Goal: Register for event/course: Register for event/course

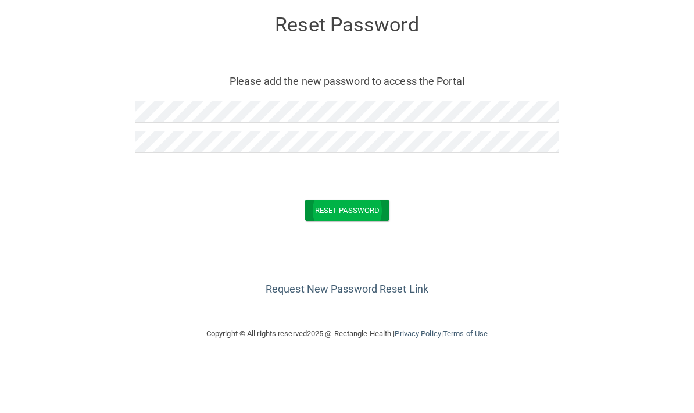
click at [367, 248] on button "Reset Password" at bounding box center [347, 258] width 84 height 21
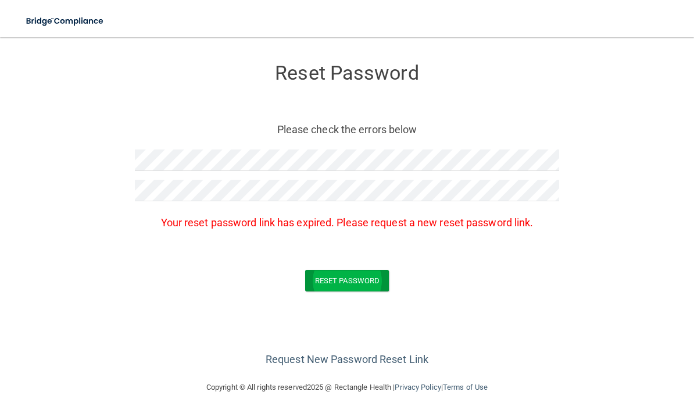
click at [370, 290] on button "Reset Password" at bounding box center [347, 280] width 84 height 21
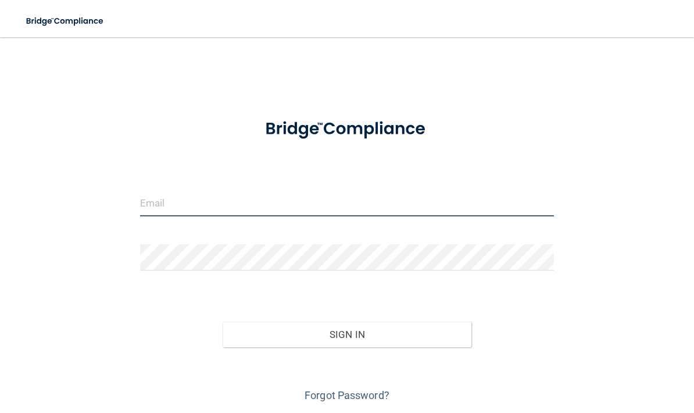
click at [502, 206] on input "email" at bounding box center [347, 203] width 414 height 26
type input "[EMAIL_ADDRESS][DOMAIN_NAME]"
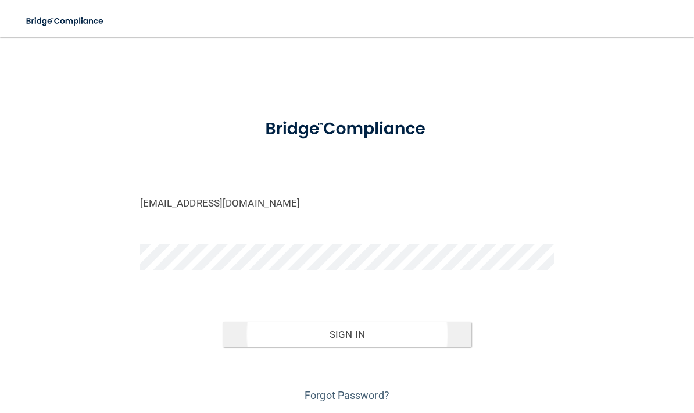
click at [354, 342] on button "Sign In" at bounding box center [347, 334] width 249 height 26
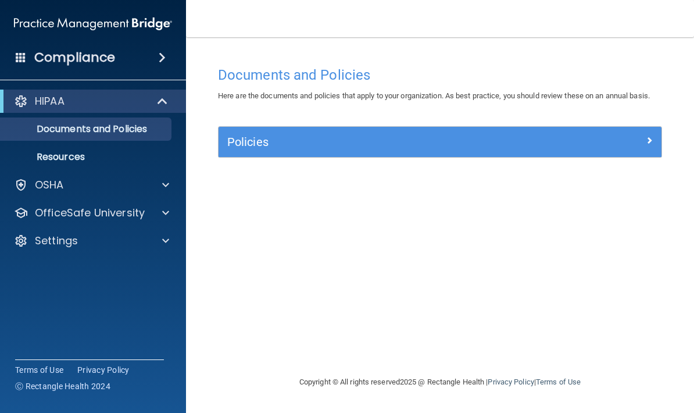
click at [161, 96] on span at bounding box center [164, 101] width 10 height 14
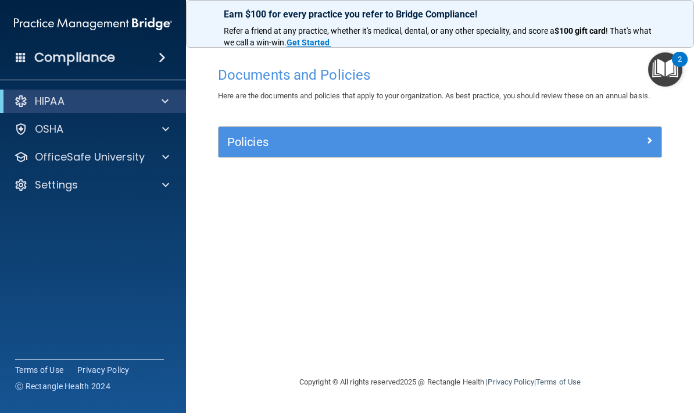
click at [164, 95] on span at bounding box center [165, 101] width 7 height 14
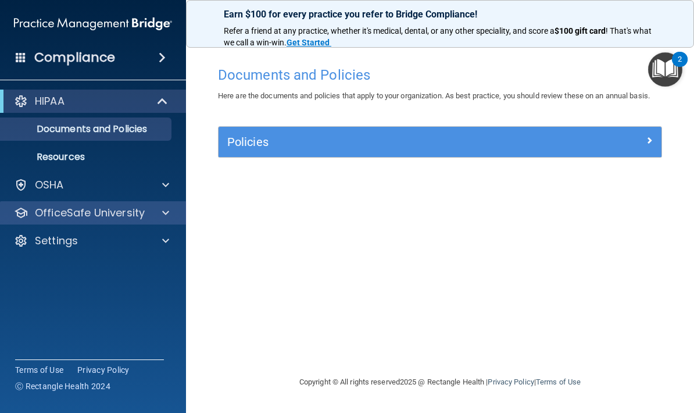
click at [150, 208] on div at bounding box center [163, 213] width 29 height 14
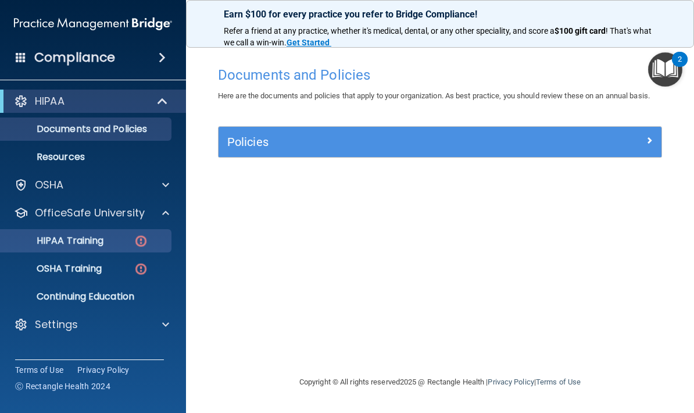
click at [51, 238] on p "HIPAA Training" at bounding box center [56, 241] width 96 height 12
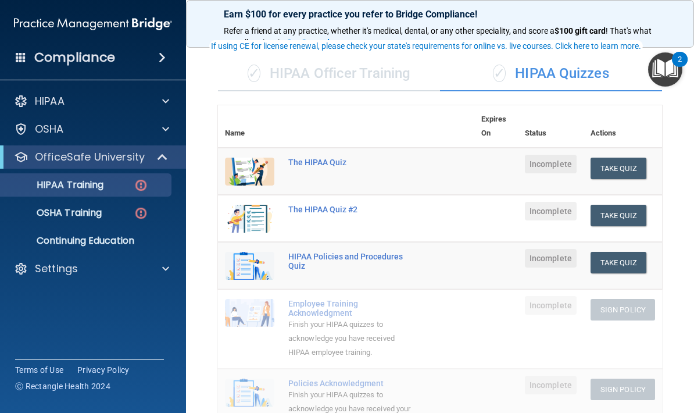
scroll to position [70, 0]
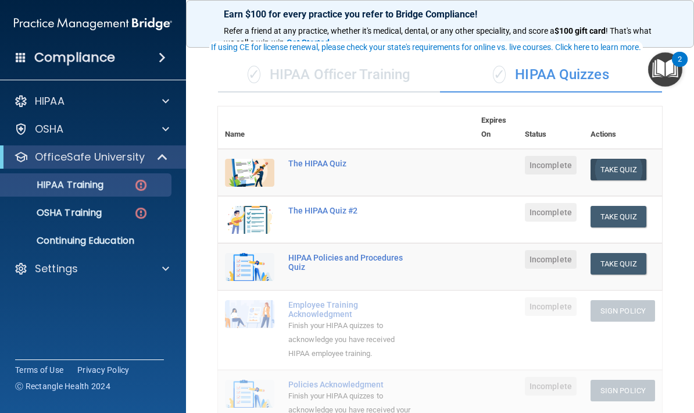
click at [629, 170] on button "Take Quiz" at bounding box center [618, 169] width 56 height 21
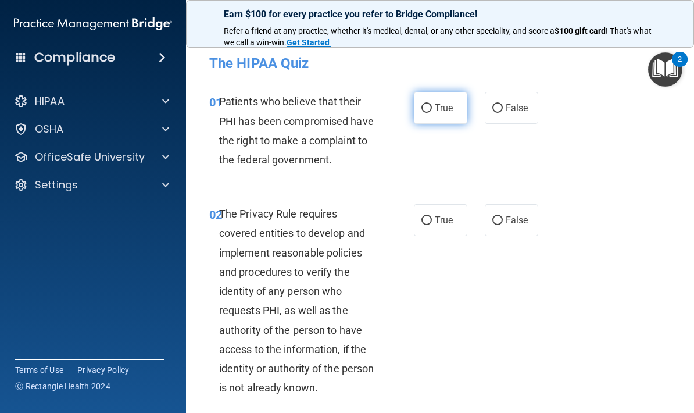
click at [447, 109] on span "True" at bounding box center [444, 107] width 18 height 11
click at [432, 109] on input "True" at bounding box center [426, 108] width 10 height 9
radio input "true"
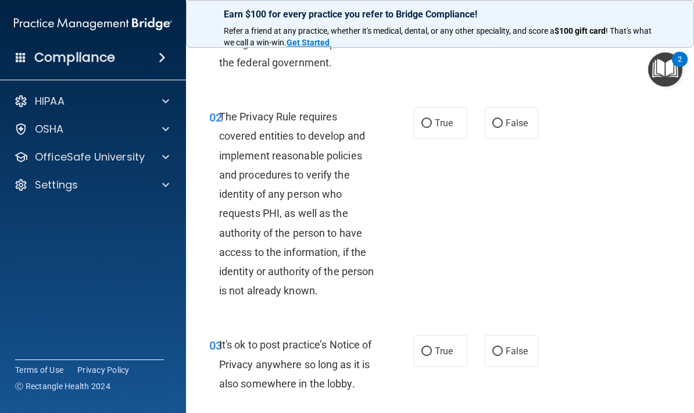
scroll to position [98, 0]
click at [445, 117] on span "True" at bounding box center [444, 122] width 18 height 11
click at [432, 119] on input "True" at bounding box center [426, 123] width 10 height 9
radio input "true"
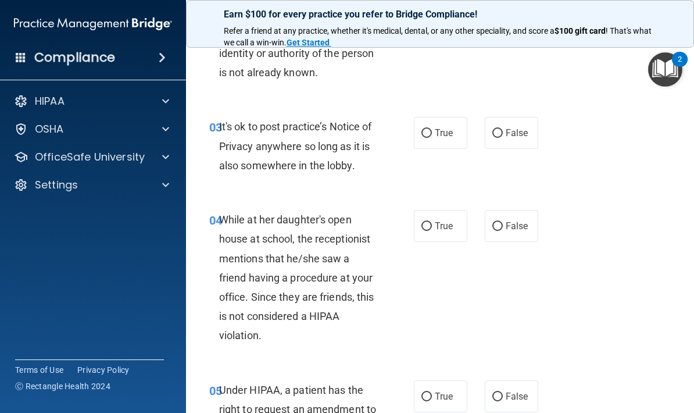
scroll to position [316, 0]
click at [460, 141] on label "True" at bounding box center [440, 132] width 53 height 32
click at [432, 137] on input "True" at bounding box center [426, 132] width 10 height 9
radio input "true"
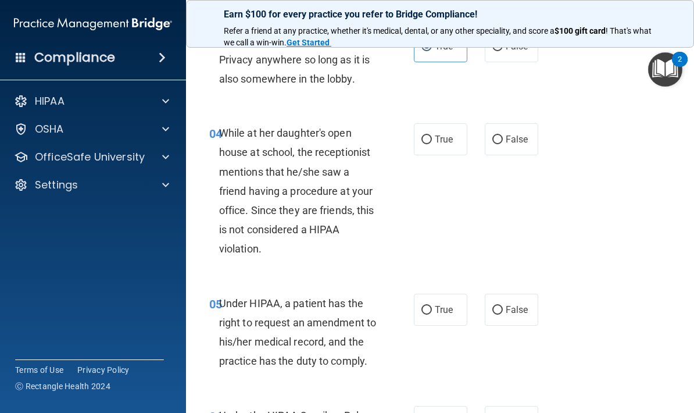
scroll to position [402, 0]
click at [501, 137] on input "False" at bounding box center [497, 139] width 10 height 9
radio input "true"
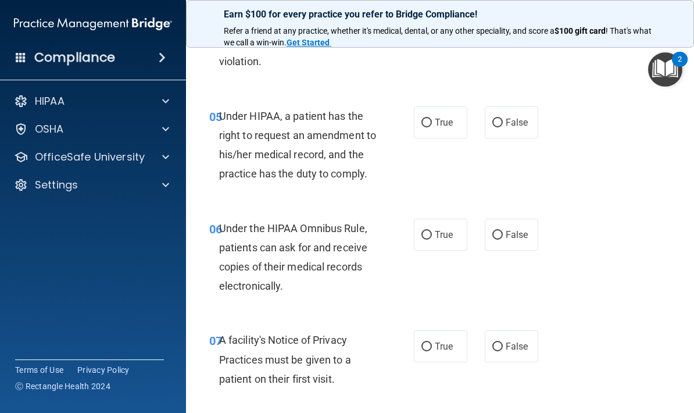
scroll to position [591, 0]
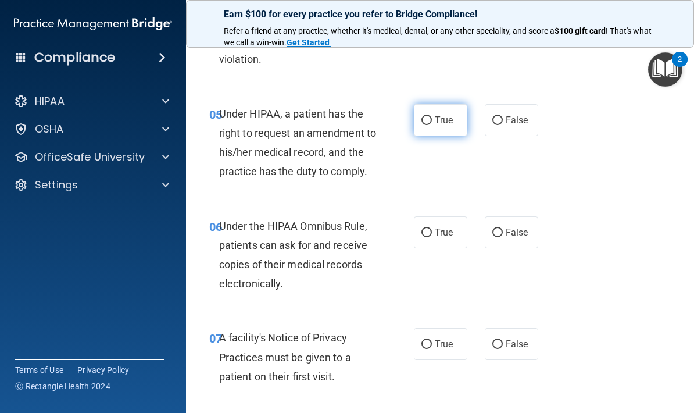
click at [446, 123] on label "True" at bounding box center [440, 120] width 53 height 32
click at [432, 123] on input "True" at bounding box center [426, 120] width 10 height 9
radio input "true"
click at [446, 123] on label "True" at bounding box center [440, 120] width 53 height 32
click at [432, 123] on input "True" at bounding box center [426, 120] width 10 height 9
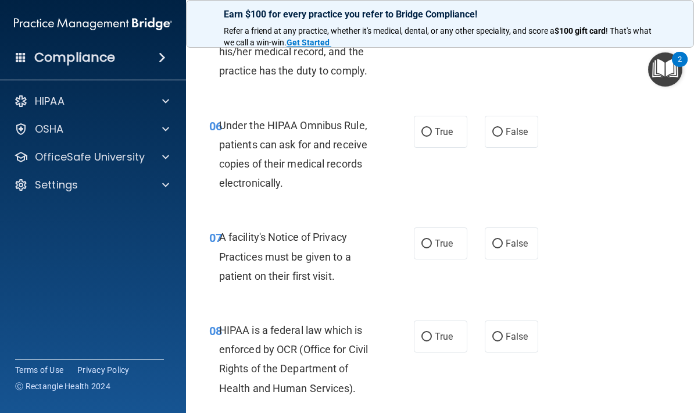
scroll to position [692, 0]
click at [443, 142] on label "True" at bounding box center [440, 131] width 53 height 32
click at [432, 136] on input "True" at bounding box center [426, 131] width 10 height 9
radio input "true"
click at [431, 240] on input "True" at bounding box center [426, 243] width 10 height 9
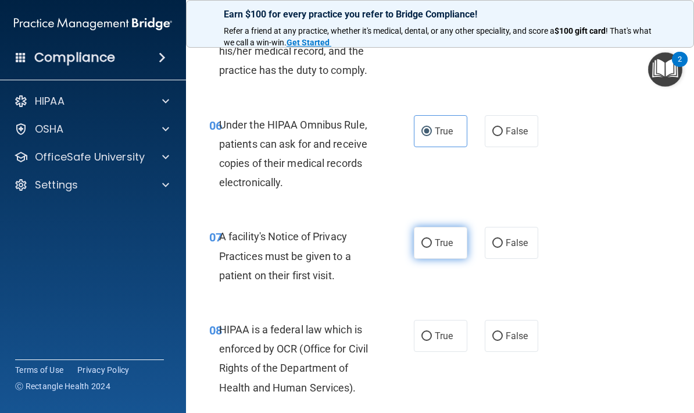
radio input "true"
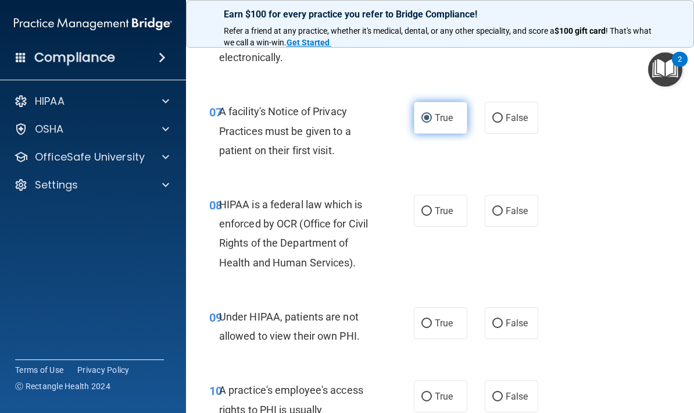
scroll to position [817, 0]
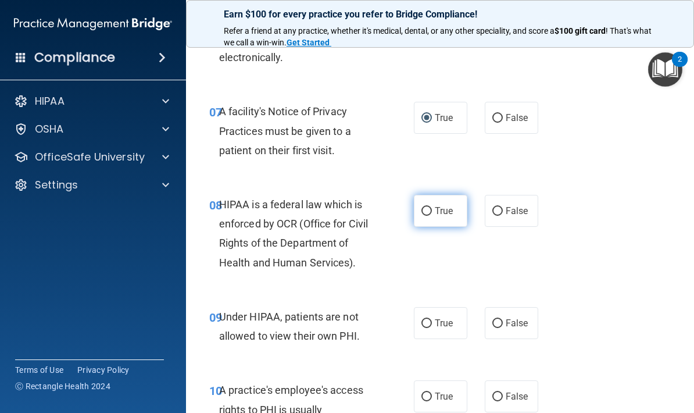
click at [429, 217] on label "True" at bounding box center [440, 211] width 53 height 32
click at [429, 216] on input "True" at bounding box center [426, 211] width 10 height 9
radio input "true"
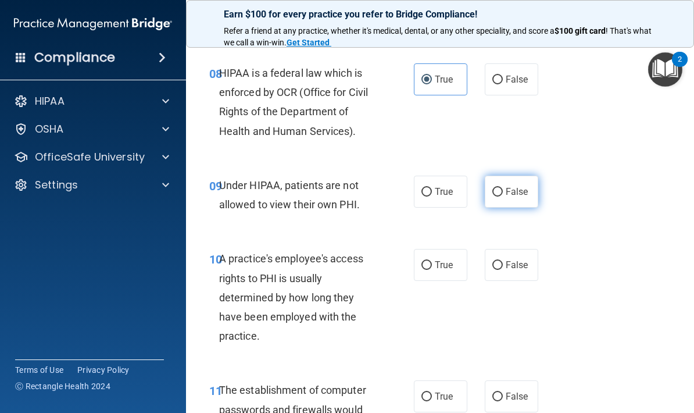
scroll to position [949, 0]
click at [522, 192] on label "False" at bounding box center [511, 191] width 53 height 32
click at [503, 192] on input "False" at bounding box center [497, 191] width 10 height 9
radio input "true"
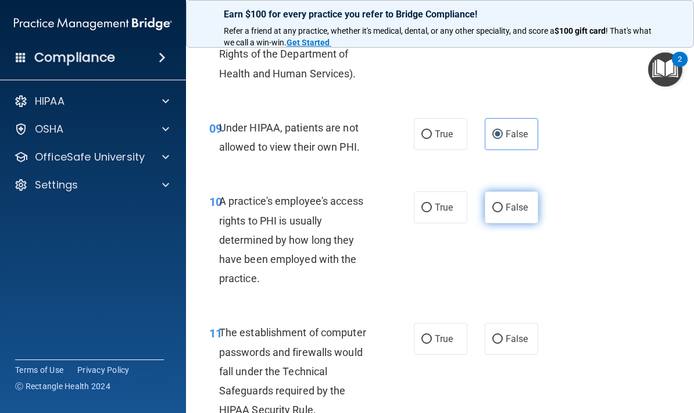
scroll to position [1040, 0]
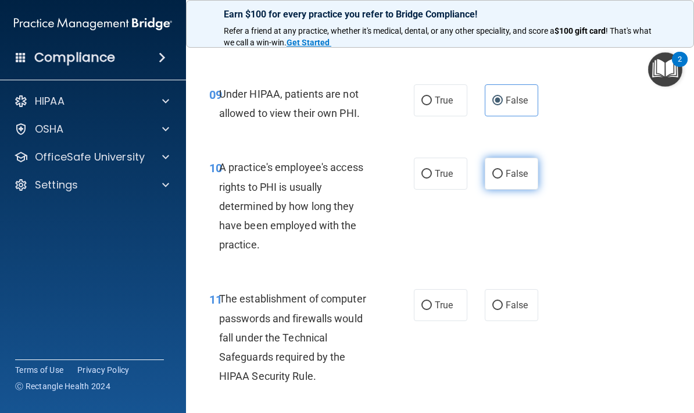
click at [496, 170] on input "False" at bounding box center [497, 174] width 10 height 9
radio input "true"
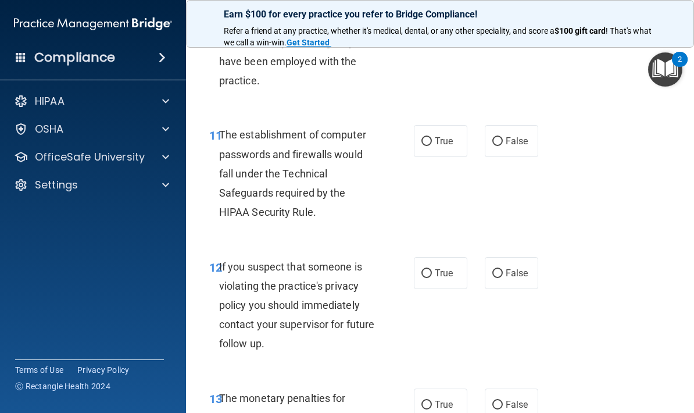
scroll to position [1204, 0]
click at [454, 135] on label "True" at bounding box center [440, 140] width 53 height 32
click at [432, 137] on input "True" at bounding box center [426, 141] width 10 height 9
radio input "true"
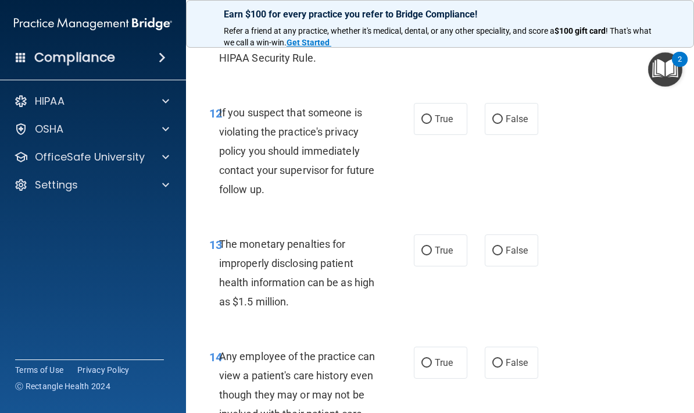
scroll to position [1359, 0]
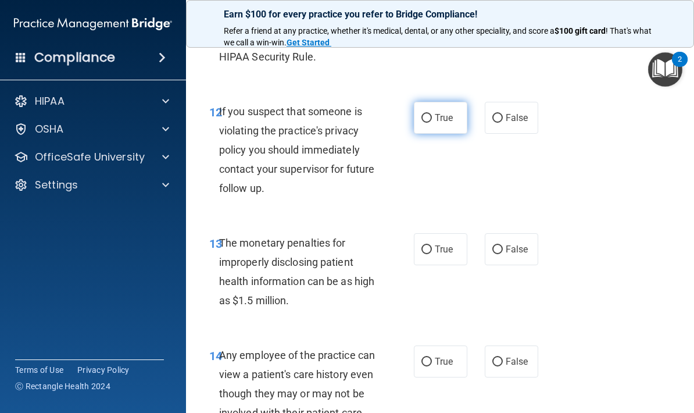
click at [450, 115] on span "True" at bounding box center [444, 117] width 18 height 11
click at [432, 115] on input "True" at bounding box center [426, 118] width 10 height 9
radio input "true"
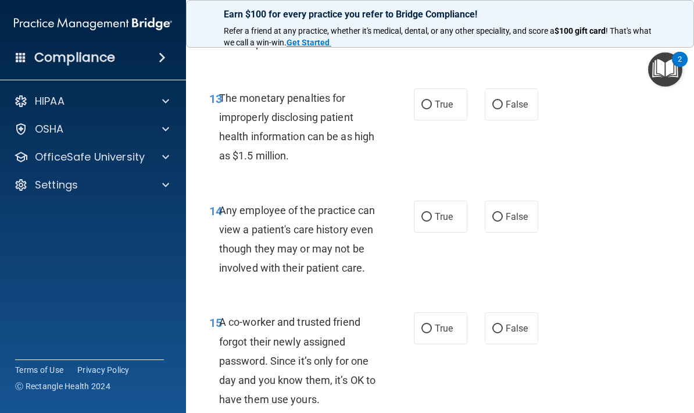
scroll to position [1504, 0]
click at [431, 100] on input "True" at bounding box center [426, 104] width 10 height 9
radio input "true"
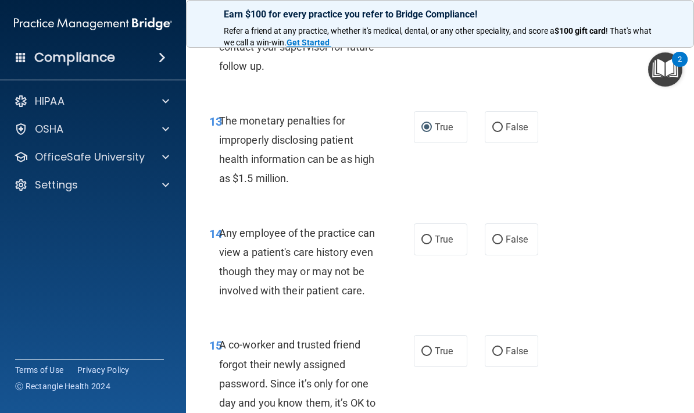
scroll to position [1490, 0]
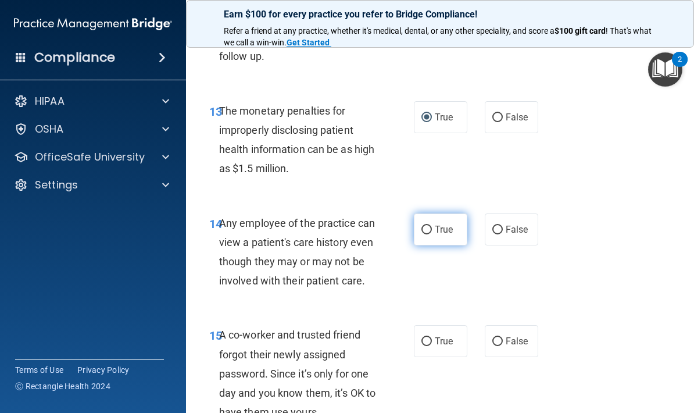
click at [458, 224] on label "True" at bounding box center [440, 229] width 53 height 32
click at [432, 225] on input "True" at bounding box center [426, 229] width 10 height 9
radio input "true"
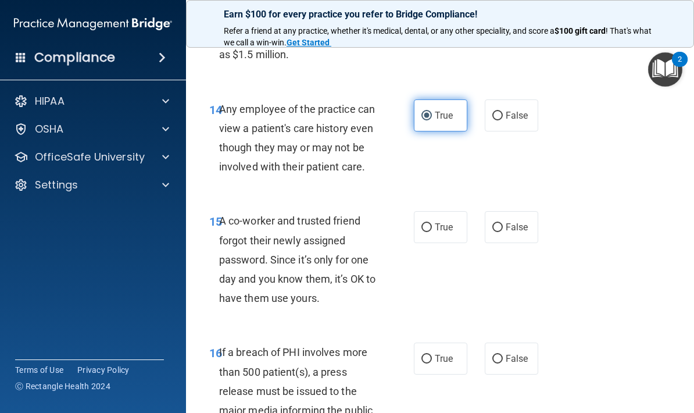
scroll to position [1603, 0]
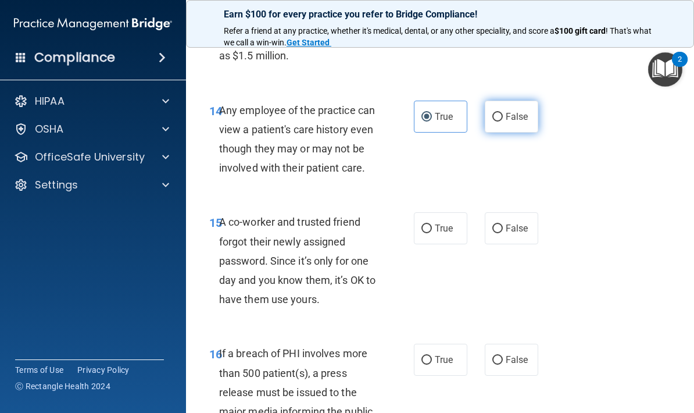
click at [518, 111] on span "False" at bounding box center [517, 116] width 23 height 11
click at [503, 113] on input "False" at bounding box center [497, 117] width 10 height 9
radio input "true"
radio input "false"
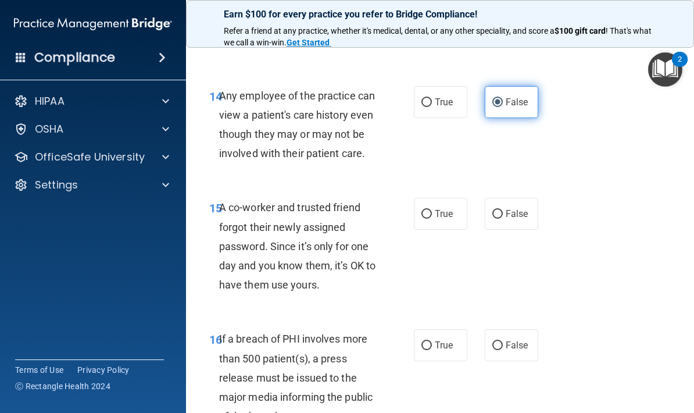
scroll to position [1616, 0]
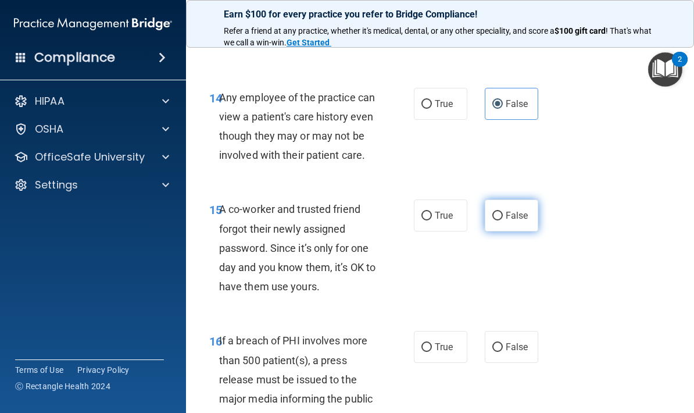
click at [522, 210] on span "False" at bounding box center [517, 215] width 23 height 11
click at [503, 212] on input "False" at bounding box center [497, 216] width 10 height 9
radio input "true"
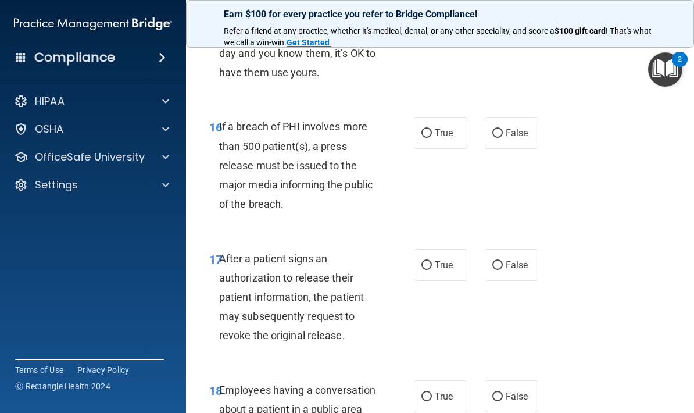
scroll to position [1832, 0]
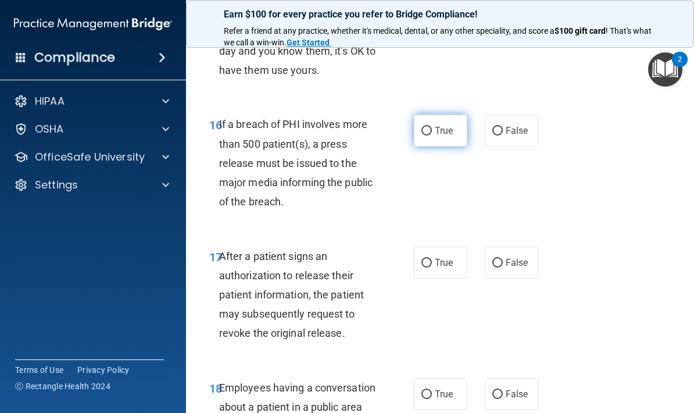
click at [443, 114] on label "True" at bounding box center [440, 130] width 53 height 32
click at [432, 127] on input "True" at bounding box center [426, 131] width 10 height 9
radio input "true"
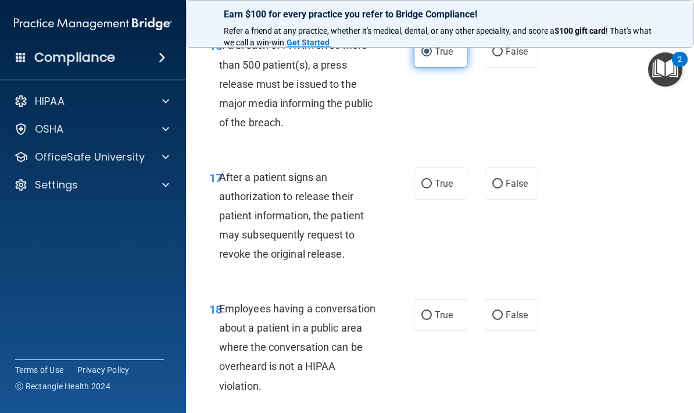
scroll to position [1912, 0]
click at [445, 186] on label "True" at bounding box center [440, 183] width 53 height 32
click at [432, 186] on input "True" at bounding box center [426, 183] width 10 height 9
radio input "true"
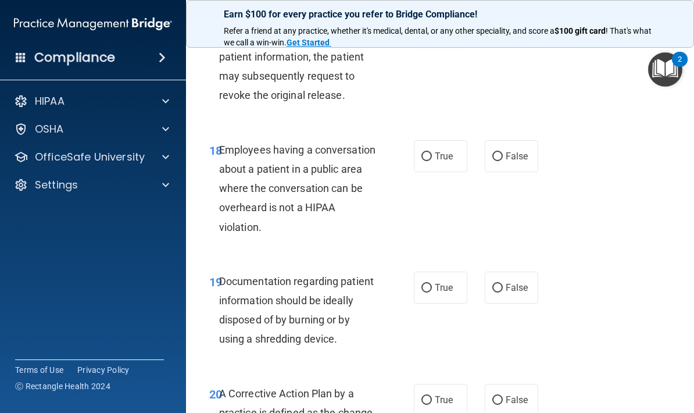
scroll to position [2070, 0]
click at [514, 150] on span "False" at bounding box center [517, 155] width 23 height 11
click at [503, 152] on input "False" at bounding box center [497, 156] width 10 height 9
radio input "true"
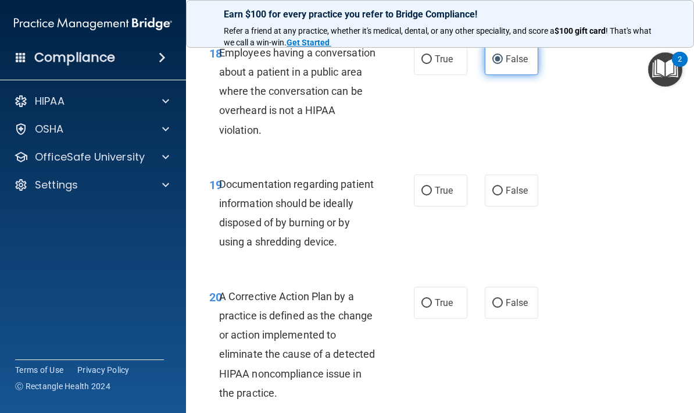
scroll to position [2167, 0]
click at [451, 174] on label "True" at bounding box center [440, 190] width 53 height 32
click at [432, 186] on input "True" at bounding box center [426, 190] width 10 height 9
radio input "true"
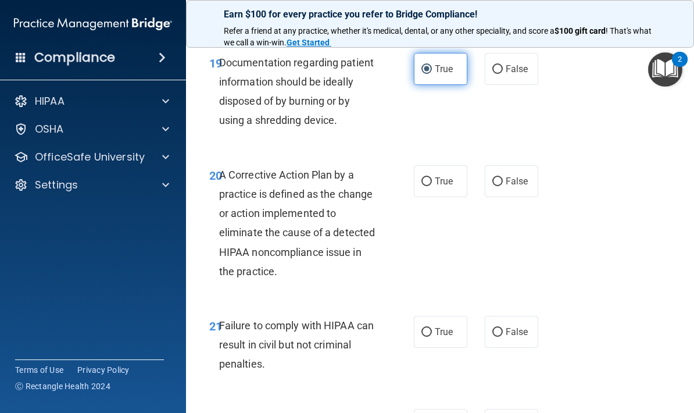
scroll to position [2289, 0]
click at [446, 175] on span "True" at bounding box center [444, 180] width 18 height 11
click at [432, 177] on input "True" at bounding box center [426, 181] width 10 height 9
radio input "true"
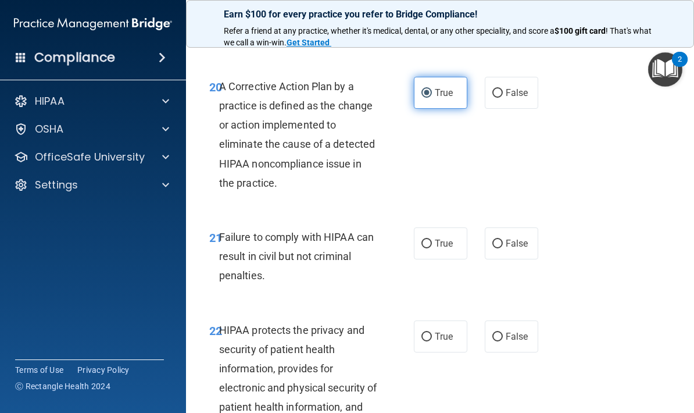
scroll to position [2405, 0]
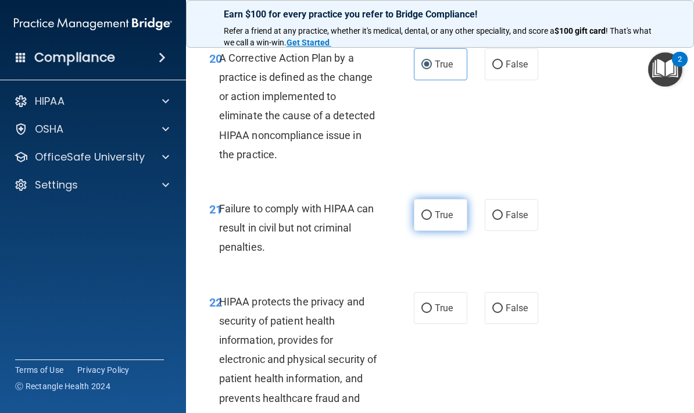
click at [457, 205] on label "True" at bounding box center [440, 215] width 53 height 32
click at [432, 211] on input "True" at bounding box center [426, 215] width 10 height 9
radio input "true"
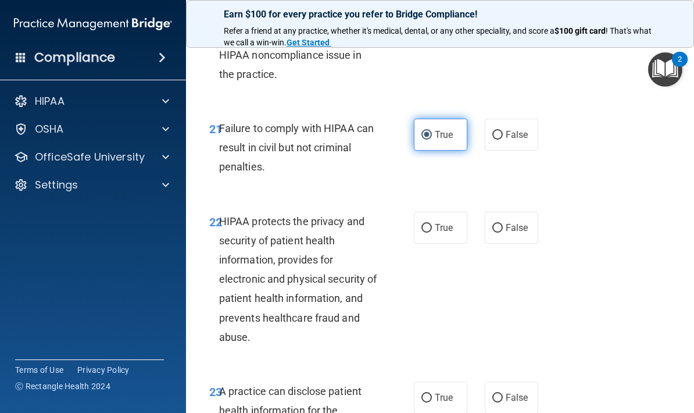
scroll to position [2516, 0]
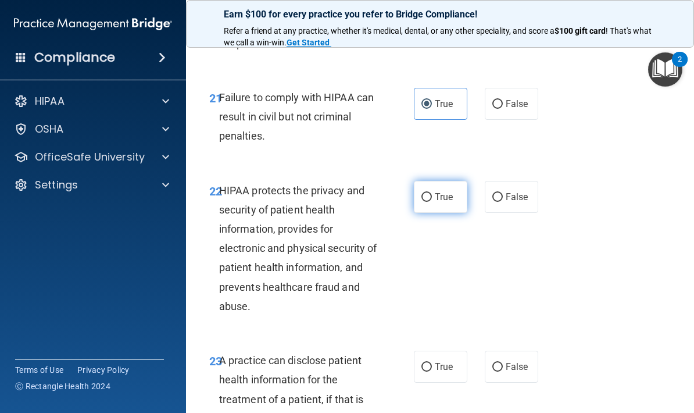
click at [440, 181] on label "True" at bounding box center [440, 197] width 53 height 32
click at [432, 193] on input "True" at bounding box center [426, 197] width 10 height 9
radio input "true"
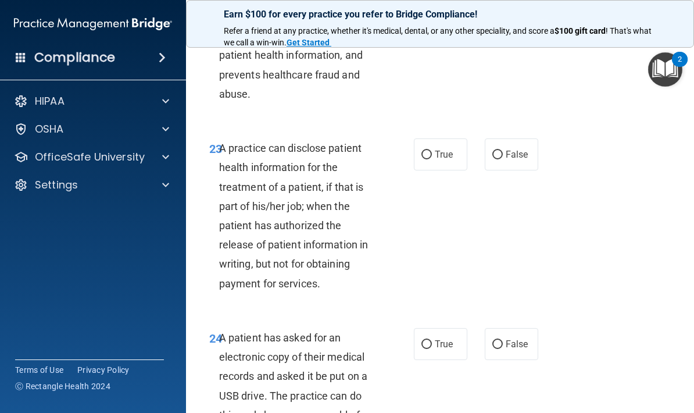
scroll to position [2729, 0]
click at [424, 150] on input "True" at bounding box center [426, 154] width 10 height 9
radio input "true"
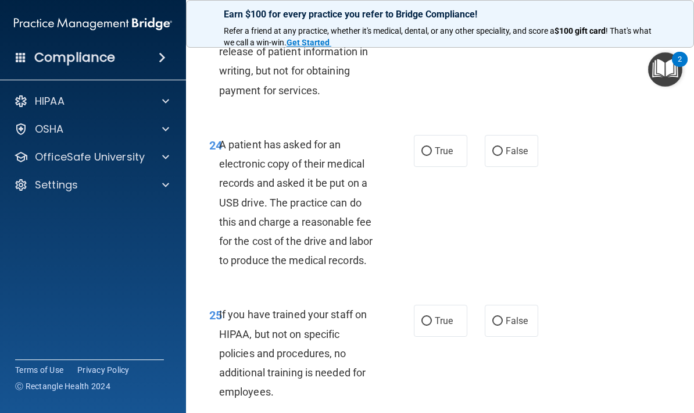
scroll to position [2924, 0]
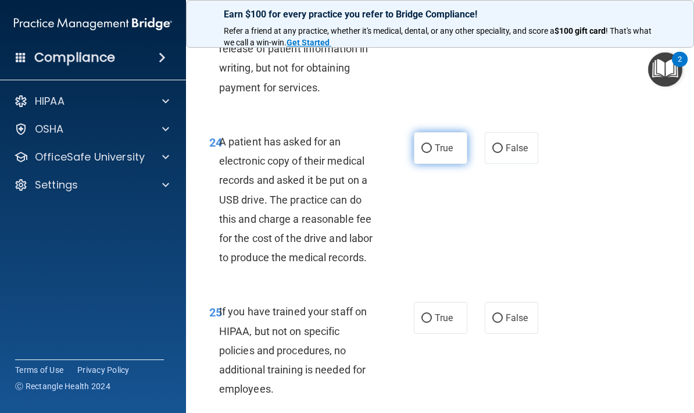
click at [445, 142] on span "True" at bounding box center [444, 147] width 18 height 11
click at [432, 144] on input "True" at bounding box center [426, 148] width 10 height 9
radio input "true"
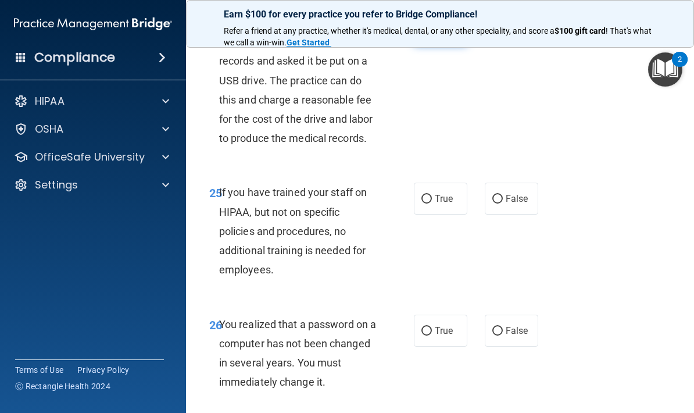
scroll to position [3044, 0]
click at [510, 192] on span "False" at bounding box center [517, 197] width 23 height 11
click at [503, 194] on input "False" at bounding box center [497, 198] width 10 height 9
radio input "true"
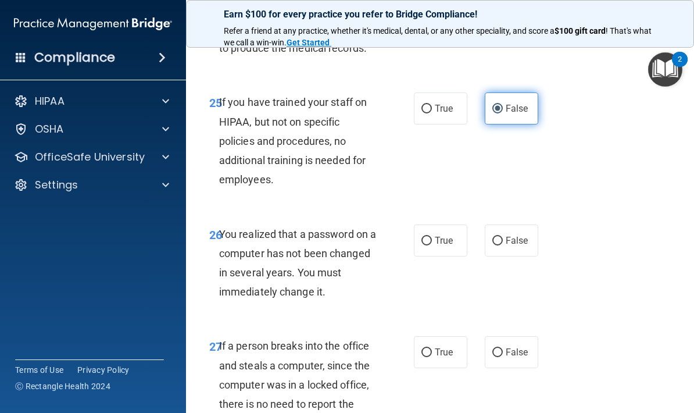
scroll to position [3167, 0]
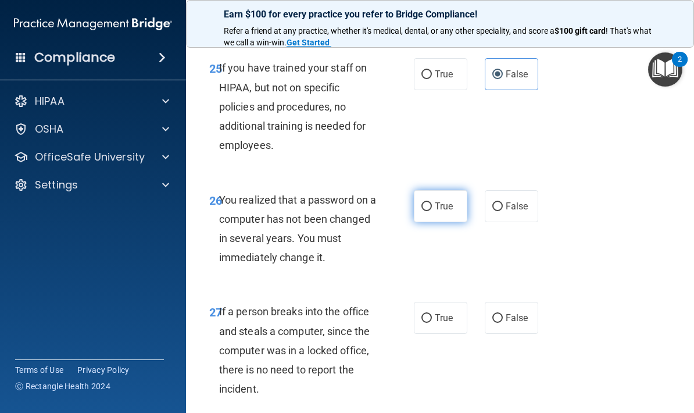
click at [454, 192] on label "True" at bounding box center [440, 206] width 53 height 32
click at [432, 202] on input "True" at bounding box center [426, 206] width 10 height 9
radio input "true"
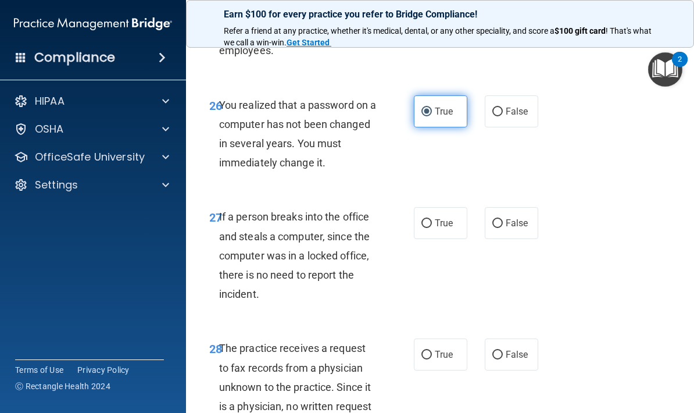
scroll to position [3263, 0]
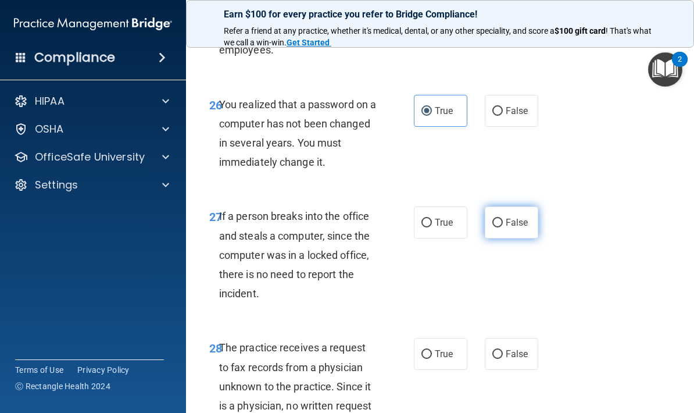
click at [507, 217] on span "False" at bounding box center [517, 222] width 23 height 11
click at [503, 218] on input "False" at bounding box center [497, 222] width 10 height 9
radio input "true"
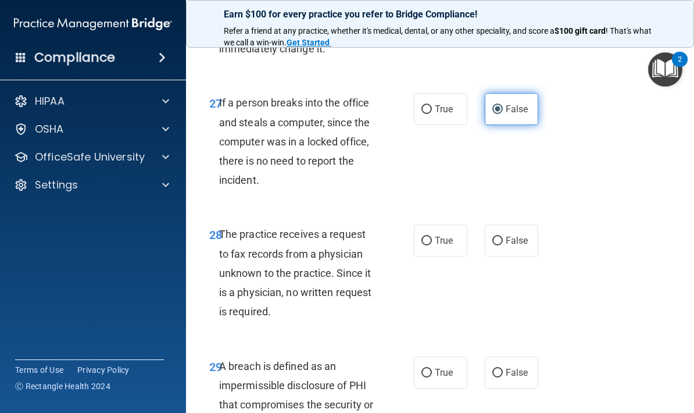
scroll to position [3377, 0]
click at [516, 234] on span "False" at bounding box center [517, 239] width 23 height 11
click at [503, 236] on input "False" at bounding box center [497, 240] width 10 height 9
radio input "true"
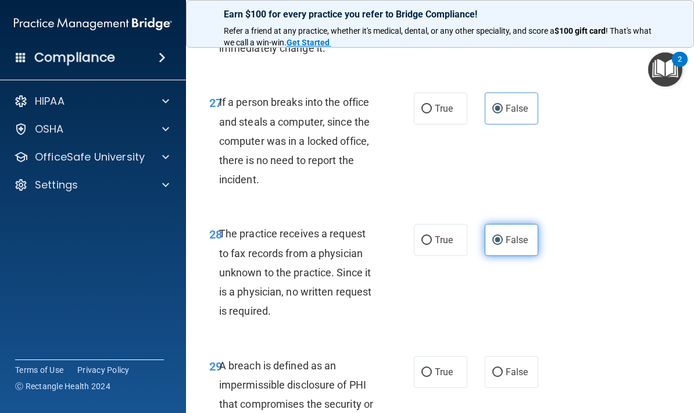
scroll to position [3502, 0]
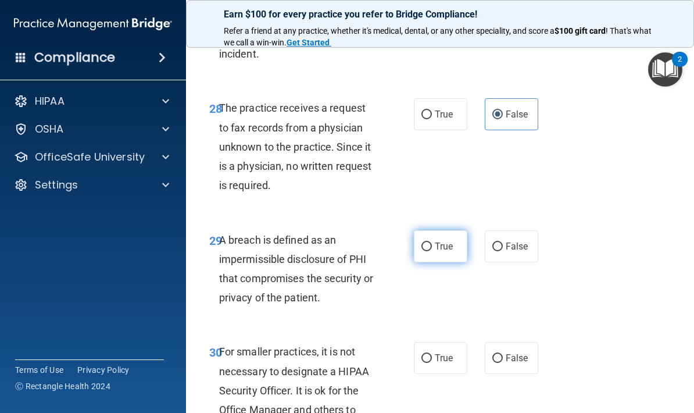
click at [452, 241] on span "True" at bounding box center [444, 246] width 18 height 11
click at [432, 242] on input "True" at bounding box center [426, 246] width 10 height 9
radio input "true"
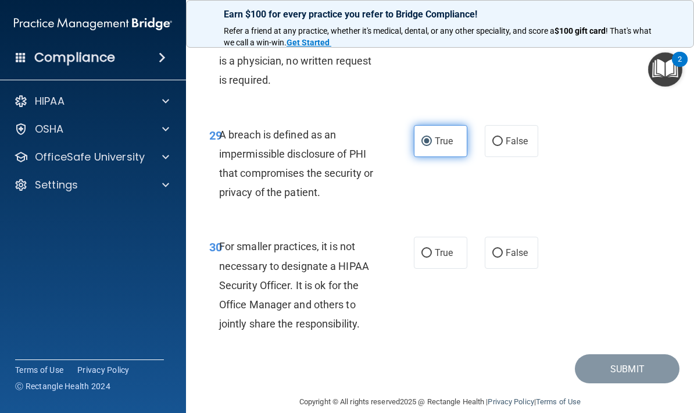
scroll to position [3605, 0]
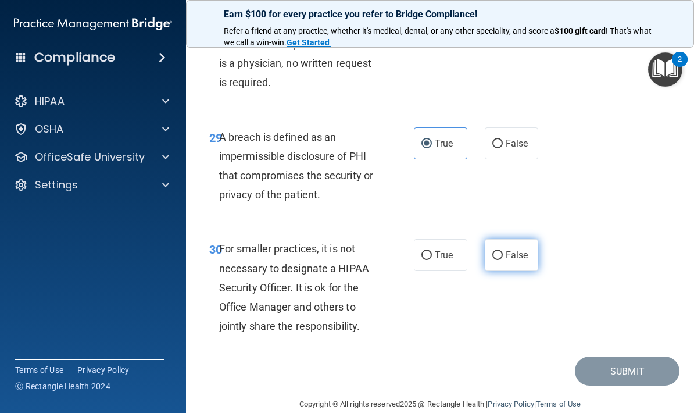
click at [513, 249] on span "False" at bounding box center [517, 254] width 23 height 11
click at [503, 251] on input "False" at bounding box center [497, 255] width 10 height 9
radio input "true"
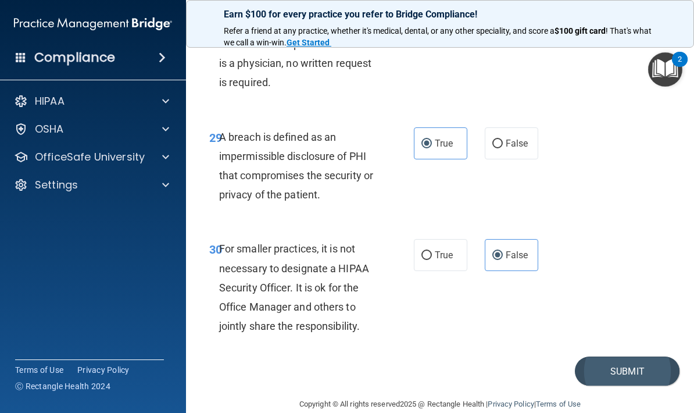
click at [631, 356] on button "Submit" at bounding box center [627, 371] width 105 height 30
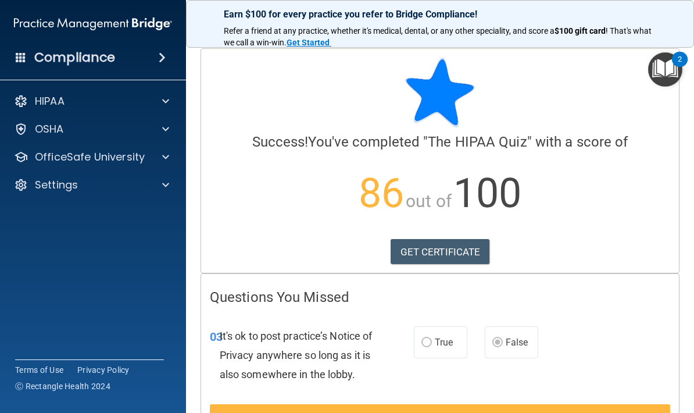
scroll to position [9, 0]
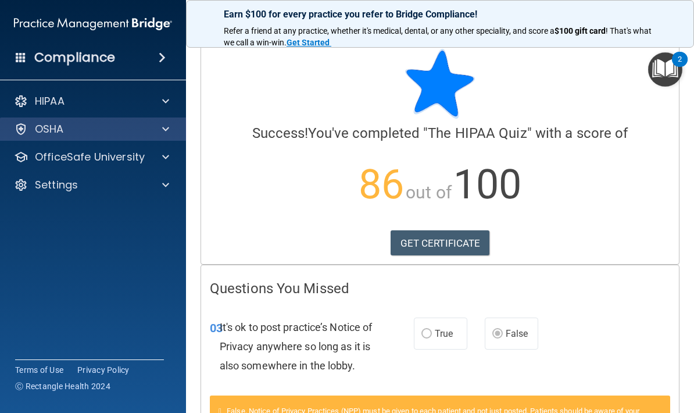
click at [168, 134] on span at bounding box center [165, 129] width 7 height 14
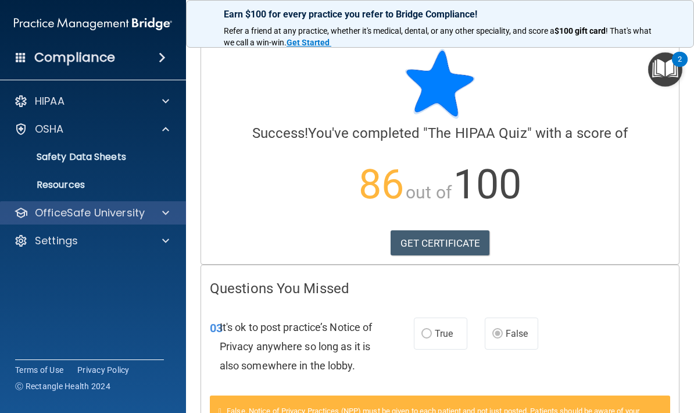
click at [128, 213] on p "OfficeSafe University" at bounding box center [90, 213] width 110 height 14
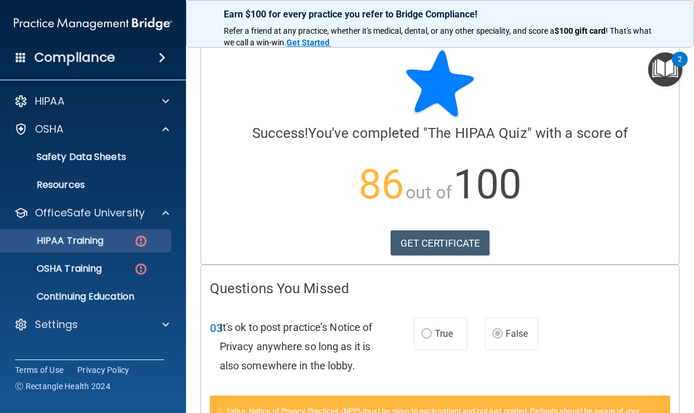
click at [126, 242] on div "HIPAA Training" at bounding box center [87, 241] width 159 height 12
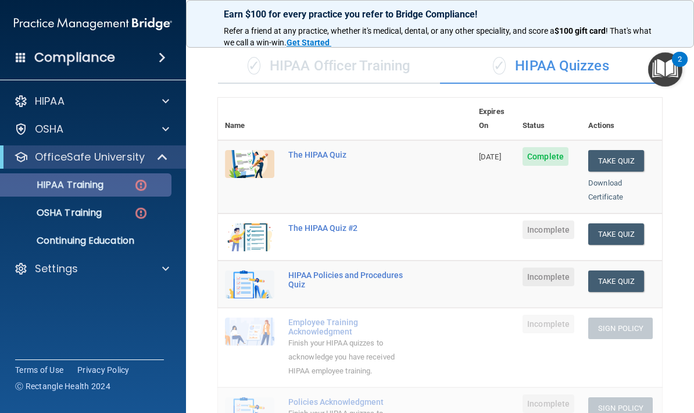
scroll to position [77, 0]
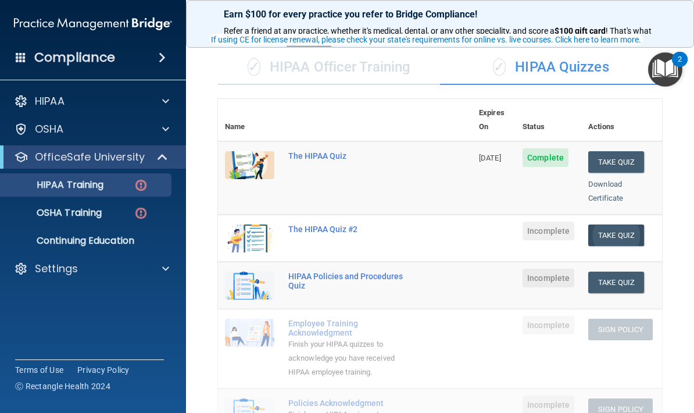
click at [632, 224] on button "Take Quiz" at bounding box center [616, 234] width 56 height 21
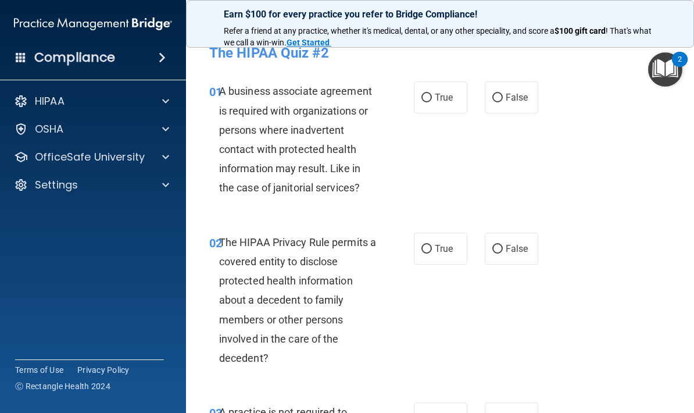
scroll to position [20, 0]
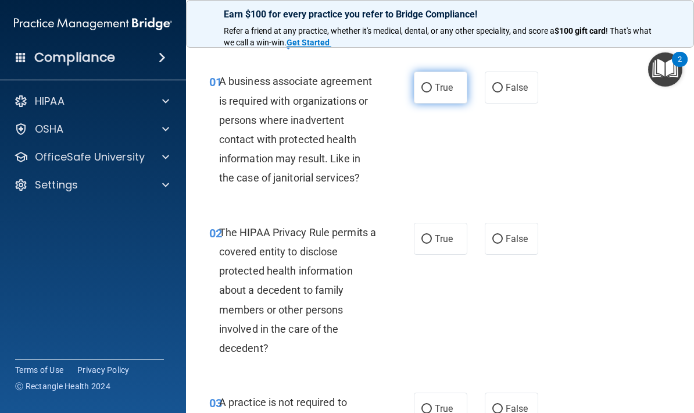
click at [447, 95] on label "True" at bounding box center [440, 87] width 53 height 32
click at [432, 92] on input "True" at bounding box center [426, 88] width 10 height 9
radio input "true"
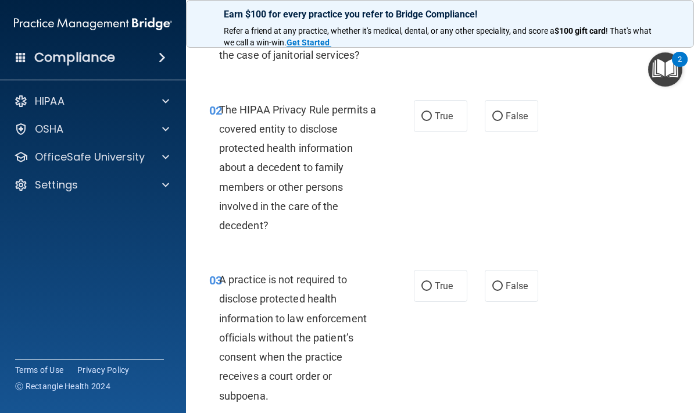
scroll to position [142, 0]
click at [510, 115] on span "False" at bounding box center [517, 116] width 23 height 11
click at [503, 115] on input "False" at bounding box center [497, 117] width 10 height 9
radio input "true"
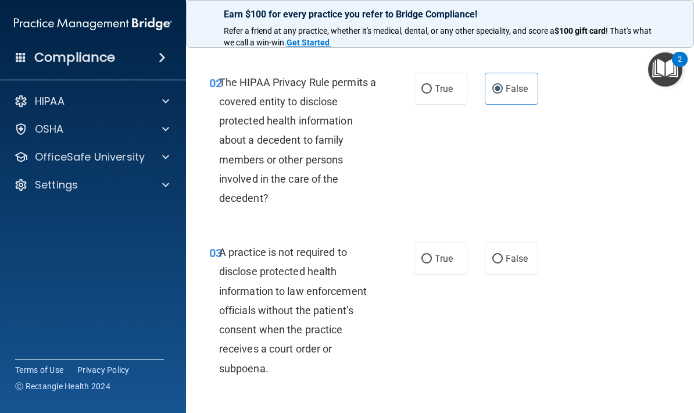
scroll to position [157, 0]
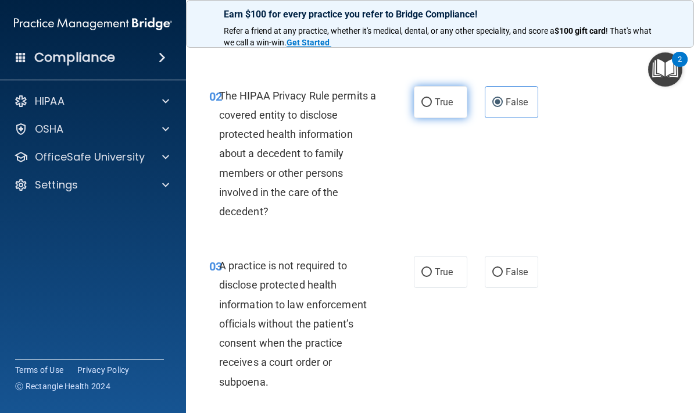
click at [432, 107] on input "True" at bounding box center [426, 102] width 10 height 9
radio input "true"
click at [539, 87] on div "True False" at bounding box center [478, 102] width 128 height 32
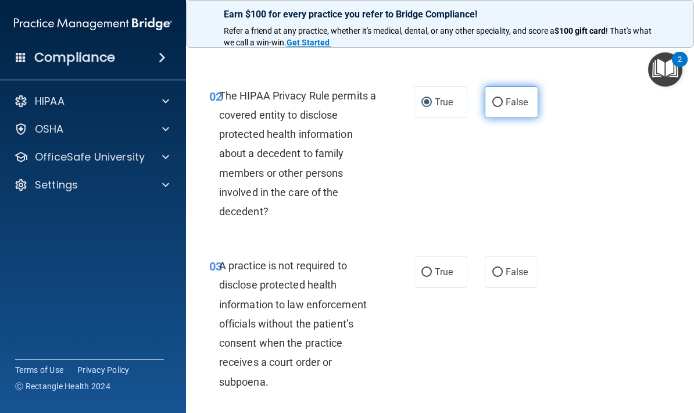
click at [507, 99] on span "False" at bounding box center [517, 101] width 23 height 11
click at [503, 99] on input "False" at bounding box center [497, 102] width 10 height 9
radio input "true"
radio input "false"
click at [507, 99] on span "False" at bounding box center [517, 101] width 23 height 11
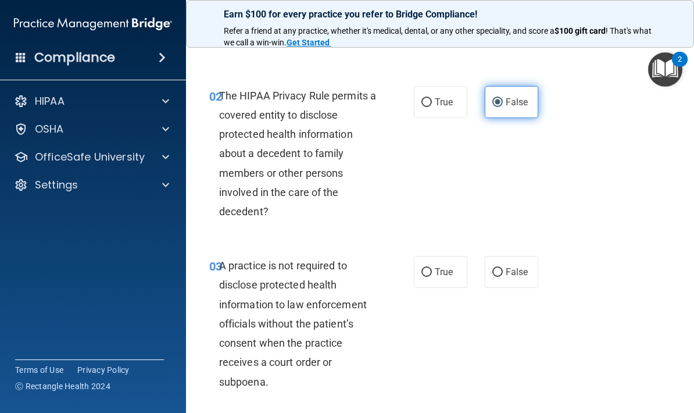
click at [503, 99] on input "False" at bounding box center [497, 102] width 10 height 9
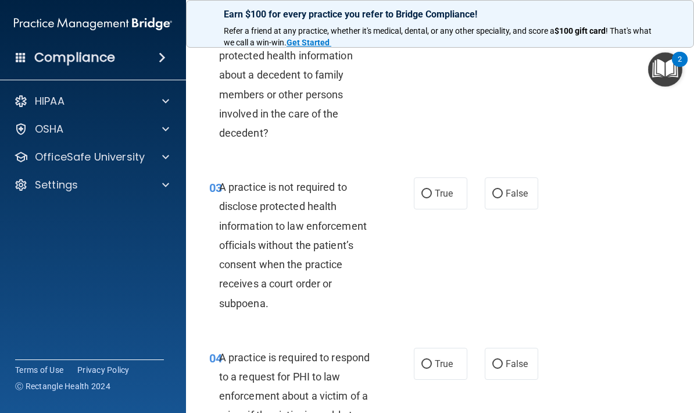
scroll to position [235, 0]
click at [443, 197] on label "True" at bounding box center [440, 193] width 53 height 32
click at [432, 197] on input "True" at bounding box center [426, 193] width 10 height 9
radio input "true"
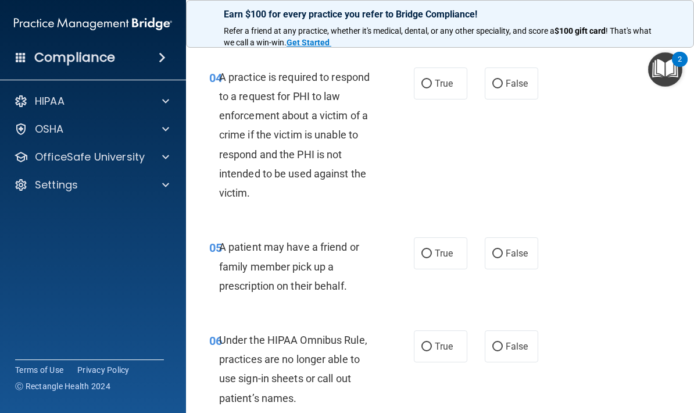
scroll to position [517, 0]
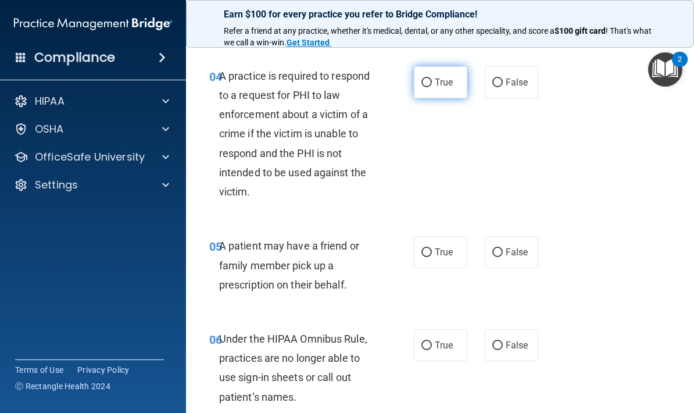
click at [446, 84] on span "True" at bounding box center [444, 82] width 18 height 11
click at [432, 84] on input "True" at bounding box center [426, 82] width 10 height 9
radio input "true"
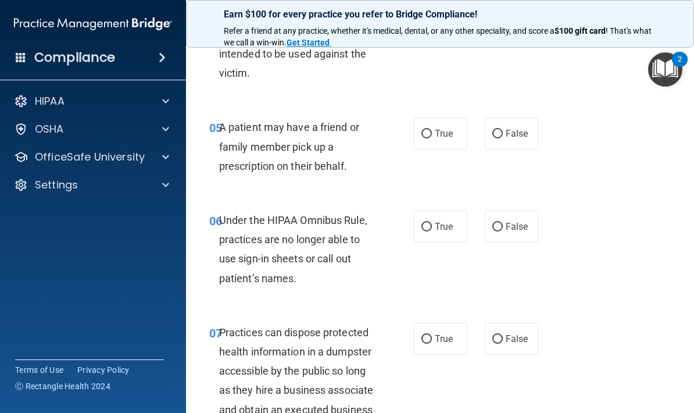
scroll to position [647, 0]
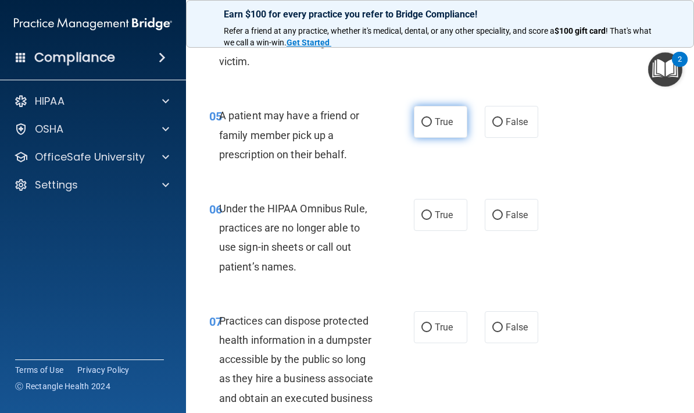
click at [434, 130] on label "True" at bounding box center [440, 122] width 53 height 32
click at [432, 127] on input "True" at bounding box center [426, 122] width 10 height 9
radio input "true"
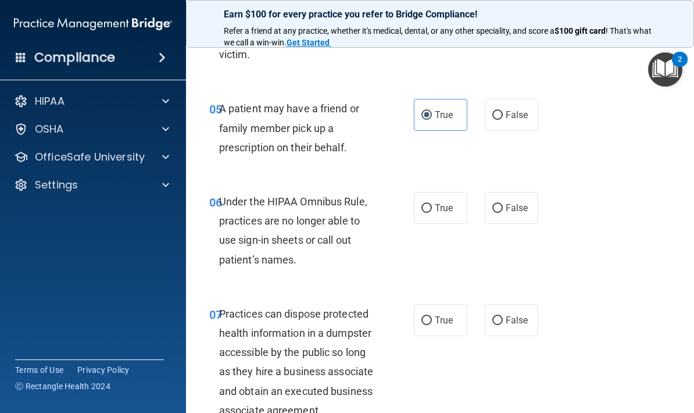
scroll to position [657, 0]
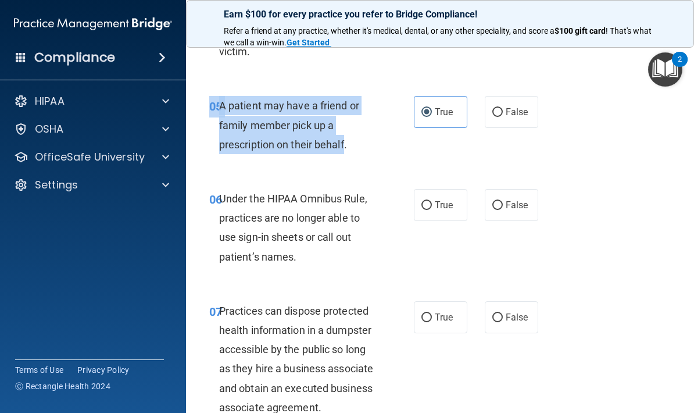
copy div "05 A patient may have a friend or family member pick up a prescription on their…"
click at [449, 210] on label "True" at bounding box center [440, 205] width 53 height 32
click at [432, 210] on input "True" at bounding box center [426, 205] width 10 height 9
radio input "true"
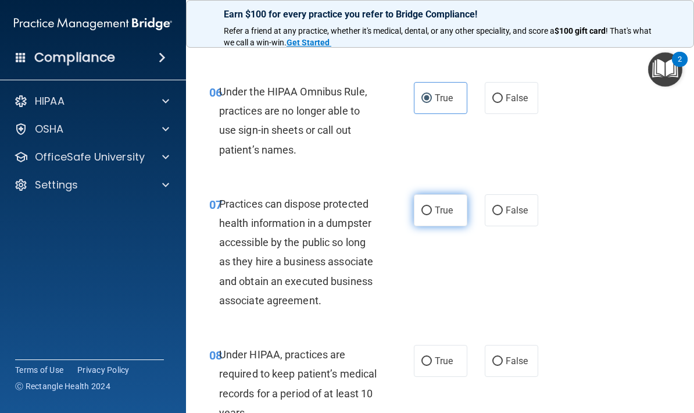
click at [432, 210] on input "True" at bounding box center [426, 210] width 10 height 9
radio input "true"
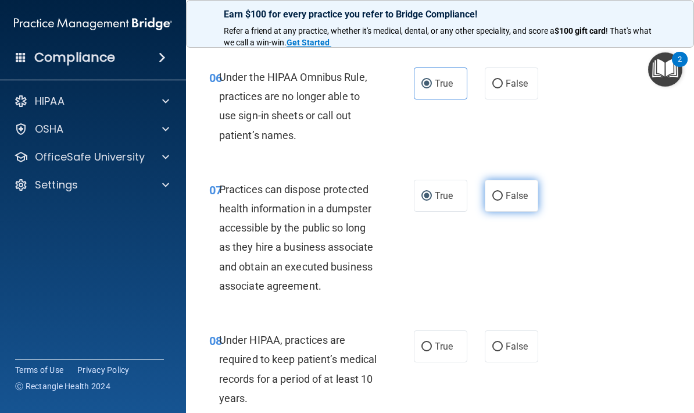
click at [496, 196] on input "False" at bounding box center [497, 196] width 10 height 9
radio input "true"
radio input "false"
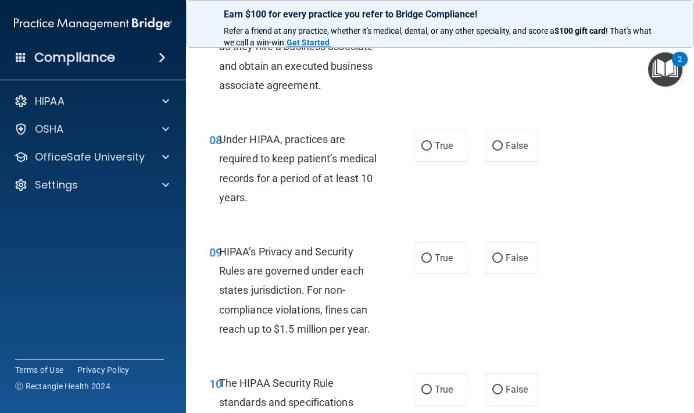
scroll to position [979, 0]
click at [431, 141] on input "True" at bounding box center [426, 145] width 10 height 9
radio input "true"
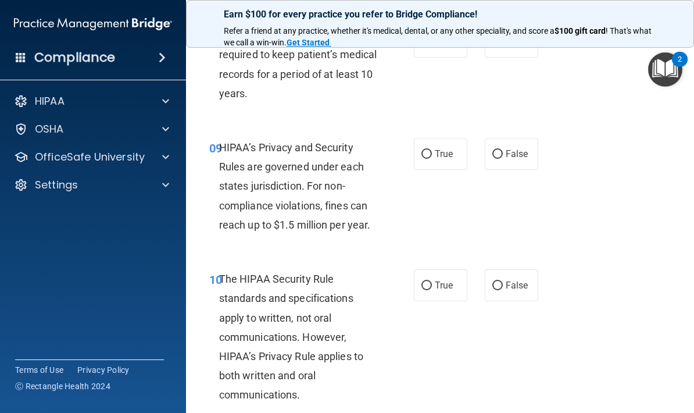
scroll to position [1083, 0]
click at [443, 156] on label "True" at bounding box center [440, 153] width 53 height 32
click at [432, 156] on input "True" at bounding box center [426, 153] width 10 height 9
radio input "true"
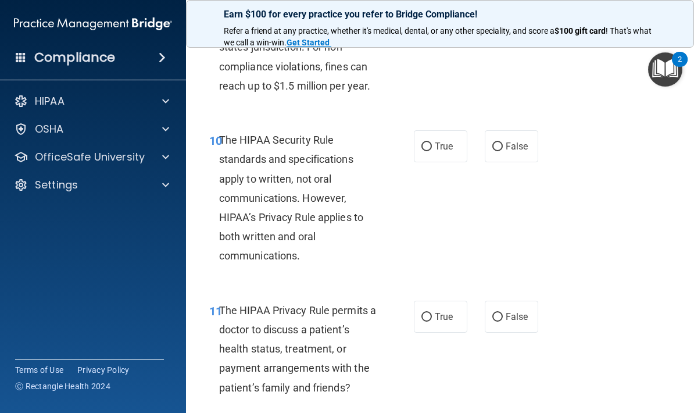
scroll to position [1226, 0]
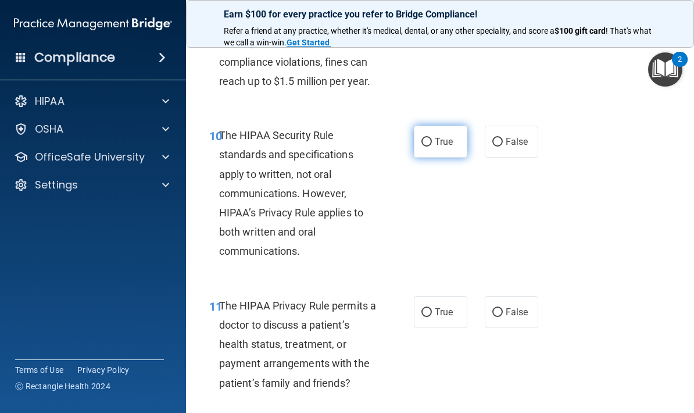
click at [449, 136] on span "True" at bounding box center [444, 141] width 18 height 11
click at [432, 138] on input "True" at bounding box center [426, 142] width 10 height 9
radio input "true"
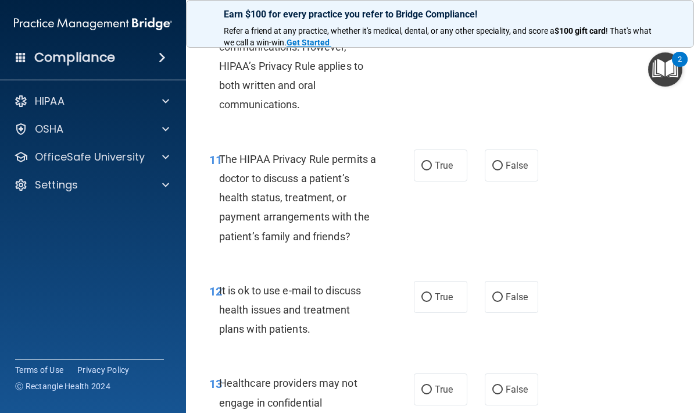
scroll to position [1373, 0]
click at [519, 166] on label "False" at bounding box center [511, 165] width 53 height 32
click at [503, 166] on input "False" at bounding box center [497, 165] width 10 height 9
radio input "true"
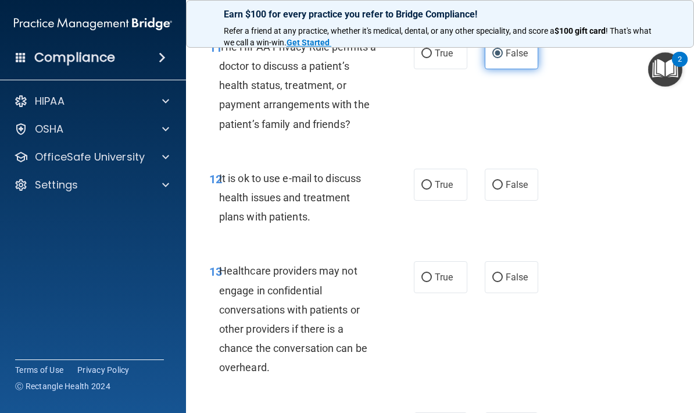
scroll to position [1486, 0]
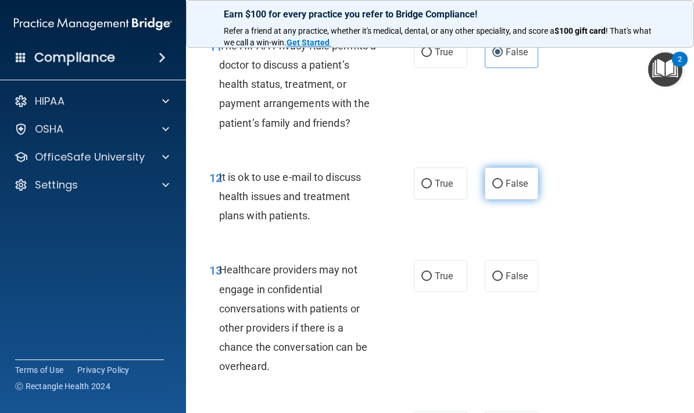
click at [518, 178] on span "False" at bounding box center [517, 183] width 23 height 11
click at [503, 180] on input "False" at bounding box center [497, 184] width 10 height 9
radio input "true"
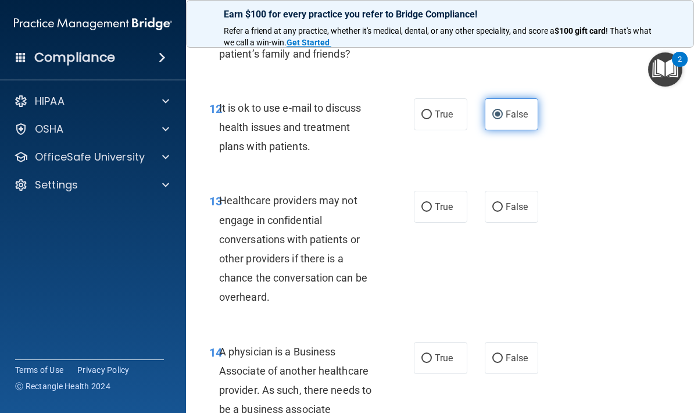
scroll to position [1554, 0]
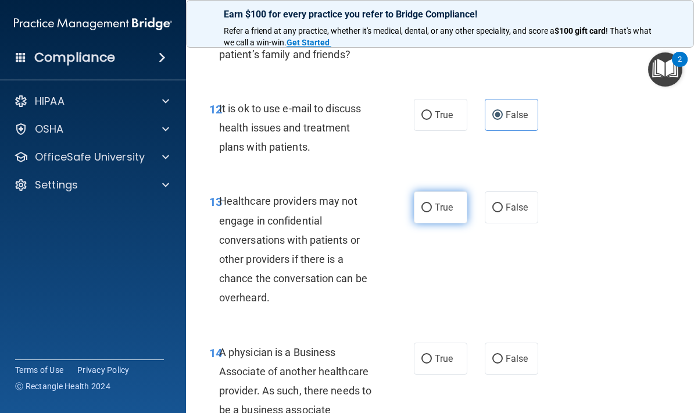
click at [441, 208] on label "True" at bounding box center [440, 207] width 53 height 32
click at [432, 208] on input "True" at bounding box center [426, 207] width 10 height 9
radio input "true"
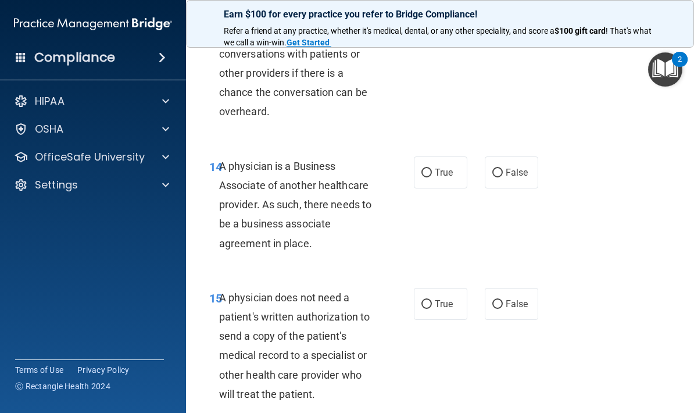
scroll to position [1741, 0]
click at [457, 159] on label "True" at bounding box center [440, 172] width 53 height 32
click at [432, 168] on input "True" at bounding box center [426, 172] width 10 height 9
radio input "true"
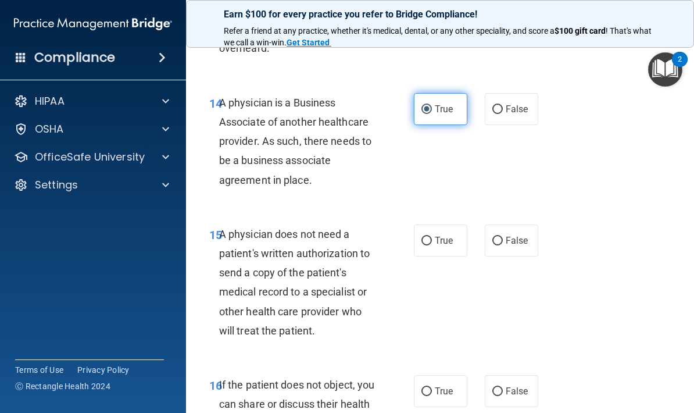
scroll to position [1873, 0]
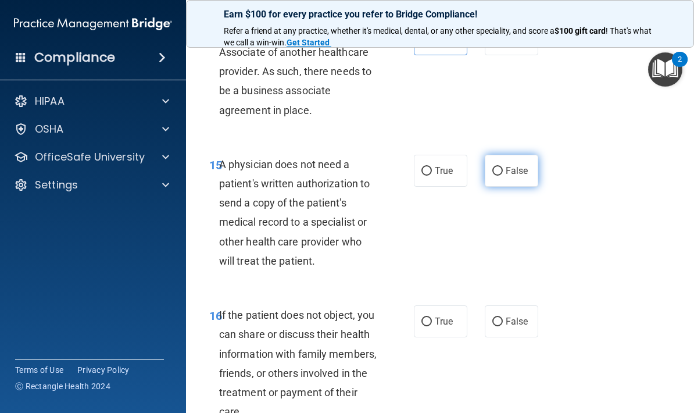
click at [517, 165] on span "False" at bounding box center [517, 170] width 23 height 11
click at [503, 167] on input "False" at bounding box center [497, 171] width 10 height 9
radio input "true"
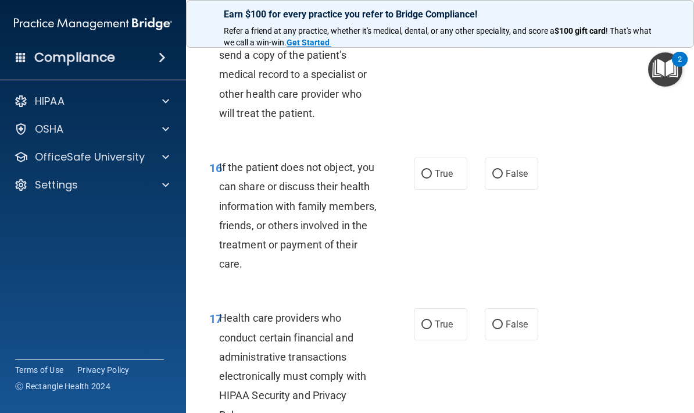
scroll to position [2023, 0]
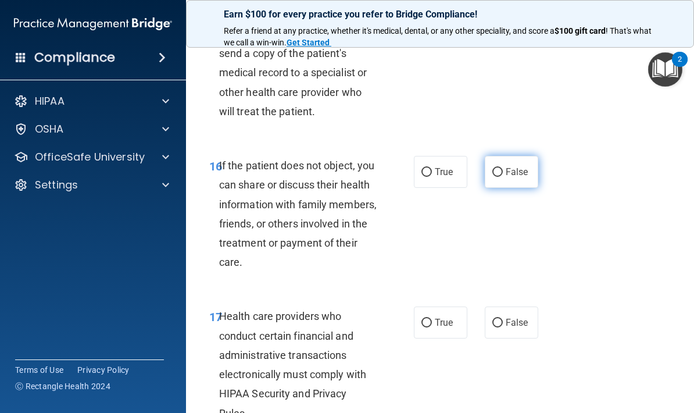
click at [519, 166] on span "False" at bounding box center [517, 171] width 23 height 11
click at [503, 168] on input "False" at bounding box center [497, 172] width 10 height 9
radio input "true"
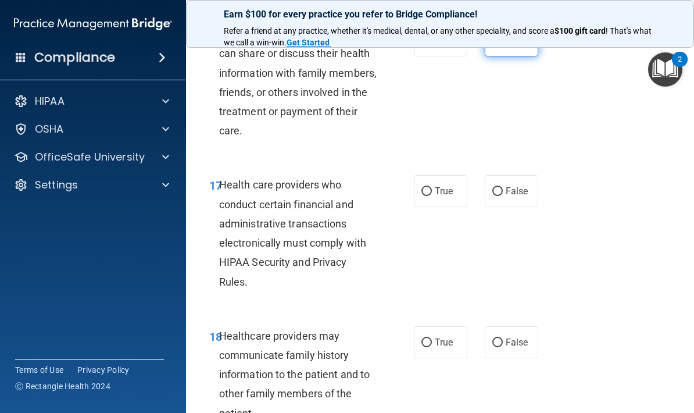
scroll to position [2160, 0]
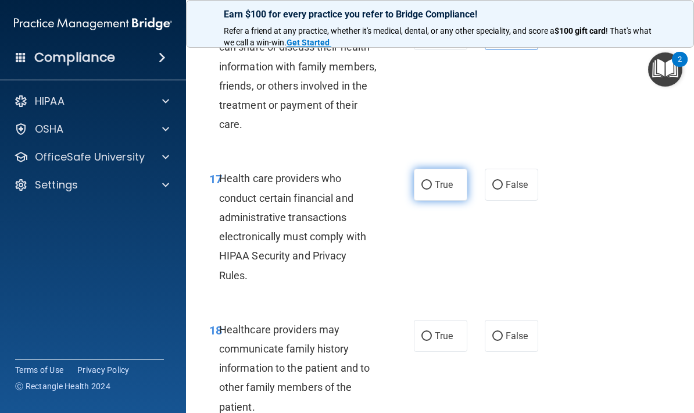
click at [450, 179] on span "True" at bounding box center [444, 184] width 18 height 11
click at [432, 181] on input "True" at bounding box center [426, 185] width 10 height 9
radio input "true"
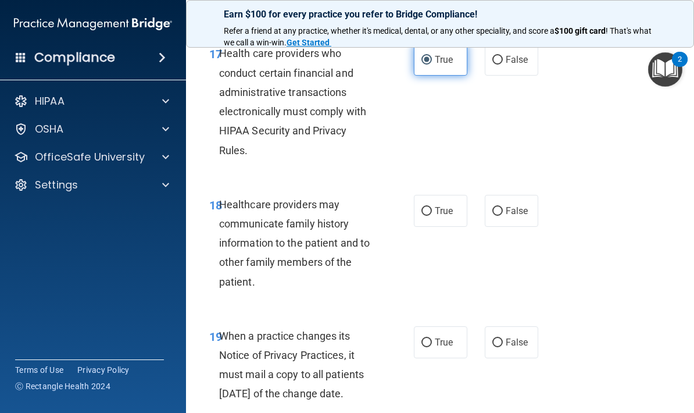
scroll to position [2287, 0]
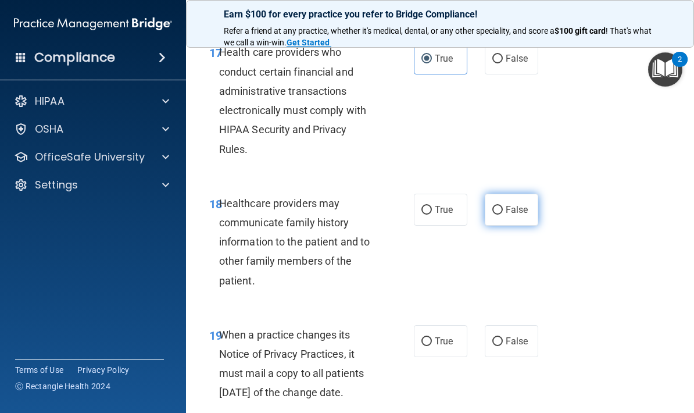
click at [501, 206] on input "False" at bounding box center [497, 210] width 10 height 9
radio input "true"
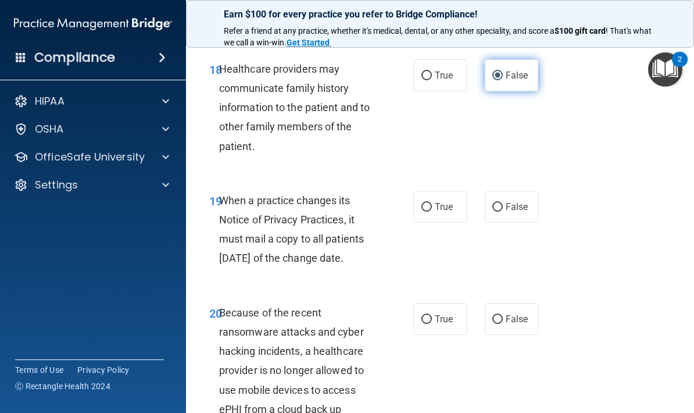
scroll to position [2425, 0]
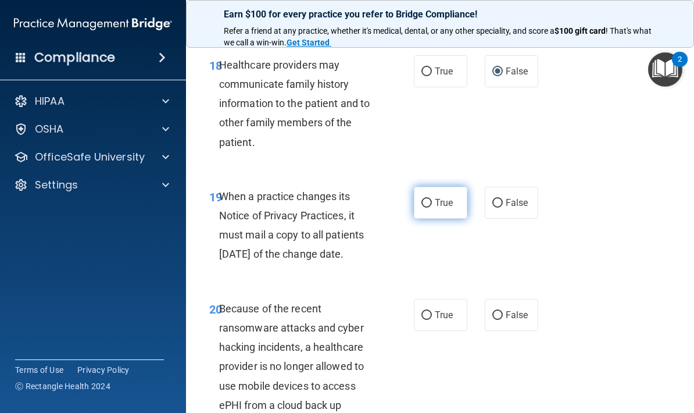
click at [450, 197] on span "True" at bounding box center [444, 202] width 18 height 11
click at [432, 199] on input "True" at bounding box center [426, 203] width 10 height 9
radio input "true"
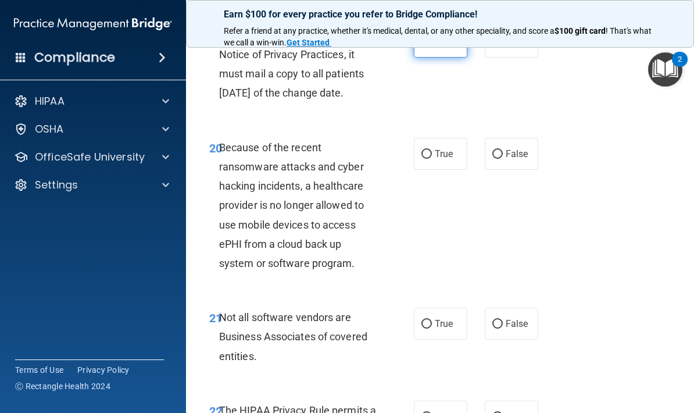
scroll to position [2586, 0]
click at [450, 159] on span "True" at bounding box center [444, 153] width 18 height 11
click at [432, 158] on input "True" at bounding box center [426, 153] width 10 height 9
radio input "true"
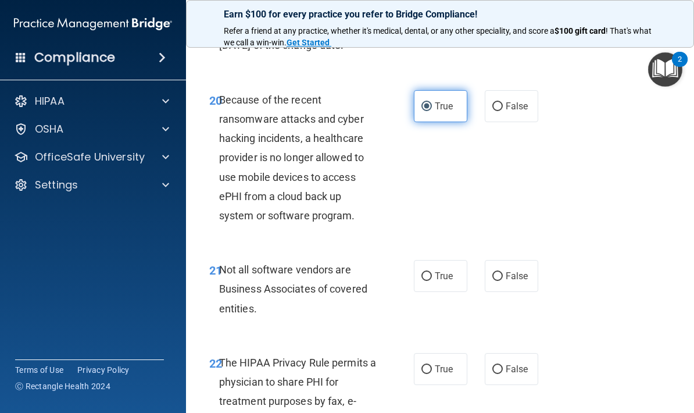
scroll to position [2634, 0]
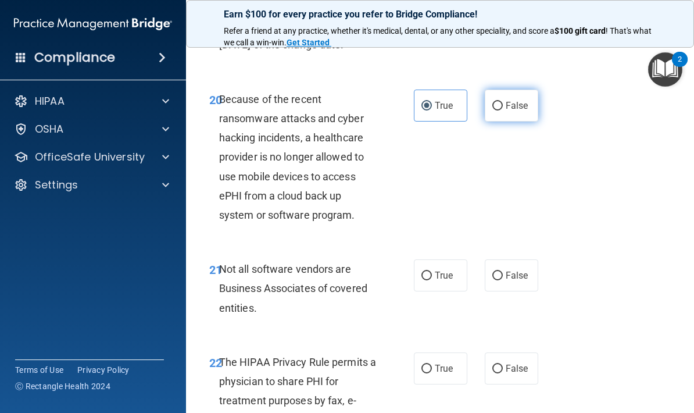
click at [521, 111] on span "False" at bounding box center [517, 105] width 23 height 11
click at [503, 110] on input "False" at bounding box center [497, 106] width 10 height 9
radio input "true"
radio input "false"
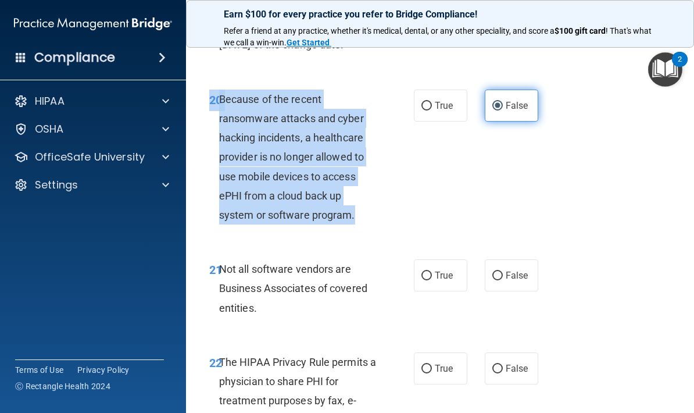
copy div "20 Because of the recent ransomware attacks and cyber hacking incidents, a heal…"
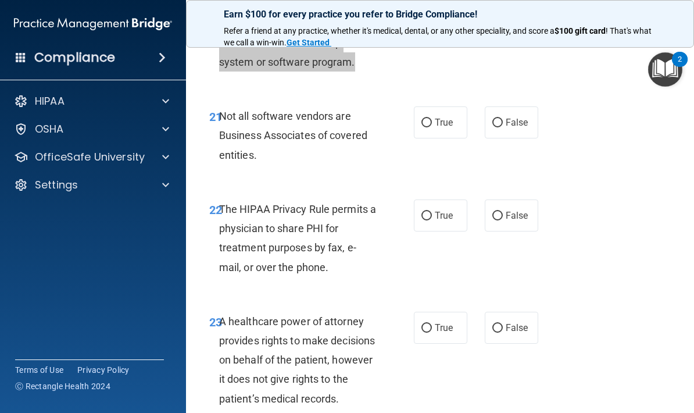
scroll to position [2787, 0]
click at [646, 296] on div "22 The HIPAA Privacy Rule permits a physician to share PHI for treatment purpos…" at bounding box center [439, 240] width 479 height 112
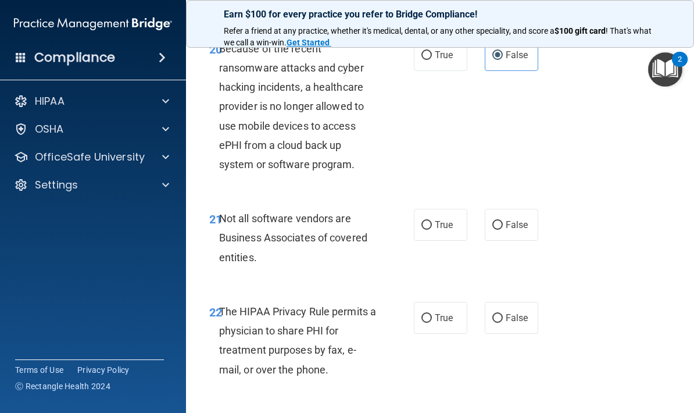
scroll to position [2685, 0]
click at [450, 230] on span "True" at bounding box center [444, 223] width 18 height 11
click at [432, 229] on input "True" at bounding box center [426, 224] width 10 height 9
radio input "true"
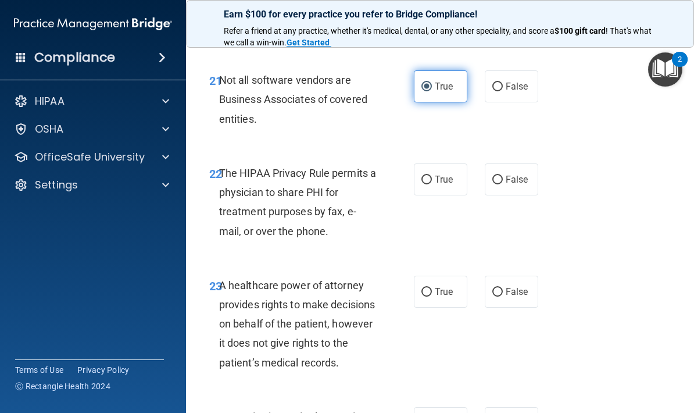
scroll to position [2825, 0]
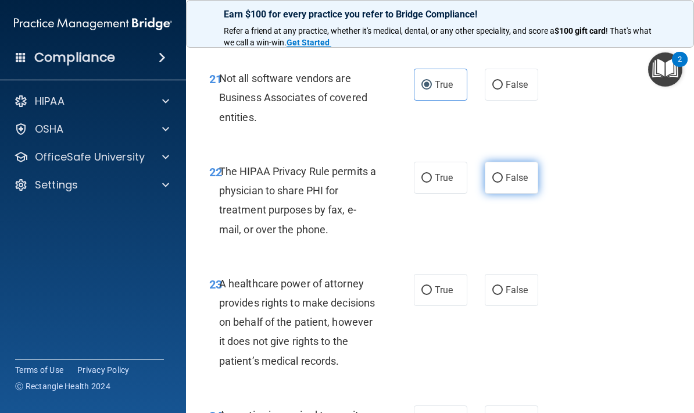
click at [501, 179] on input "False" at bounding box center [497, 178] width 10 height 9
radio input "true"
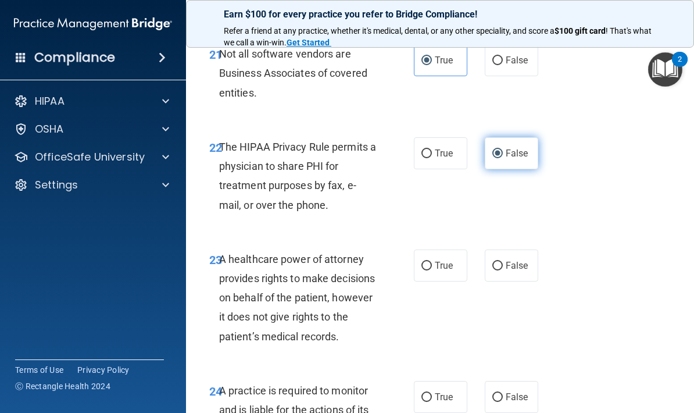
scroll to position [2853, 0]
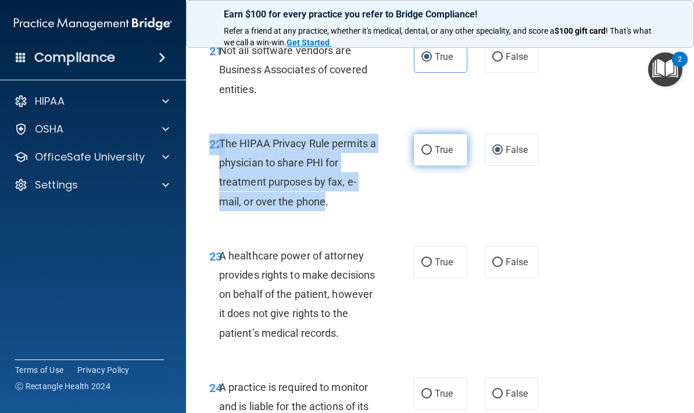
click at [449, 162] on label "True" at bounding box center [440, 150] width 53 height 32
click at [432, 155] on input "True" at bounding box center [426, 150] width 10 height 9
radio input "true"
radio input "false"
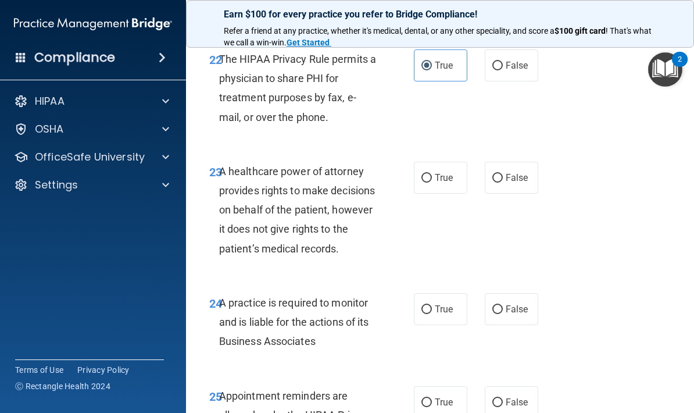
scroll to position [2937, 0]
click at [429, 180] on input "True" at bounding box center [426, 177] width 10 height 9
radio input "true"
click at [429, 180] on input "True" at bounding box center [426, 177] width 10 height 9
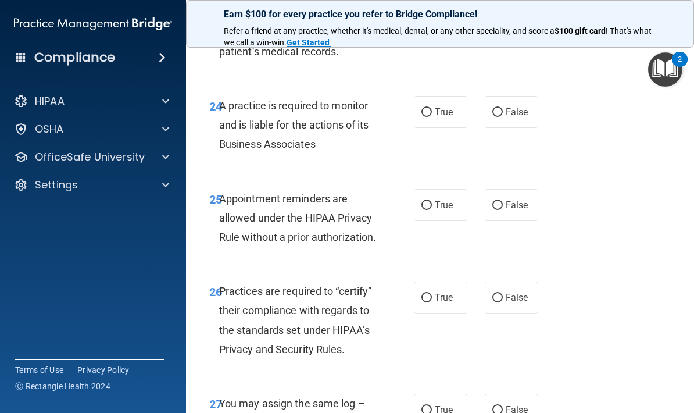
scroll to position [3135, 0]
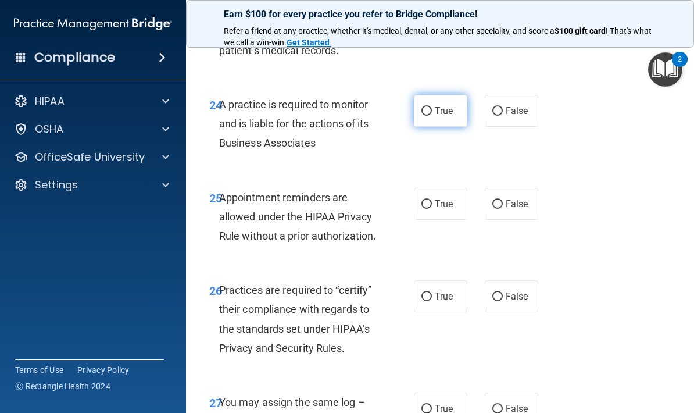
click at [452, 116] on span "True" at bounding box center [444, 110] width 18 height 11
click at [432, 116] on input "True" at bounding box center [426, 111] width 10 height 9
radio input "true"
click at [422, 209] on input "True" at bounding box center [426, 204] width 10 height 9
radio input "true"
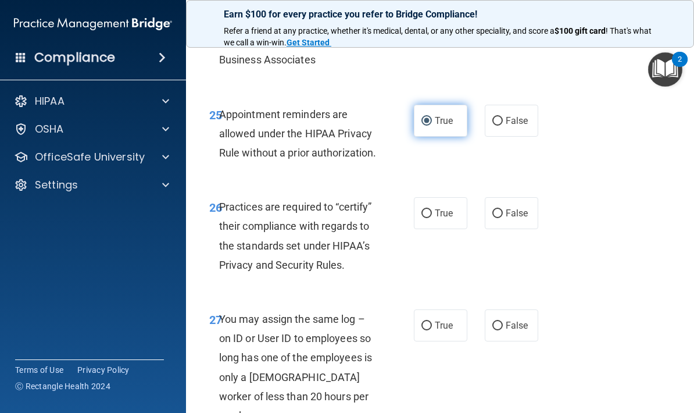
scroll to position [3222, 0]
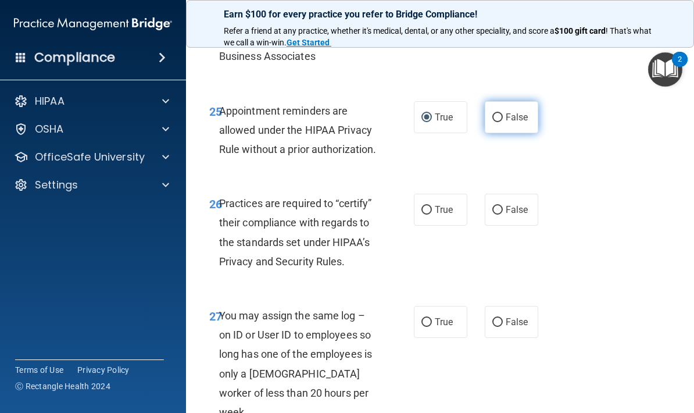
click at [521, 133] on label "False" at bounding box center [511, 117] width 53 height 32
click at [503, 122] on input "False" at bounding box center [497, 117] width 10 height 9
radio input "true"
radio input "false"
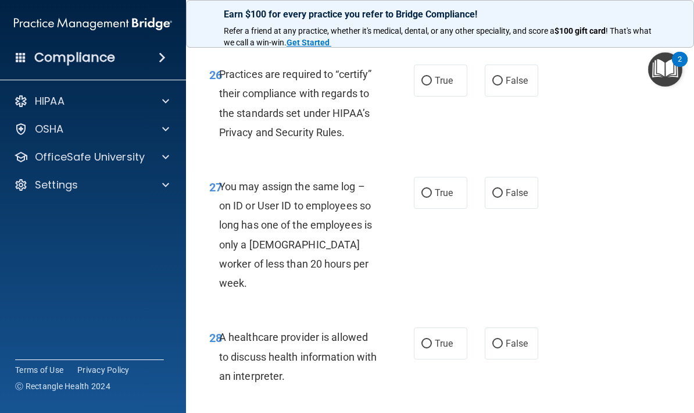
scroll to position [3351, 0]
click at [431, 85] on input "True" at bounding box center [426, 80] width 10 height 9
radio input "true"
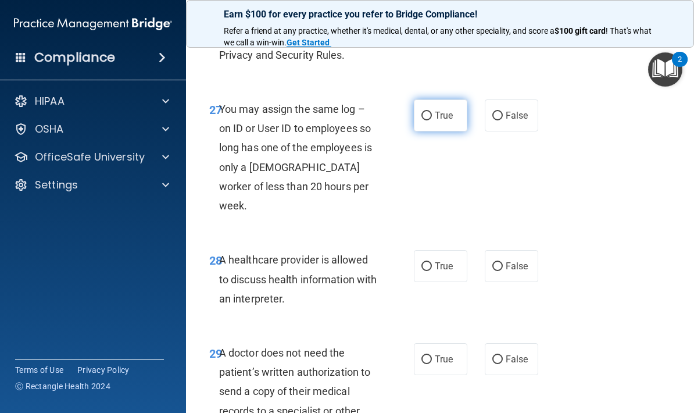
scroll to position [3431, 0]
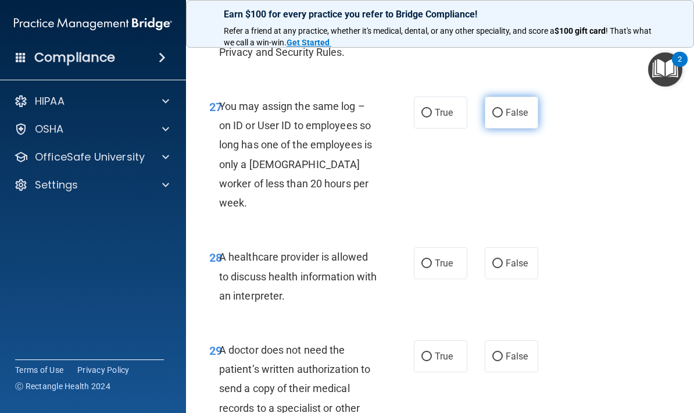
click at [505, 128] on label "False" at bounding box center [511, 112] width 53 height 32
click at [503, 117] on input "False" at bounding box center [497, 113] width 10 height 9
radio input "true"
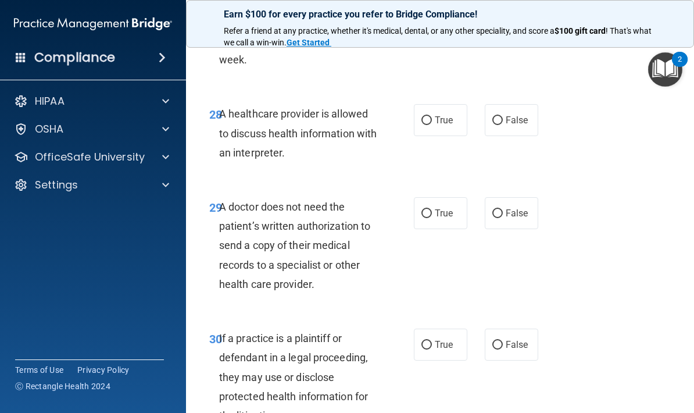
scroll to position [3574, 0]
click at [442, 135] on label "True" at bounding box center [440, 119] width 53 height 32
click at [432, 124] on input "True" at bounding box center [426, 120] width 10 height 9
radio input "true"
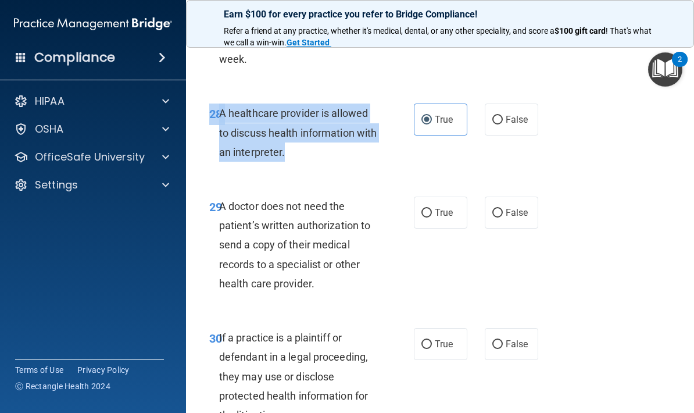
click at [325, 162] on div "A healthcare provider is allowed to discuss health information with an interpre…" at bounding box center [302, 132] width 167 height 58
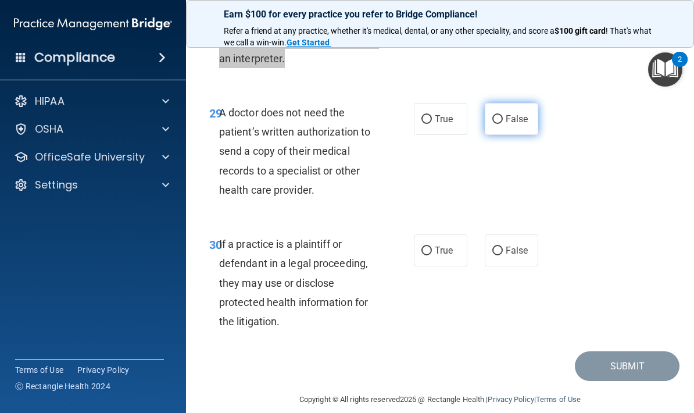
scroll to position [3668, 0]
click at [520, 124] on span "False" at bounding box center [517, 118] width 23 height 11
click at [503, 123] on input "False" at bounding box center [497, 118] width 10 height 9
radio input "true"
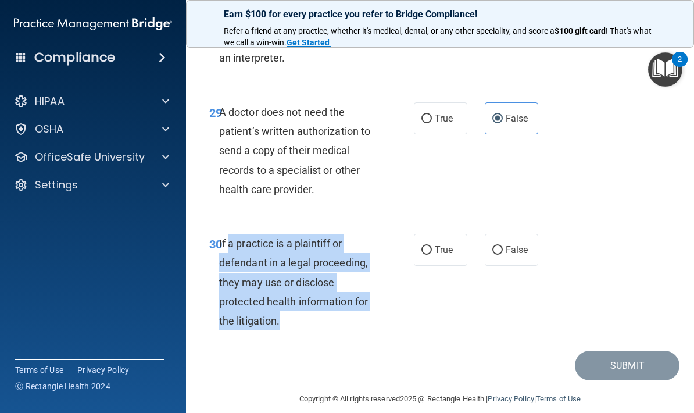
copy span "a practice is a plaintiff or defendant in a legal proceeding, they may use or d…"
click at [431, 255] on input "True" at bounding box center [426, 250] width 10 height 9
radio input "true"
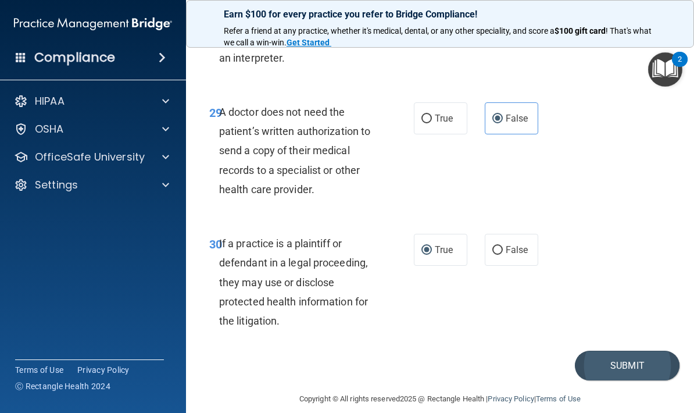
click at [643, 380] on button "Submit" at bounding box center [627, 365] width 105 height 30
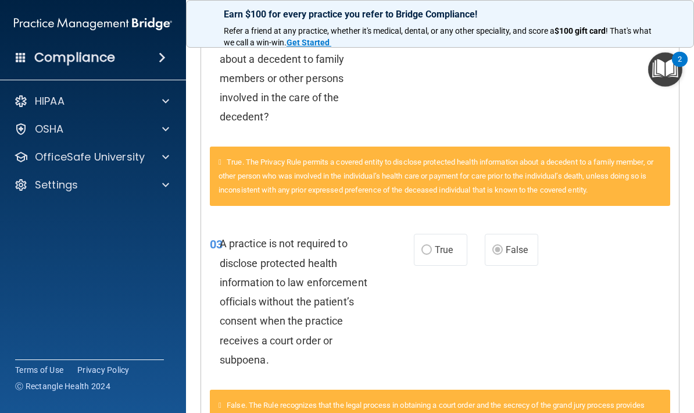
scroll to position [562, 0]
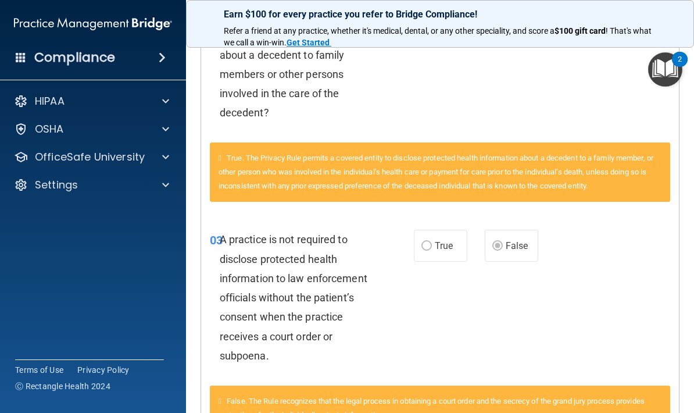
click at [450, 241] on span "True" at bounding box center [444, 245] width 18 height 11
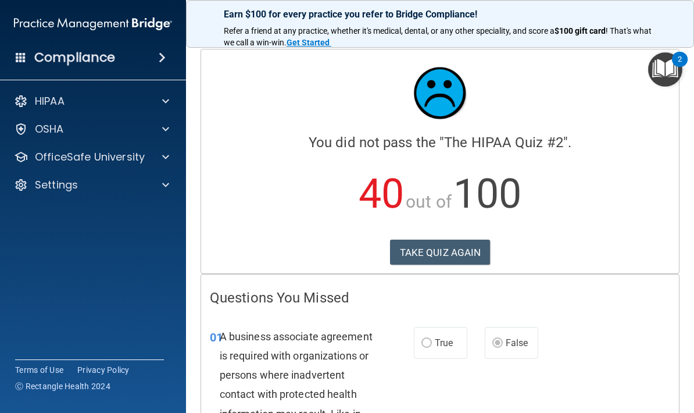
scroll to position [0, 0]
click at [457, 249] on button "TAKE QUIZ AGAIN" at bounding box center [440, 252] width 101 height 26
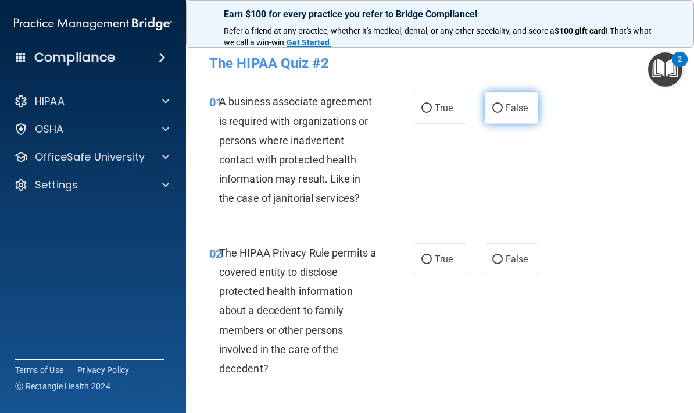
click at [500, 104] on input "False" at bounding box center [497, 108] width 10 height 9
radio input "true"
click at [500, 104] on input "False" at bounding box center [497, 108] width 10 height 9
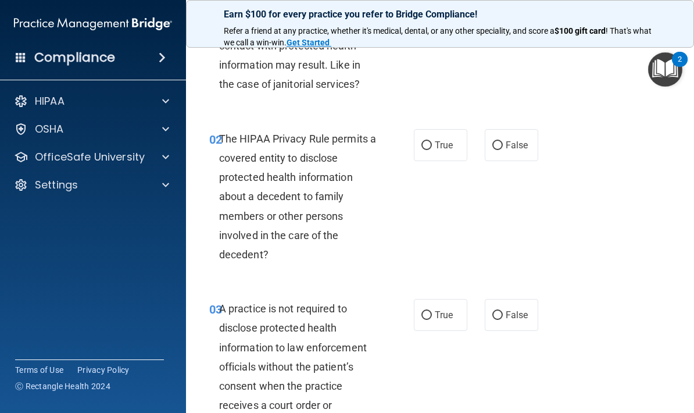
scroll to position [123, 0]
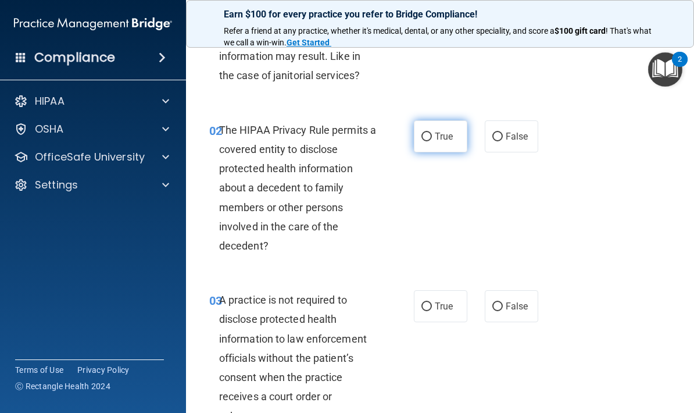
click at [456, 134] on label "True" at bounding box center [440, 136] width 53 height 32
click at [432, 134] on input "True" at bounding box center [426, 136] width 10 height 9
radio input "true"
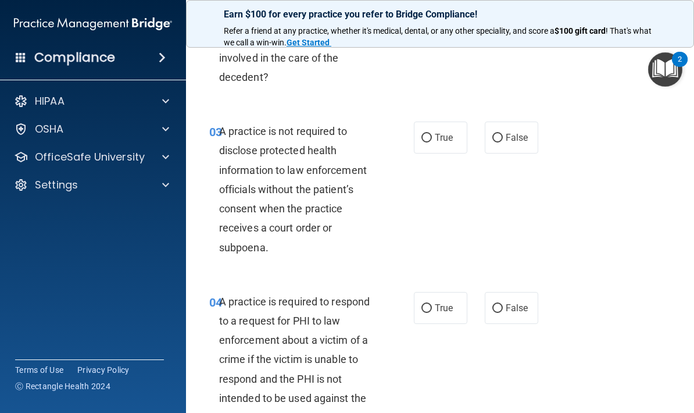
scroll to position [292, 0]
click at [515, 131] on span "False" at bounding box center [517, 136] width 23 height 11
click at [503, 133] on input "False" at bounding box center [497, 137] width 10 height 9
radio input "true"
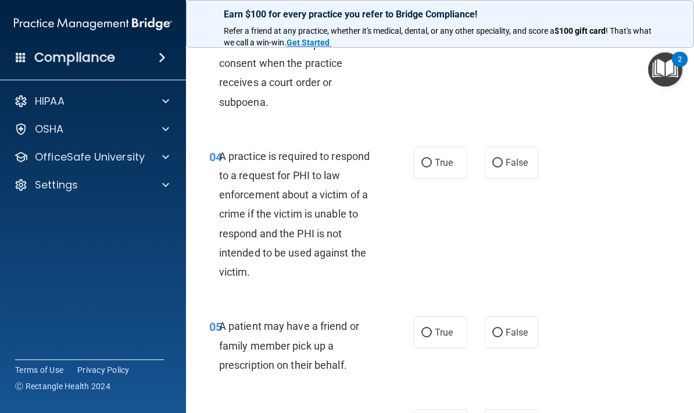
scroll to position [437, 0]
click at [427, 162] on input "True" at bounding box center [426, 162] width 10 height 9
radio input "true"
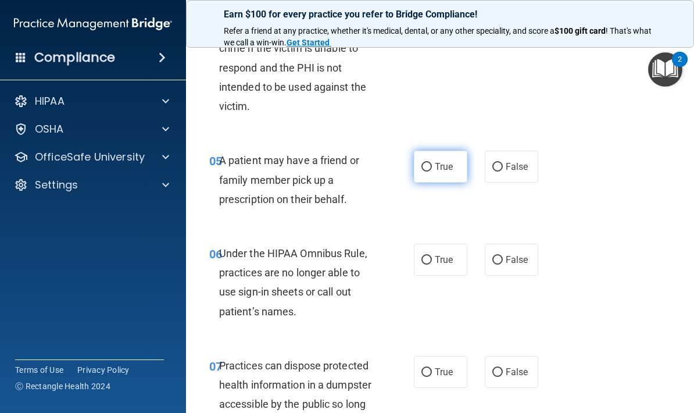
scroll to position [604, 0]
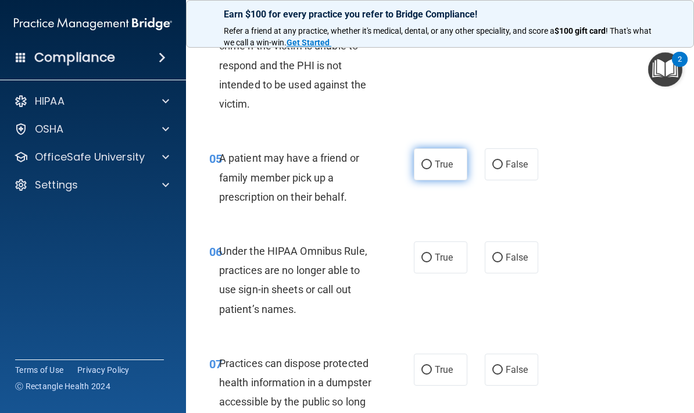
click at [424, 160] on input "True" at bounding box center [426, 164] width 10 height 9
radio input "true"
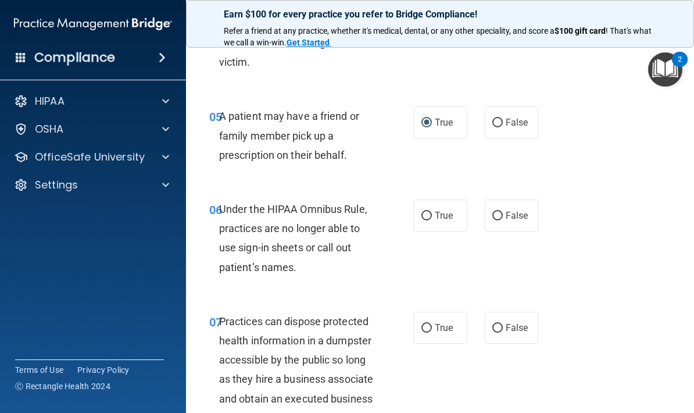
scroll to position [664, 0]
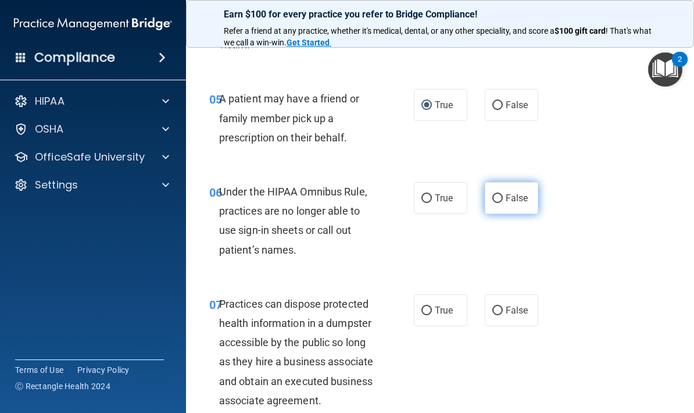
click at [499, 195] on input "False" at bounding box center [497, 198] width 10 height 9
radio input "true"
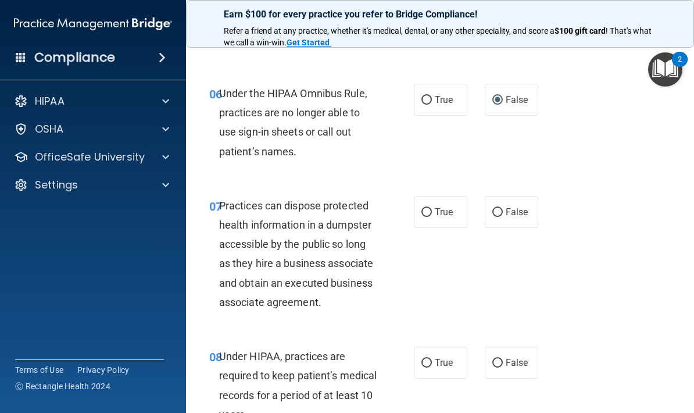
scroll to position [772, 0]
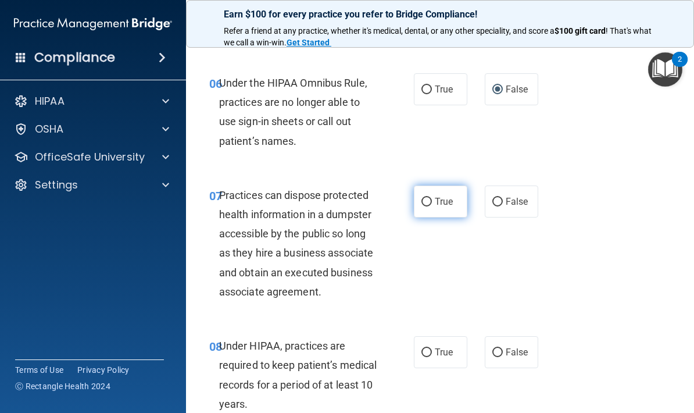
click at [456, 206] on label "True" at bounding box center [440, 201] width 53 height 32
click at [432, 206] on input "True" at bounding box center [426, 202] width 10 height 9
radio input "true"
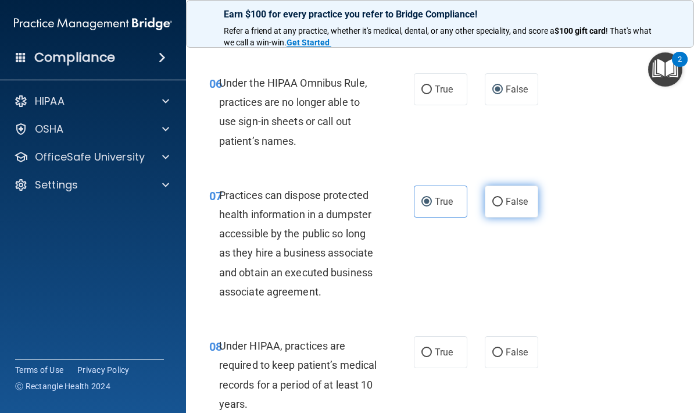
click at [498, 202] on input "False" at bounding box center [497, 202] width 10 height 9
radio input "true"
radio input "false"
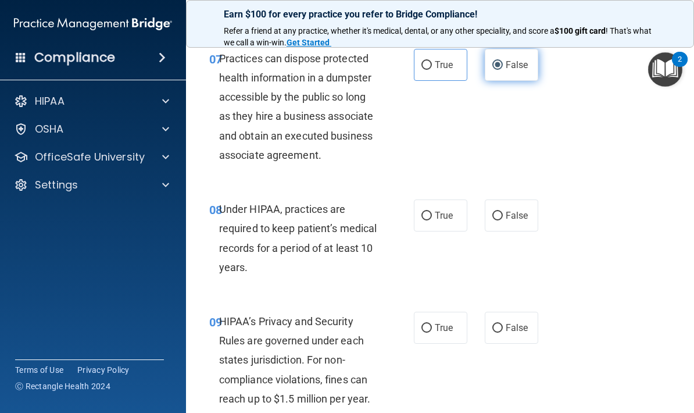
scroll to position [910, 0]
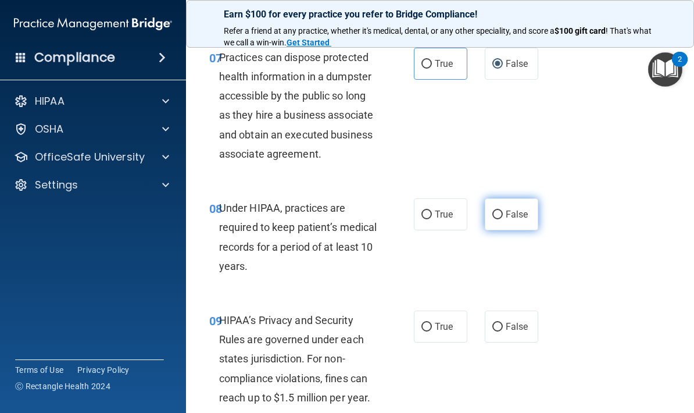
click at [501, 210] on input "False" at bounding box center [497, 214] width 10 height 9
radio input "true"
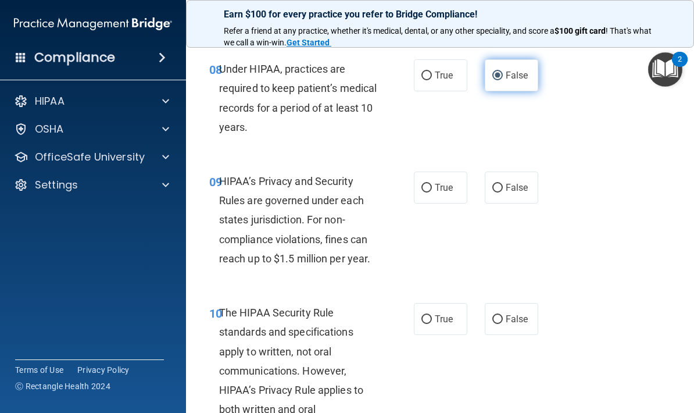
scroll to position [1049, 0]
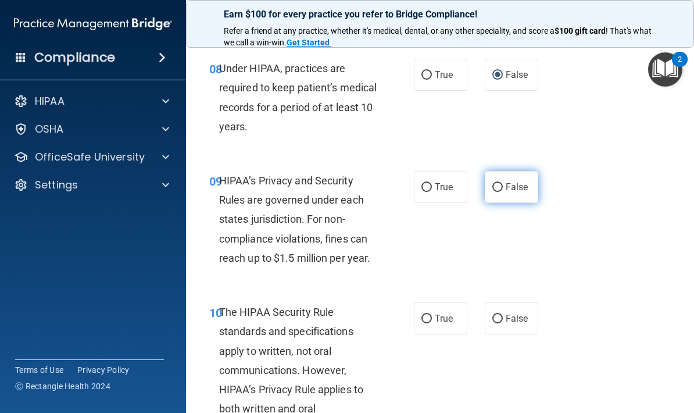
click at [501, 183] on input "False" at bounding box center [497, 187] width 10 height 9
radio input "true"
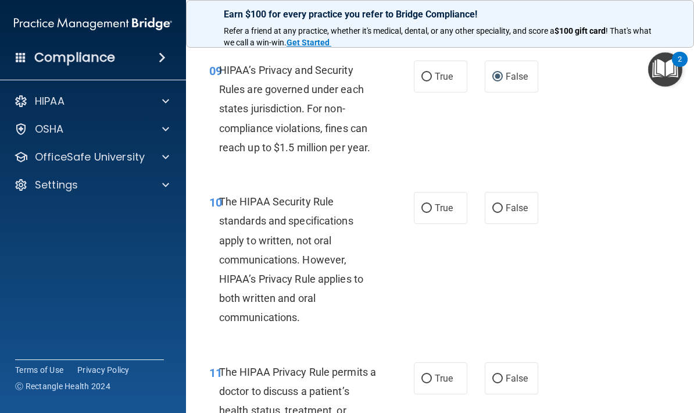
scroll to position [1161, 0]
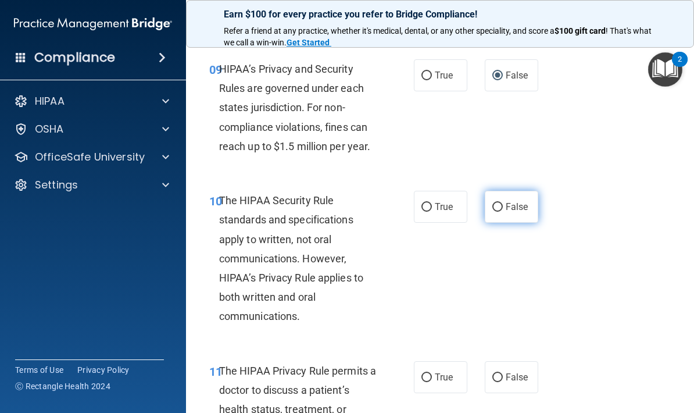
click at [524, 201] on span "False" at bounding box center [517, 206] width 23 height 11
click at [503, 203] on input "False" at bounding box center [497, 207] width 10 height 9
radio input "true"
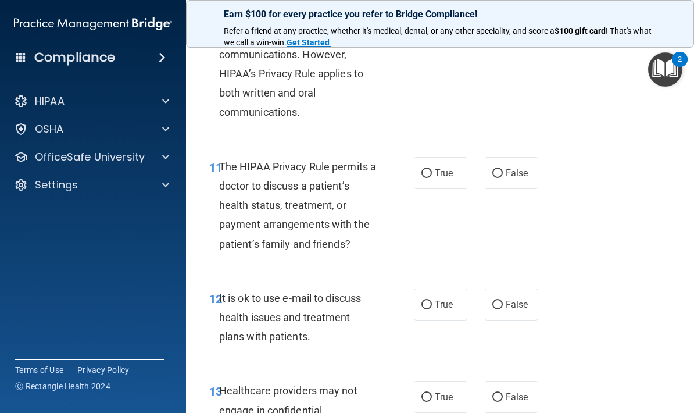
scroll to position [1369, 0]
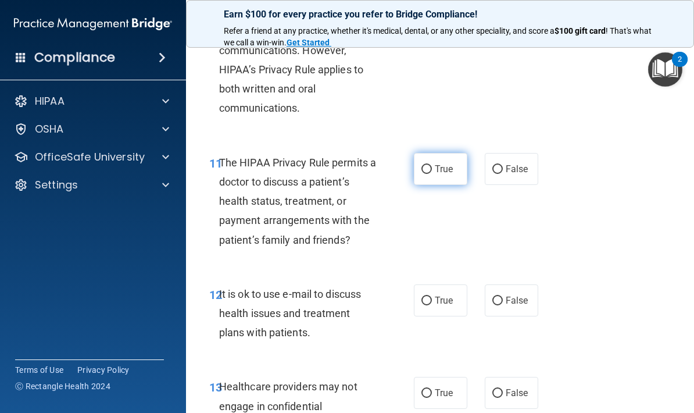
click at [431, 165] on input "True" at bounding box center [426, 169] width 10 height 9
radio input "true"
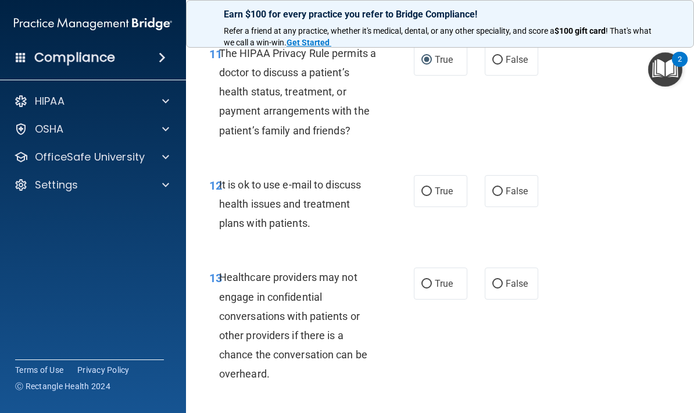
scroll to position [1492, 0]
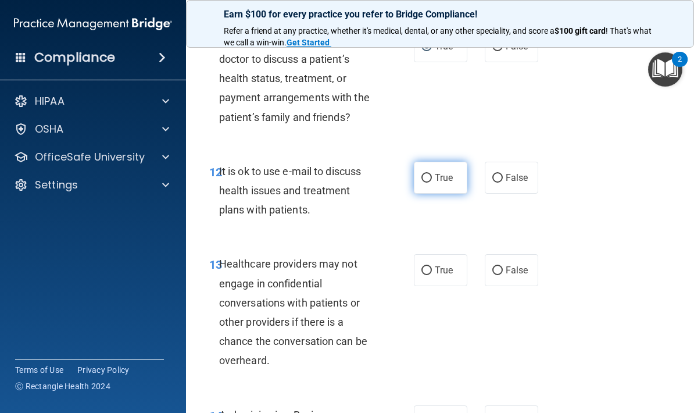
click at [446, 172] on span "True" at bounding box center [444, 177] width 18 height 11
click at [432, 174] on input "True" at bounding box center [426, 178] width 10 height 9
radio input "true"
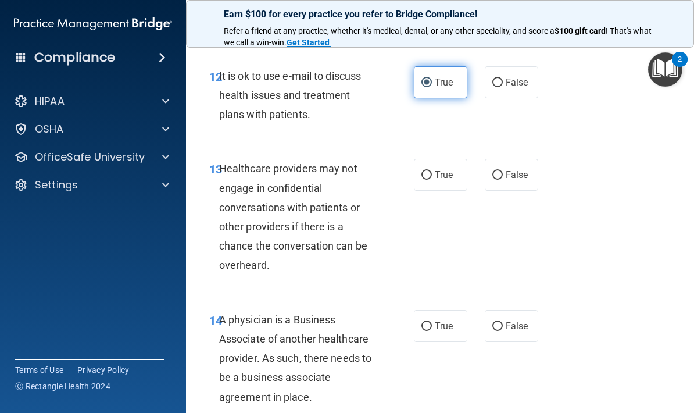
scroll to position [1587, 0]
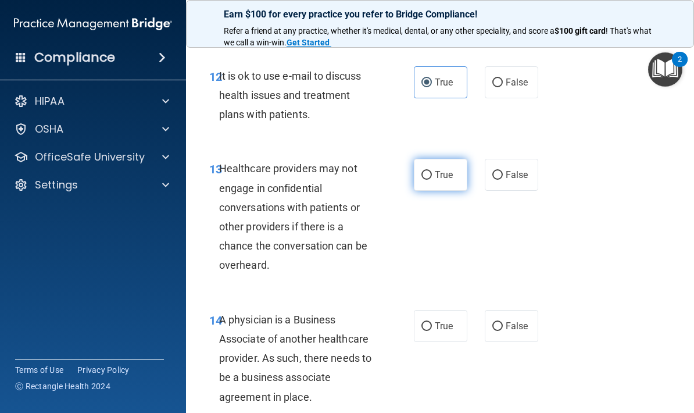
click at [424, 171] on input "True" at bounding box center [426, 175] width 10 height 9
radio input "true"
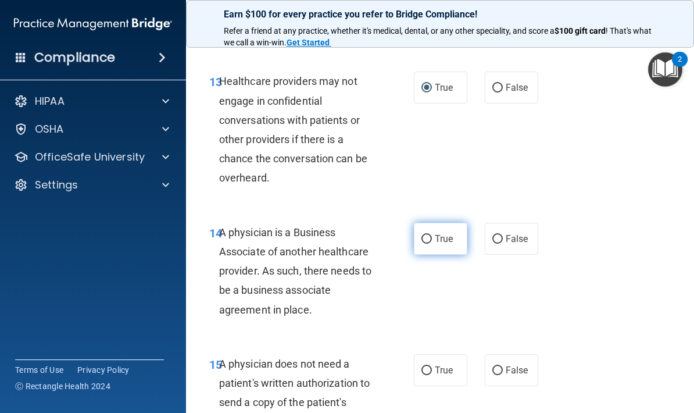
scroll to position [1682, 0]
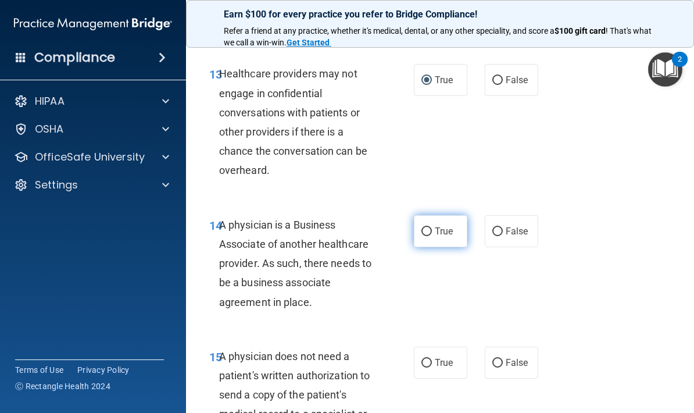
click at [431, 227] on input "True" at bounding box center [426, 231] width 10 height 9
radio input "true"
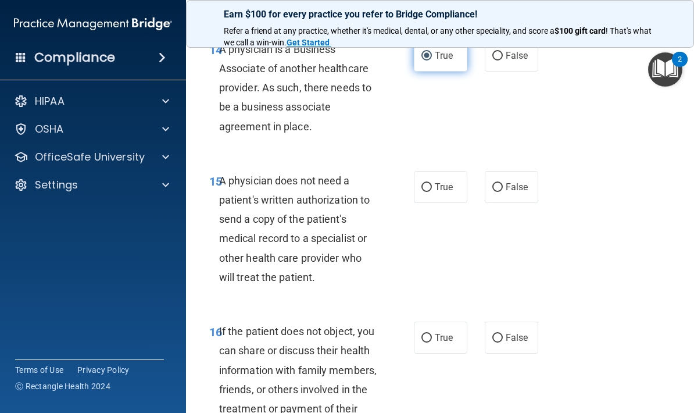
scroll to position [1858, 0]
click at [517, 189] on label "False" at bounding box center [511, 186] width 53 height 32
click at [503, 189] on input "False" at bounding box center [497, 186] width 10 height 9
radio input "true"
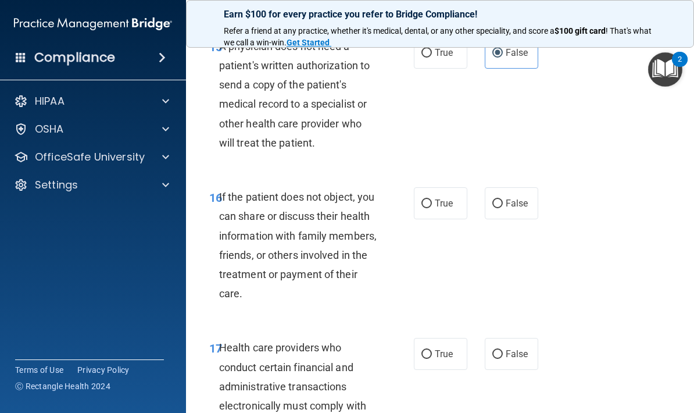
scroll to position [1993, 0]
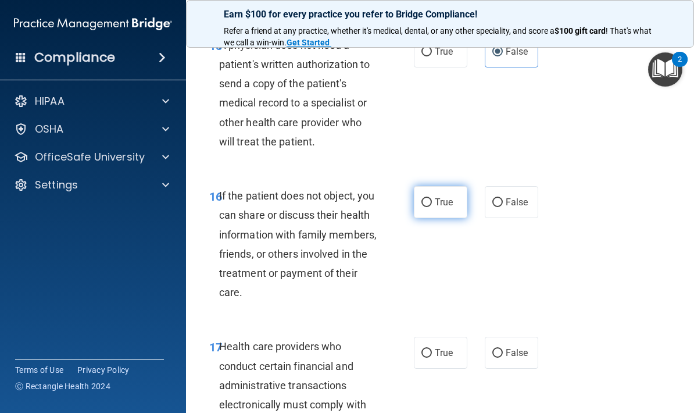
click at [432, 187] on label "True" at bounding box center [440, 202] width 53 height 32
click at [432, 198] on input "True" at bounding box center [426, 202] width 10 height 9
radio input "true"
click at [496, 198] on input "False" at bounding box center [497, 202] width 10 height 9
radio input "true"
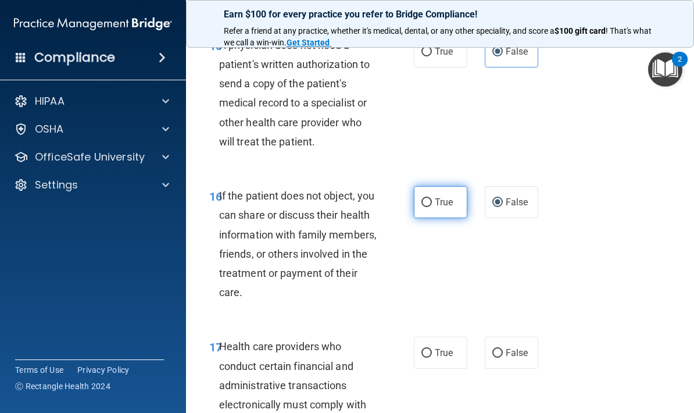
click at [428, 198] on input "True" at bounding box center [426, 202] width 10 height 9
radio input "true"
radio input "false"
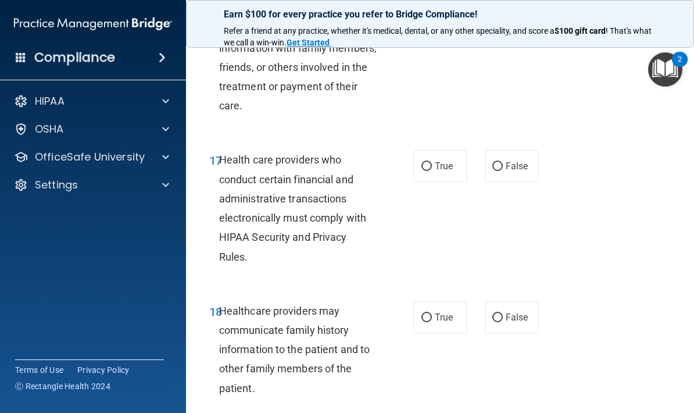
scroll to position [2180, 0]
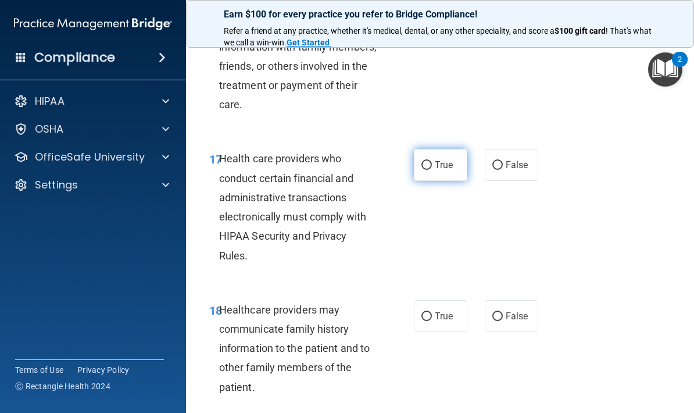
click at [439, 159] on span "True" at bounding box center [444, 164] width 18 height 11
click at [432, 161] on input "True" at bounding box center [426, 165] width 10 height 9
radio input "true"
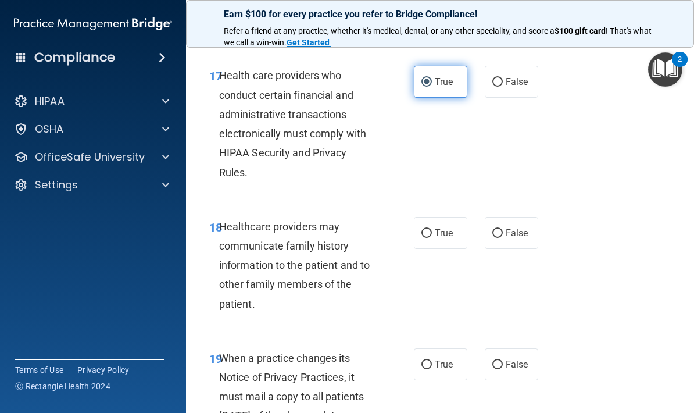
scroll to position [2282, 0]
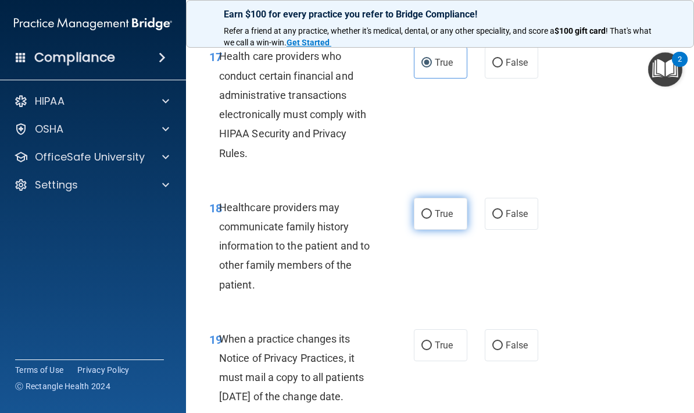
click at [443, 208] on span "True" at bounding box center [444, 213] width 18 height 11
click at [432, 210] on input "True" at bounding box center [426, 214] width 10 height 9
radio input "true"
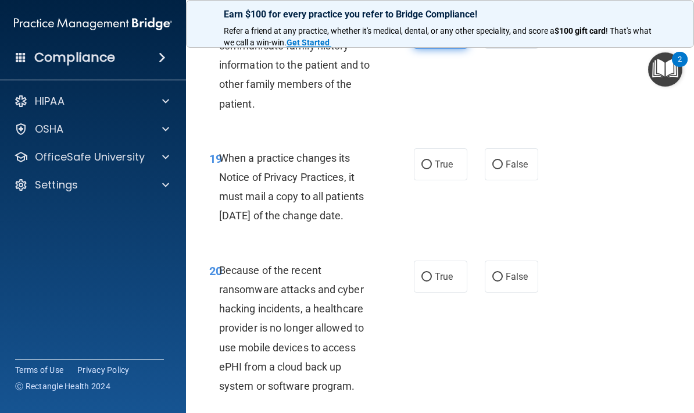
scroll to position [2464, 0]
click at [439, 148] on label "True" at bounding box center [440, 164] width 53 height 32
click at [432, 160] on input "True" at bounding box center [426, 164] width 10 height 9
radio input "true"
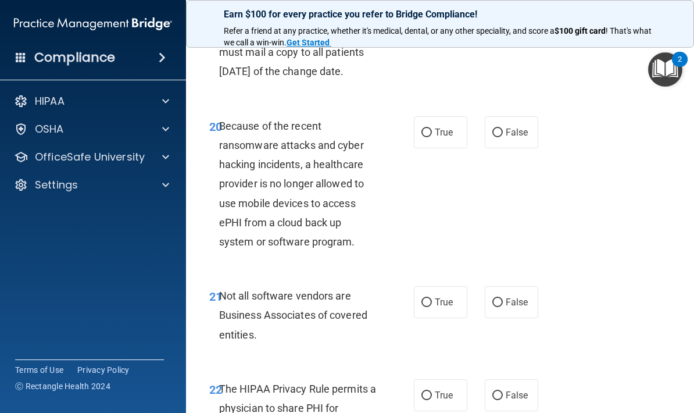
scroll to position [2608, 0]
click at [514, 143] on label "False" at bounding box center [511, 132] width 53 height 32
click at [503, 137] on input "False" at bounding box center [497, 132] width 10 height 9
radio input "true"
click at [514, 143] on label "False" at bounding box center [511, 132] width 53 height 32
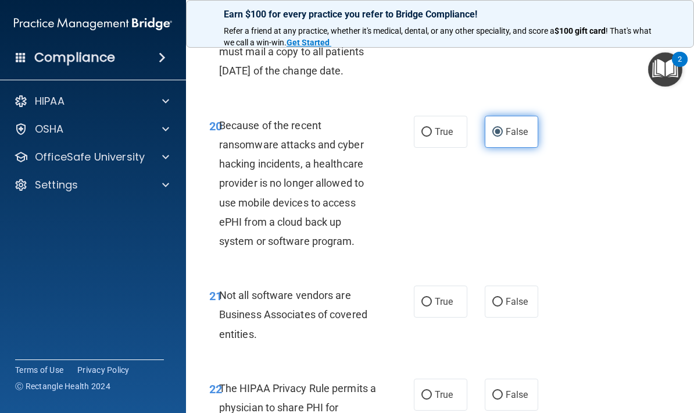
click at [503, 137] on input "False" at bounding box center [497, 132] width 10 height 9
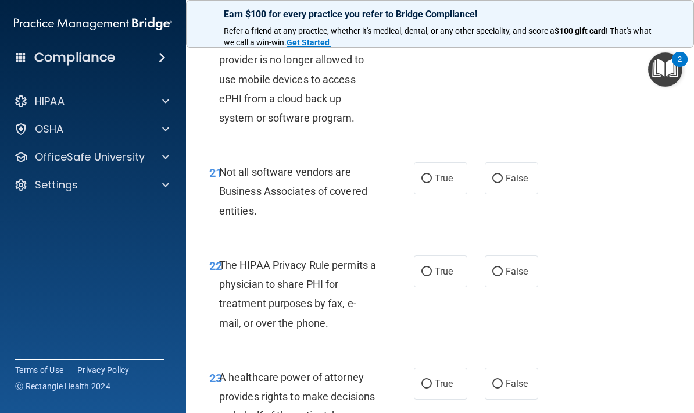
scroll to position [2742, 0]
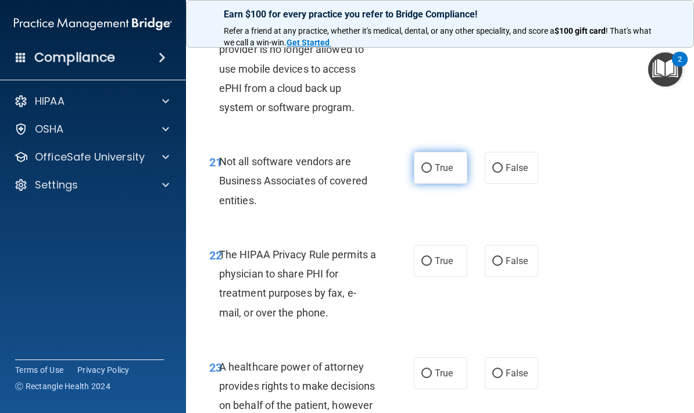
click at [438, 173] on span "True" at bounding box center [444, 167] width 18 height 11
click at [432, 173] on input "True" at bounding box center [426, 168] width 10 height 9
radio input "true"
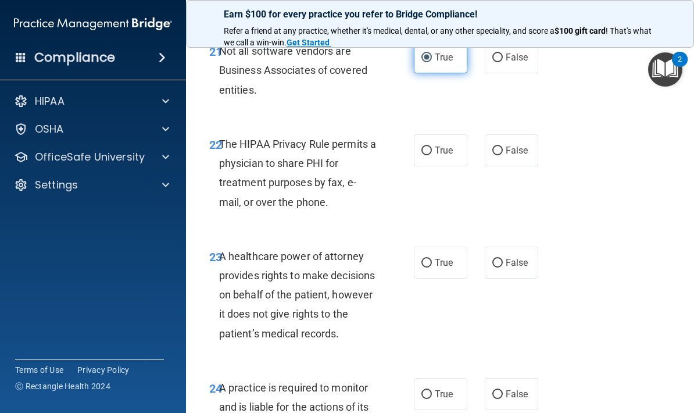
scroll to position [2858, 0]
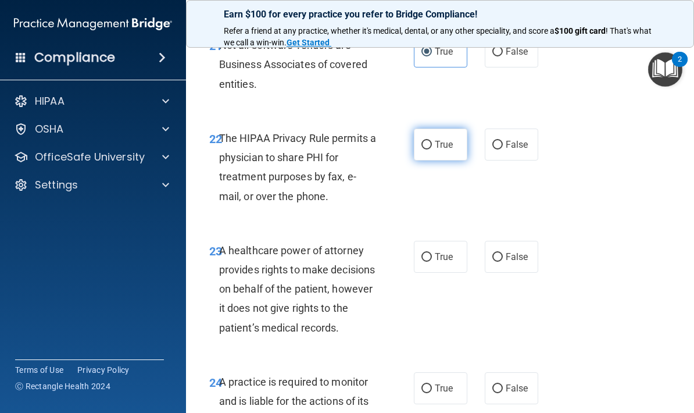
click at [424, 160] on label "True" at bounding box center [440, 144] width 53 height 32
click at [424, 149] on input "True" at bounding box center [426, 145] width 10 height 9
radio input "true"
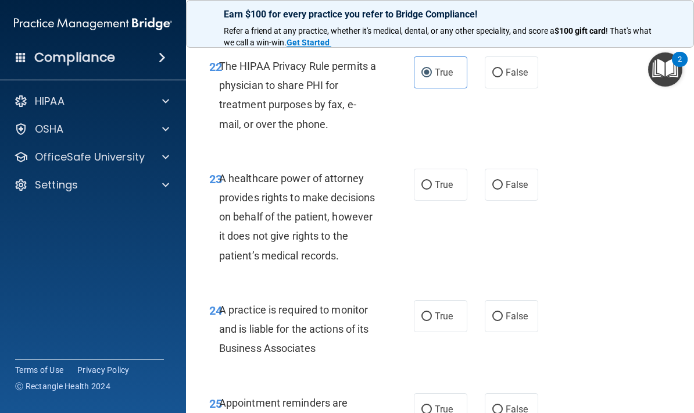
scroll to position [2940, 0]
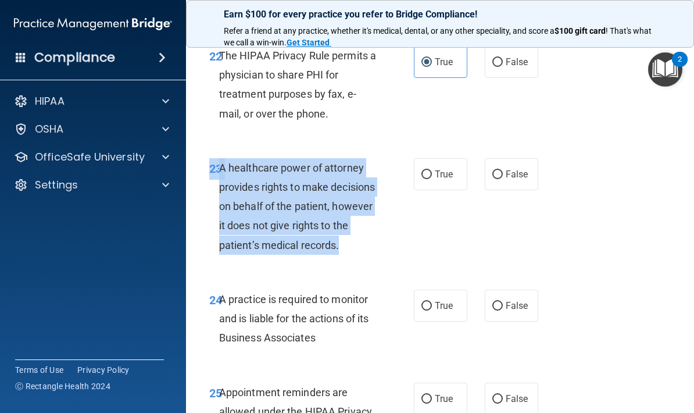
copy div "23 A healthcare power of attorney provides rights to make decisions on behalf o…"
click at [529, 162] on label "False" at bounding box center [511, 174] width 53 height 32
click at [503, 170] on input "False" at bounding box center [497, 174] width 10 height 9
radio input "true"
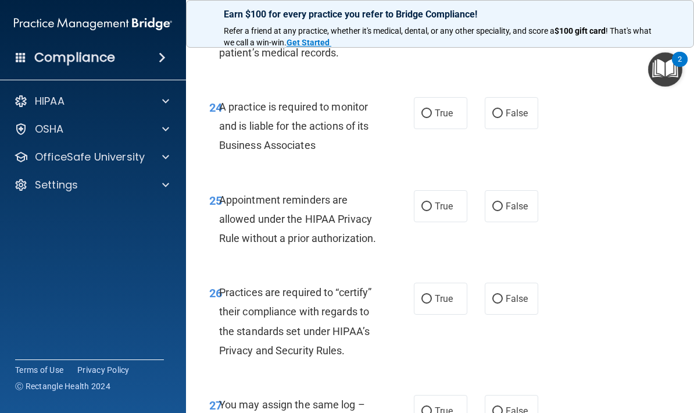
scroll to position [3134, 0]
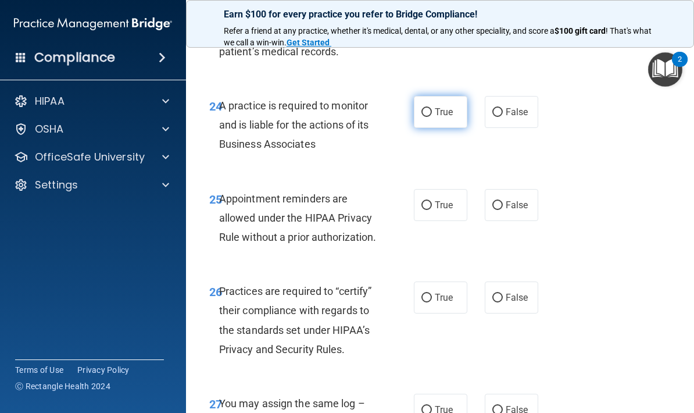
click at [457, 128] on label "True" at bounding box center [440, 112] width 53 height 32
click at [432, 117] on input "True" at bounding box center [426, 112] width 10 height 9
radio input "true"
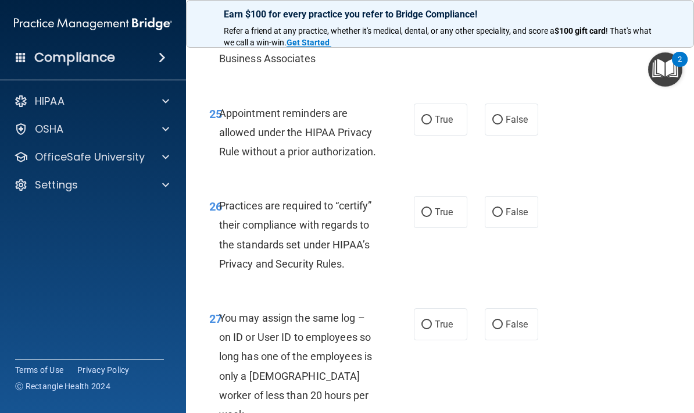
scroll to position [3220, 0]
click at [500, 124] on input "False" at bounding box center [497, 119] width 10 height 9
radio input "true"
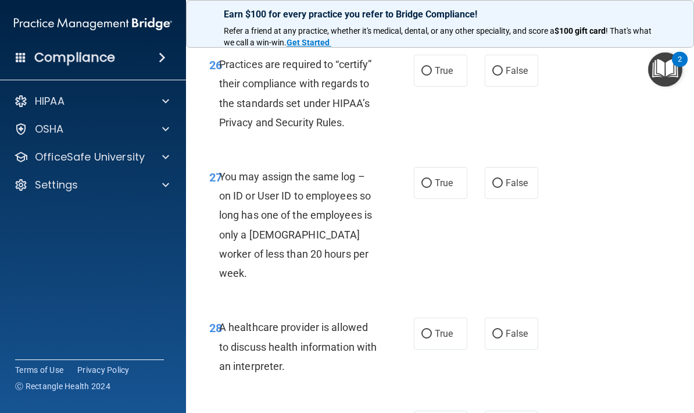
scroll to position [3364, 0]
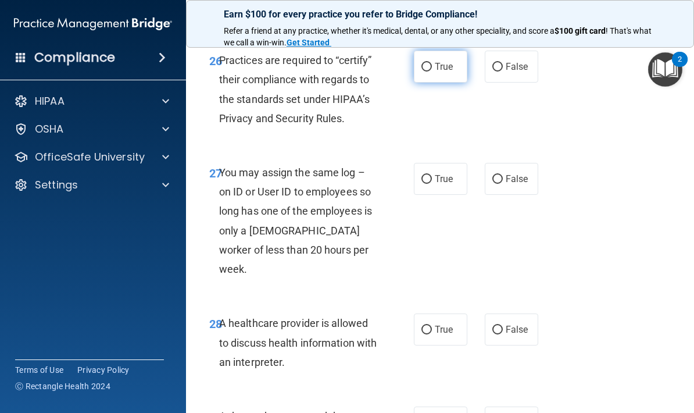
click at [431, 71] on input "True" at bounding box center [426, 67] width 10 height 9
radio input "true"
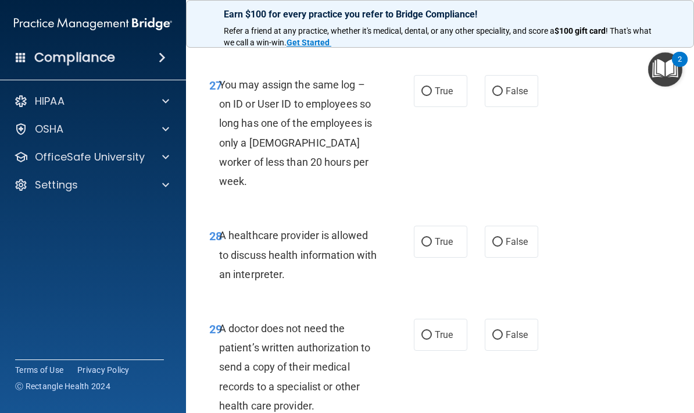
scroll to position [3474, 0]
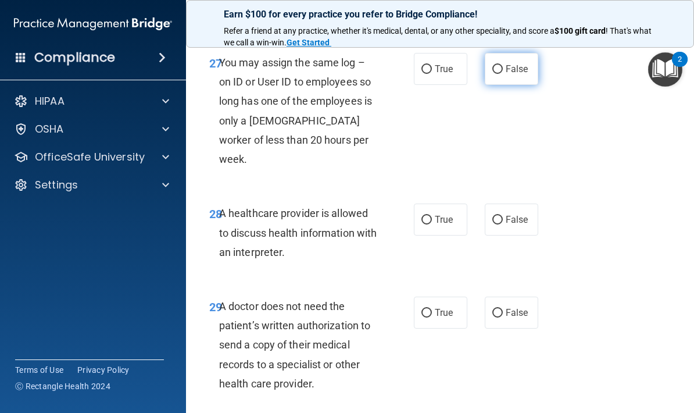
click at [529, 85] on label "False" at bounding box center [511, 69] width 53 height 32
click at [503, 74] on input "False" at bounding box center [497, 69] width 10 height 9
radio input "true"
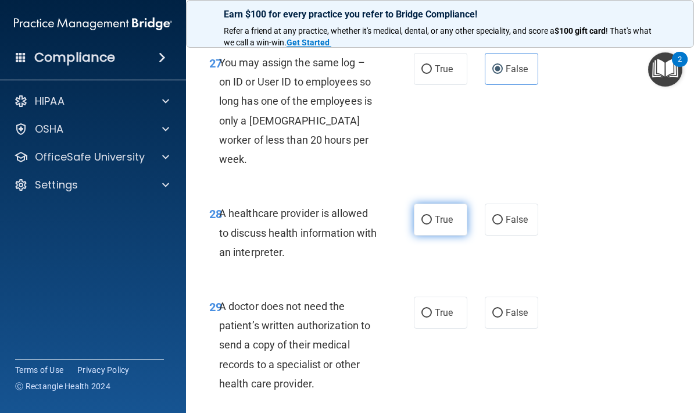
click at [440, 225] on span "True" at bounding box center [444, 219] width 18 height 11
click at [432, 224] on input "True" at bounding box center [426, 220] width 10 height 9
radio input "true"
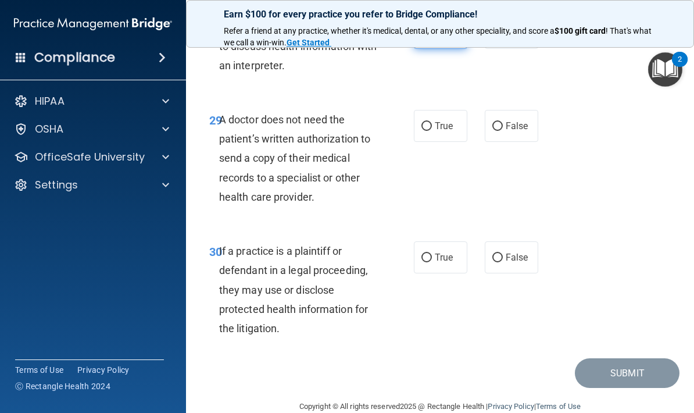
scroll to position [3665, 0]
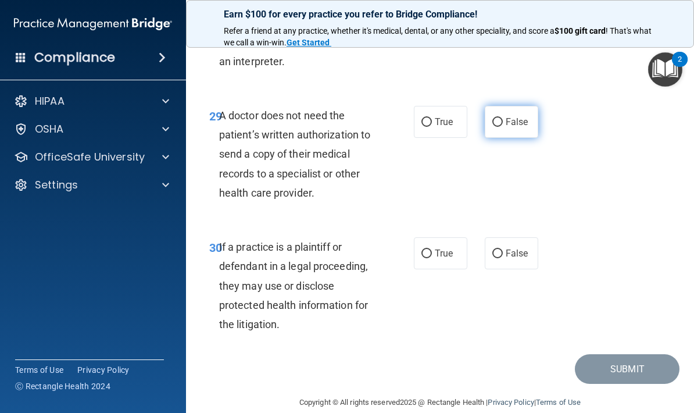
click at [508, 127] on span "False" at bounding box center [517, 121] width 23 height 11
click at [503, 127] on input "False" at bounding box center [497, 122] width 10 height 9
radio input "true"
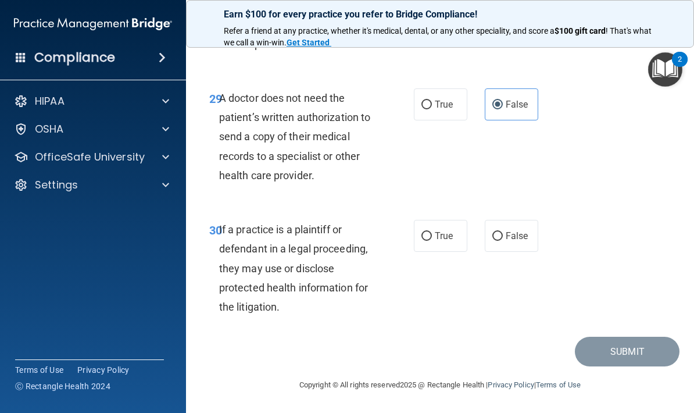
scroll to position [3701, 0]
copy div "29 A doctor does not need the patient’s written authorization to send a copy of…"
click at [443, 113] on label "True" at bounding box center [440, 104] width 53 height 32
click at [432, 109] on input "True" at bounding box center [426, 105] width 10 height 9
radio input "true"
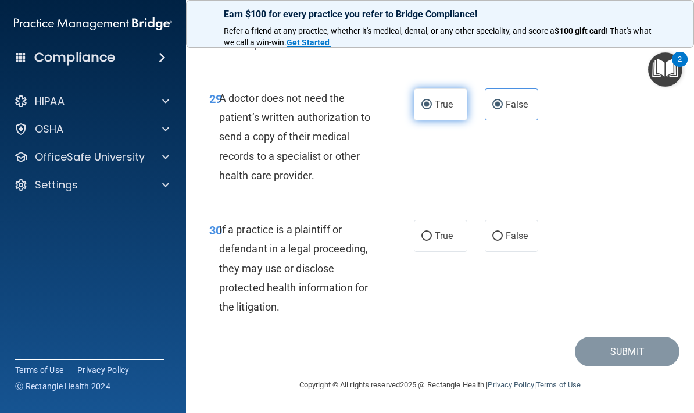
radio input "false"
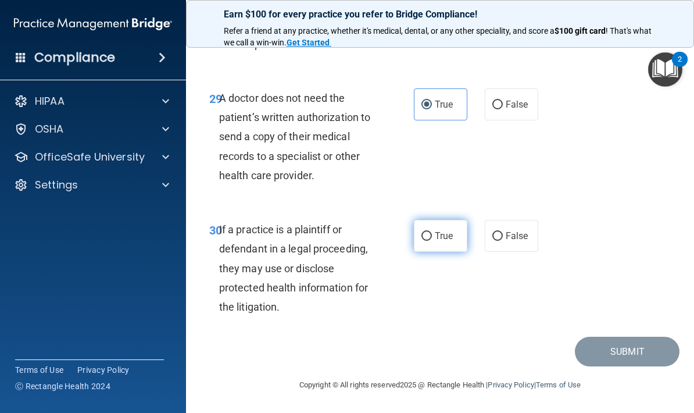
click at [443, 232] on span "True" at bounding box center [444, 235] width 18 height 11
click at [432, 232] on input "True" at bounding box center [426, 236] width 10 height 9
radio input "true"
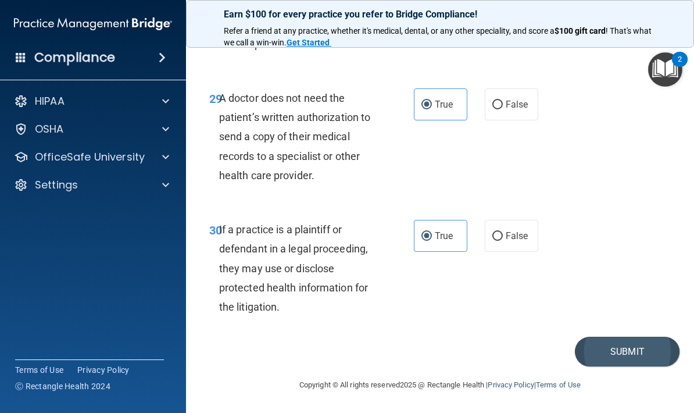
click at [622, 357] on button "Submit" at bounding box center [627, 351] width 105 height 30
click at [599, 345] on button "Submit" at bounding box center [627, 351] width 105 height 30
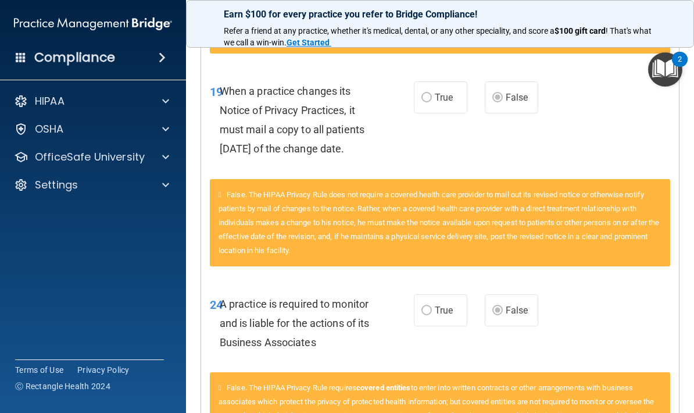
scroll to position [1317, 0]
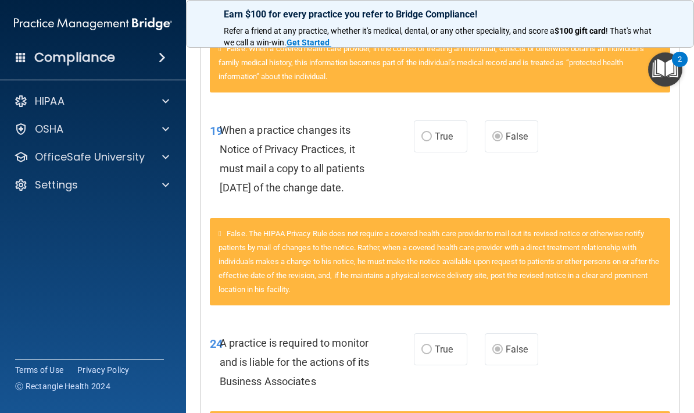
click at [437, 131] on span "True" at bounding box center [444, 136] width 18 height 11
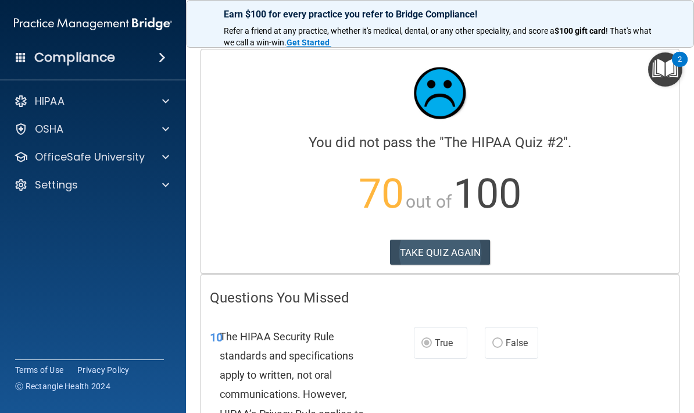
scroll to position [0, 0]
click at [430, 250] on button "TAKE QUIZ AGAIN" at bounding box center [440, 252] width 101 height 26
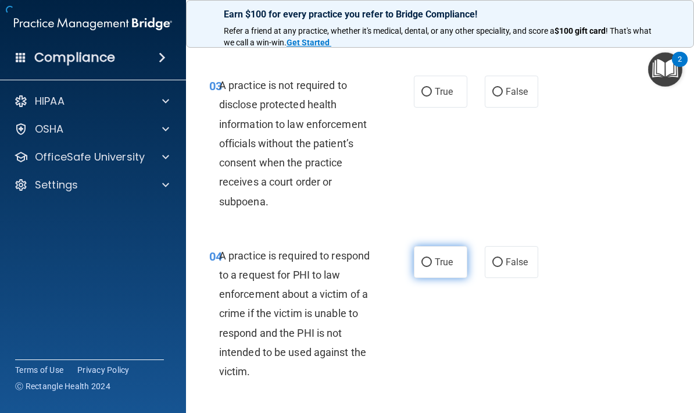
radio input "true"
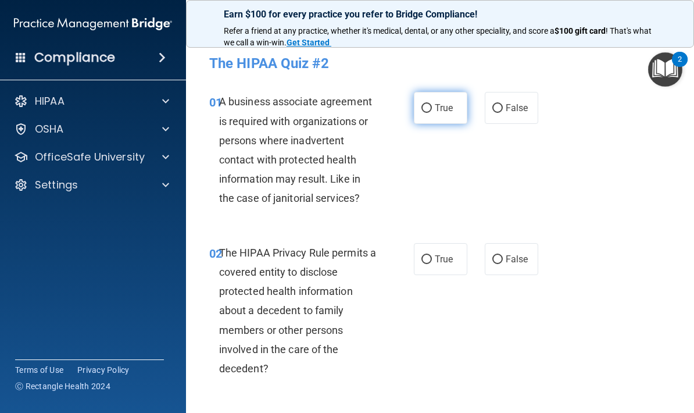
click at [451, 105] on span "True" at bounding box center [444, 107] width 18 height 11
click at [432, 105] on input "True" at bounding box center [426, 108] width 10 height 9
radio input "true"
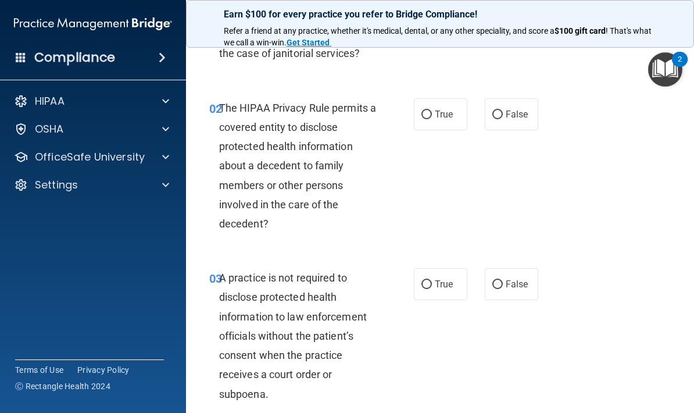
scroll to position [145, 0]
click at [510, 119] on label "False" at bounding box center [511, 114] width 53 height 32
click at [503, 119] on input "False" at bounding box center [497, 114] width 10 height 9
radio input "true"
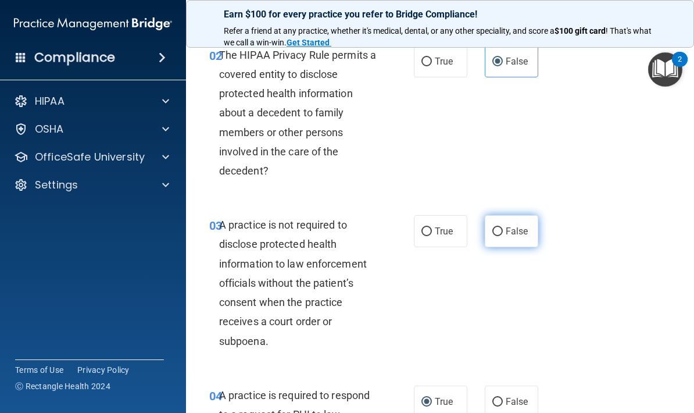
scroll to position [199, 0]
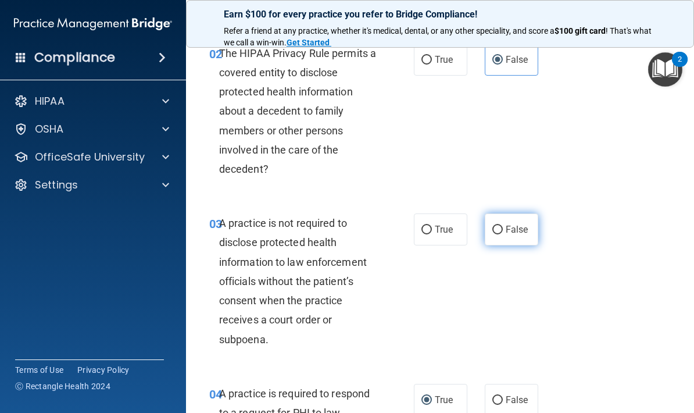
click at [497, 238] on label "False" at bounding box center [511, 229] width 53 height 32
click at [497, 234] on input "False" at bounding box center [497, 229] width 10 height 9
radio input "true"
click at [497, 238] on label "False" at bounding box center [511, 229] width 53 height 32
click at [497, 234] on input "False" at bounding box center [497, 229] width 10 height 9
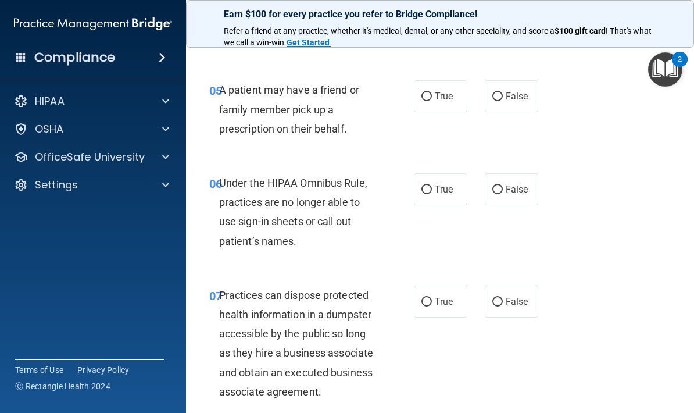
scroll to position [672, 0]
click at [444, 97] on span "True" at bounding box center [444, 96] width 18 height 11
click at [432, 97] on input "True" at bounding box center [426, 97] width 10 height 9
radio input "true"
click at [444, 97] on span "True" at bounding box center [444, 96] width 18 height 11
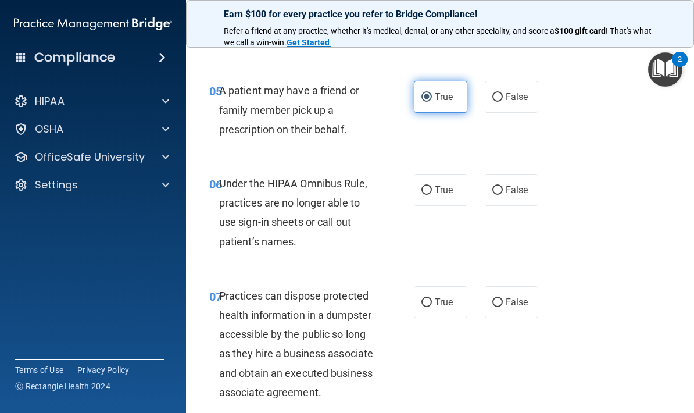
click at [432, 97] on input "True" at bounding box center [426, 97] width 10 height 9
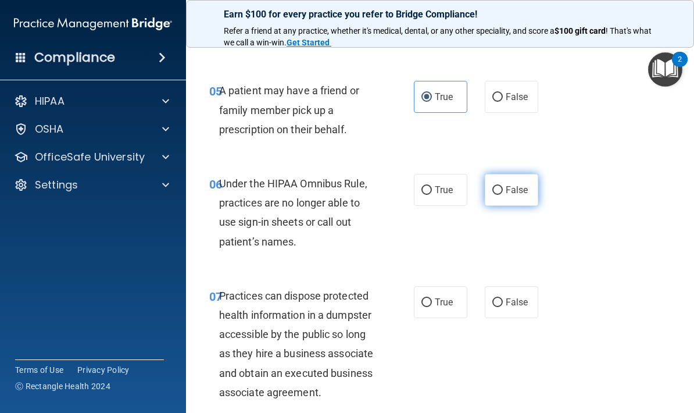
click at [497, 191] on input "False" at bounding box center [497, 190] width 10 height 9
radio input "true"
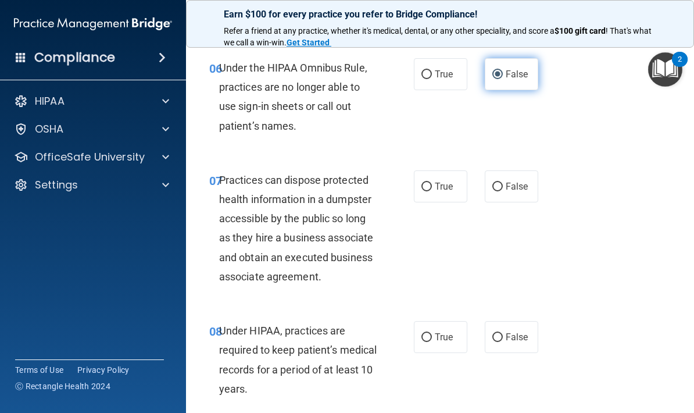
scroll to position [780, 0]
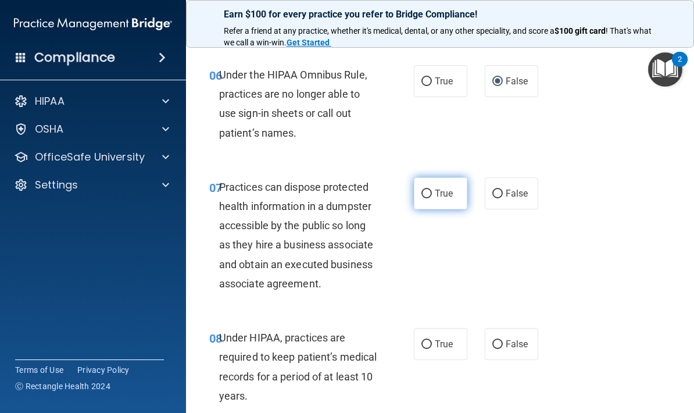
click at [443, 189] on span "True" at bounding box center [444, 193] width 18 height 11
click at [432, 189] on input "True" at bounding box center [426, 193] width 10 height 9
radio input "true"
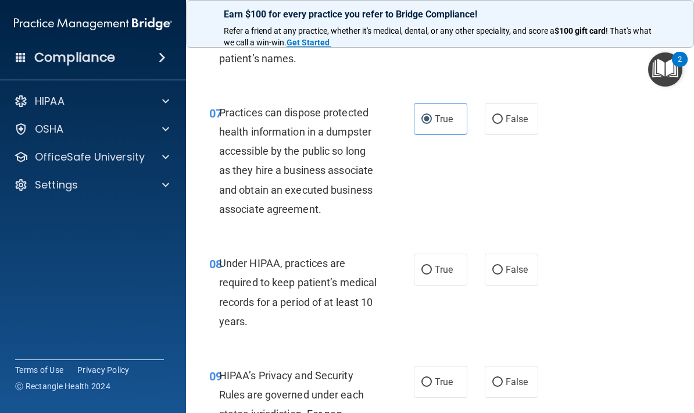
scroll to position [861, 0]
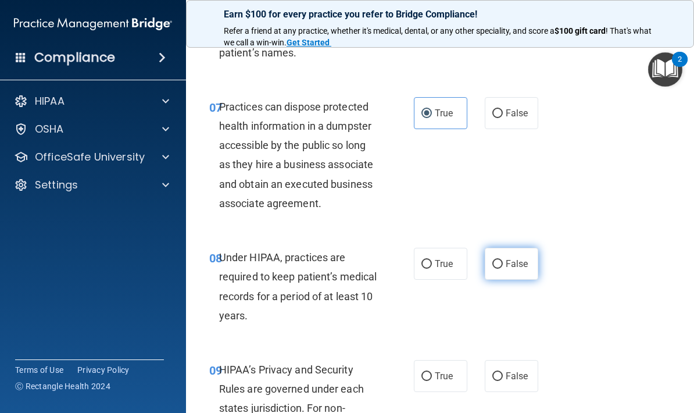
click at [527, 258] on span "False" at bounding box center [517, 263] width 23 height 11
click at [503, 260] on input "False" at bounding box center [497, 264] width 10 height 9
radio input "true"
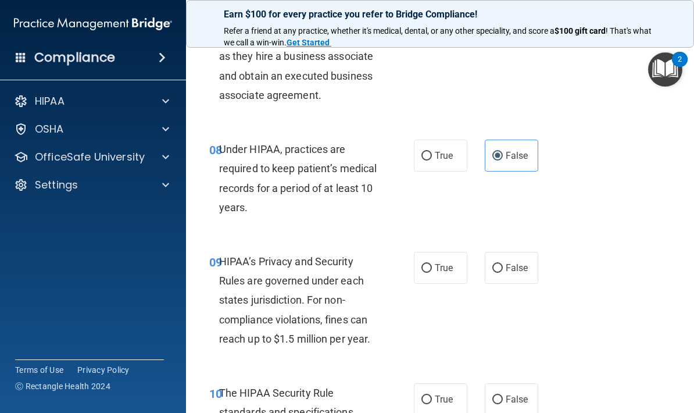
scroll to position [970, 0]
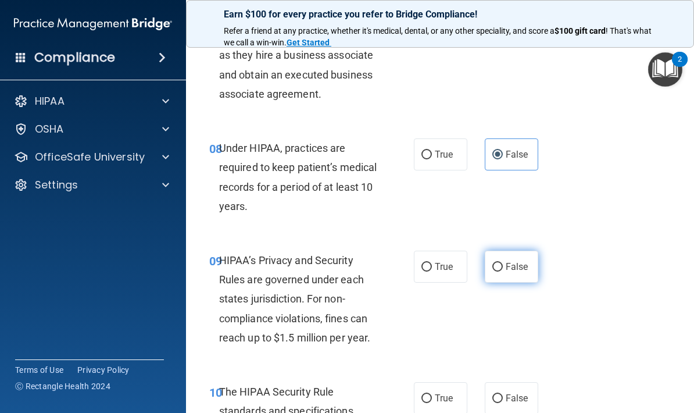
click at [525, 267] on label "False" at bounding box center [511, 266] width 53 height 32
click at [503, 267] on input "False" at bounding box center [497, 267] width 10 height 9
radio input "true"
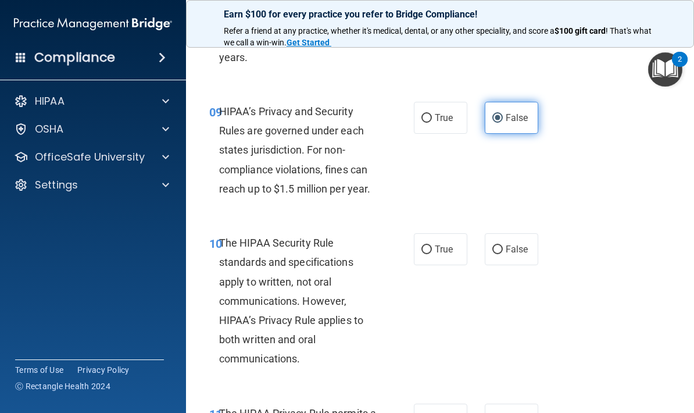
scroll to position [1131, 0]
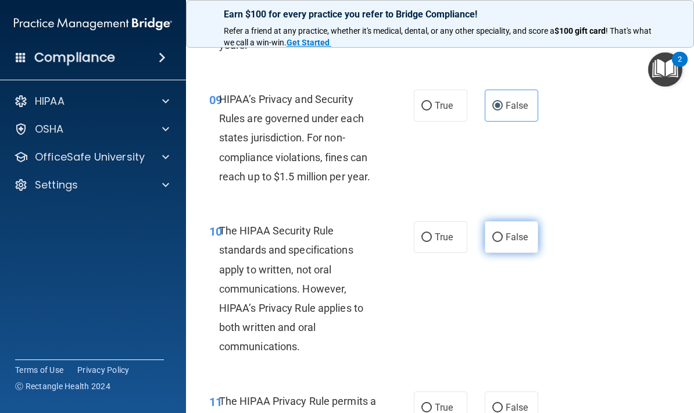
click at [511, 231] on span "False" at bounding box center [517, 236] width 23 height 11
click at [503, 233] on input "False" at bounding box center [497, 237] width 10 height 9
radio input "true"
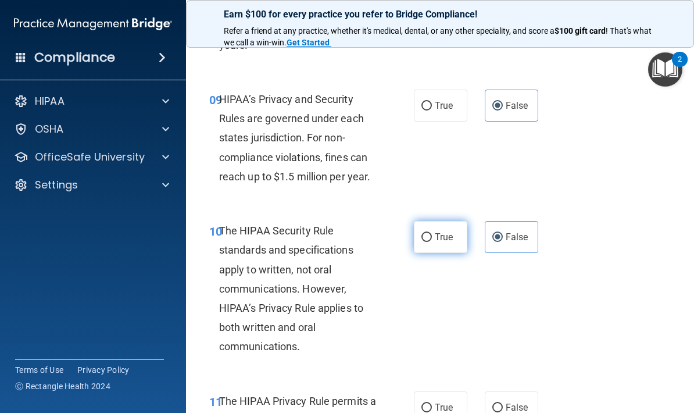
click at [428, 233] on input "True" at bounding box center [426, 237] width 10 height 9
radio input "true"
radio input "false"
click at [428, 233] on input "True" at bounding box center [426, 237] width 10 height 9
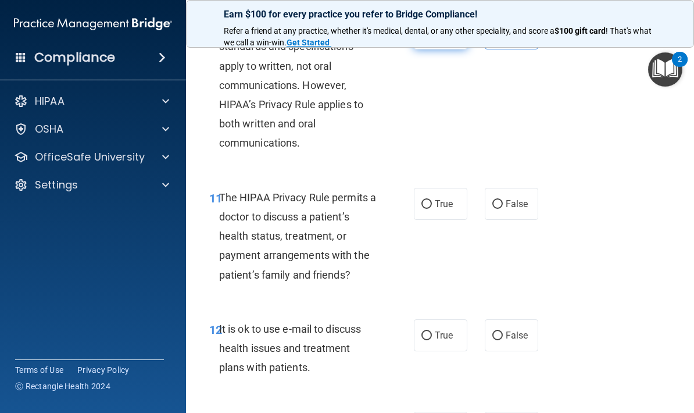
scroll to position [1343, 0]
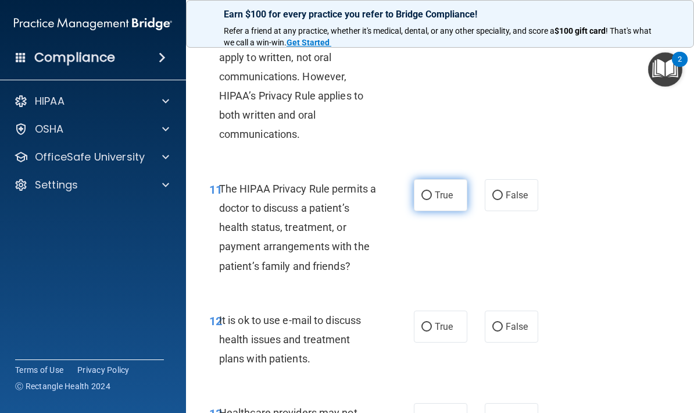
click at [442, 200] on label "True" at bounding box center [440, 195] width 53 height 32
click at [432, 200] on input "True" at bounding box center [426, 195] width 10 height 9
radio input "true"
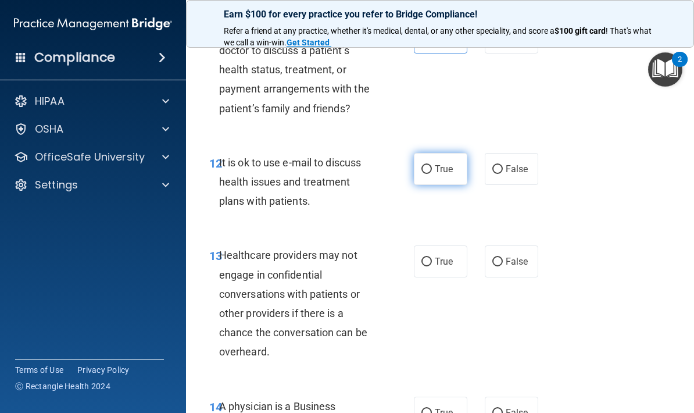
scroll to position [1501, 0]
click at [439, 153] on label "True" at bounding box center [440, 168] width 53 height 32
click at [432, 164] on input "True" at bounding box center [426, 168] width 10 height 9
radio input "true"
click at [439, 153] on label "True" at bounding box center [440, 168] width 53 height 32
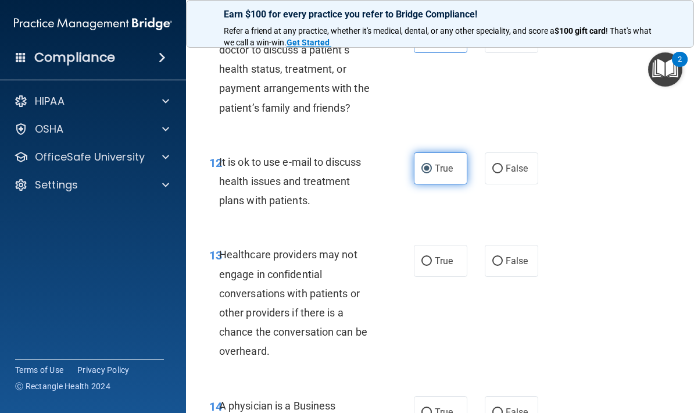
click at [432, 164] on input "True" at bounding box center [426, 168] width 10 height 9
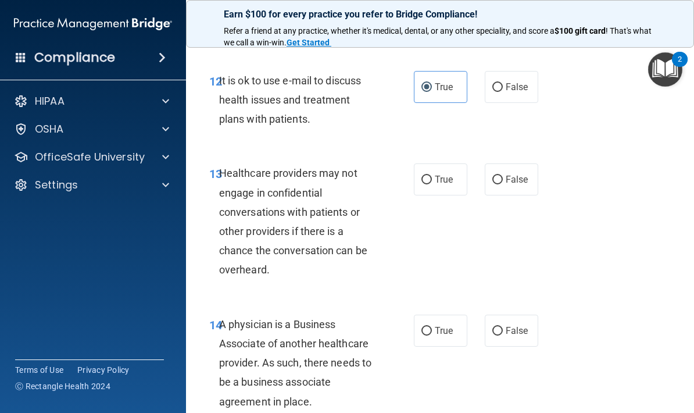
scroll to position [1582, 0]
click at [442, 175] on span "True" at bounding box center [444, 179] width 18 height 11
click at [432, 175] on input "True" at bounding box center [426, 179] width 10 height 9
radio input "true"
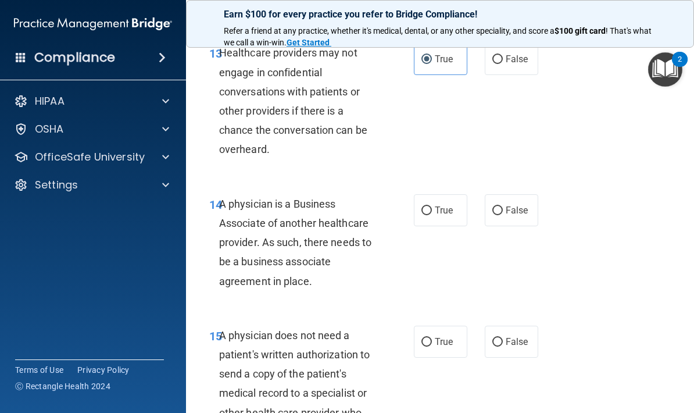
scroll to position [1703, 0]
click at [446, 204] on span "True" at bounding box center [444, 209] width 18 height 11
click at [432, 206] on input "True" at bounding box center [426, 210] width 10 height 9
radio input "true"
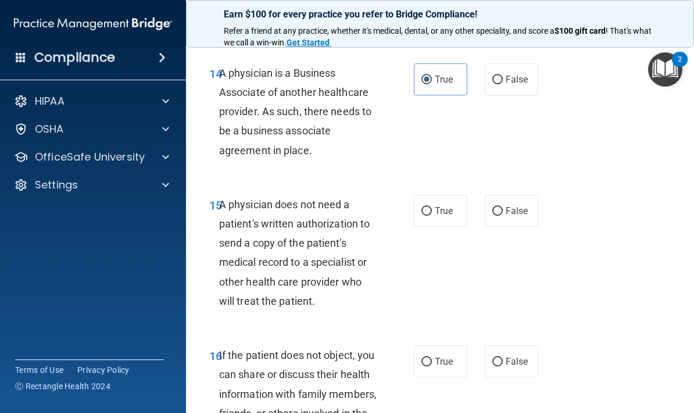
scroll to position [1866, 0]
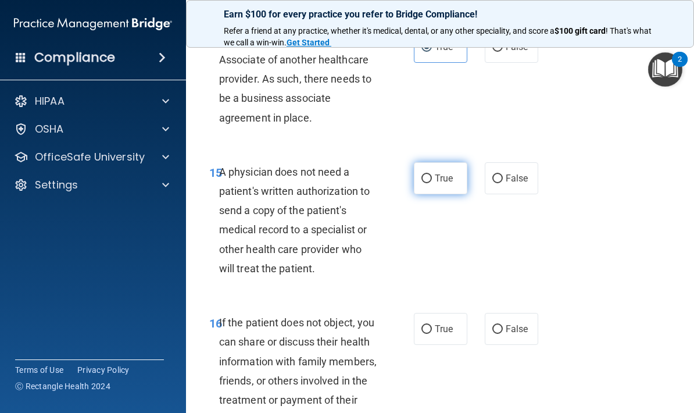
click at [445, 173] on span "True" at bounding box center [444, 178] width 18 height 11
click at [432, 174] on input "True" at bounding box center [426, 178] width 10 height 9
radio input "true"
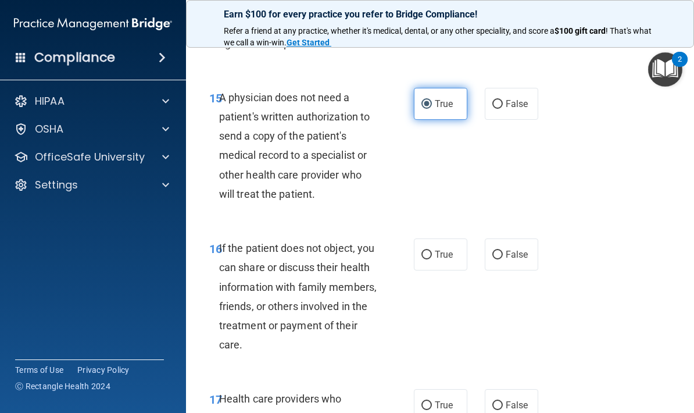
scroll to position [1988, 0]
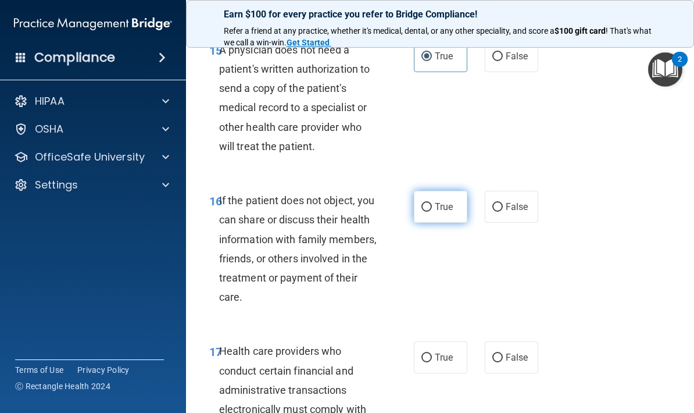
click at [440, 201] on span "True" at bounding box center [444, 206] width 18 height 11
click at [432, 203] on input "True" at bounding box center [426, 207] width 10 height 9
radio input "true"
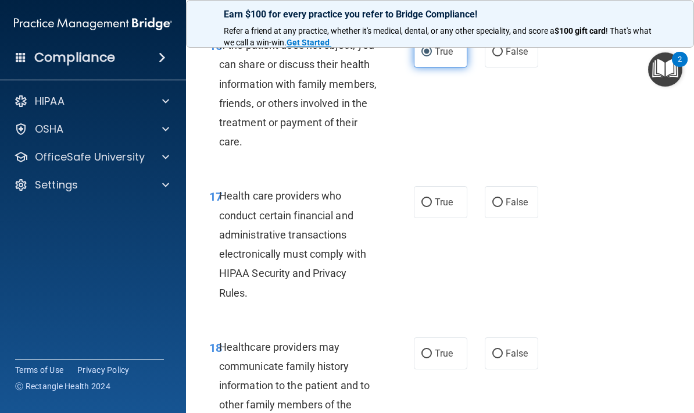
scroll to position [2235, 0]
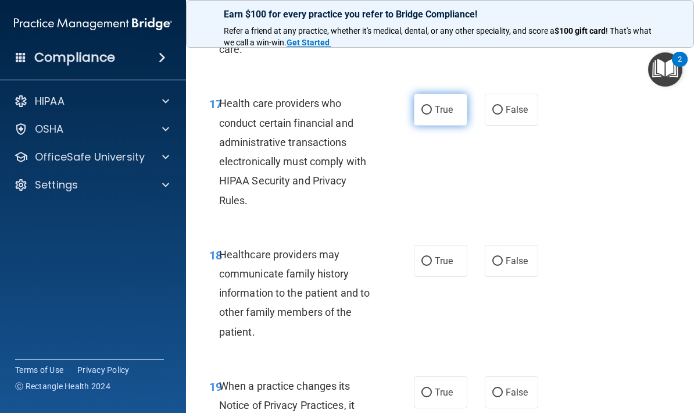
click at [422, 106] on input "True" at bounding box center [426, 110] width 10 height 9
radio input "true"
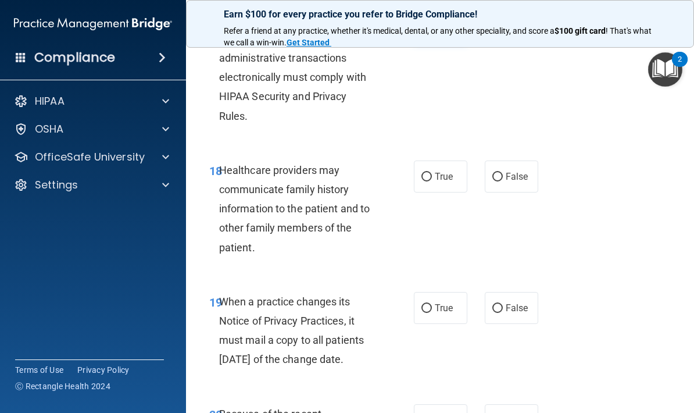
scroll to position [2368, 0]
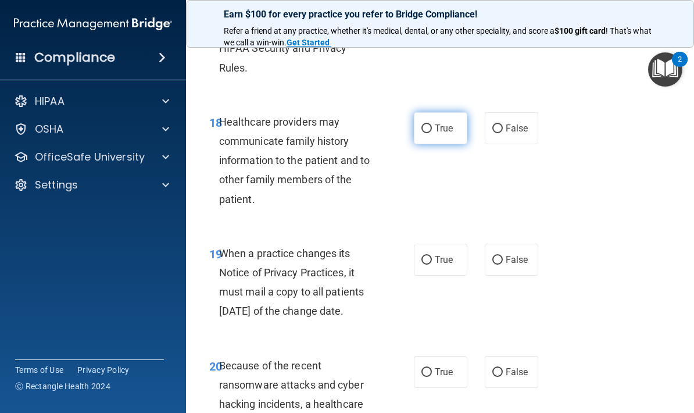
click at [435, 123] on span "True" at bounding box center [444, 128] width 18 height 11
click at [432, 124] on input "True" at bounding box center [426, 128] width 10 height 9
radio input "true"
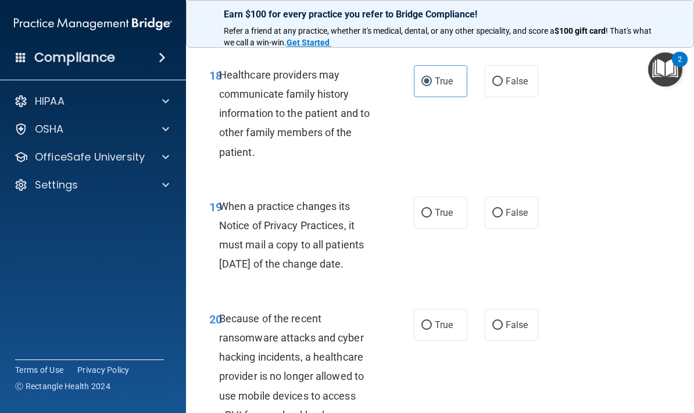
scroll to position [2427, 0]
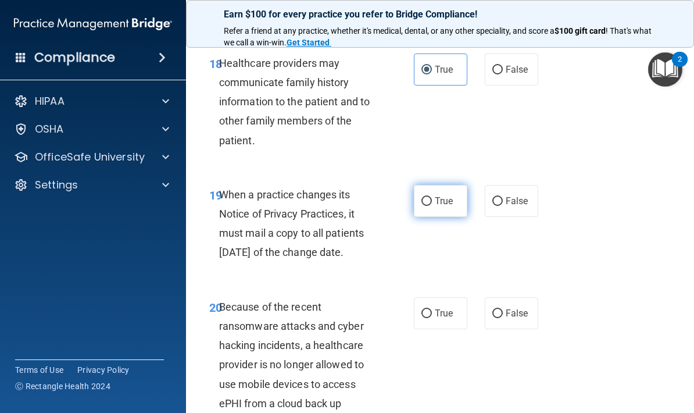
click at [431, 197] on input "True" at bounding box center [426, 201] width 10 height 9
radio input "true"
click at [431, 197] on input "True" at bounding box center [426, 201] width 10 height 9
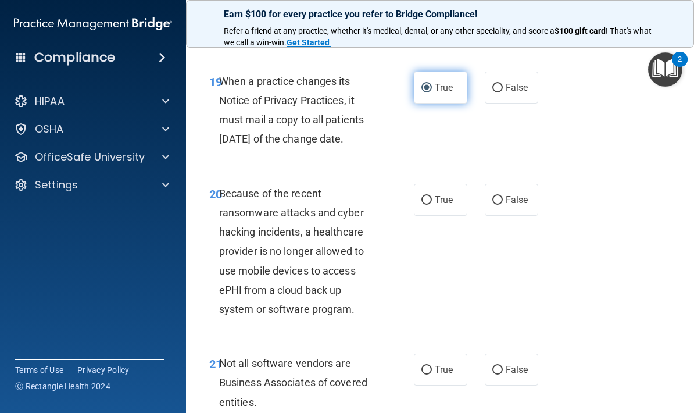
scroll to position [2540, 0]
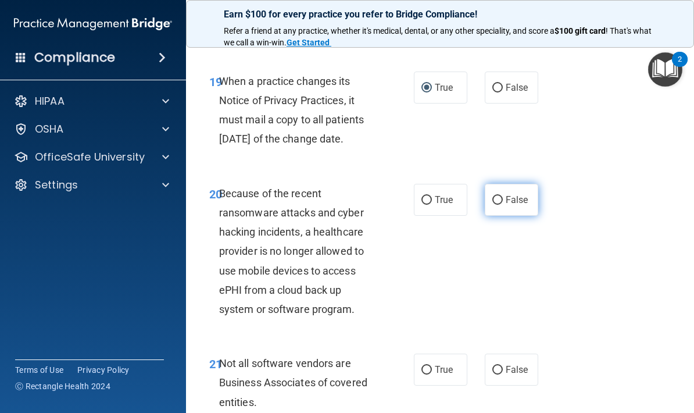
click at [535, 204] on label "False" at bounding box center [511, 200] width 53 height 32
click at [503, 204] on input "False" at bounding box center [497, 200] width 10 height 9
radio input "true"
click at [535, 204] on label "False" at bounding box center [511, 200] width 53 height 32
click at [503, 204] on input "False" at bounding box center [497, 200] width 10 height 9
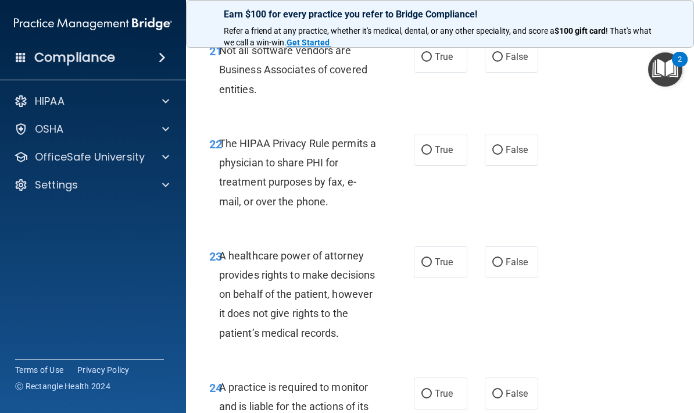
scroll to position [2853, 0]
click at [450, 62] on span "True" at bounding box center [444, 56] width 18 height 11
click at [432, 62] on input "True" at bounding box center [426, 57] width 10 height 9
radio input "true"
click at [450, 62] on span "True" at bounding box center [444, 56] width 18 height 11
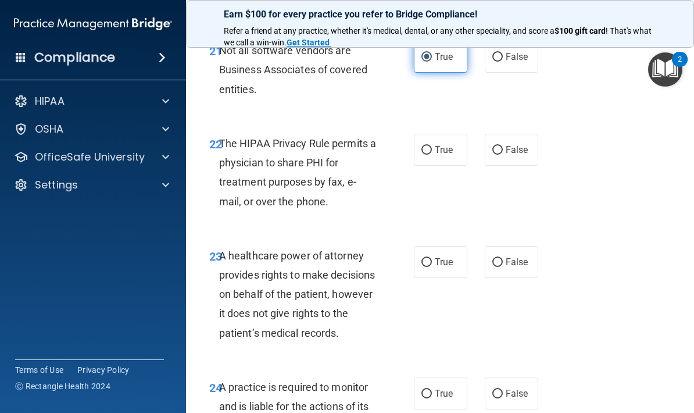
click at [432, 62] on input "True" at bounding box center [426, 57] width 10 height 9
click at [430, 151] on input "True" at bounding box center [426, 150] width 10 height 9
radio input "true"
click at [430, 151] on input "True" at bounding box center [426, 150] width 10 height 9
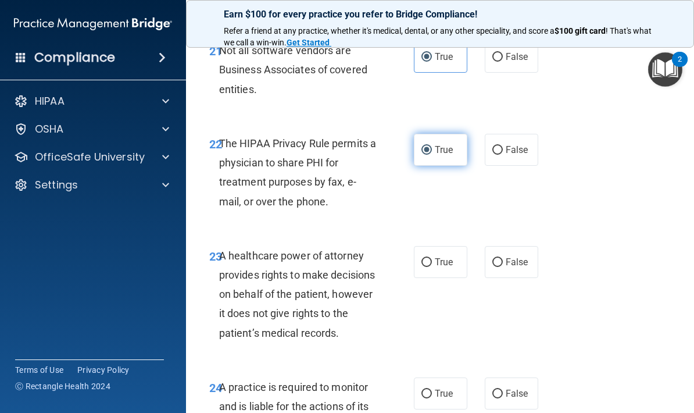
click at [430, 151] on input "True" at bounding box center [426, 150] width 10 height 9
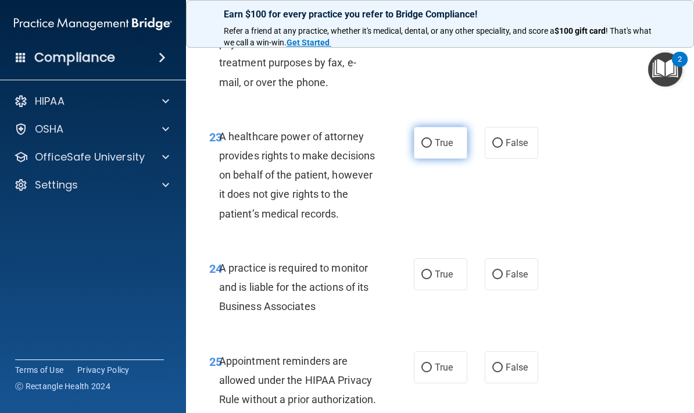
scroll to position [2972, 0]
click at [438, 155] on label "True" at bounding box center [440, 142] width 53 height 32
click at [432, 147] on input "True" at bounding box center [426, 142] width 10 height 9
radio input "true"
click at [438, 155] on label "True" at bounding box center [440, 142] width 53 height 32
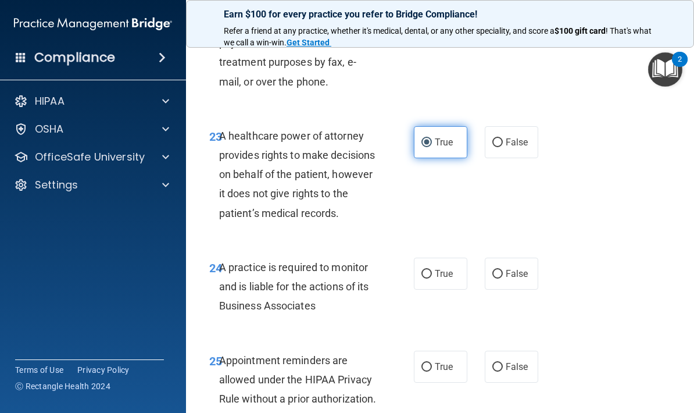
click at [432, 147] on input "True" at bounding box center [426, 142] width 10 height 9
click at [438, 155] on label "True" at bounding box center [440, 142] width 53 height 32
click at [432, 147] on input "True" at bounding box center [426, 142] width 10 height 9
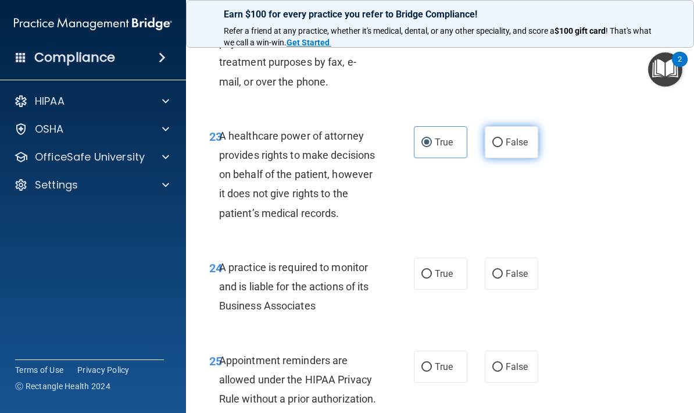
click at [499, 147] on input "False" at bounding box center [497, 142] width 10 height 9
radio input "true"
radio input "false"
click at [499, 147] on input "False" at bounding box center [497, 142] width 10 height 9
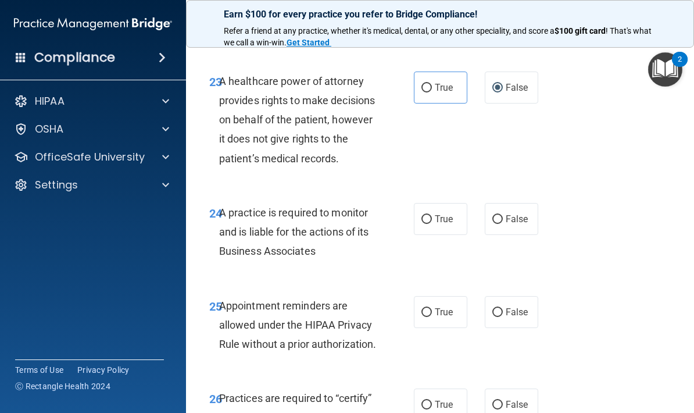
scroll to position [3038, 0]
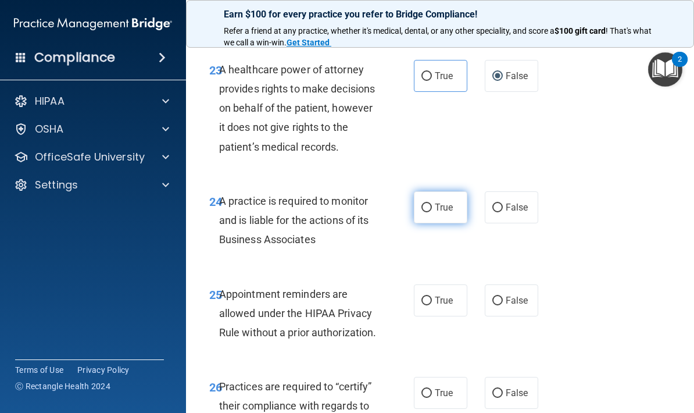
click at [444, 213] on span "True" at bounding box center [444, 207] width 18 height 11
click at [432, 212] on input "True" at bounding box center [426, 207] width 10 height 9
radio input "true"
click at [444, 213] on span "True" at bounding box center [444, 207] width 18 height 11
click at [432, 212] on input "True" at bounding box center [426, 207] width 10 height 9
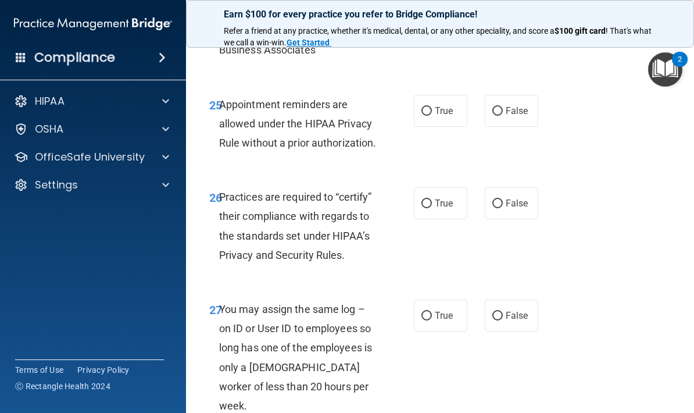
scroll to position [3228, 0]
click at [513, 116] on span "False" at bounding box center [517, 110] width 23 height 11
click at [503, 115] on input "False" at bounding box center [497, 110] width 10 height 9
radio input "true"
click at [513, 116] on span "False" at bounding box center [517, 110] width 23 height 11
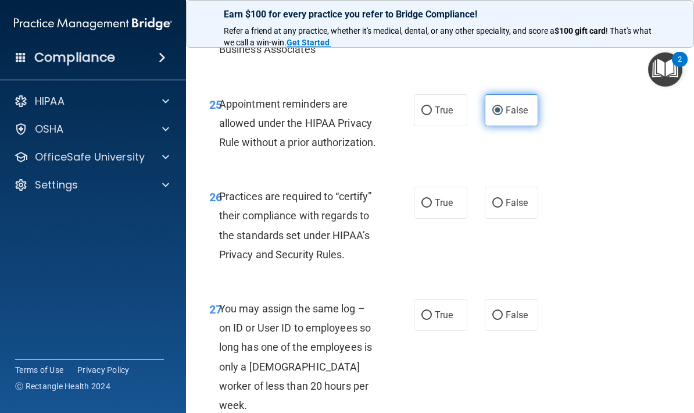
click at [503, 115] on input "False" at bounding box center [497, 110] width 10 height 9
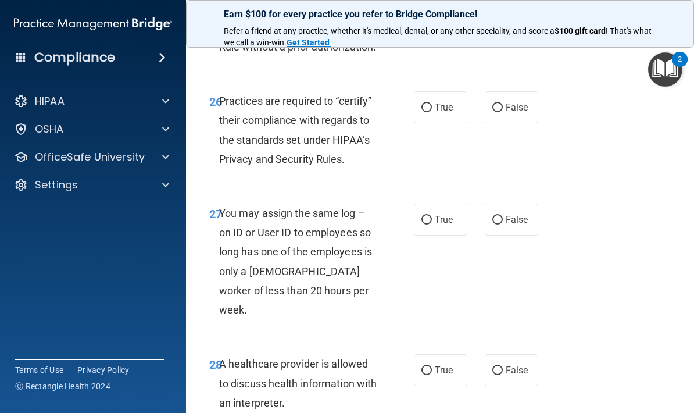
scroll to position [3326, 0]
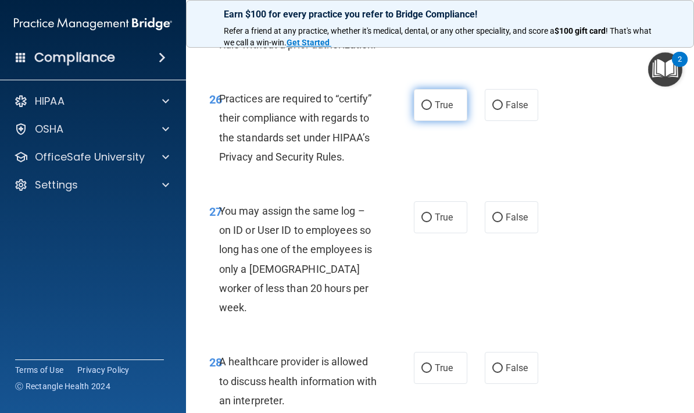
click at [442, 110] on span "True" at bounding box center [444, 104] width 18 height 11
click at [432, 110] on input "True" at bounding box center [426, 105] width 10 height 9
radio input "true"
click at [442, 110] on span "True" at bounding box center [444, 104] width 18 height 11
click at [432, 110] on input "True" at bounding box center [426, 105] width 10 height 9
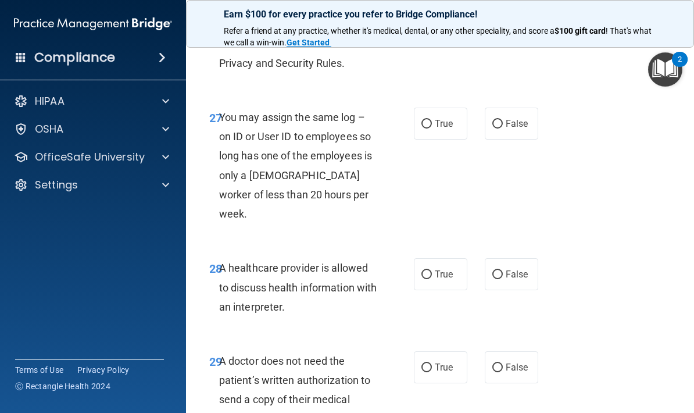
scroll to position [3420, 0]
click at [518, 139] on label "False" at bounding box center [511, 123] width 53 height 32
click at [503, 128] on input "False" at bounding box center [497, 124] width 10 height 9
radio input "true"
click at [518, 139] on label "False" at bounding box center [511, 123] width 53 height 32
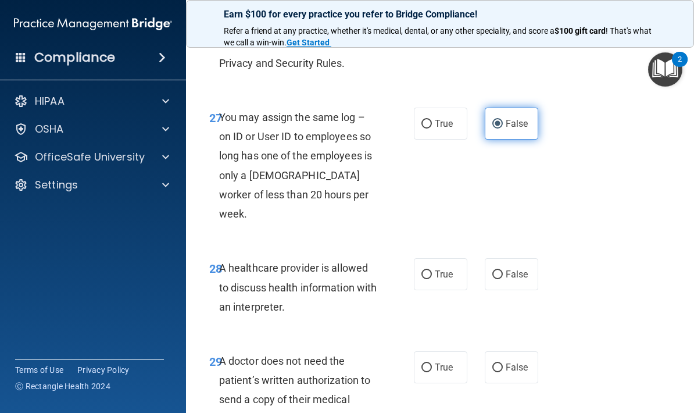
click at [503, 128] on input "False" at bounding box center [497, 124] width 10 height 9
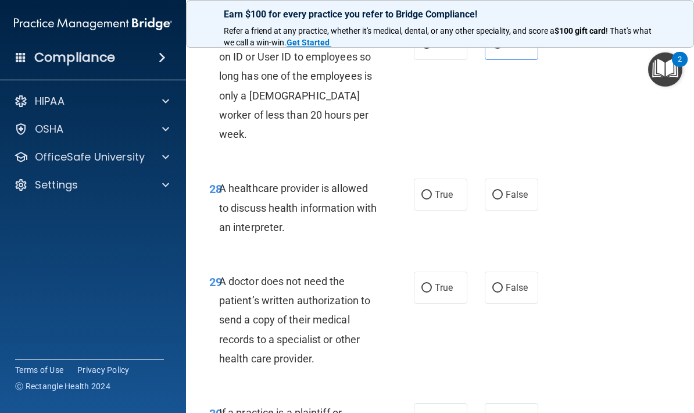
scroll to position [3500, 0]
click at [446, 210] on label "True" at bounding box center [440, 194] width 53 height 32
click at [432, 199] on input "True" at bounding box center [426, 194] width 10 height 9
radio input "true"
click at [446, 210] on label "True" at bounding box center [440, 194] width 53 height 32
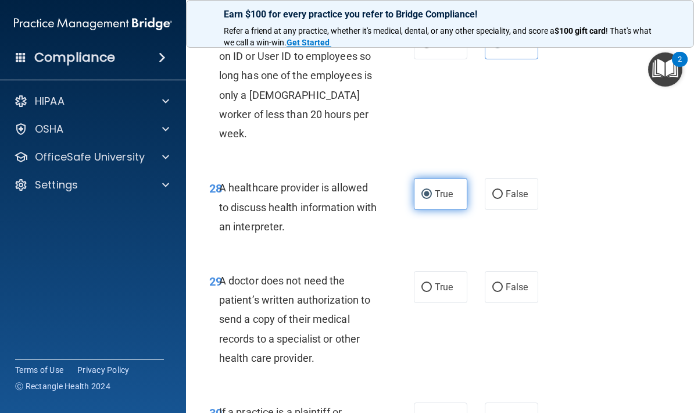
click at [432, 199] on input "True" at bounding box center [426, 194] width 10 height 9
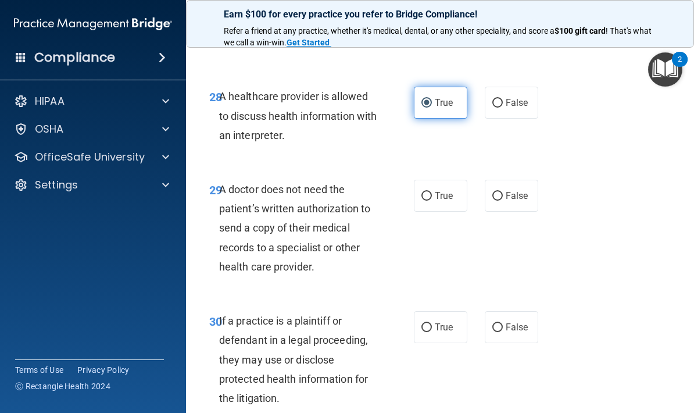
scroll to position [3597, 0]
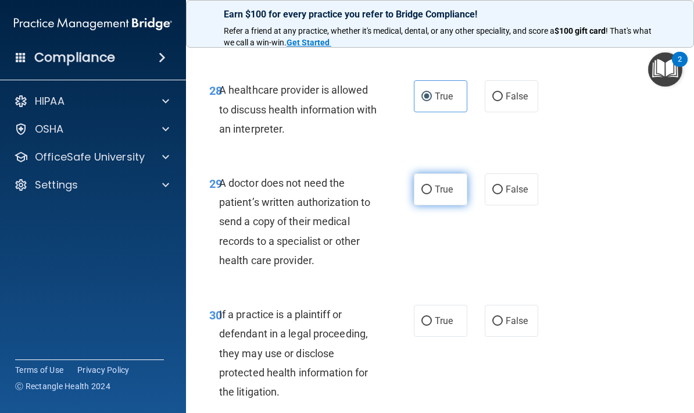
click at [444, 205] on label "True" at bounding box center [440, 189] width 53 height 32
click at [432, 194] on input "True" at bounding box center [426, 189] width 10 height 9
radio input "true"
click at [444, 205] on label "True" at bounding box center [440, 189] width 53 height 32
click at [432, 194] on input "True" at bounding box center [426, 189] width 10 height 9
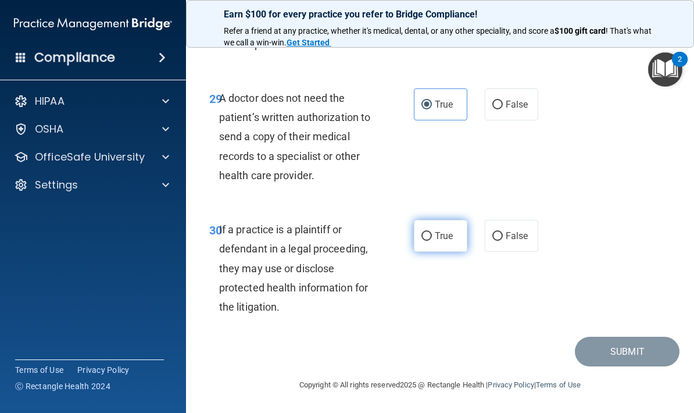
scroll to position [3701, 0]
click at [446, 241] on span "True" at bounding box center [444, 235] width 18 height 11
click at [432, 241] on input "True" at bounding box center [426, 236] width 10 height 9
radio input "true"
click at [446, 241] on span "True" at bounding box center [444, 235] width 18 height 11
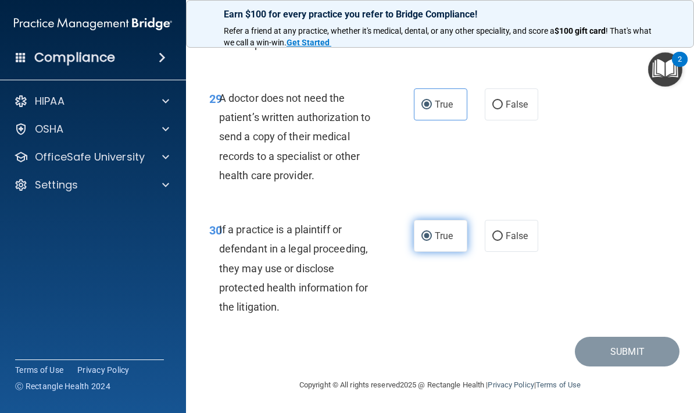
click at [432, 241] on input "True" at bounding box center [426, 236] width 10 height 9
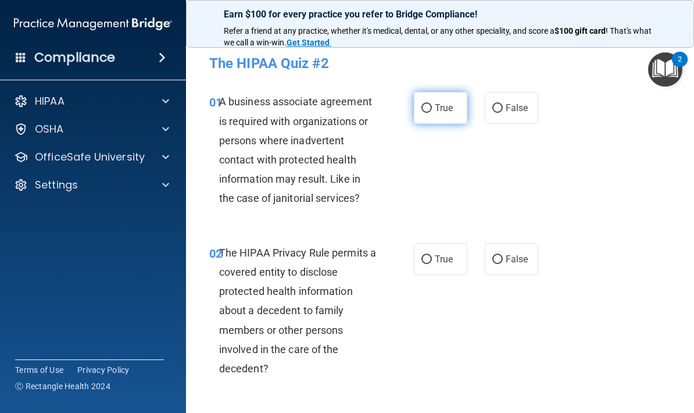
click at [432, 96] on label "True" at bounding box center [440, 108] width 53 height 32
click at [432, 104] on input "True" at bounding box center [426, 108] width 10 height 9
radio input "true"
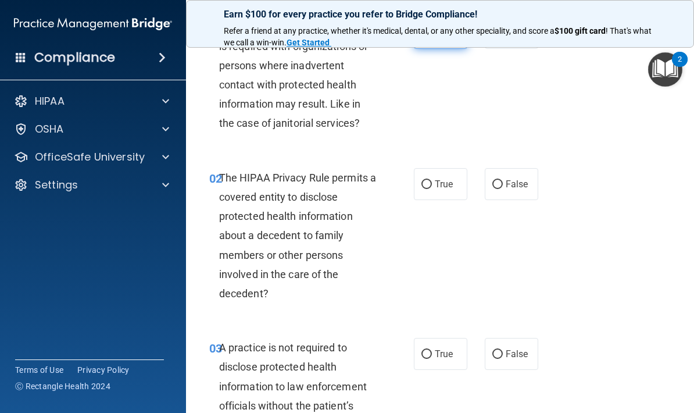
scroll to position [80, 0]
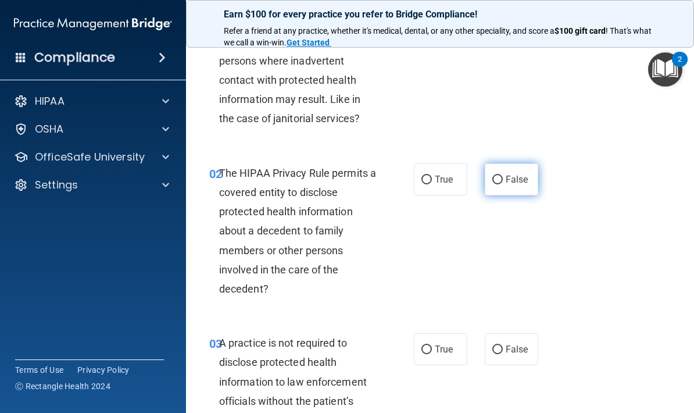
click at [521, 183] on span "False" at bounding box center [517, 179] width 23 height 11
click at [503, 183] on input "False" at bounding box center [497, 179] width 10 height 9
radio input "true"
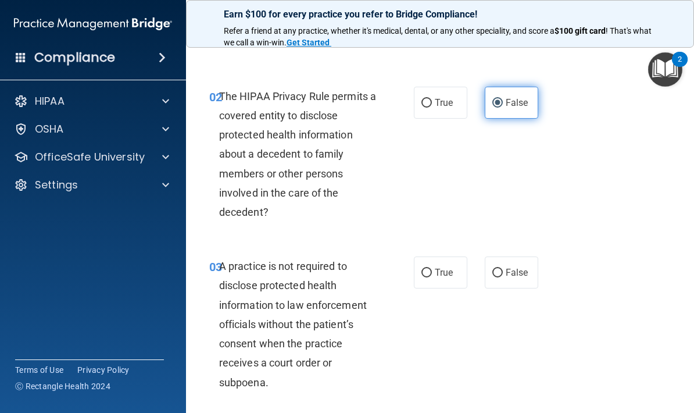
scroll to position [159, 0]
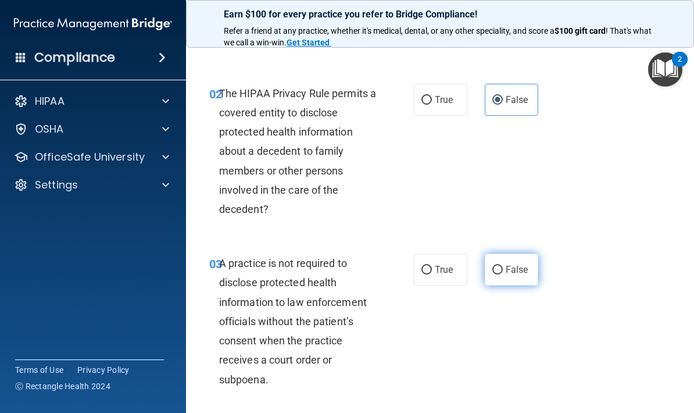
click at [497, 270] on input "False" at bounding box center [497, 270] width 10 height 9
radio input "true"
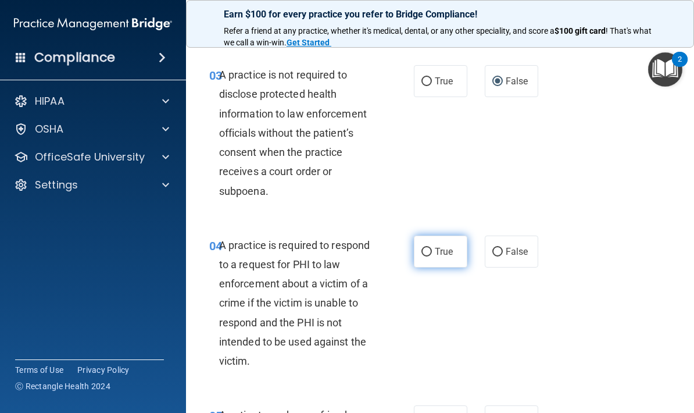
click at [431, 248] on input "True" at bounding box center [426, 252] width 10 height 9
radio input "true"
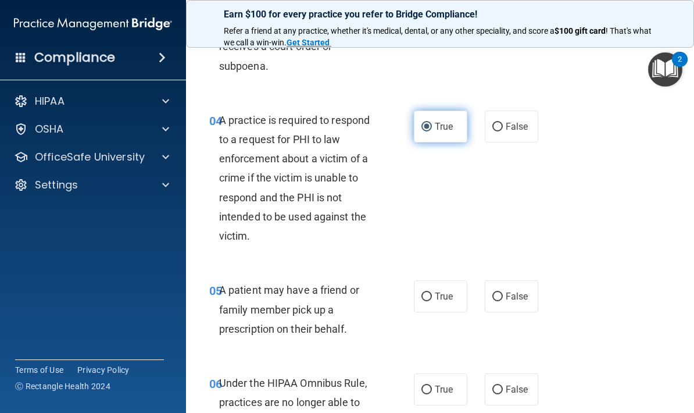
scroll to position [503, 0]
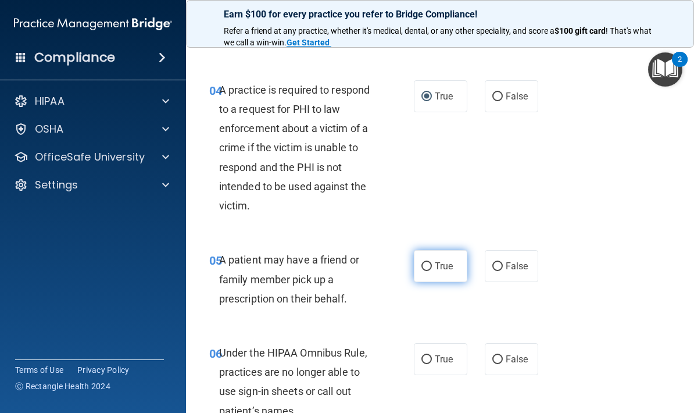
click at [425, 277] on label "True" at bounding box center [440, 266] width 53 height 32
click at [425, 271] on input "True" at bounding box center [426, 266] width 10 height 9
radio input "true"
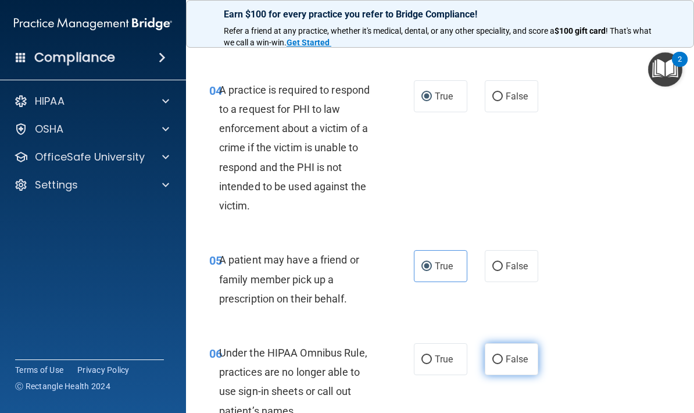
click at [501, 355] on input "False" at bounding box center [497, 359] width 10 height 9
radio input "true"
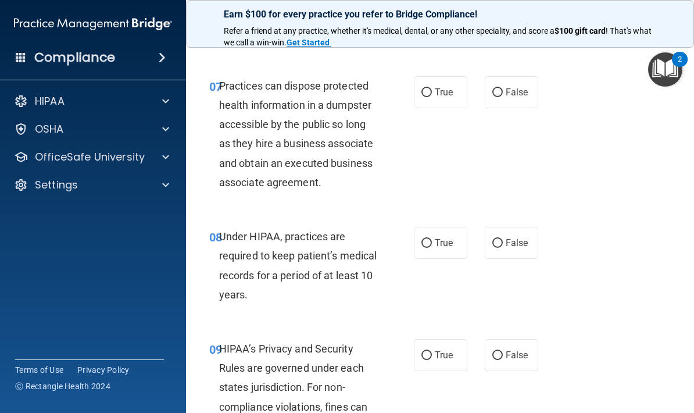
scroll to position [882, 0]
click at [414, 241] on label "True" at bounding box center [440, 242] width 53 height 32
click at [421, 241] on input "True" at bounding box center [426, 242] width 10 height 9
radio input "true"
click at [493, 350] on input "False" at bounding box center [497, 354] width 10 height 9
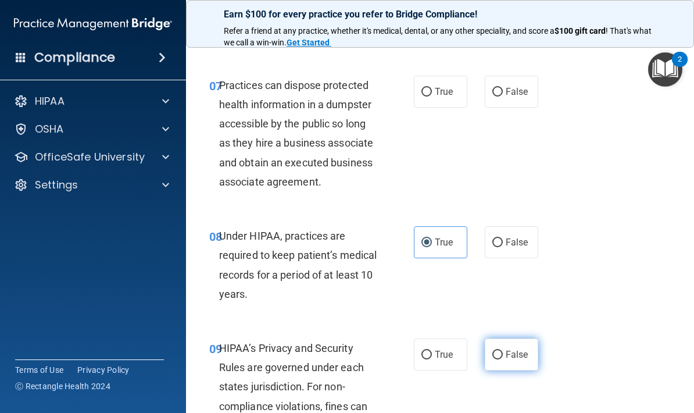
radio input "true"
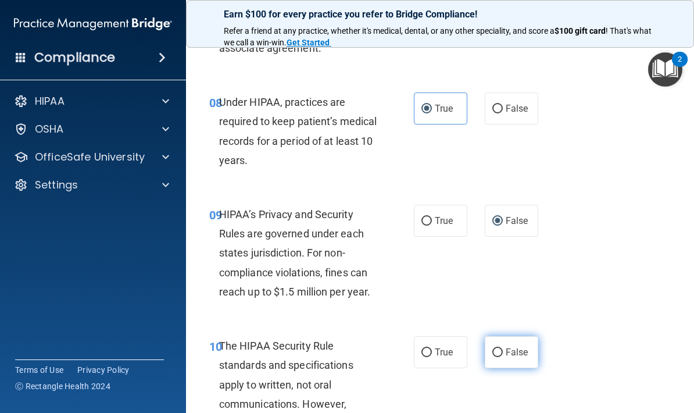
click at [502, 348] on input "False" at bounding box center [497, 352] width 10 height 9
radio input "true"
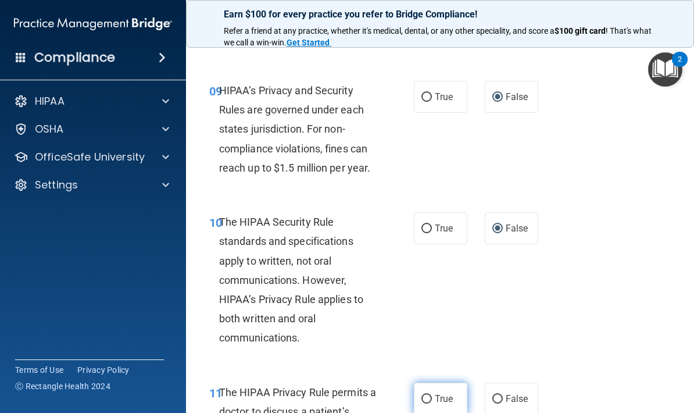
click at [427, 395] on input "True" at bounding box center [426, 399] width 10 height 9
radio input "true"
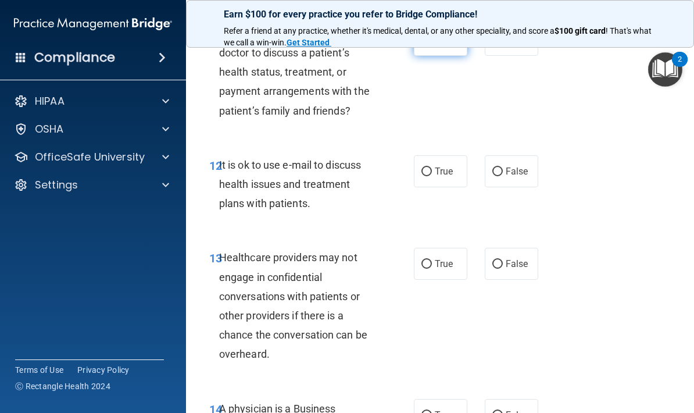
scroll to position [1494, 0]
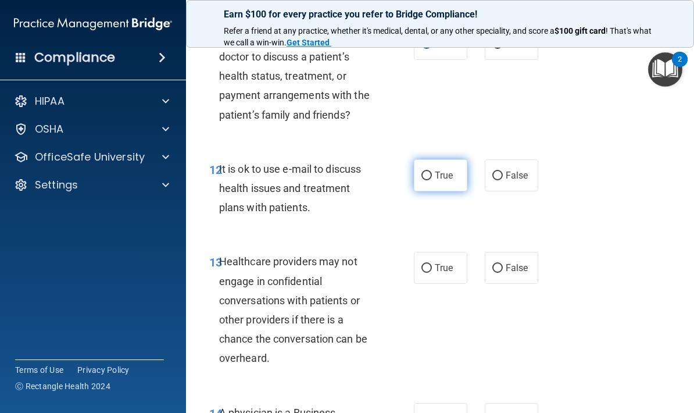
click at [428, 181] on label "True" at bounding box center [440, 175] width 53 height 32
click at [428, 180] on input "True" at bounding box center [426, 175] width 10 height 9
radio input "true"
click at [437, 262] on span "True" at bounding box center [444, 267] width 18 height 11
click at [432, 264] on input "True" at bounding box center [426, 268] width 10 height 9
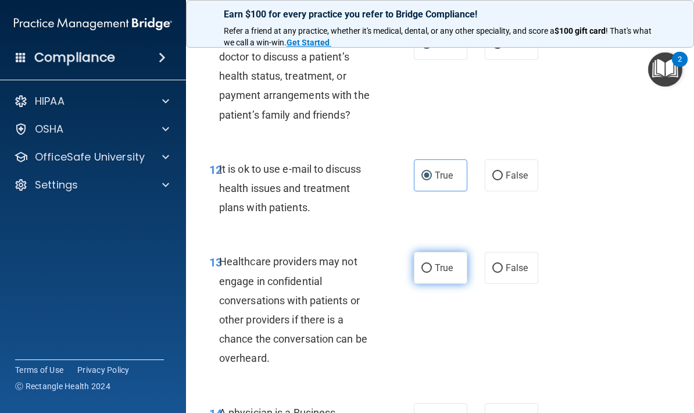
radio input "true"
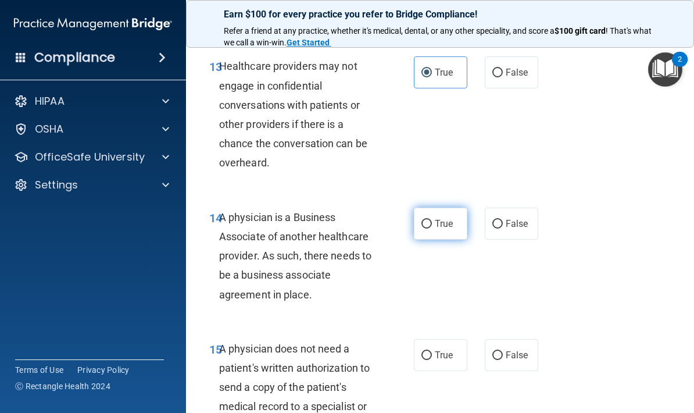
click at [431, 207] on label "True" at bounding box center [440, 223] width 53 height 32
click at [431, 220] on input "True" at bounding box center [426, 224] width 10 height 9
radio input "true"
click at [440, 326] on div "15 A physician does not need a patient's written authorization to send a copy o…" at bounding box center [439, 399] width 479 height 150
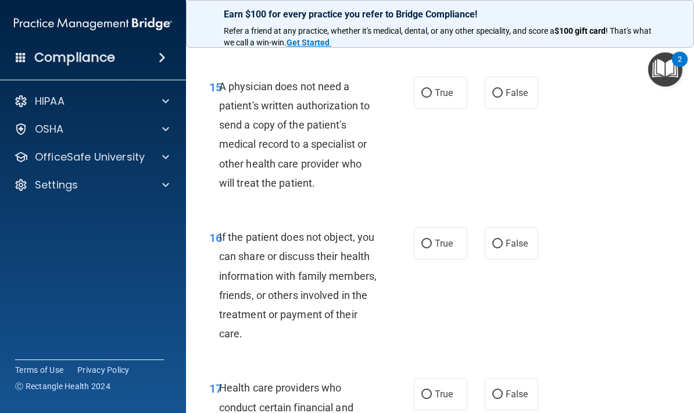
scroll to position [1961, 0]
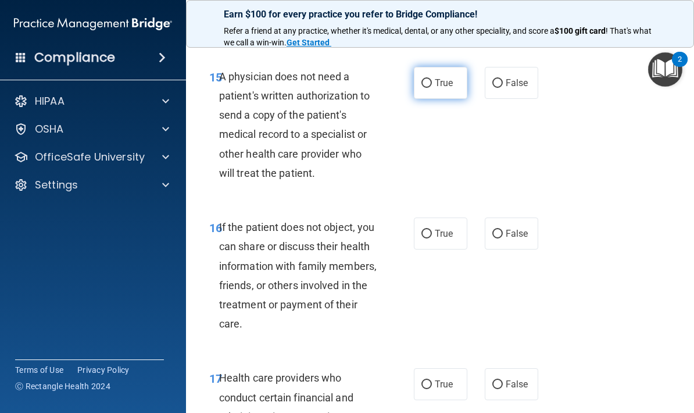
click at [422, 79] on input "True" at bounding box center [426, 83] width 10 height 9
radio input "true"
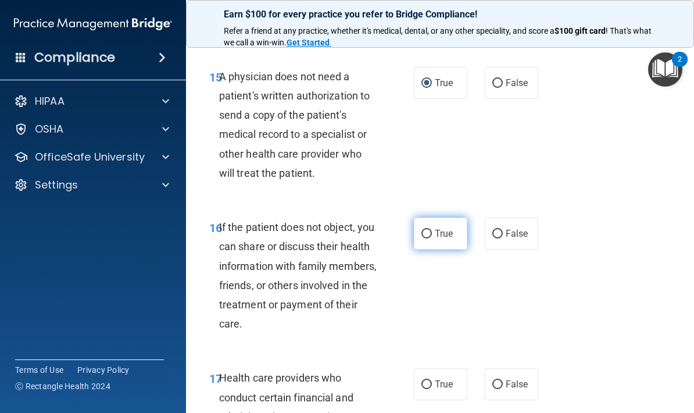
click at [417, 226] on label "True" at bounding box center [440, 233] width 53 height 32
click at [421, 230] on input "True" at bounding box center [426, 234] width 10 height 9
radio input "true"
click at [436, 378] on span "True" at bounding box center [444, 383] width 18 height 11
click at [432, 380] on input "True" at bounding box center [426, 384] width 10 height 9
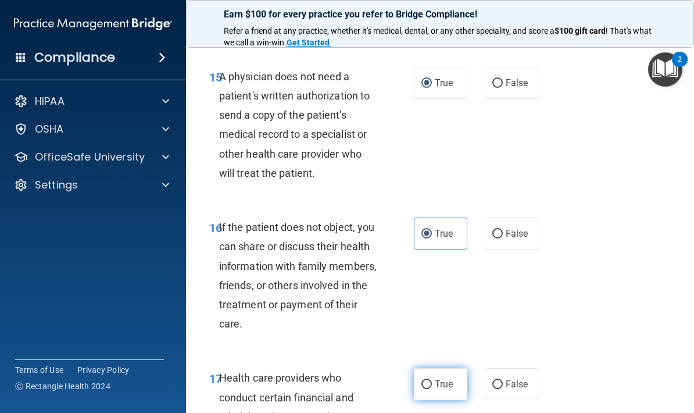
radio input "true"
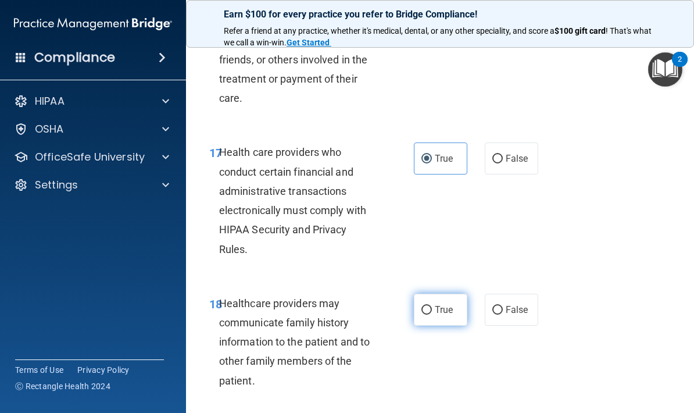
click at [432, 293] on label "True" at bounding box center [440, 309] width 53 height 32
click at [432, 306] on input "True" at bounding box center [426, 310] width 10 height 9
radio input "true"
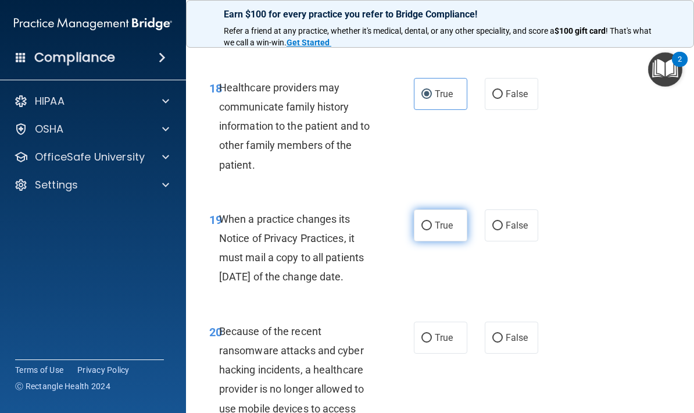
click at [427, 221] on input "True" at bounding box center [426, 225] width 10 height 9
radio input "true"
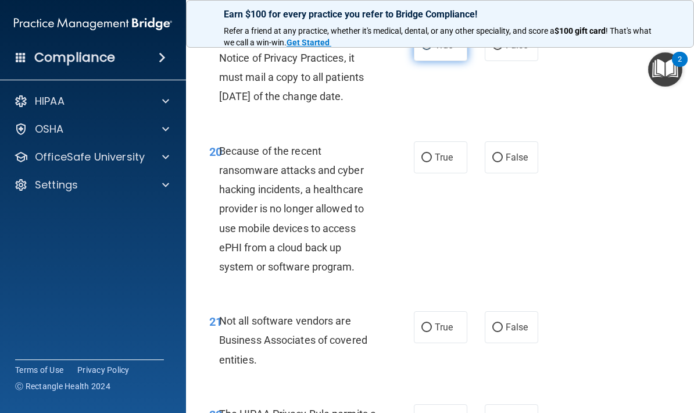
scroll to position [2580, 0]
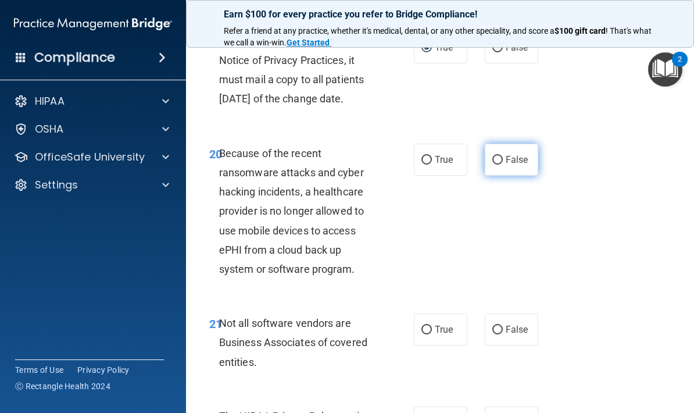
click at [509, 165] on span "False" at bounding box center [517, 159] width 23 height 11
click at [503, 164] on input "False" at bounding box center [497, 160] width 10 height 9
radio input "true"
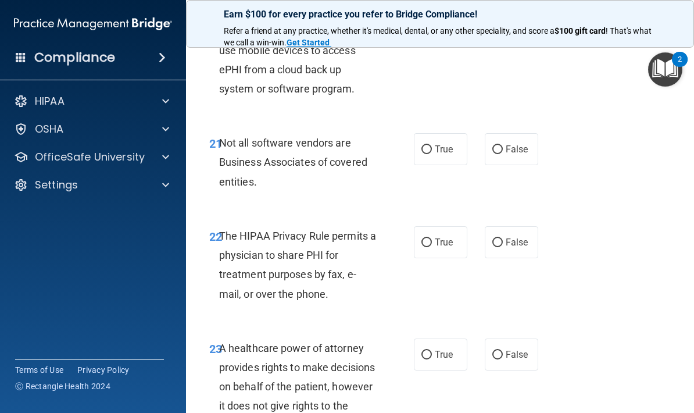
scroll to position [2760, 0]
click at [429, 155] on input "True" at bounding box center [426, 150] width 10 height 9
radio input "true"
click at [432, 243] on label "True" at bounding box center [440, 243] width 53 height 32
click at [432, 243] on input "True" at bounding box center [426, 243] width 10 height 9
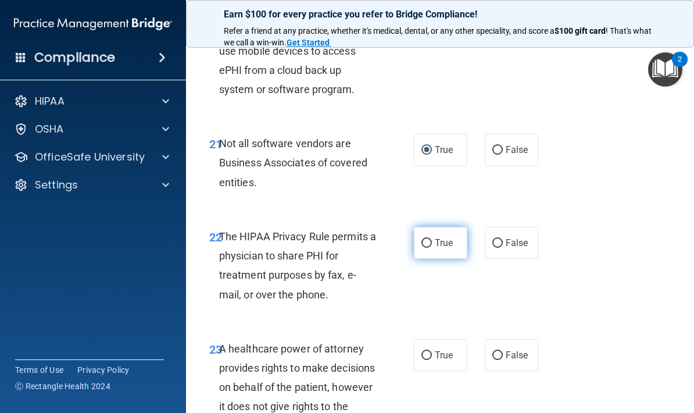
radio input "true"
click at [501, 350] on label "False" at bounding box center [511, 355] width 53 height 32
click at [501, 351] on input "False" at bounding box center [497, 355] width 10 height 9
radio input "true"
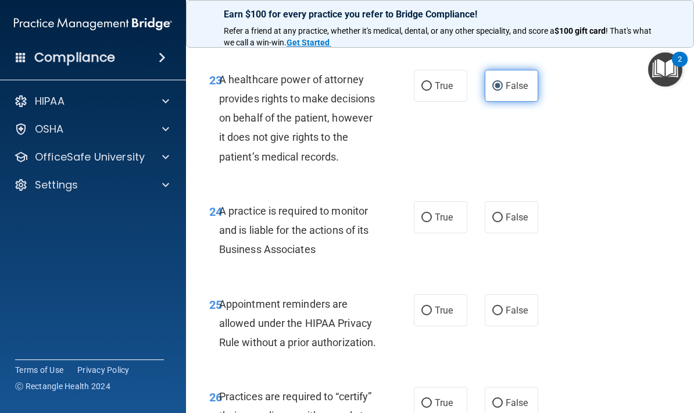
scroll to position [3032, 0]
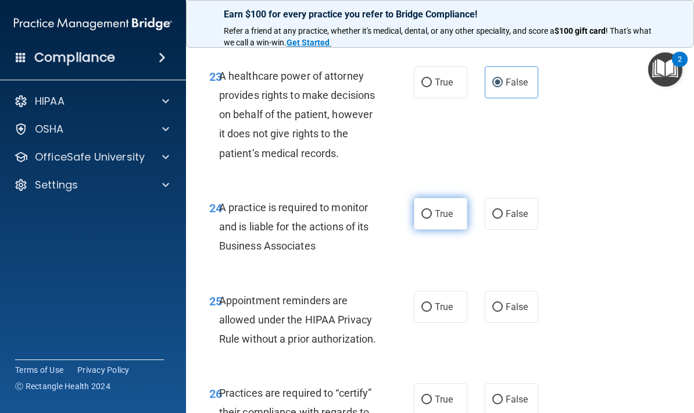
click at [429, 218] on input "True" at bounding box center [426, 214] width 10 height 9
radio input "true"
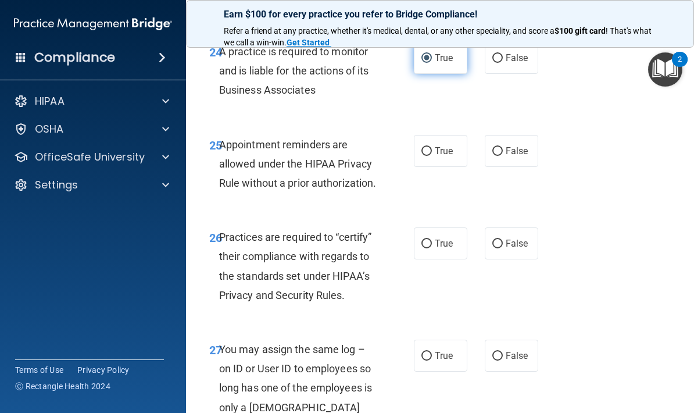
scroll to position [3189, 0]
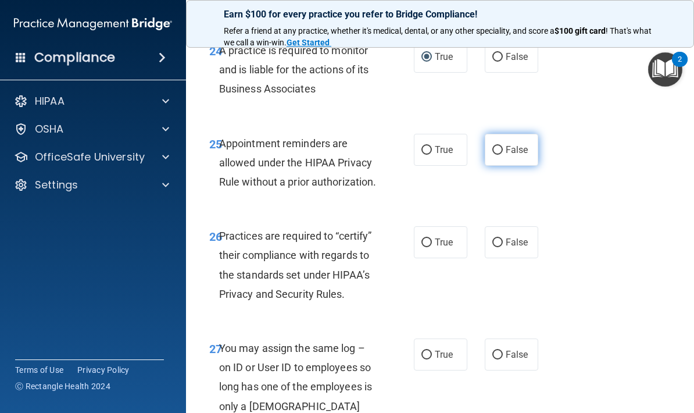
click at [498, 155] on input "False" at bounding box center [497, 150] width 10 height 9
radio input "true"
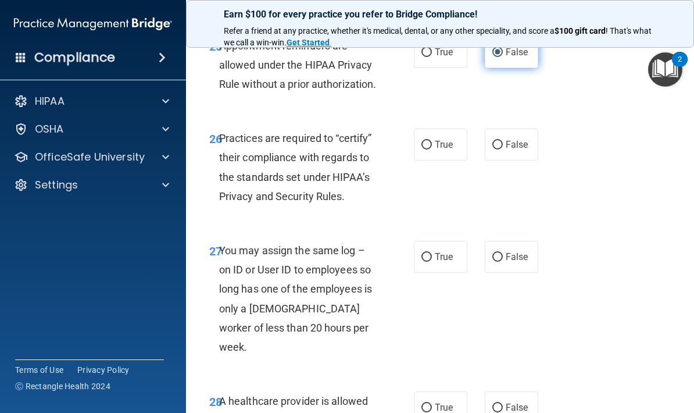
scroll to position [3274, 0]
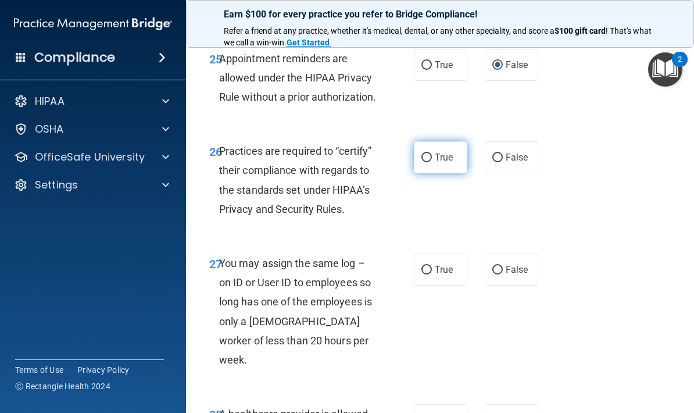
click at [414, 173] on label "True" at bounding box center [440, 157] width 53 height 32
click at [421, 162] on input "True" at bounding box center [426, 157] width 10 height 9
radio input "true"
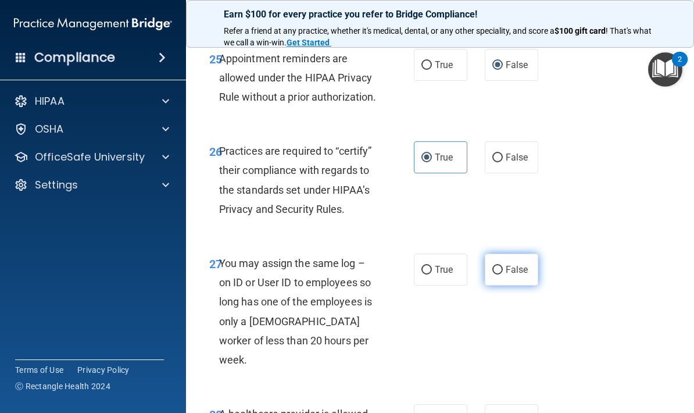
click at [498, 274] on input "False" at bounding box center [497, 270] width 10 height 9
radio input "true"
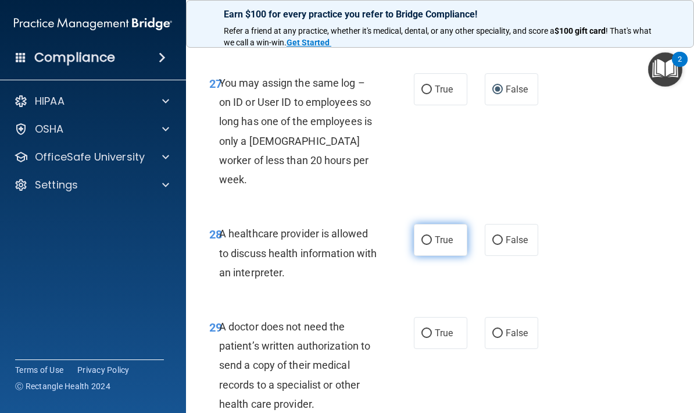
click at [429, 245] on input "True" at bounding box center [426, 240] width 10 height 9
radio input "true"
click at [431, 338] on input "True" at bounding box center [426, 333] width 10 height 9
radio input "true"
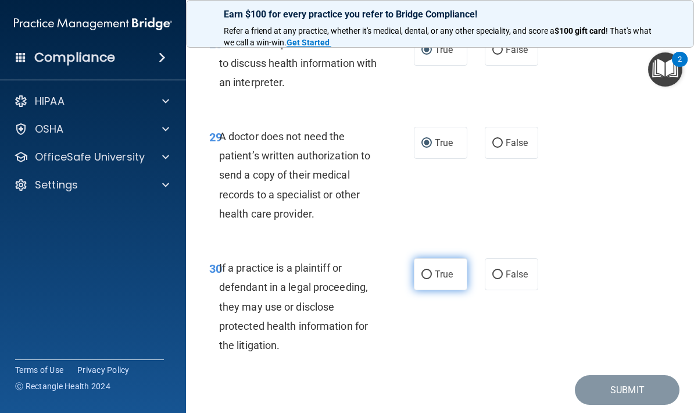
click at [432, 288] on label "True" at bounding box center [440, 274] width 53 height 32
click at [432, 279] on input "True" at bounding box center [426, 274] width 10 height 9
radio input "true"
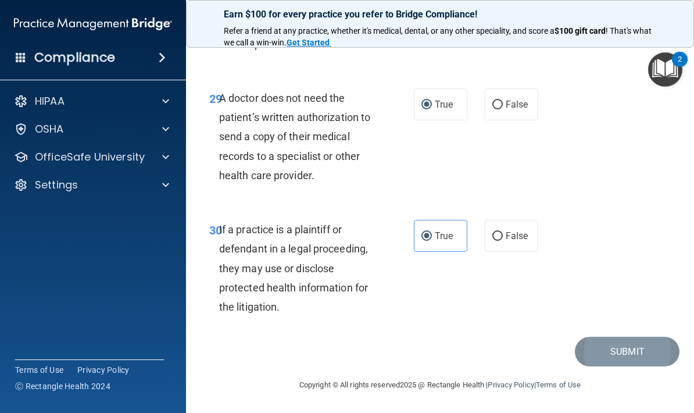
scroll to position [3701, 0]
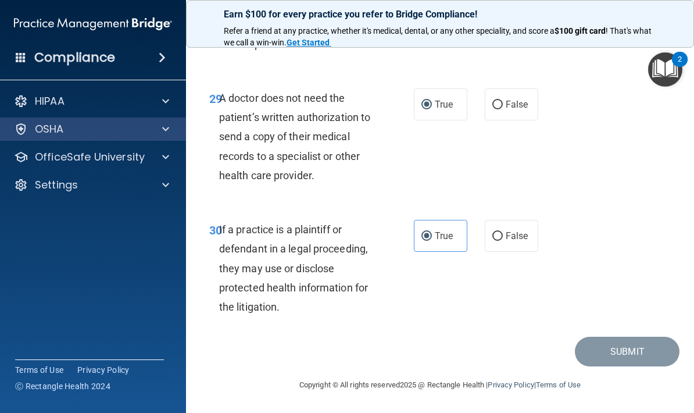
click at [67, 135] on div "OSHA" at bounding box center [77, 129] width 144 height 14
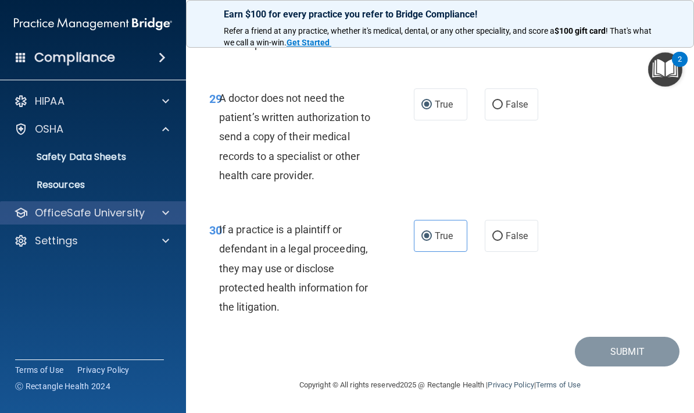
click at [100, 217] on p "OfficeSafe University" at bounding box center [90, 213] width 110 height 14
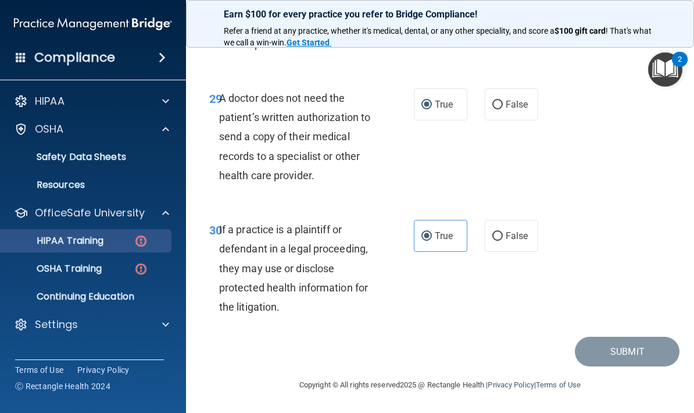
click at [55, 242] on p "HIPAA Training" at bounding box center [56, 241] width 96 height 12
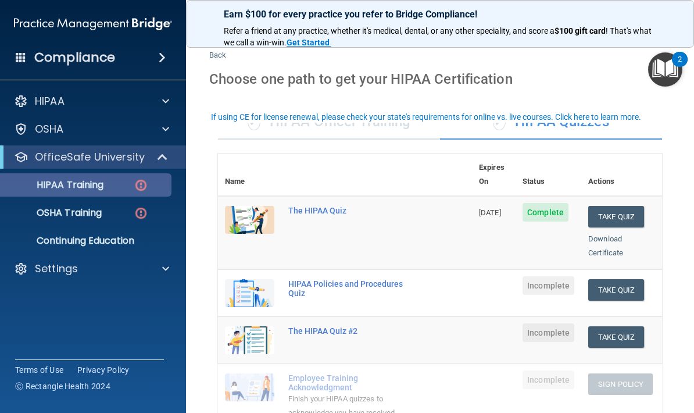
scroll to position [28, 0]
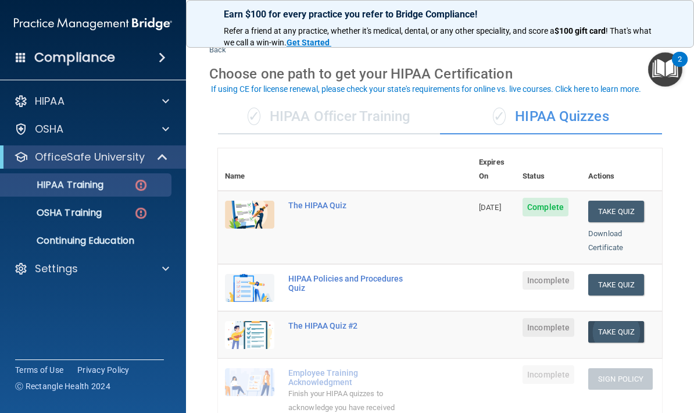
click at [637, 321] on button "Take Quiz" at bounding box center [616, 331] width 56 height 21
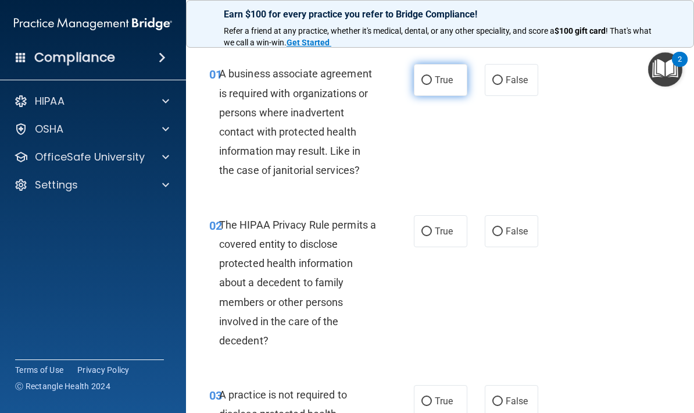
click at [427, 83] on input "True" at bounding box center [426, 80] width 10 height 9
radio input "true"
click at [497, 233] on input "False" at bounding box center [497, 231] width 10 height 9
radio input "true"
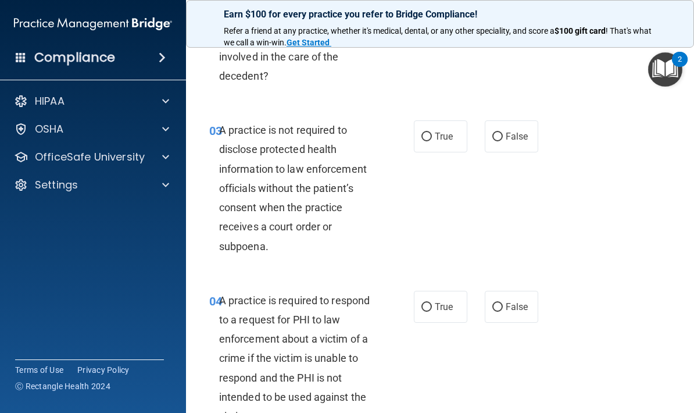
scroll to position [293, 0]
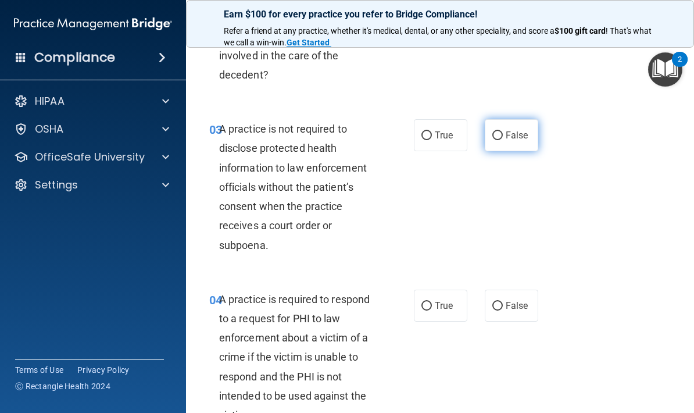
click at [497, 137] on input "False" at bounding box center [497, 135] width 10 height 9
radio input "true"
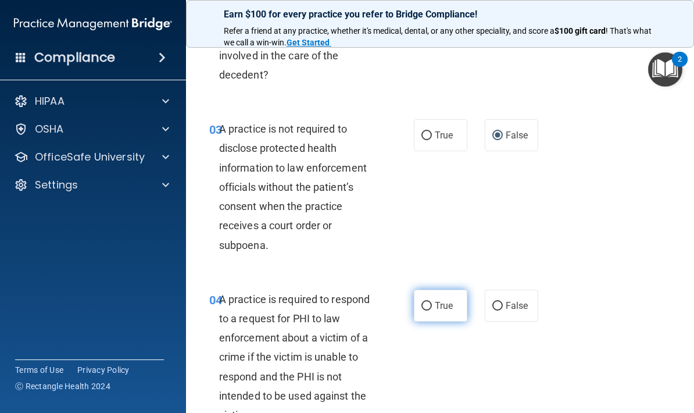
click at [435, 316] on label "True" at bounding box center [440, 305] width 53 height 32
click at [432, 310] on input "True" at bounding box center [426, 306] width 10 height 9
radio input "true"
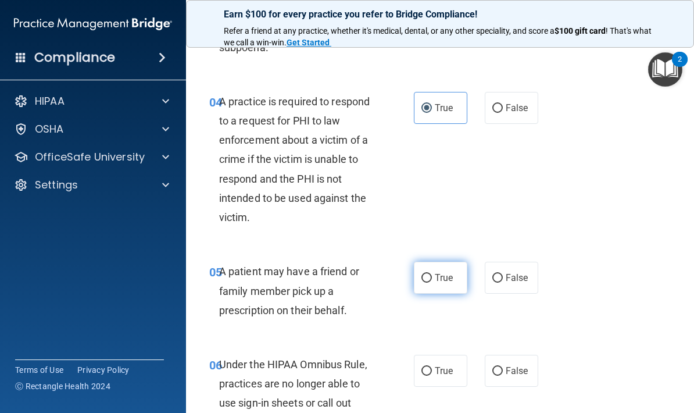
click at [437, 287] on label "True" at bounding box center [440, 277] width 53 height 32
click at [432, 282] on input "True" at bounding box center [426, 278] width 10 height 9
radio input "true"
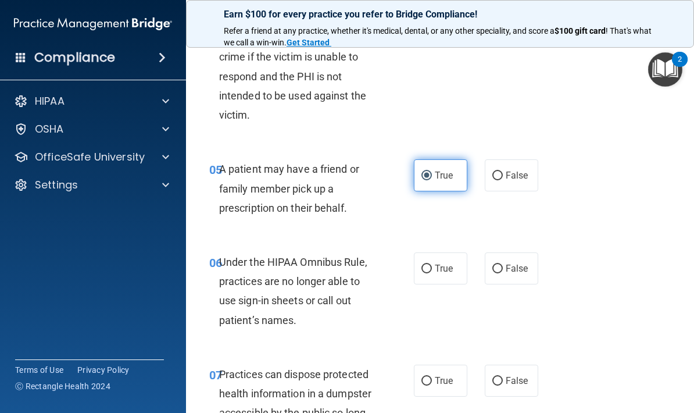
scroll to position [593, 0]
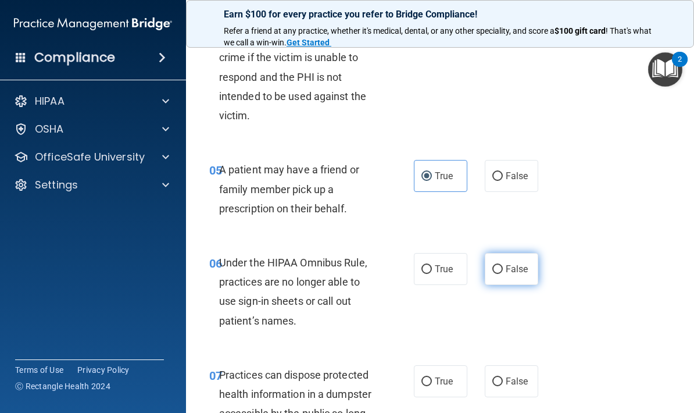
click at [527, 273] on label "False" at bounding box center [511, 269] width 53 height 32
click at [503, 273] on input "False" at bounding box center [497, 269] width 10 height 9
radio input "true"
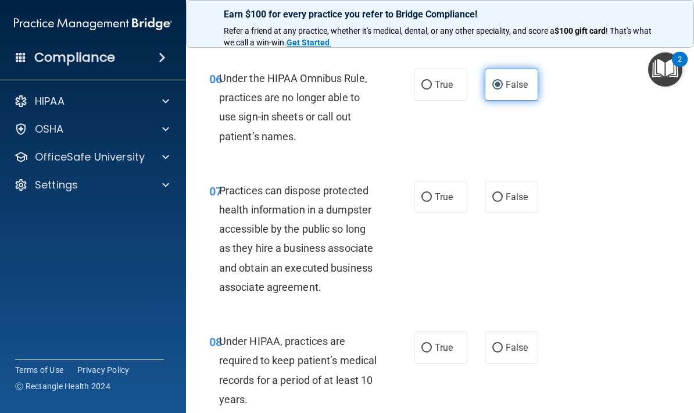
scroll to position [779, 0]
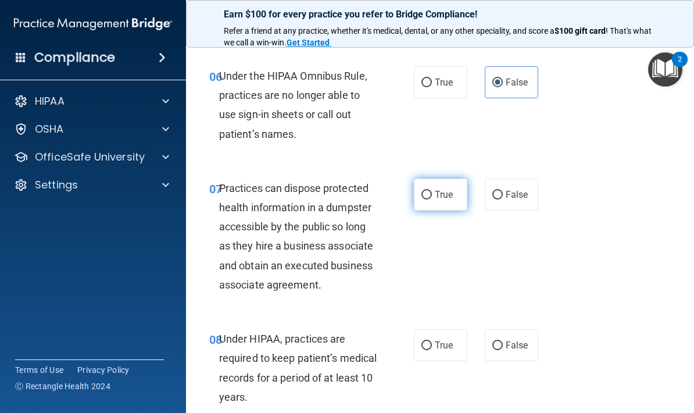
click at [421, 191] on input "True" at bounding box center [426, 195] width 10 height 9
radio input "true"
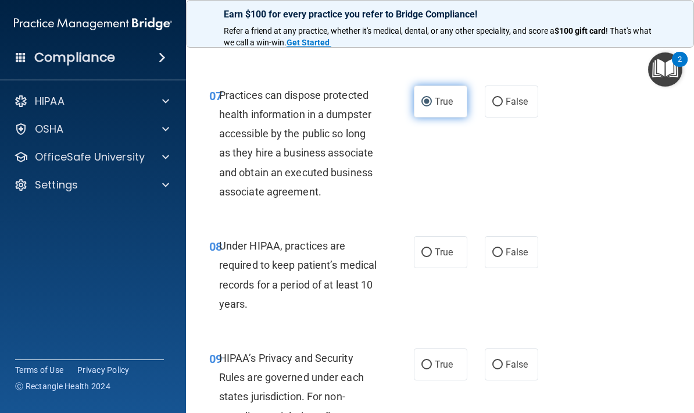
scroll to position [879, 0]
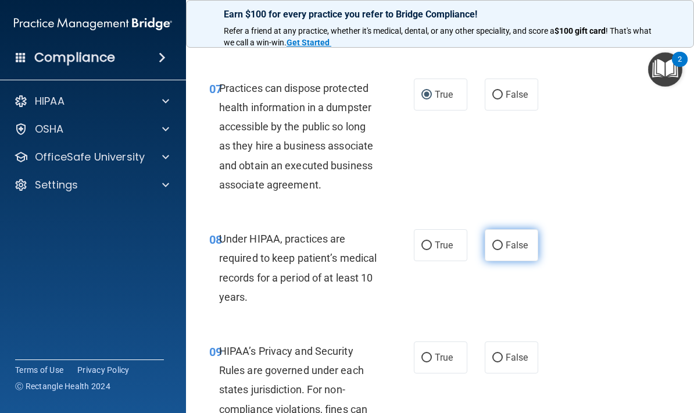
click at [499, 241] on input "False" at bounding box center [497, 245] width 10 height 9
radio input "true"
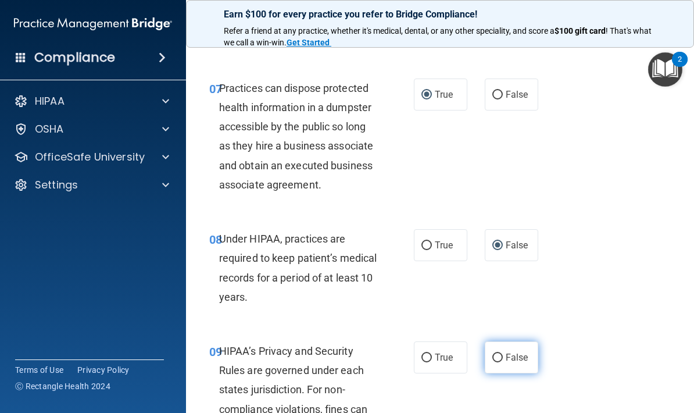
click at [511, 361] on label "False" at bounding box center [511, 357] width 53 height 32
click at [503, 361] on input "False" at bounding box center [497, 357] width 10 height 9
radio input "true"
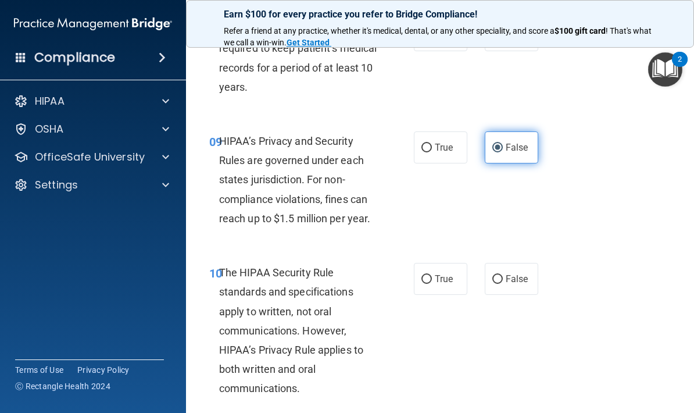
scroll to position [1090, 0]
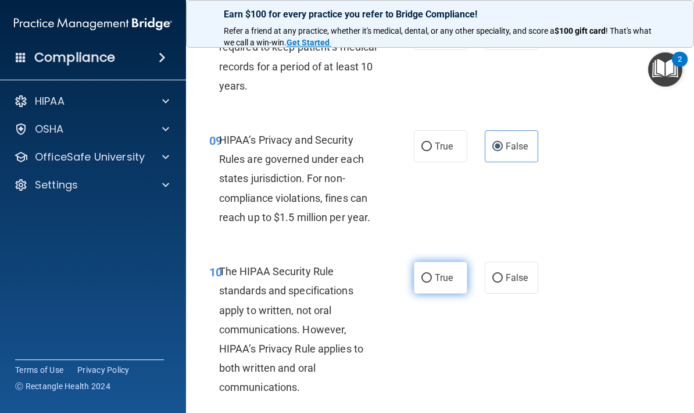
click at [441, 274] on span "True" at bounding box center [444, 277] width 18 height 11
click at [432, 274] on input "True" at bounding box center [426, 278] width 10 height 9
radio input "true"
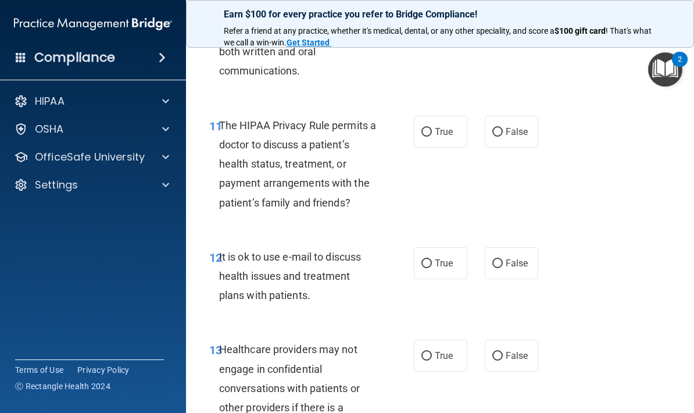
scroll to position [1416, 0]
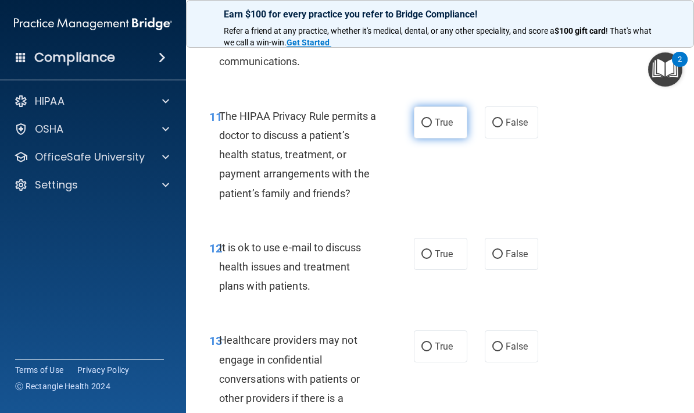
click at [441, 121] on label "True" at bounding box center [440, 122] width 53 height 32
click at [432, 121] on input "True" at bounding box center [426, 123] width 10 height 9
radio input "true"
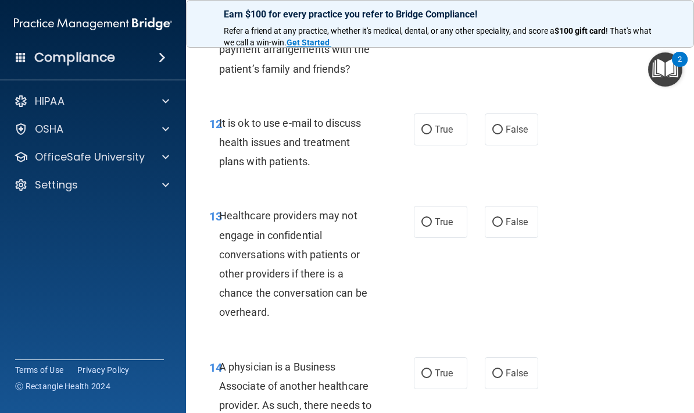
scroll to position [1526, 0]
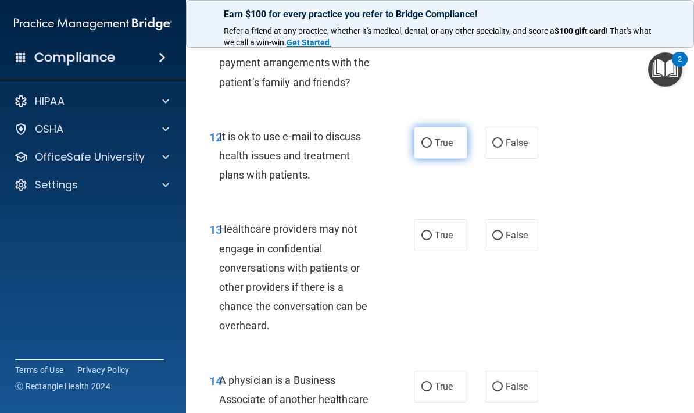
click at [454, 134] on label "True" at bounding box center [440, 143] width 53 height 32
click at [432, 139] on input "True" at bounding box center [426, 143] width 10 height 9
radio input "true"
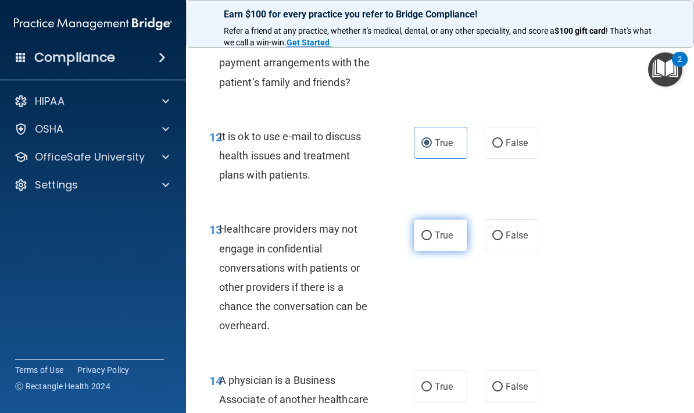
click at [446, 230] on span "True" at bounding box center [444, 235] width 18 height 11
click at [432, 231] on input "True" at bounding box center [426, 235] width 10 height 9
radio input "true"
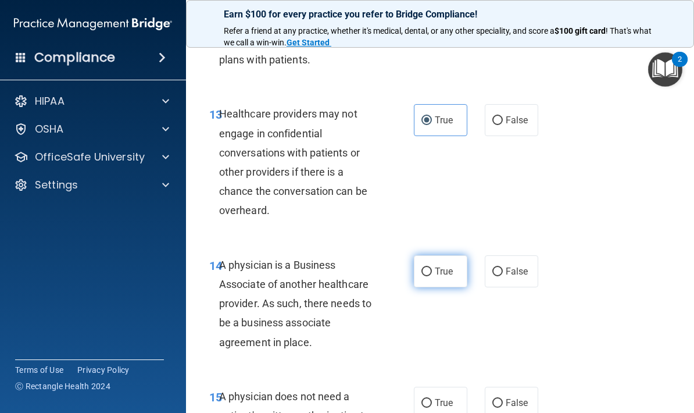
click at [452, 267] on label "True" at bounding box center [440, 271] width 53 height 32
click at [432, 267] on input "True" at bounding box center [426, 271] width 10 height 9
radio input "true"
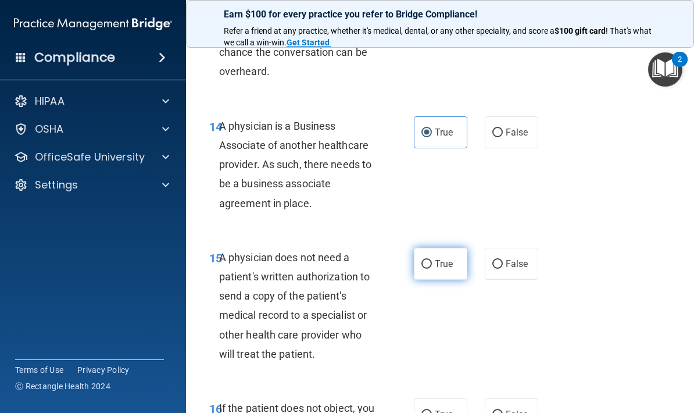
click at [451, 258] on span "True" at bounding box center [444, 263] width 18 height 11
click at [432, 260] on input "True" at bounding box center [426, 264] width 10 height 9
radio input "true"
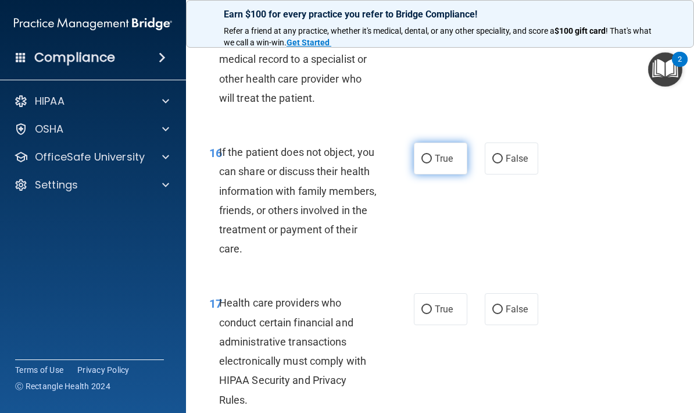
scroll to position [2037, 0]
click at [447, 292] on label "True" at bounding box center [440, 308] width 53 height 32
click at [432, 304] on input "True" at bounding box center [426, 308] width 10 height 9
radio input "true"
click at [445, 142] on label "True" at bounding box center [440, 158] width 53 height 32
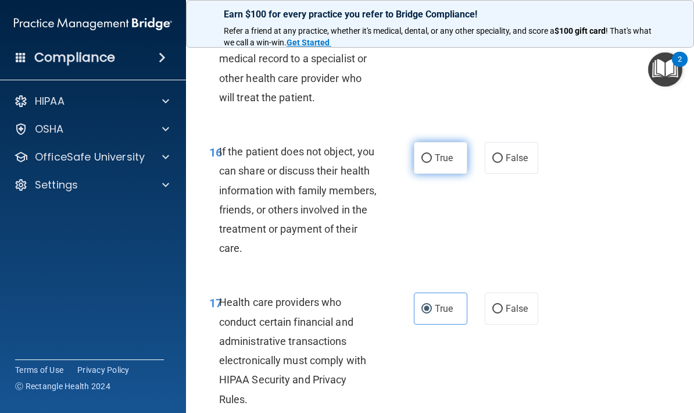
click at [432, 154] on input "True" at bounding box center [426, 158] width 10 height 9
radio input "true"
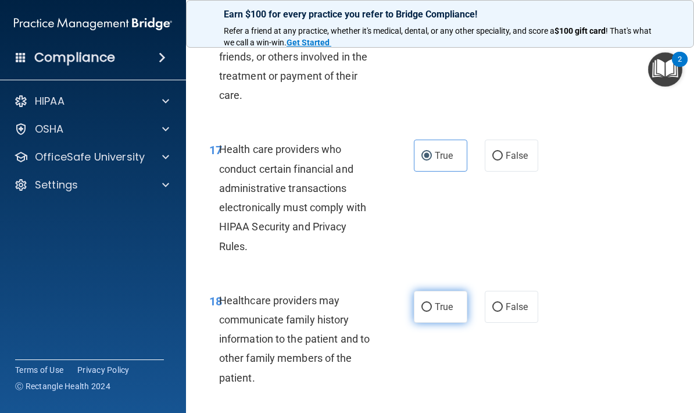
click at [447, 301] on span "True" at bounding box center [444, 306] width 18 height 11
click at [432, 303] on input "True" at bounding box center [426, 307] width 10 height 9
radio input "true"
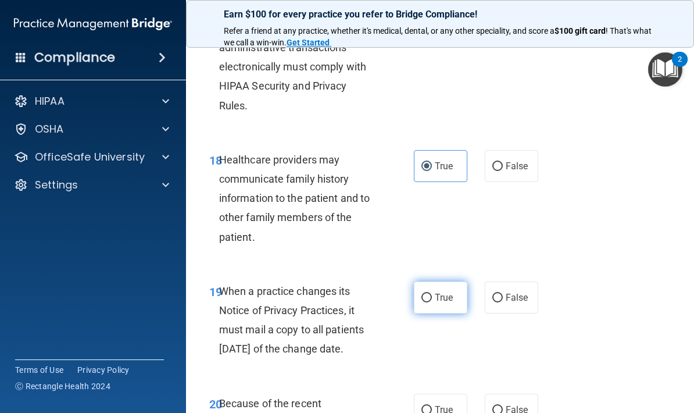
click at [450, 281] on label "True" at bounding box center [440, 297] width 53 height 32
click at [432, 293] on input "True" at bounding box center [426, 297] width 10 height 9
radio input "true"
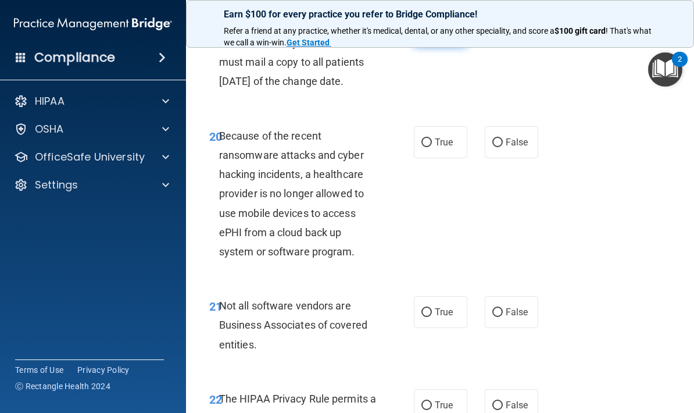
scroll to position [2628, 0]
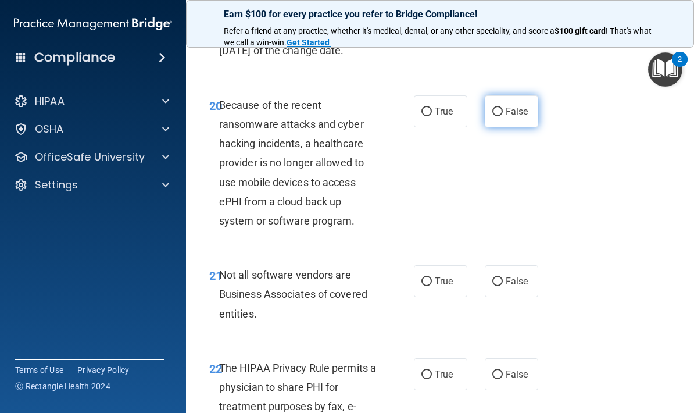
click at [519, 117] on span "False" at bounding box center [517, 111] width 23 height 11
click at [503, 116] on input "False" at bounding box center [497, 111] width 10 height 9
radio input "true"
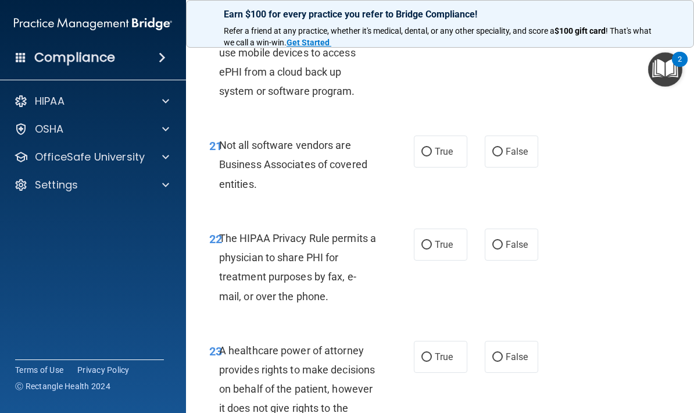
scroll to position [2773, 0]
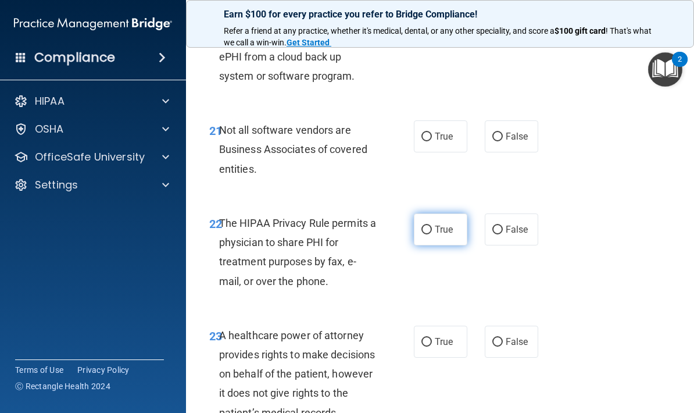
click at [456, 231] on label "True" at bounding box center [440, 229] width 53 height 32
click at [432, 231] on input "True" at bounding box center [426, 229] width 10 height 9
radio input "true"
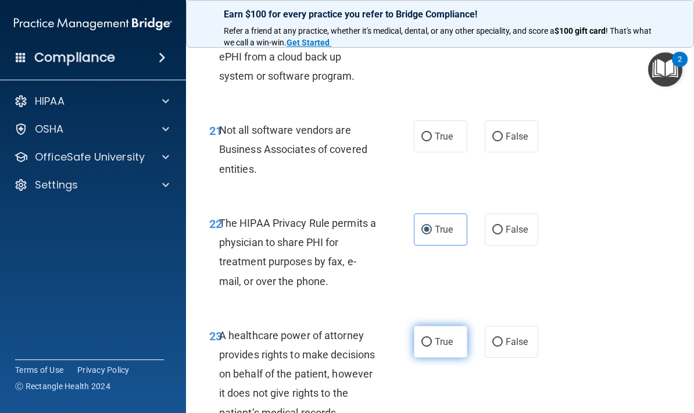
click at [438, 356] on label "True" at bounding box center [440, 341] width 53 height 32
click at [432, 346] on input "True" at bounding box center [426, 342] width 10 height 9
radio input "true"
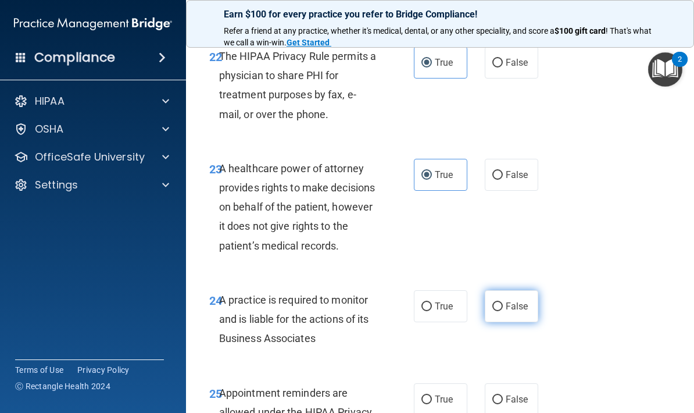
click at [529, 322] on label "False" at bounding box center [511, 306] width 53 height 32
click at [503, 311] on input "False" at bounding box center [497, 306] width 10 height 9
radio input "true"
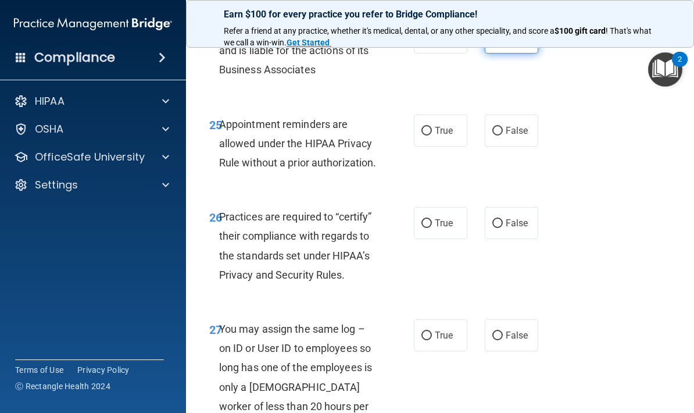
scroll to position [3262, 0]
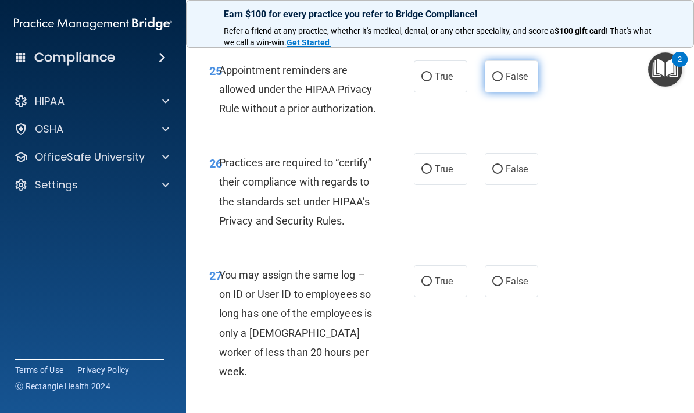
click at [517, 92] on label "False" at bounding box center [511, 76] width 53 height 32
click at [503, 81] on input "False" at bounding box center [497, 77] width 10 height 9
radio input "true"
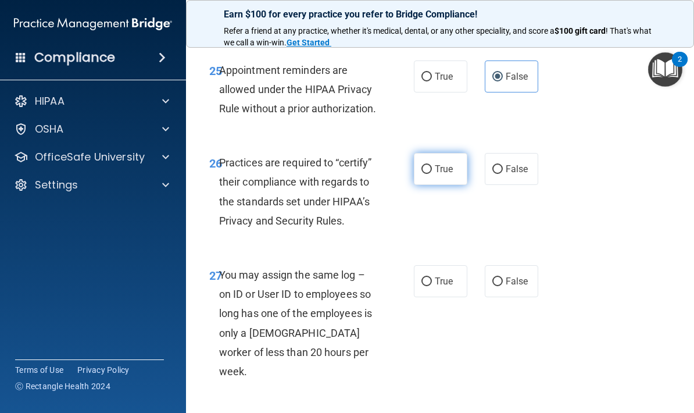
click at [454, 185] on label "True" at bounding box center [440, 169] width 53 height 32
click at [432, 174] on input "True" at bounding box center [426, 169] width 10 height 9
radio input "true"
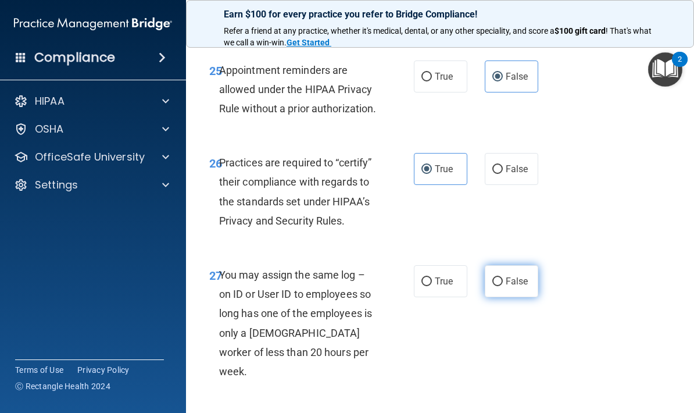
click at [508, 297] on label "False" at bounding box center [511, 281] width 53 height 32
click at [503, 286] on input "False" at bounding box center [497, 281] width 10 height 9
radio input "true"
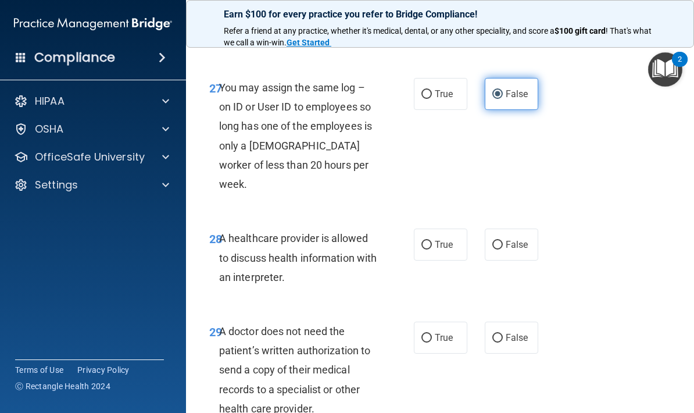
scroll to position [3454, 0]
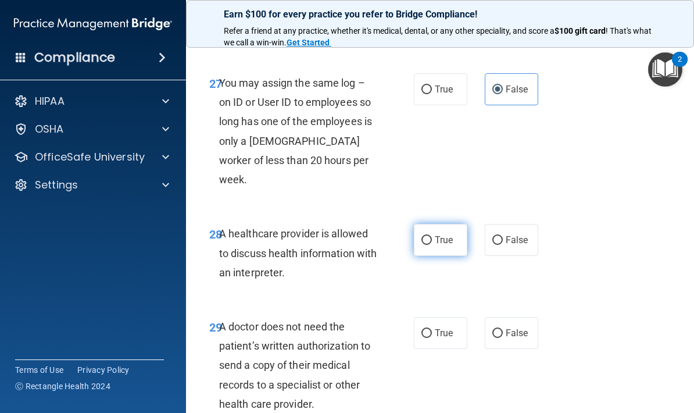
click at [465, 256] on label "True" at bounding box center [440, 240] width 53 height 32
click at [432, 245] on input "True" at bounding box center [426, 240] width 10 height 9
radio input "true"
click at [442, 349] on label "True" at bounding box center [440, 333] width 53 height 32
click at [432, 338] on input "True" at bounding box center [426, 333] width 10 height 9
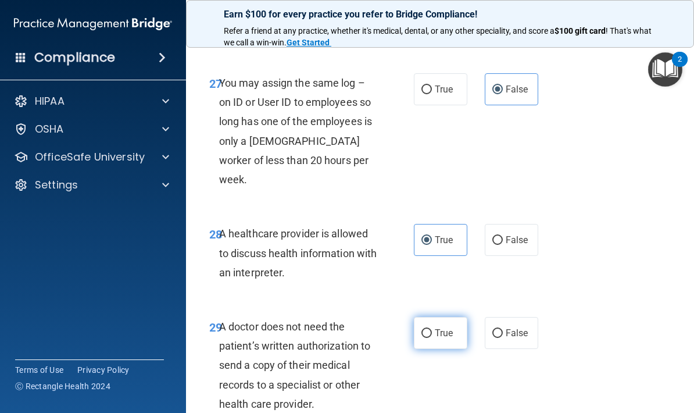
radio input "true"
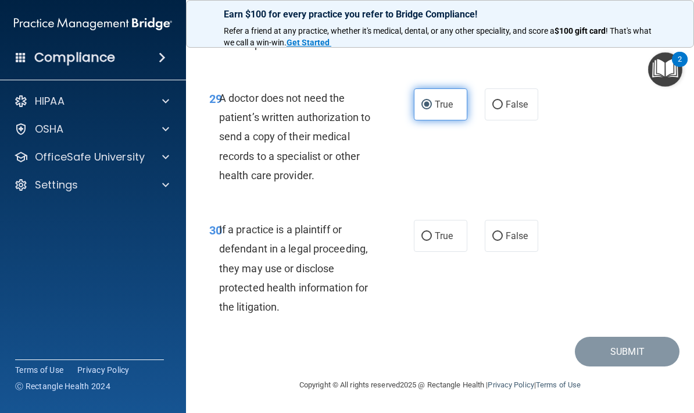
scroll to position [3701, 0]
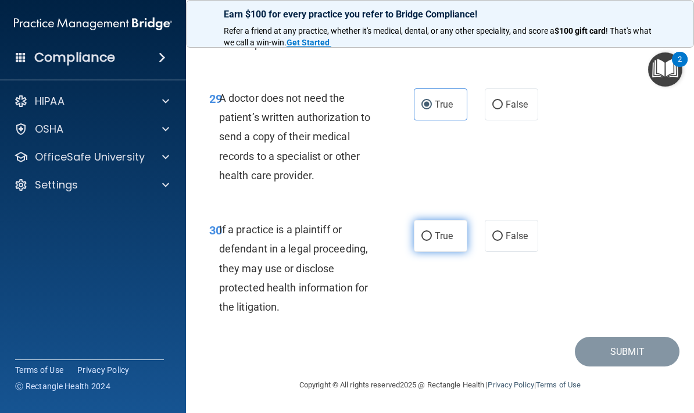
click at [442, 230] on label "True" at bounding box center [440, 236] width 53 height 32
click at [432, 232] on input "True" at bounding box center [426, 236] width 10 height 9
radio input "true"
click at [531, 352] on div "Submit" at bounding box center [439, 351] width 479 height 30
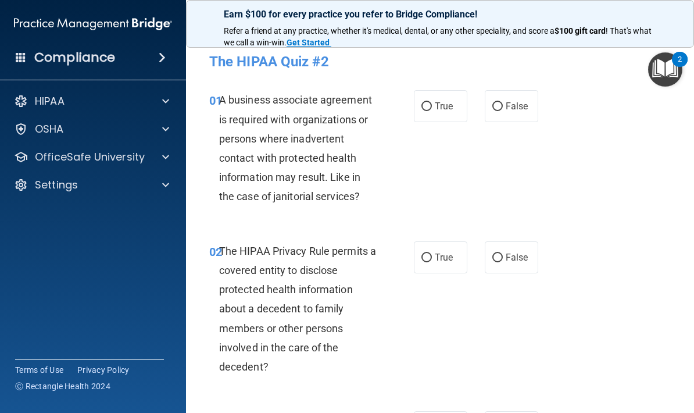
scroll to position [2, 0]
click at [444, 99] on label "True" at bounding box center [440, 105] width 53 height 32
click at [432, 102] on input "True" at bounding box center [426, 106] width 10 height 9
radio input "true"
click at [514, 261] on label "False" at bounding box center [511, 257] width 53 height 32
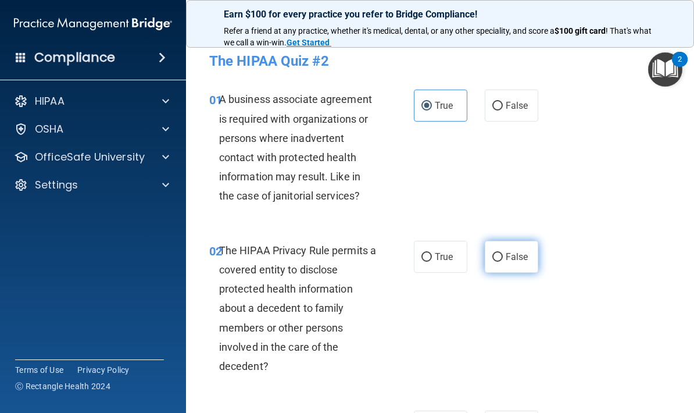
click at [503, 261] on input "False" at bounding box center [497, 257] width 10 height 9
radio input "true"
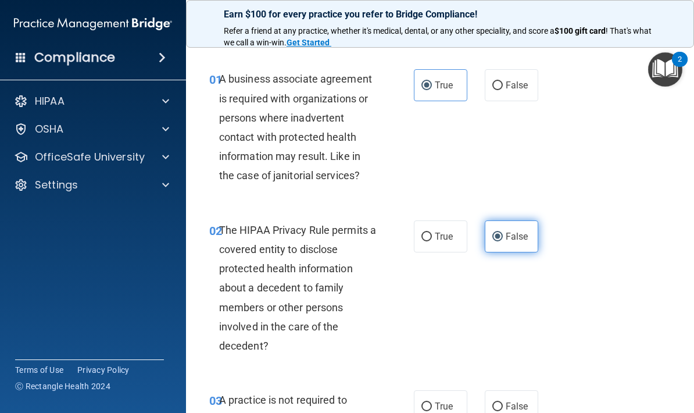
scroll to position [87, 0]
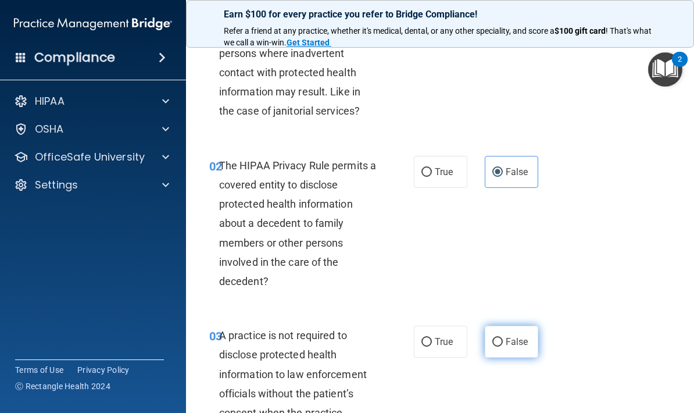
click at [512, 340] on span "False" at bounding box center [517, 341] width 23 height 11
click at [503, 340] on input "False" at bounding box center [497, 342] width 10 height 9
radio input "true"
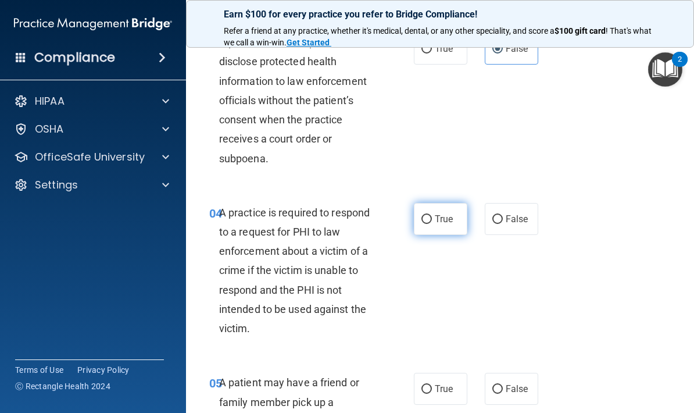
click at [450, 219] on span "True" at bounding box center [444, 218] width 18 height 11
click at [432, 219] on input "True" at bounding box center [426, 219] width 10 height 9
radio input "true"
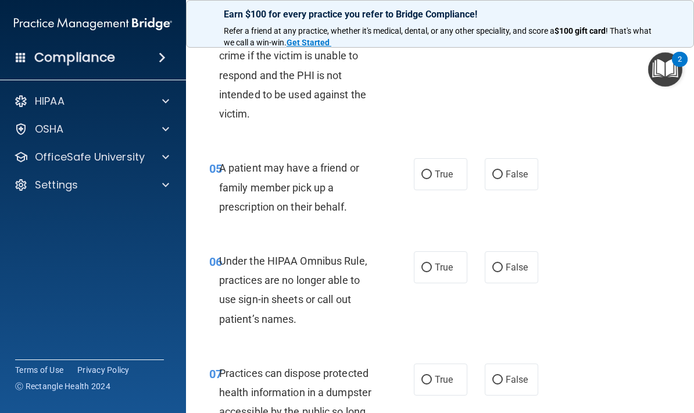
scroll to position [596, 0]
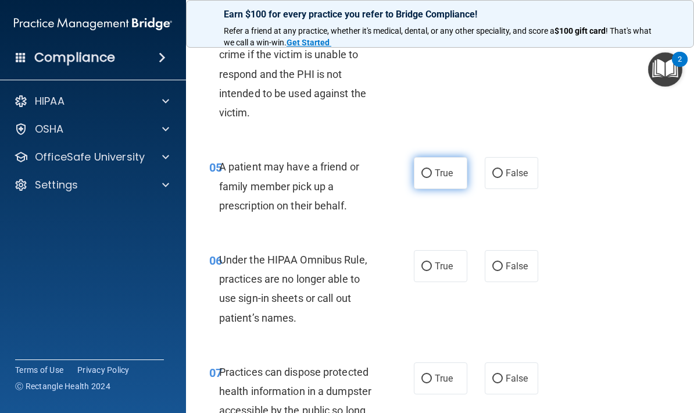
click at [445, 181] on label "True" at bounding box center [440, 173] width 53 height 32
click at [432, 178] on input "True" at bounding box center [426, 173] width 10 height 9
radio input "true"
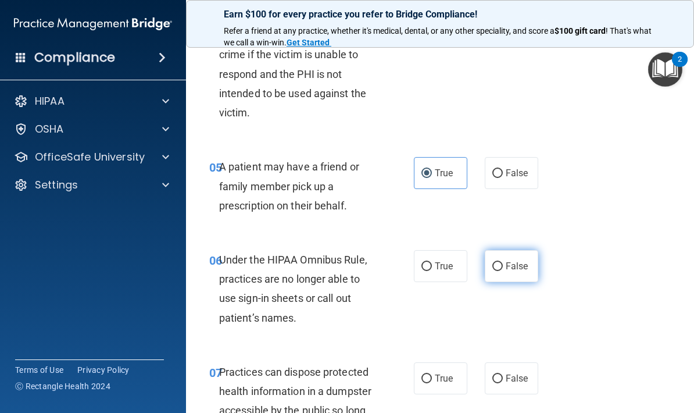
click at [514, 268] on label "False" at bounding box center [511, 266] width 53 height 32
click at [503, 268] on input "False" at bounding box center [497, 266] width 10 height 9
radio input "true"
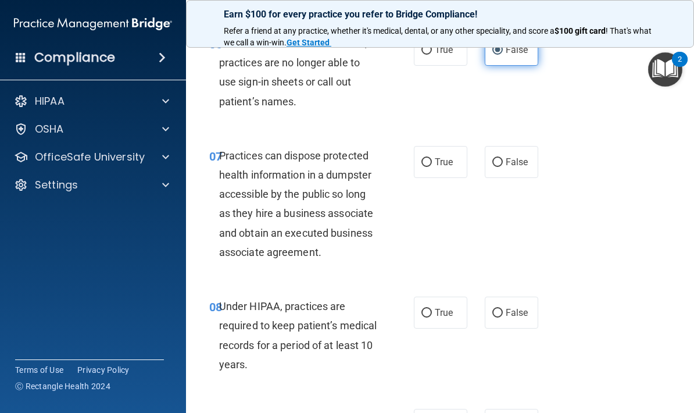
scroll to position [822, 0]
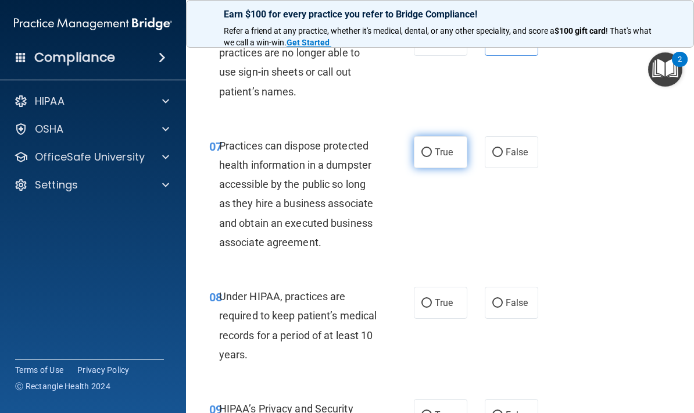
click at [431, 148] on input "True" at bounding box center [426, 152] width 10 height 9
radio input "true"
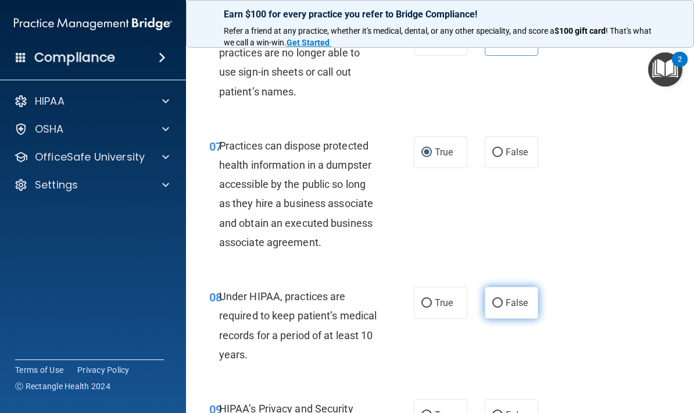
click at [510, 297] on span "False" at bounding box center [517, 302] width 23 height 11
click at [503, 299] on input "False" at bounding box center [497, 303] width 10 height 9
radio input "true"
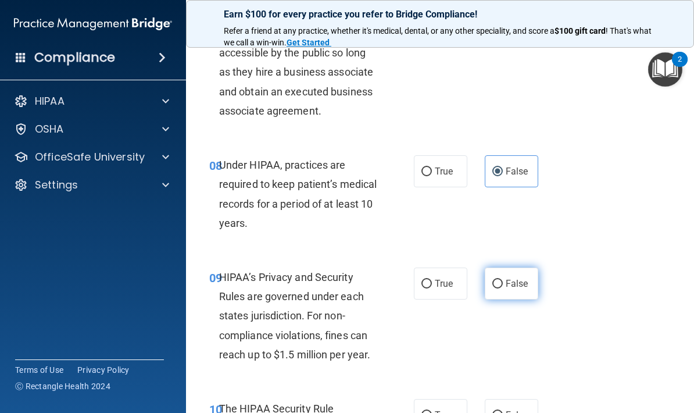
click at [495, 280] on input "False" at bounding box center [497, 283] width 10 height 9
radio input "true"
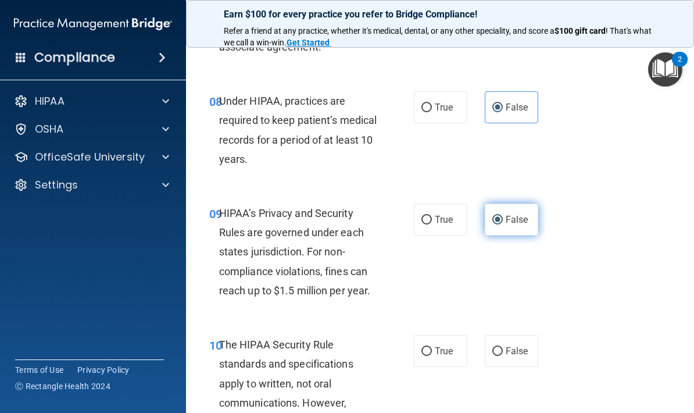
scroll to position [1043, 0]
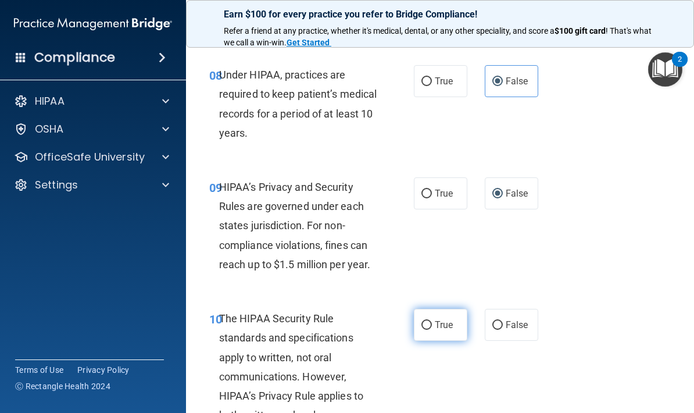
click at [435, 330] on label "True" at bounding box center [440, 325] width 53 height 32
click at [432, 329] on input "True" at bounding box center [426, 325] width 10 height 9
radio input "true"
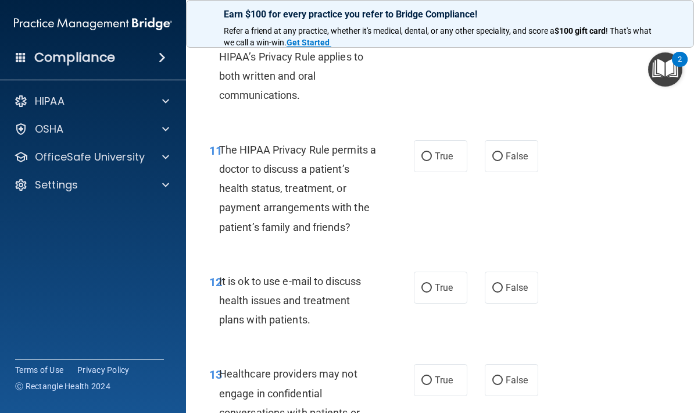
scroll to position [1383, 0]
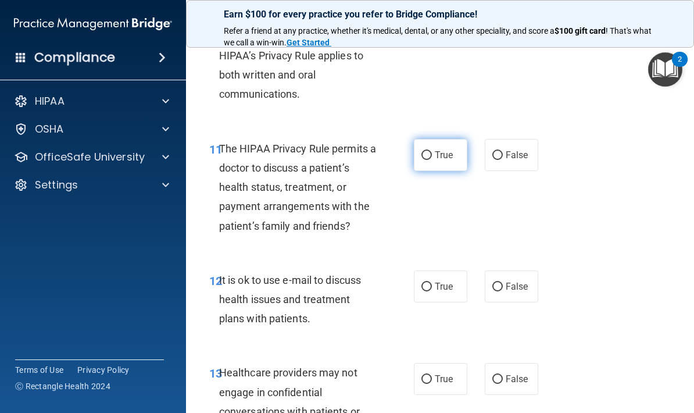
click at [444, 150] on span "True" at bounding box center [444, 154] width 18 height 11
click at [432, 151] on input "True" at bounding box center [426, 155] width 10 height 9
radio input "true"
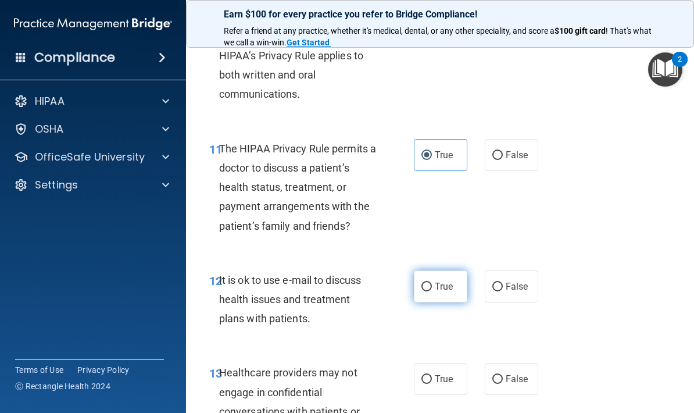
click at [429, 282] on input "True" at bounding box center [426, 286] width 10 height 9
radio input "true"
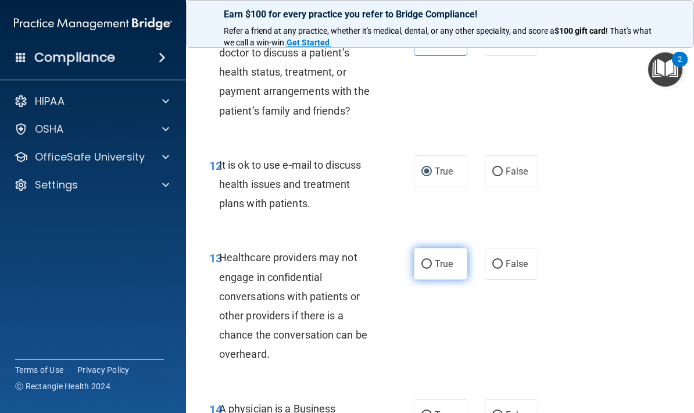
click at [441, 259] on span "True" at bounding box center [444, 263] width 18 height 11
click at [432, 260] on input "True" at bounding box center [426, 264] width 10 height 9
radio input "true"
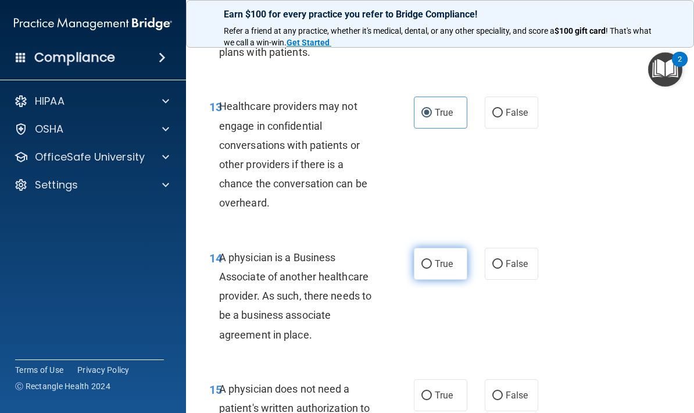
click at [450, 258] on span "True" at bounding box center [444, 263] width 18 height 11
click at [432, 260] on input "True" at bounding box center [426, 264] width 10 height 9
radio input "true"
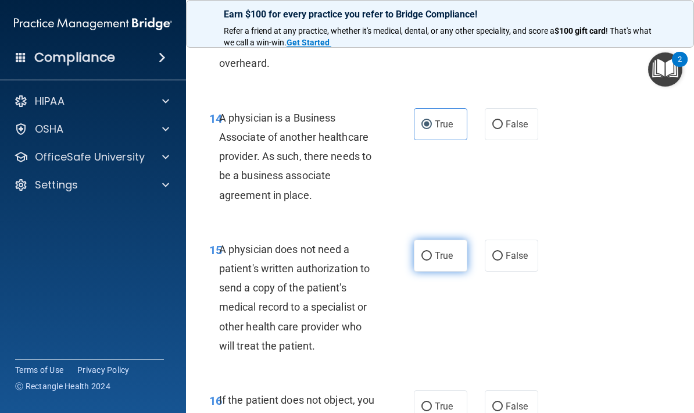
click at [430, 252] on input "True" at bounding box center [426, 256] width 10 height 9
radio input "true"
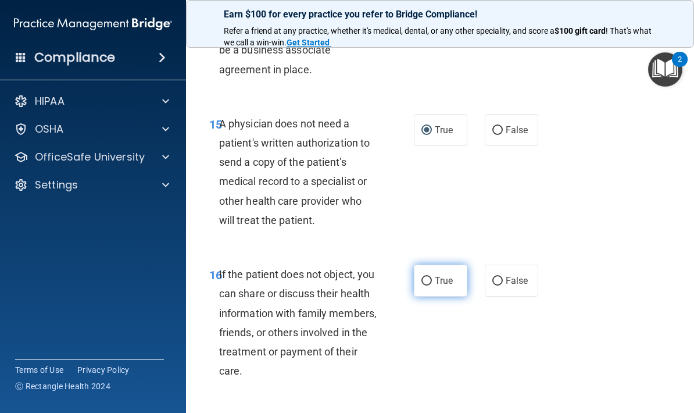
click at [429, 277] on input "True" at bounding box center [426, 281] width 10 height 9
radio input "true"
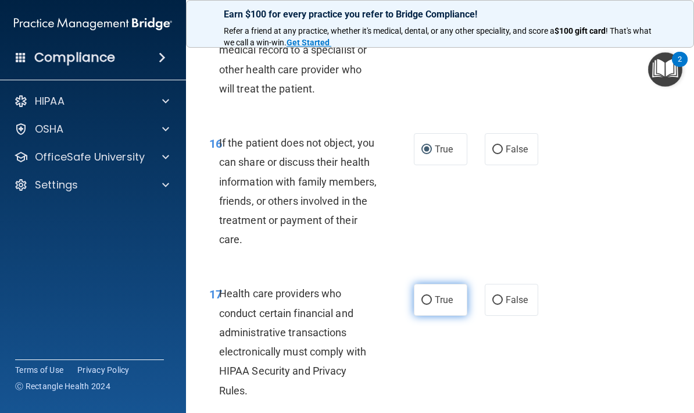
click at [443, 284] on label "True" at bounding box center [440, 300] width 53 height 32
click at [432, 296] on input "True" at bounding box center [426, 300] width 10 height 9
radio input "true"
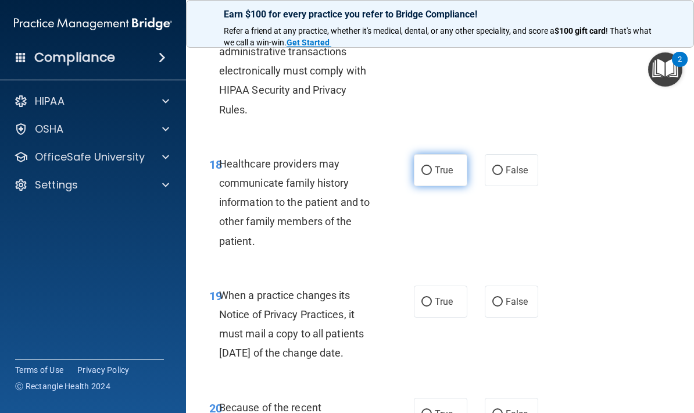
scroll to position [2349, 0]
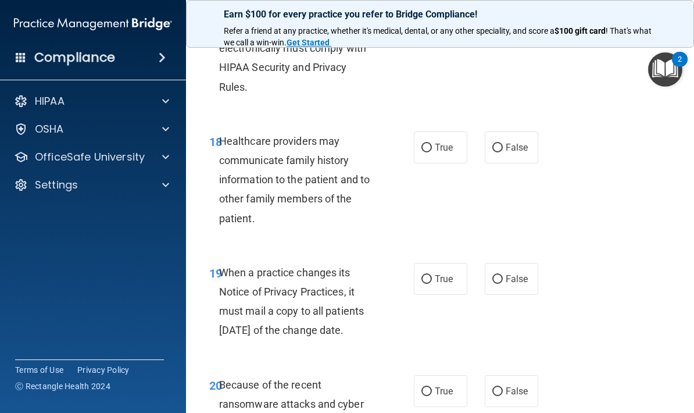
click at [452, 168] on div "18 Healthcare providers may communicate family history information to the patie…" at bounding box center [439, 182] width 479 height 131
click at [444, 142] on span "True" at bounding box center [444, 147] width 18 height 11
click at [432, 144] on input "True" at bounding box center [426, 148] width 10 height 9
radio input "true"
click at [431, 275] on input "True" at bounding box center [426, 279] width 10 height 9
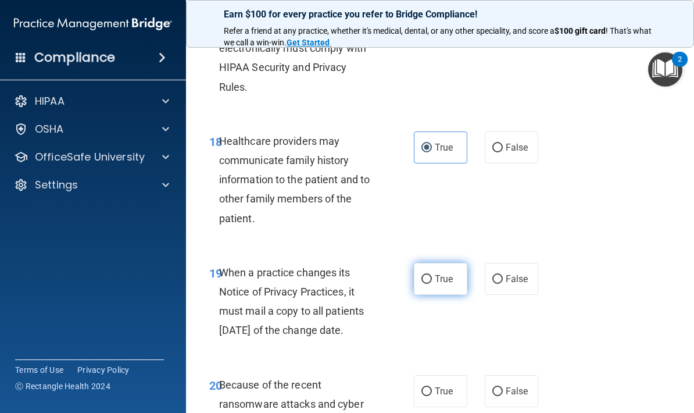
radio input "true"
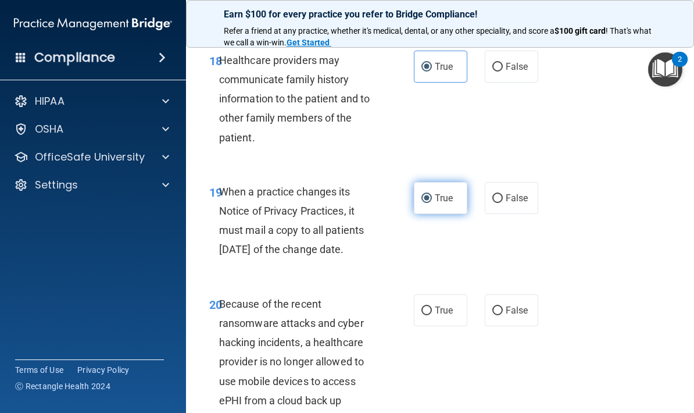
scroll to position [2481, 0]
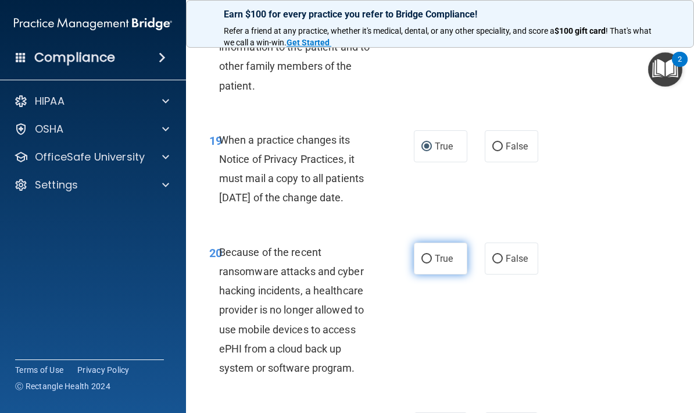
click at [441, 271] on label "True" at bounding box center [440, 258] width 53 height 32
click at [432, 263] on input "True" at bounding box center [426, 259] width 10 height 9
radio input "true"
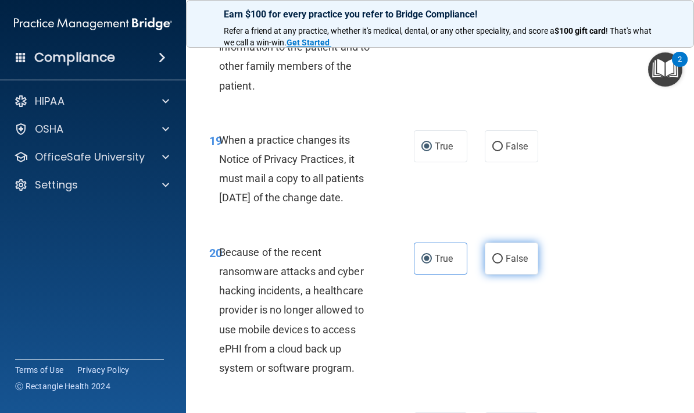
click at [506, 264] on span "False" at bounding box center [517, 258] width 23 height 11
click at [503, 263] on input "False" at bounding box center [497, 259] width 10 height 9
radio input "true"
radio input "false"
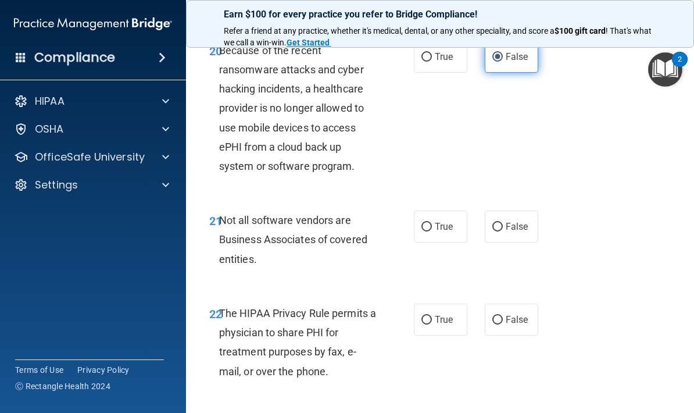
scroll to position [2686, 0]
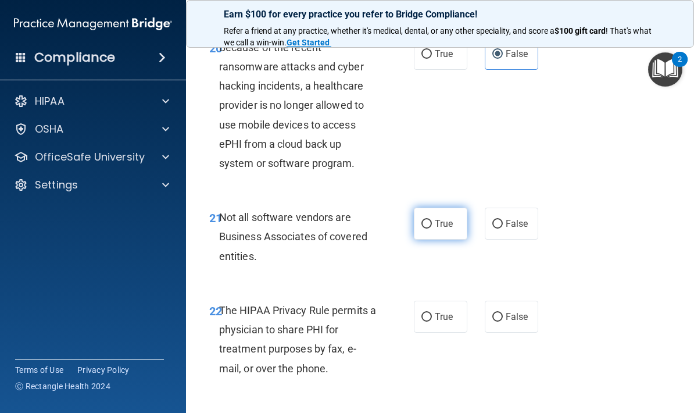
click at [448, 229] on span "True" at bounding box center [444, 223] width 18 height 11
click at [432, 228] on input "True" at bounding box center [426, 224] width 10 height 9
radio input "true"
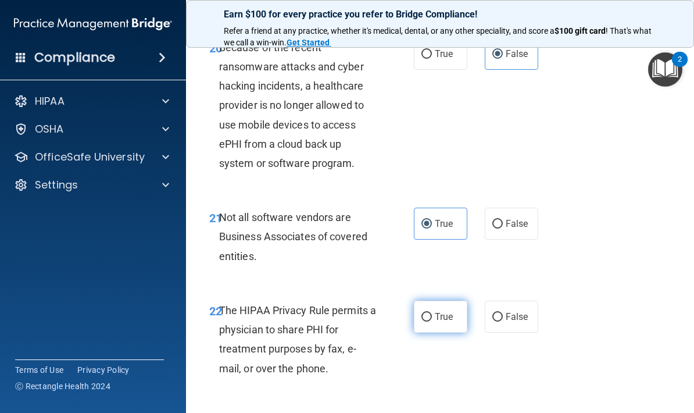
click at [450, 322] on span "True" at bounding box center [444, 316] width 18 height 11
click at [432, 321] on input "True" at bounding box center [426, 317] width 10 height 9
radio input "true"
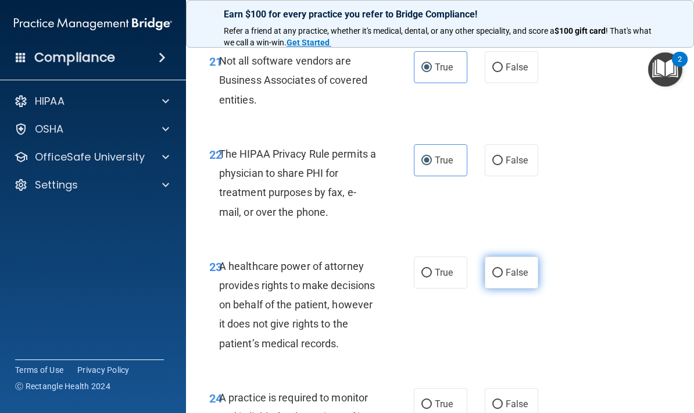
click at [509, 278] on span "False" at bounding box center [517, 272] width 23 height 11
click at [503, 277] on input "False" at bounding box center [497, 272] width 10 height 9
radio input "true"
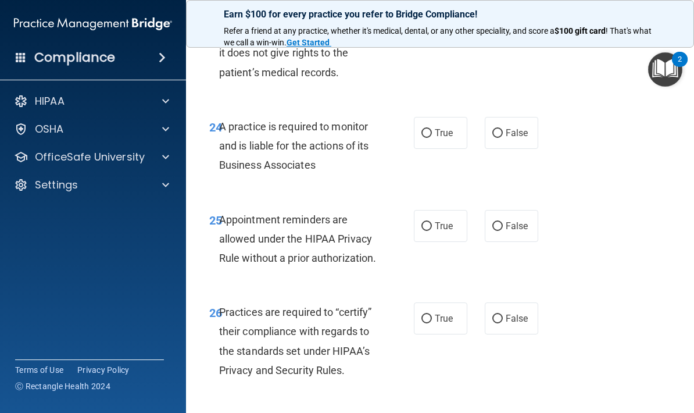
scroll to position [3115, 0]
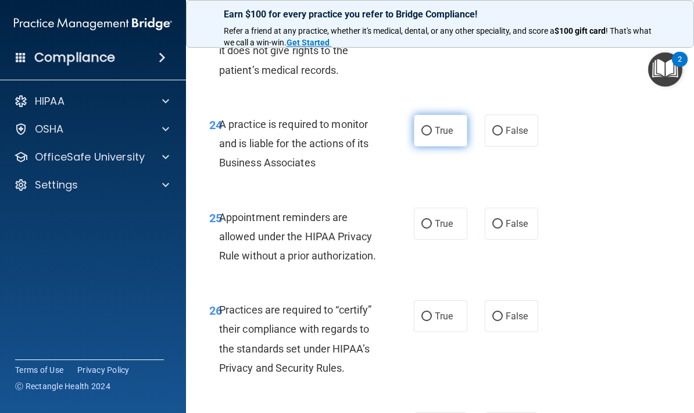
click at [447, 136] on span "True" at bounding box center [444, 130] width 18 height 11
click at [432, 135] on input "True" at bounding box center [426, 131] width 10 height 9
radio input "true"
click at [514, 229] on span "False" at bounding box center [517, 223] width 23 height 11
click at [503, 228] on input "False" at bounding box center [497, 224] width 10 height 9
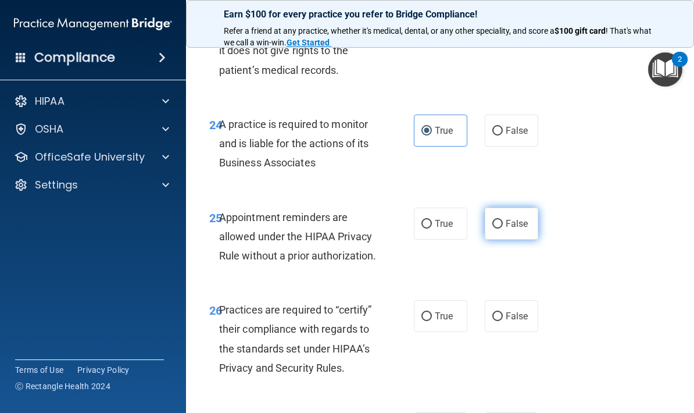
radio input "true"
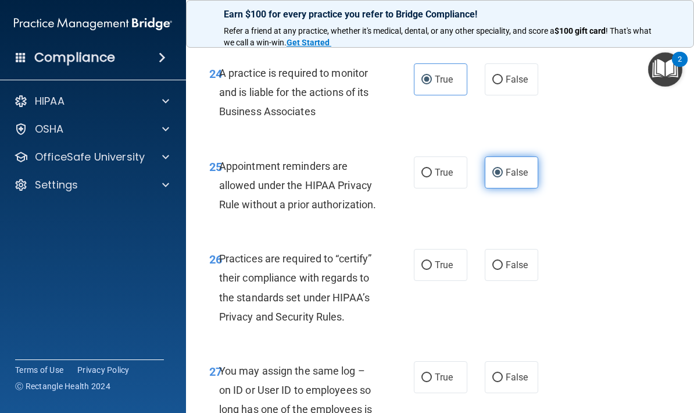
scroll to position [3167, 0]
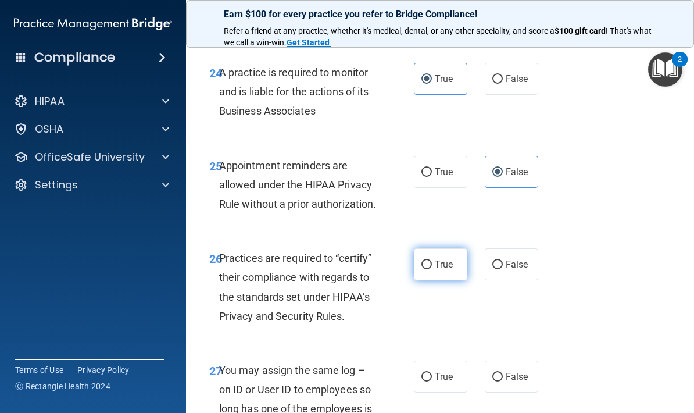
click at [447, 280] on label "True" at bounding box center [440, 264] width 53 height 32
click at [432, 269] on input "True" at bounding box center [426, 264] width 10 height 9
radio input "true"
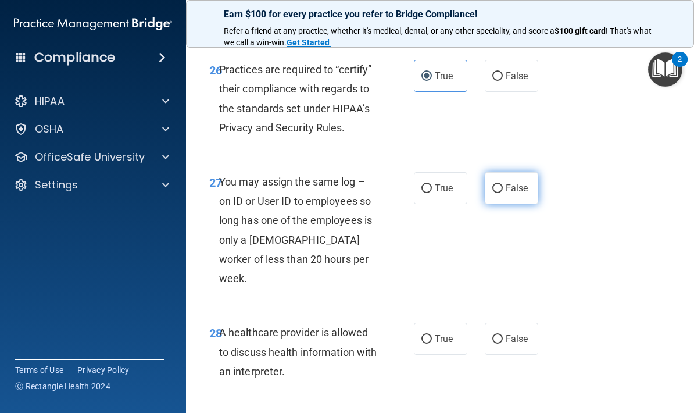
click at [513, 204] on label "False" at bounding box center [511, 188] width 53 height 32
click at [503, 193] on input "False" at bounding box center [497, 188] width 10 height 9
radio input "true"
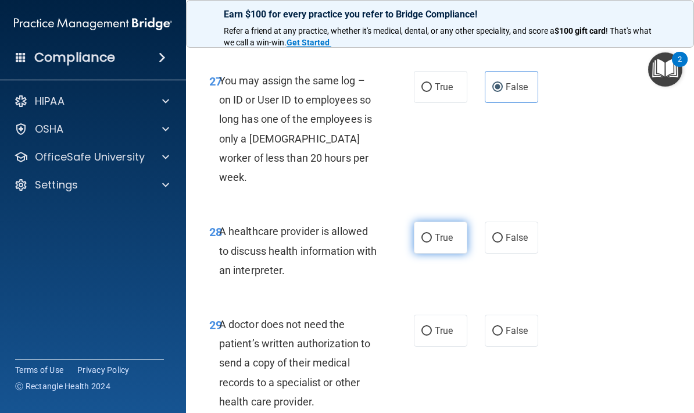
click at [452, 253] on label "True" at bounding box center [440, 237] width 53 height 32
click at [432, 242] on input "True" at bounding box center [426, 238] width 10 height 9
radio input "true"
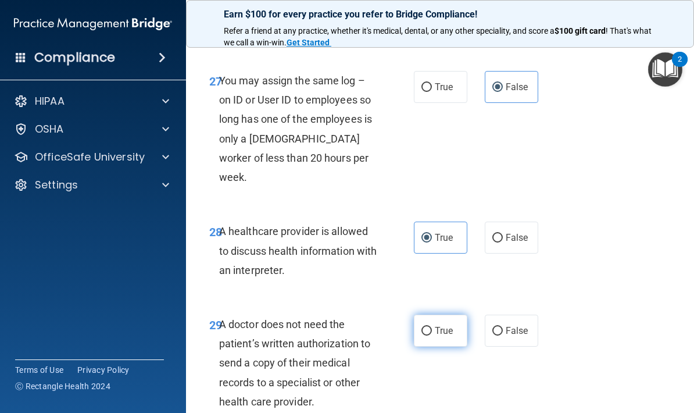
click at [438, 345] on label "True" at bounding box center [440, 330] width 53 height 32
click at [432, 335] on input "True" at bounding box center [426, 331] width 10 height 9
radio input "true"
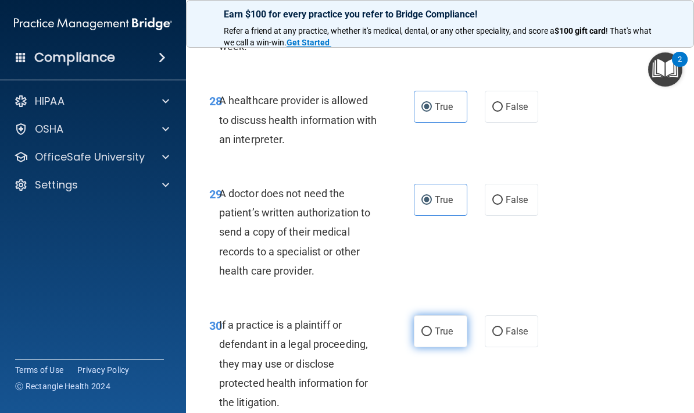
click at [442, 336] on span "True" at bounding box center [444, 330] width 18 height 11
click at [432, 336] on input "True" at bounding box center [426, 331] width 10 height 9
radio input "true"
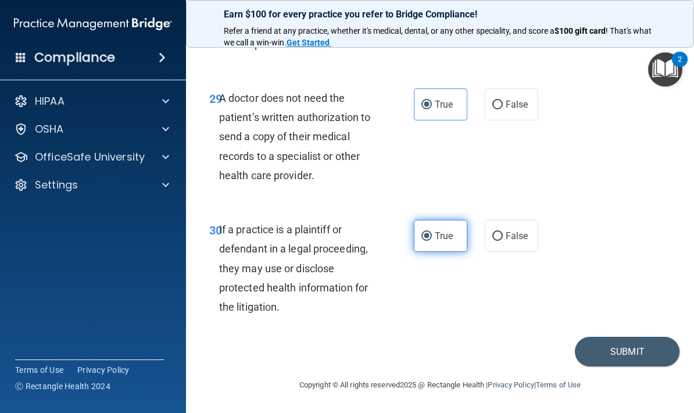
scroll to position [3701, 0]
click at [608, 359] on button "Submit" at bounding box center [627, 351] width 105 height 30
click at [626, 359] on button "Submit" at bounding box center [627, 351] width 105 height 30
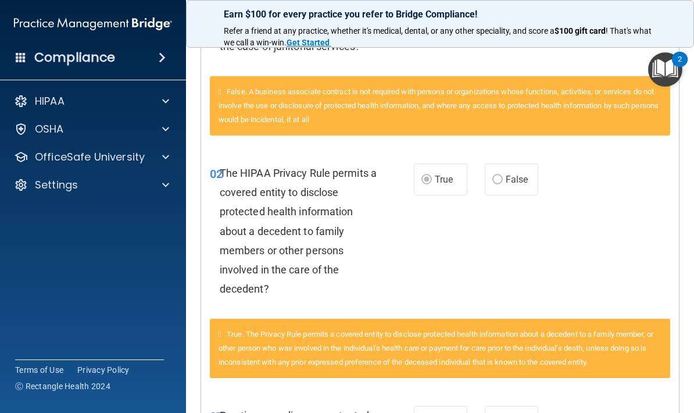
scroll to position [387, 0]
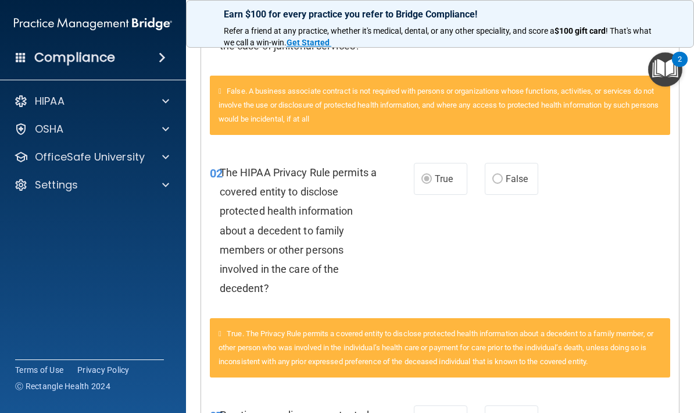
click at [635, 352] on div "True. The Privacy Rule permits a covered entity to disclose protected health in…" at bounding box center [440, 347] width 460 height 59
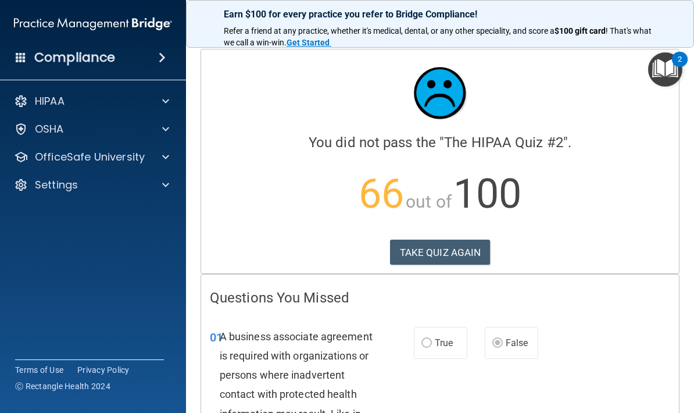
scroll to position [0, 0]
click at [467, 249] on button "TAKE QUIZ AGAIN" at bounding box center [440, 252] width 101 height 26
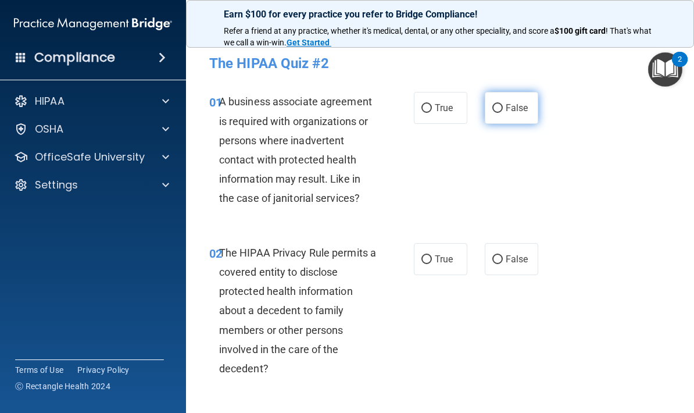
click at [524, 113] on span "False" at bounding box center [517, 107] width 23 height 11
click at [503, 113] on input "False" at bounding box center [497, 108] width 10 height 9
radio input "true"
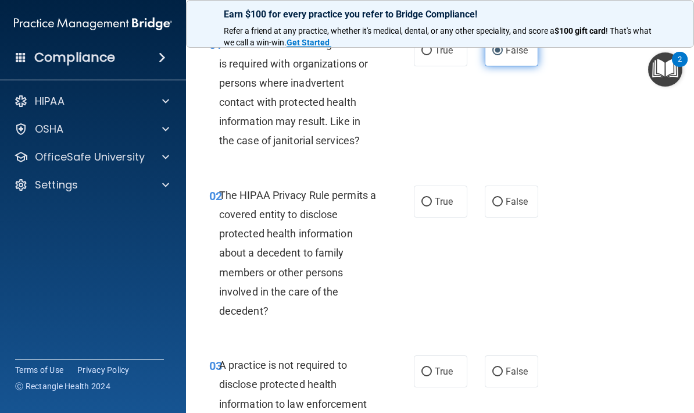
scroll to position [65, 0]
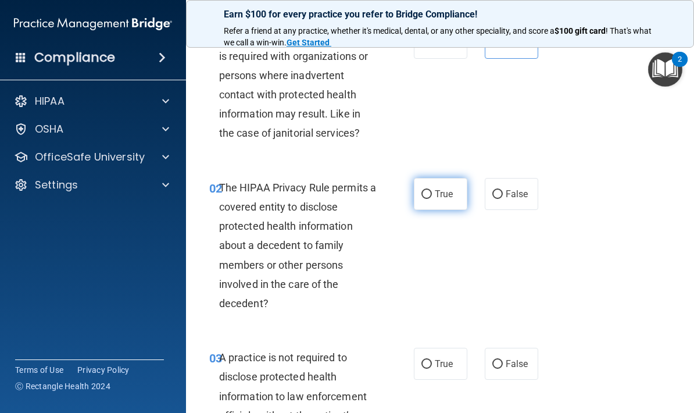
click at [431, 195] on input "True" at bounding box center [426, 194] width 10 height 9
radio input "true"
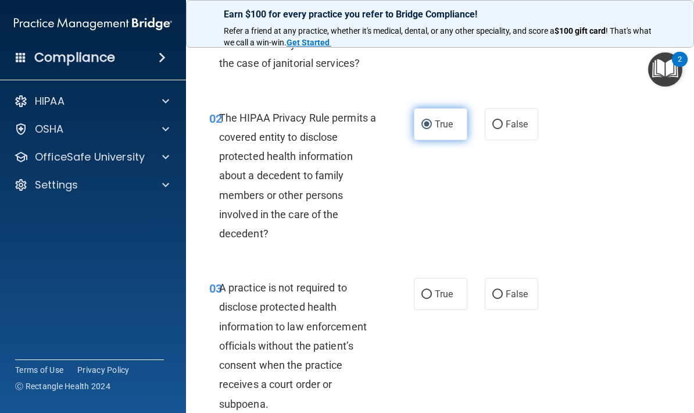
scroll to position [146, 0]
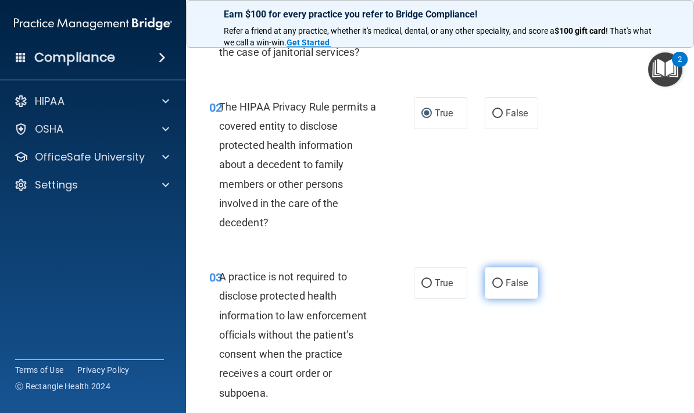
click at [515, 289] on label "False" at bounding box center [511, 283] width 53 height 32
click at [503, 288] on input "False" at bounding box center [497, 283] width 10 height 9
radio input "true"
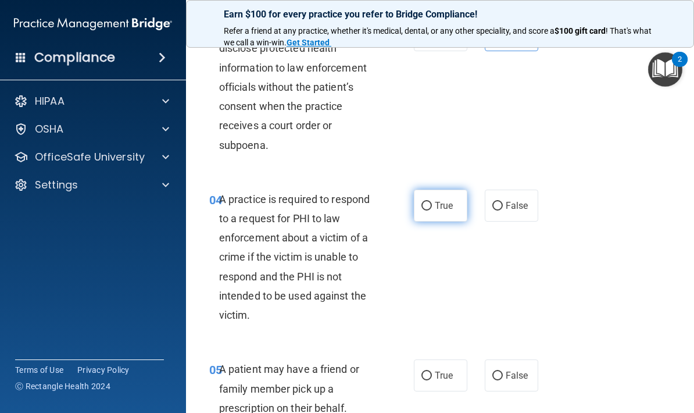
click at [450, 209] on label "True" at bounding box center [440, 205] width 53 height 32
click at [432, 209] on input "True" at bounding box center [426, 206] width 10 height 9
radio input "true"
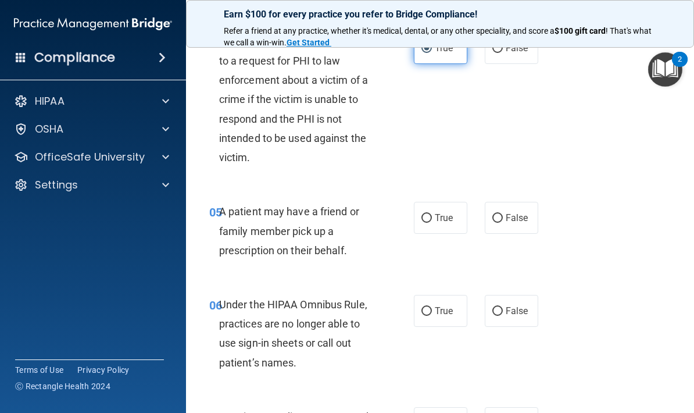
scroll to position [570, 0]
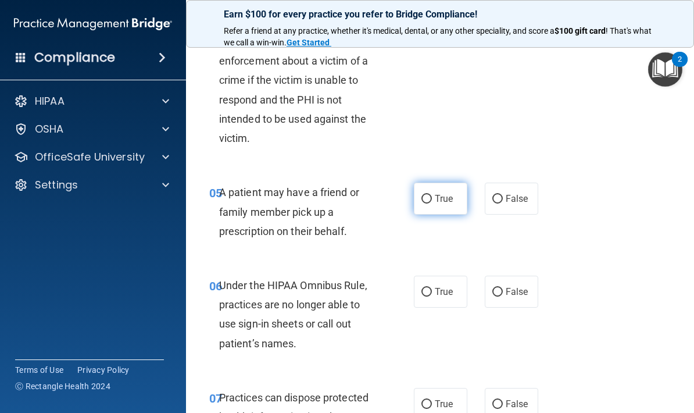
click at [439, 202] on label "True" at bounding box center [440, 198] width 53 height 32
click at [432, 202] on input "True" at bounding box center [426, 199] width 10 height 9
radio input "true"
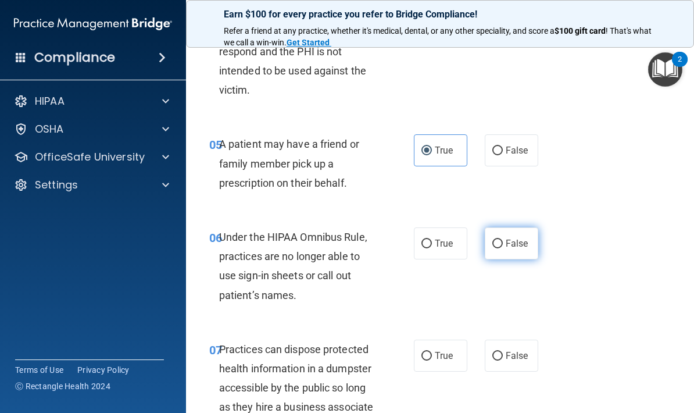
click at [519, 253] on label "False" at bounding box center [511, 243] width 53 height 32
click at [503, 248] on input "False" at bounding box center [497, 243] width 10 height 9
radio input "true"
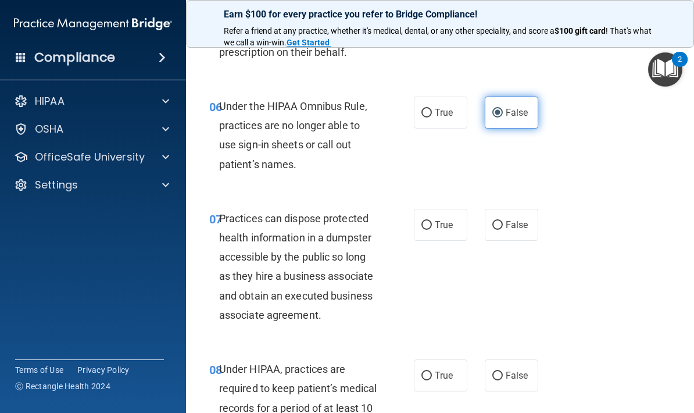
scroll to position [750, 0]
click at [517, 220] on span "False" at bounding box center [517, 223] width 23 height 11
click at [503, 220] on input "False" at bounding box center [497, 224] width 10 height 9
radio input "true"
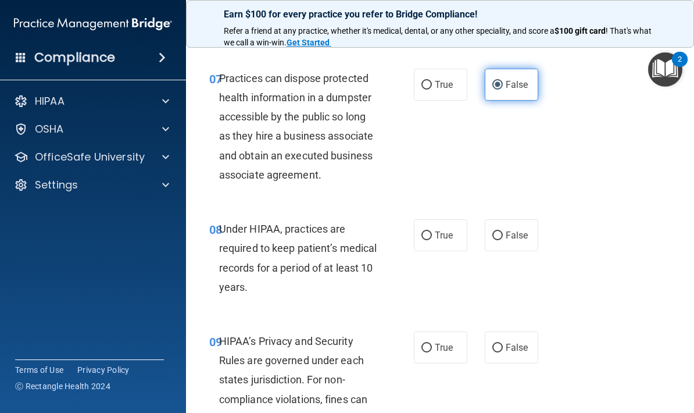
scroll to position [890, 0]
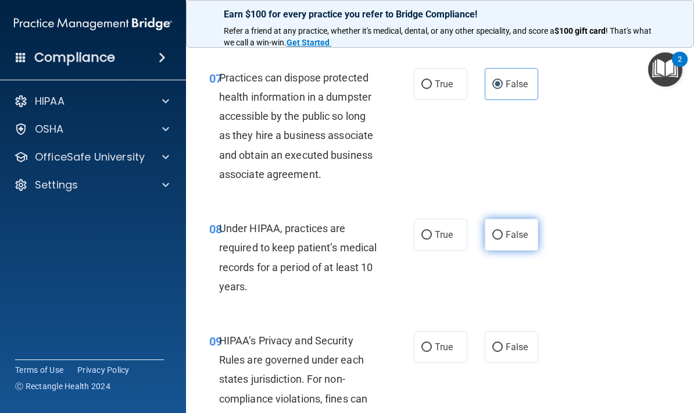
click at [527, 237] on label "False" at bounding box center [511, 234] width 53 height 32
click at [503, 237] on input "False" at bounding box center [497, 235] width 10 height 9
radio input "true"
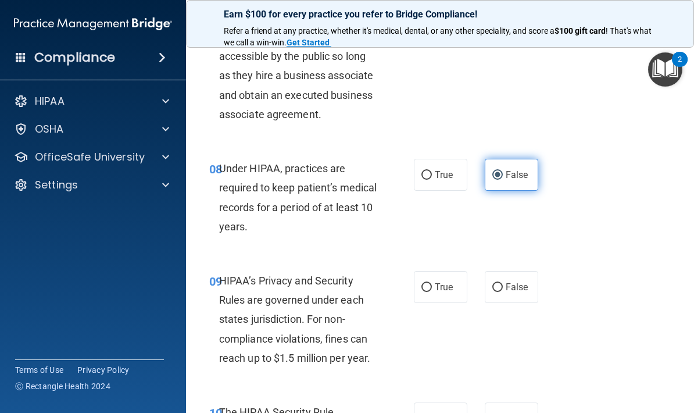
scroll to position [951, 0]
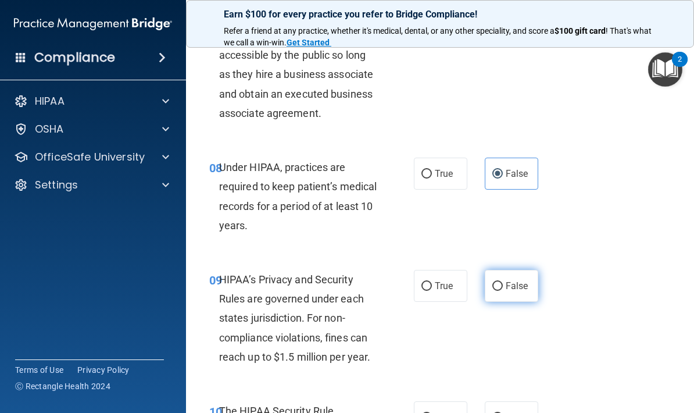
click at [525, 281] on span "False" at bounding box center [517, 285] width 23 height 11
click at [503, 282] on input "False" at bounding box center [497, 286] width 10 height 9
radio input "true"
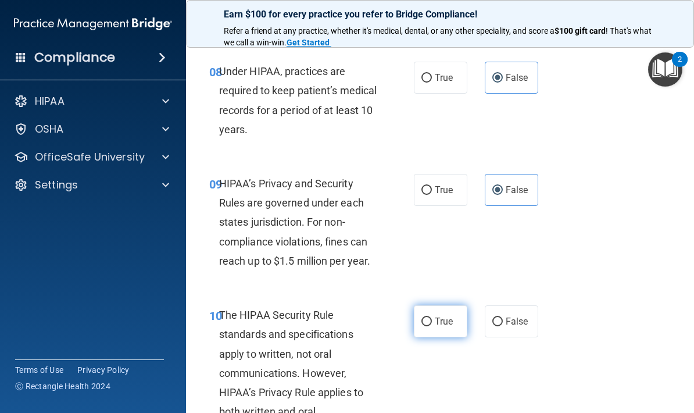
click at [450, 317] on span "True" at bounding box center [444, 321] width 18 height 11
click at [432, 317] on input "True" at bounding box center [426, 321] width 10 height 9
radio input "true"
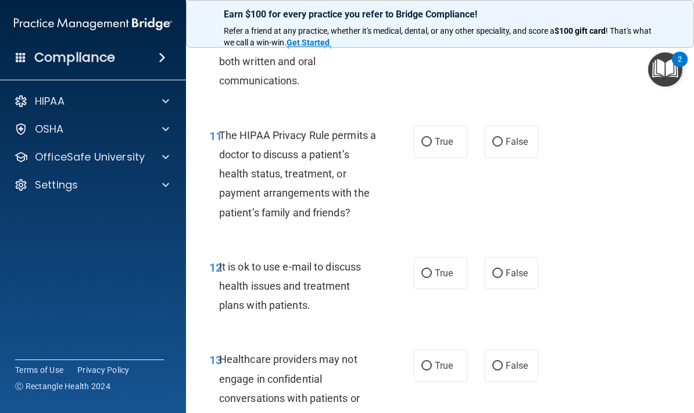
scroll to position [1397, 0]
click at [448, 147] on label "True" at bounding box center [440, 141] width 53 height 32
click at [432, 146] on input "True" at bounding box center [426, 141] width 10 height 9
radio input "true"
click at [450, 268] on span "True" at bounding box center [444, 272] width 18 height 11
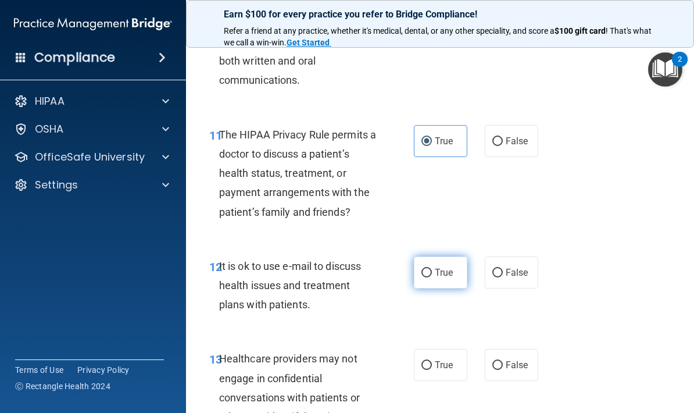
click at [432, 268] on input "True" at bounding box center [426, 272] width 10 height 9
radio input "true"
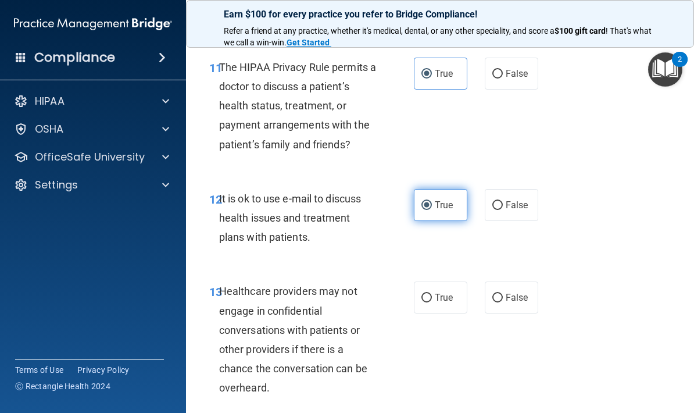
scroll to position [1471, 0]
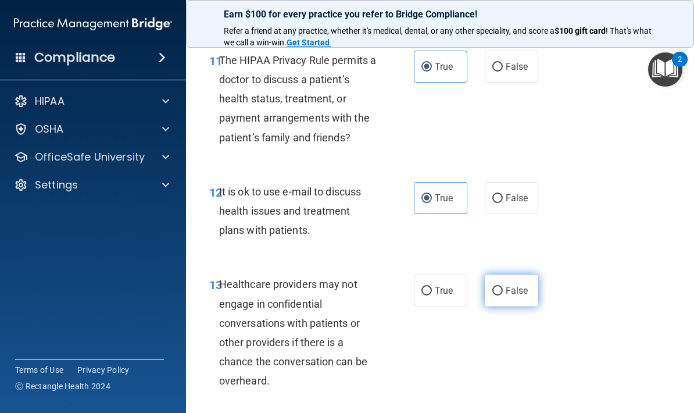
click at [521, 294] on label "False" at bounding box center [511, 290] width 53 height 32
click at [503, 294] on input "False" at bounding box center [497, 290] width 10 height 9
radio input "true"
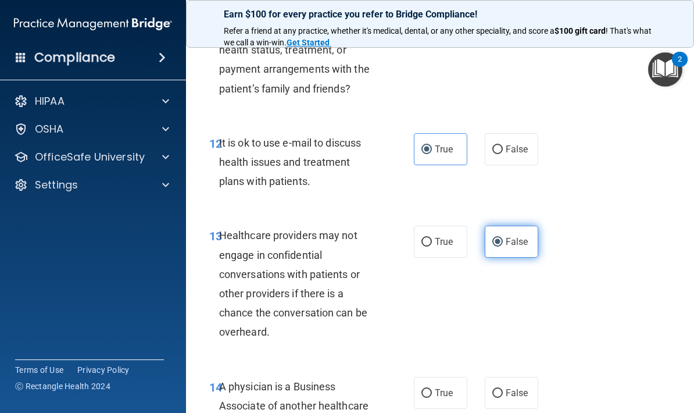
scroll to position [1528, 0]
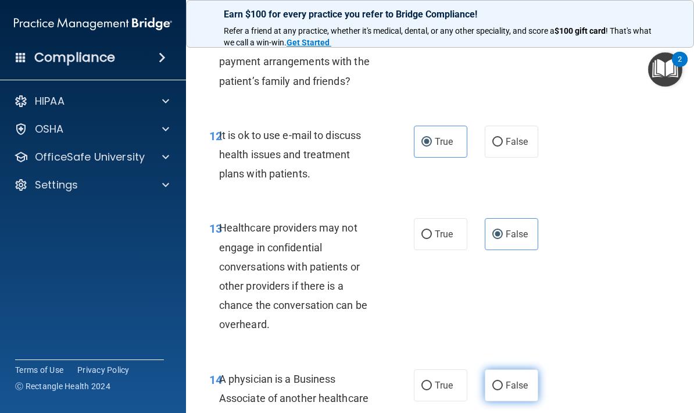
click at [510, 379] on span "False" at bounding box center [517, 384] width 23 height 11
click at [503, 381] on input "False" at bounding box center [497, 385] width 10 height 9
radio input "true"
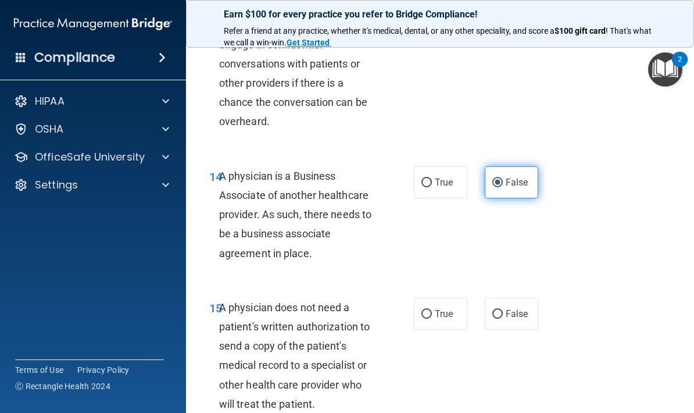
scroll to position [1732, 0]
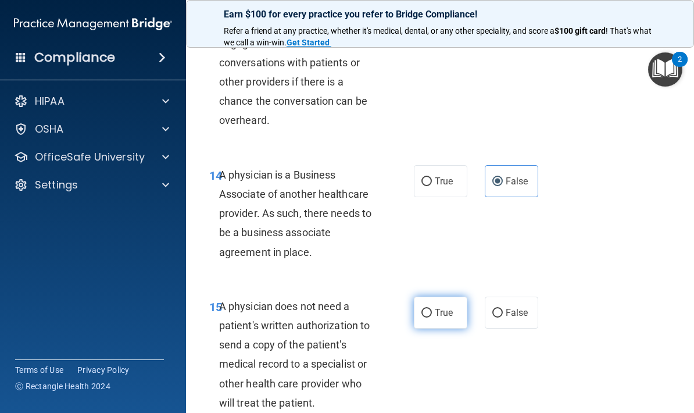
click at [453, 307] on span "True" at bounding box center [444, 312] width 18 height 11
click at [432, 309] on input "True" at bounding box center [426, 313] width 10 height 9
radio input "true"
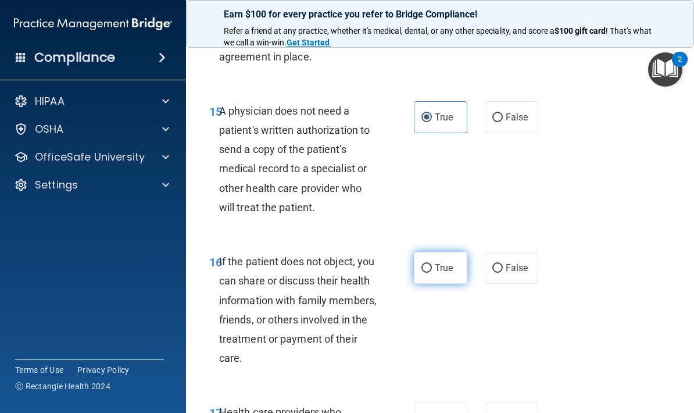
click at [456, 266] on label "True" at bounding box center [440, 268] width 53 height 32
click at [432, 266] on input "True" at bounding box center [426, 268] width 10 height 9
radio input "true"
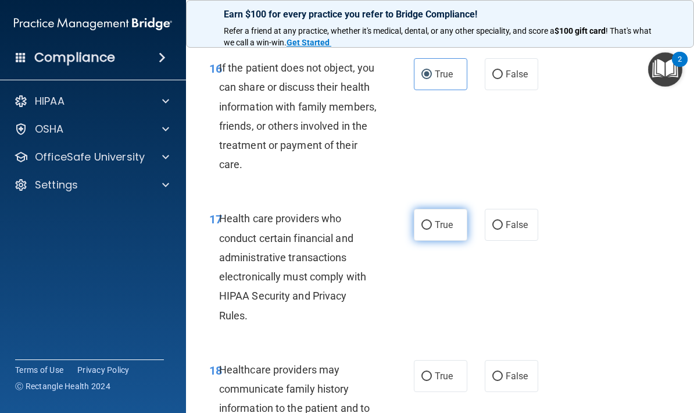
click at [446, 228] on label "True" at bounding box center [440, 225] width 53 height 32
click at [432, 228] on input "True" at bounding box center [426, 225] width 10 height 9
radio input "true"
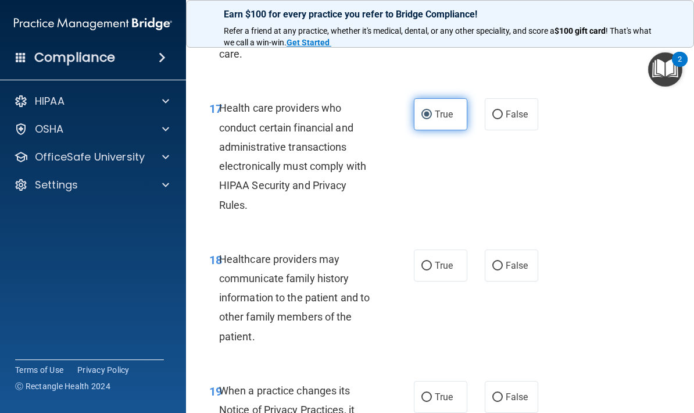
scroll to position [2233, 0]
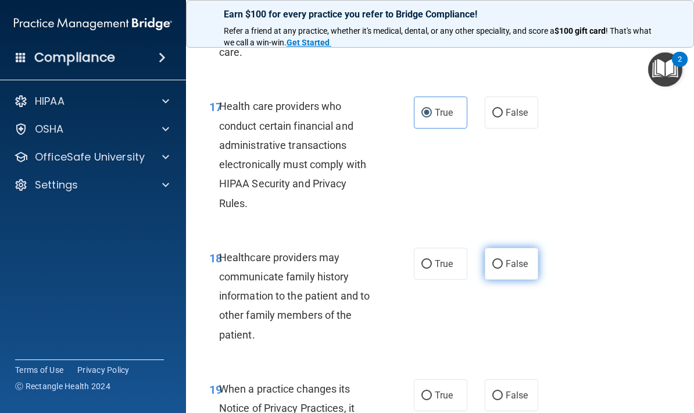
click at [524, 258] on span "False" at bounding box center [517, 263] width 23 height 11
click at [503, 260] on input "False" at bounding box center [497, 264] width 10 height 9
radio input "true"
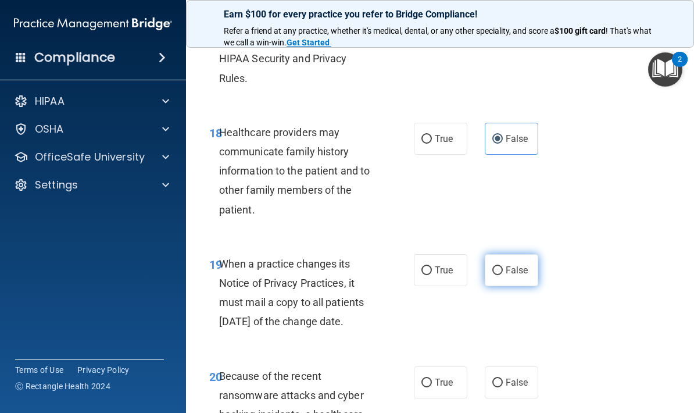
click at [518, 270] on label "False" at bounding box center [511, 270] width 53 height 32
click at [503, 270] on input "False" at bounding box center [497, 270] width 10 height 9
radio input "true"
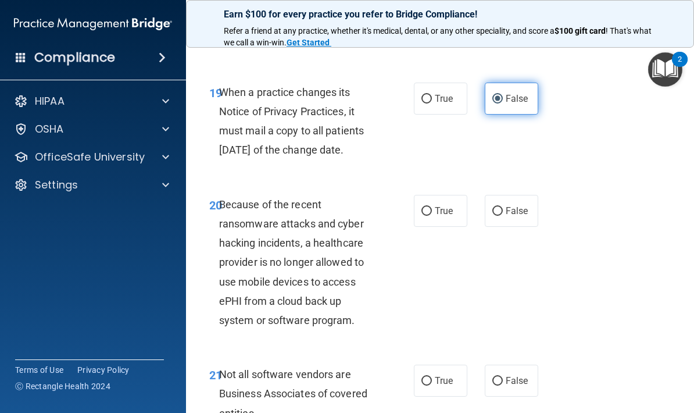
scroll to position [2532, 0]
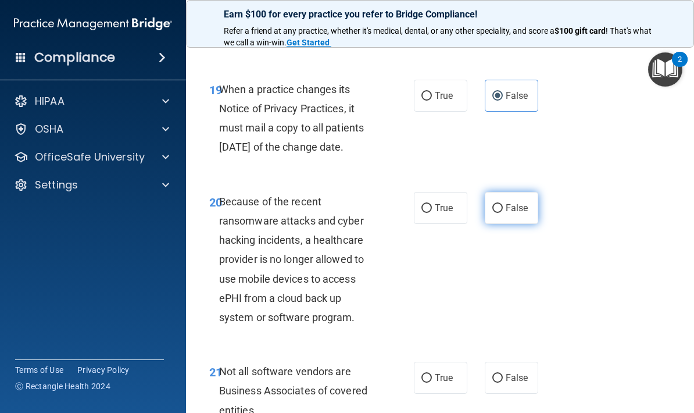
click at [526, 224] on label "False" at bounding box center [511, 208] width 53 height 32
click at [503, 213] on input "False" at bounding box center [497, 208] width 10 height 9
radio input "true"
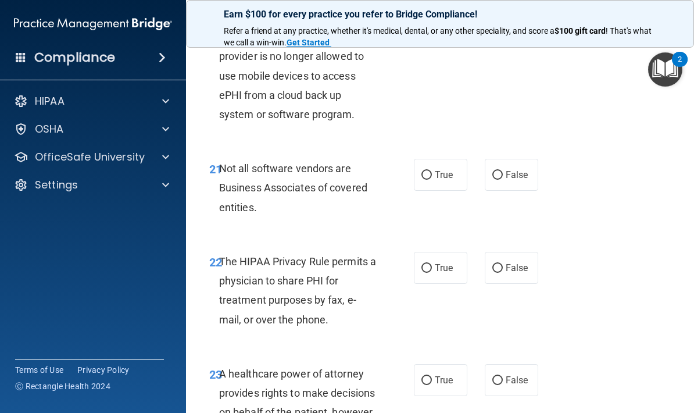
scroll to position [2736, 0]
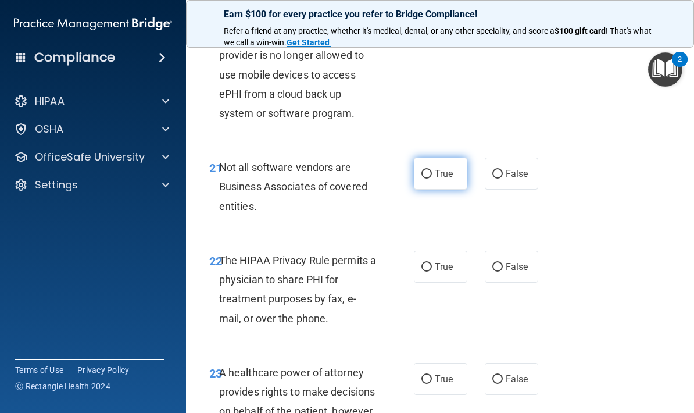
click at [447, 185] on label "True" at bounding box center [440, 173] width 53 height 32
click at [432, 178] on input "True" at bounding box center [426, 174] width 10 height 9
radio input "true"
click at [451, 272] on span "True" at bounding box center [444, 266] width 18 height 11
click at [432, 271] on input "True" at bounding box center [426, 267] width 10 height 9
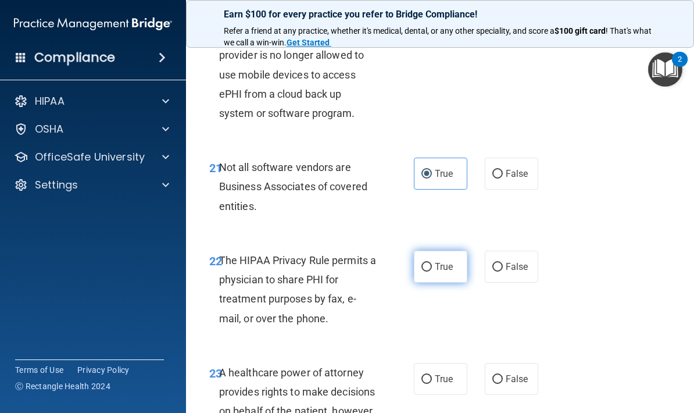
radio input "true"
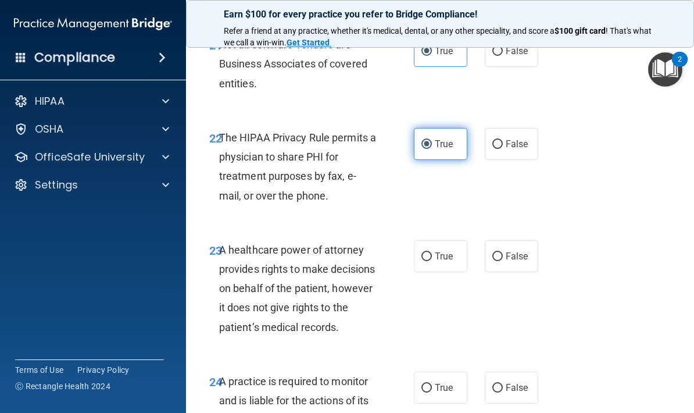
scroll to position [2856, 0]
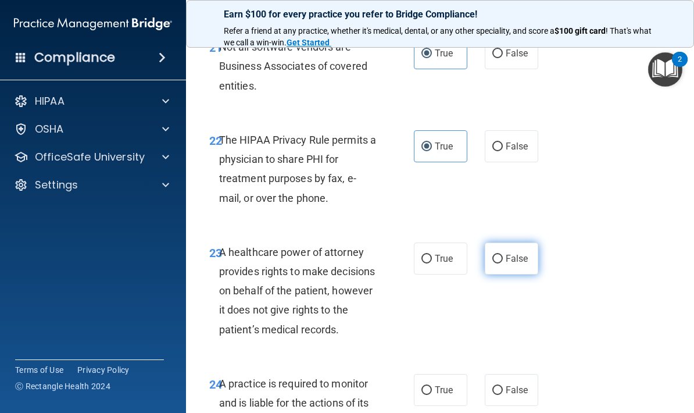
click at [512, 271] on label "False" at bounding box center [511, 258] width 53 height 32
click at [503, 263] on input "False" at bounding box center [497, 259] width 10 height 9
radio input "true"
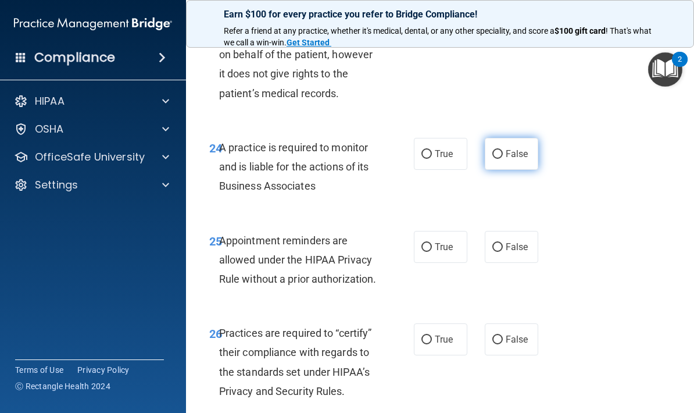
scroll to position [3091, 0]
click at [523, 170] on label "False" at bounding box center [511, 154] width 53 height 32
click at [503, 159] on input "False" at bounding box center [497, 154] width 10 height 9
radio input "true"
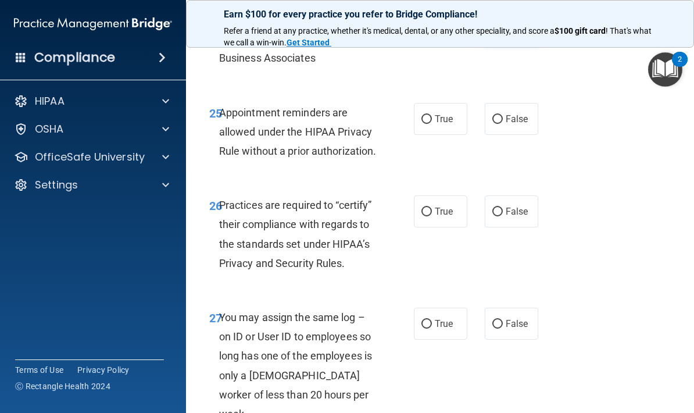
scroll to position [3220, 0]
click at [451, 134] on label "True" at bounding box center [440, 118] width 53 height 32
click at [432, 123] on input "True" at bounding box center [426, 118] width 10 height 9
radio input "true"
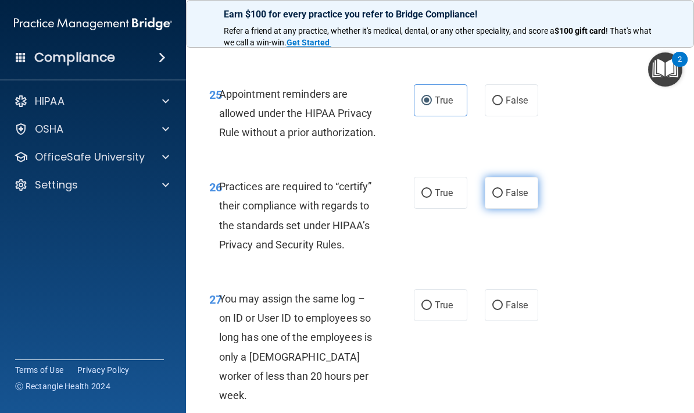
click at [528, 209] on label "False" at bounding box center [511, 193] width 53 height 32
click at [503, 198] on input "False" at bounding box center [497, 193] width 10 height 9
radio input "true"
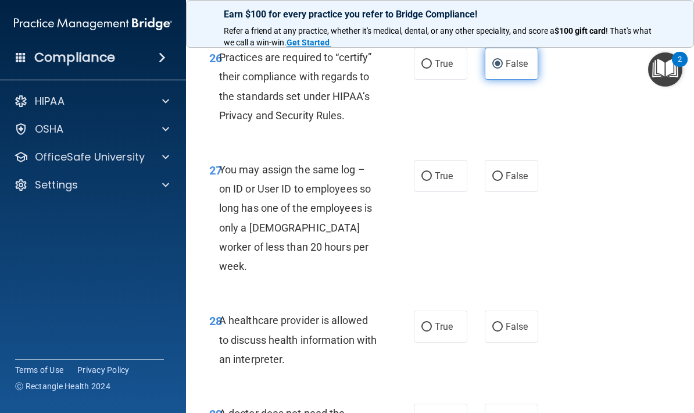
scroll to position [3368, 0]
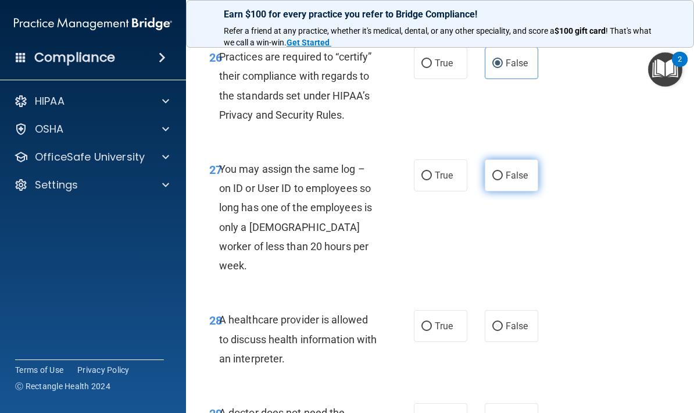
click at [522, 181] on span "False" at bounding box center [517, 175] width 23 height 11
click at [503, 180] on input "False" at bounding box center [497, 175] width 10 height 9
radio input "true"
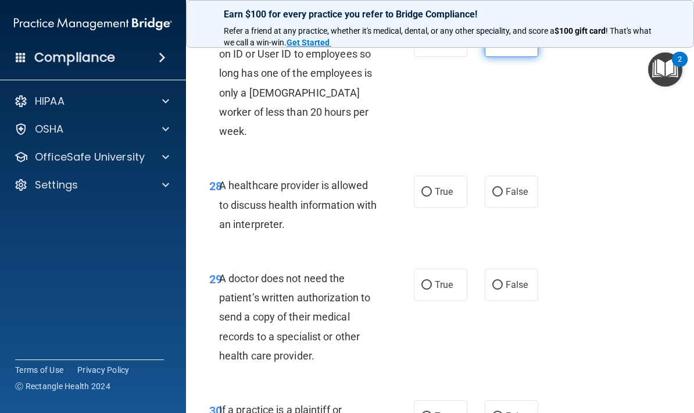
scroll to position [3503, 0]
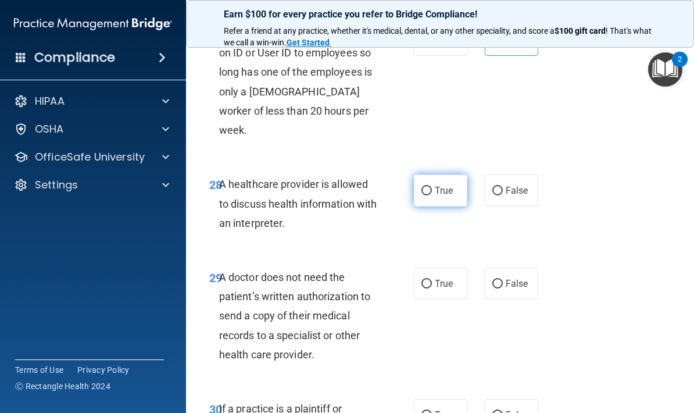
click at [453, 206] on label "True" at bounding box center [440, 190] width 53 height 32
click at [432, 195] on input "True" at bounding box center [426, 191] width 10 height 9
radio input "true"
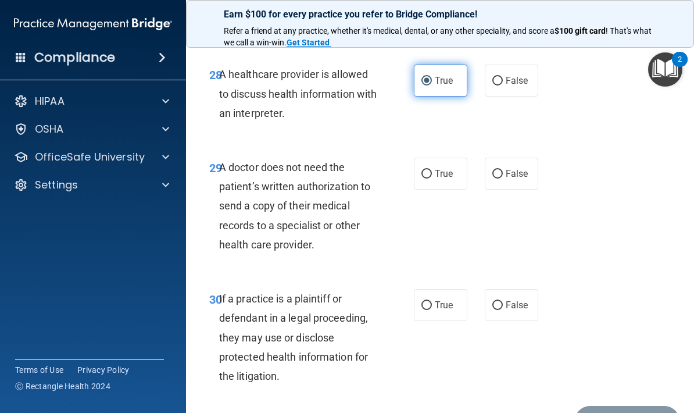
scroll to position [3615, 0]
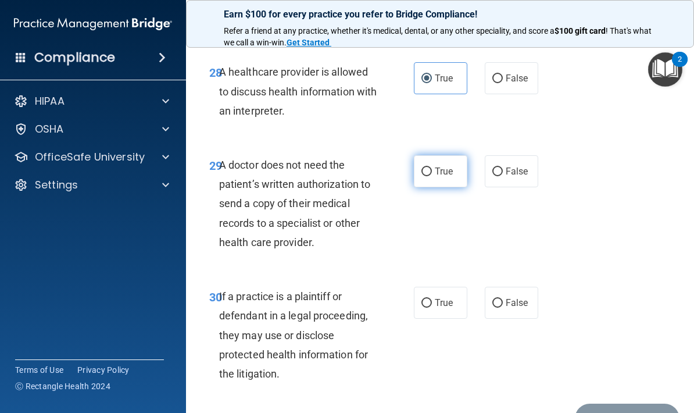
click at [455, 187] on label "True" at bounding box center [440, 171] width 53 height 32
click at [432, 176] on input "True" at bounding box center [426, 171] width 10 height 9
radio input "true"
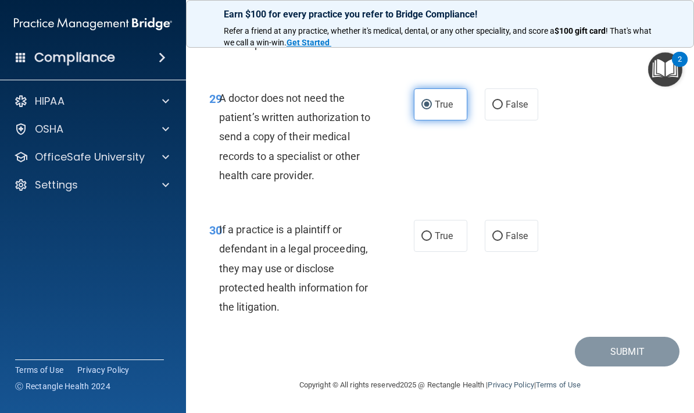
scroll to position [3701, 0]
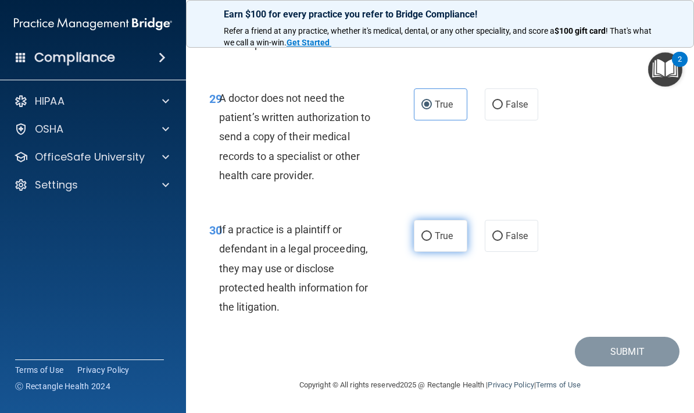
click at [447, 243] on label "True" at bounding box center [440, 236] width 53 height 32
click at [432, 241] on input "True" at bounding box center [426, 236] width 10 height 9
radio input "true"
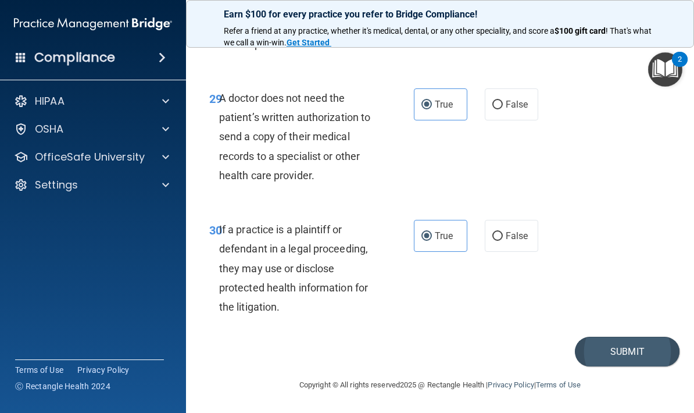
click at [648, 355] on button "Submit" at bounding box center [627, 351] width 105 height 30
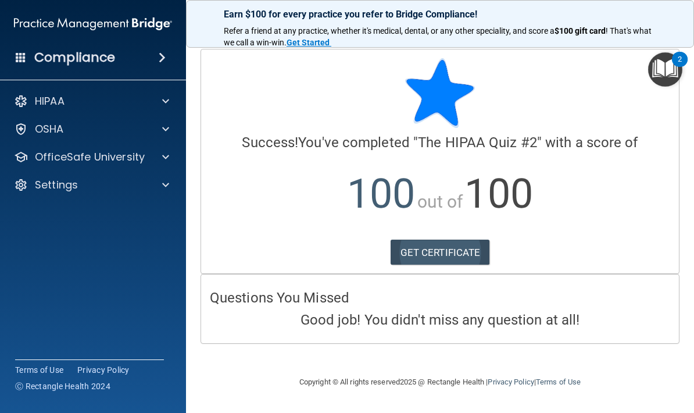
click at [432, 258] on link "GET CERTIFICATE" at bounding box center [439, 252] width 99 height 26
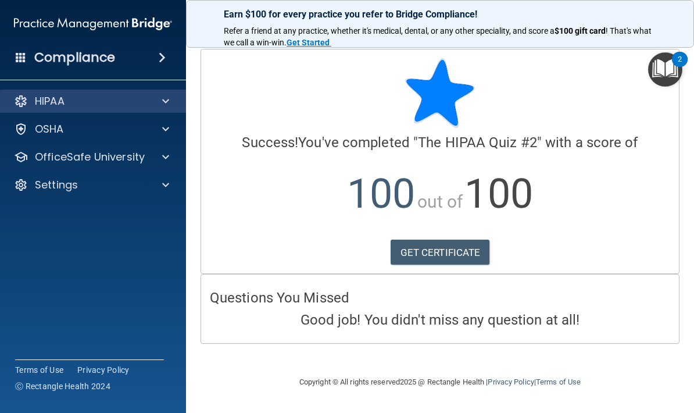
click at [43, 105] on p "HIPAA" at bounding box center [50, 101] width 30 height 14
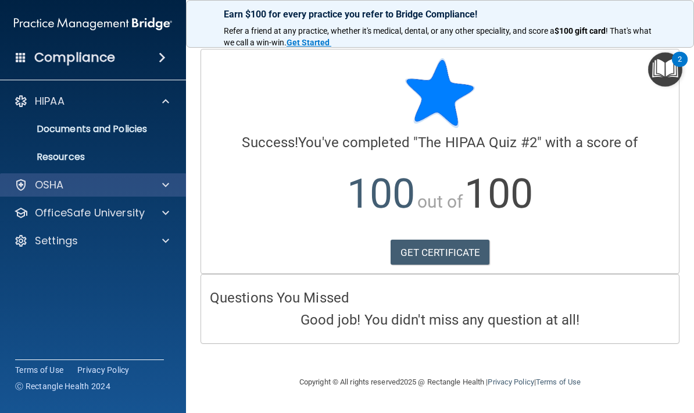
click at [50, 179] on p "OSHA" at bounding box center [49, 185] width 29 height 14
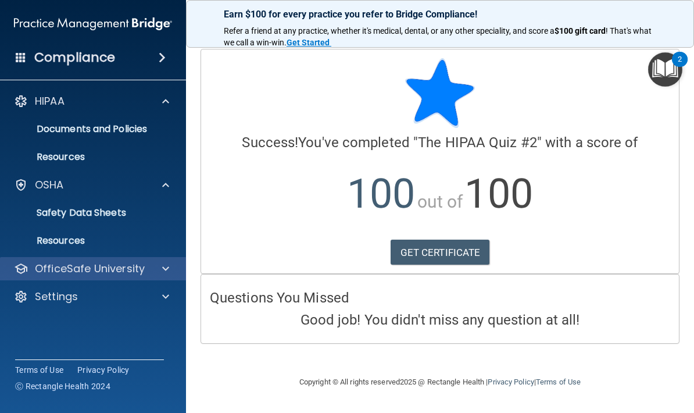
click at [99, 267] on p "OfficeSafe University" at bounding box center [90, 268] width 110 height 14
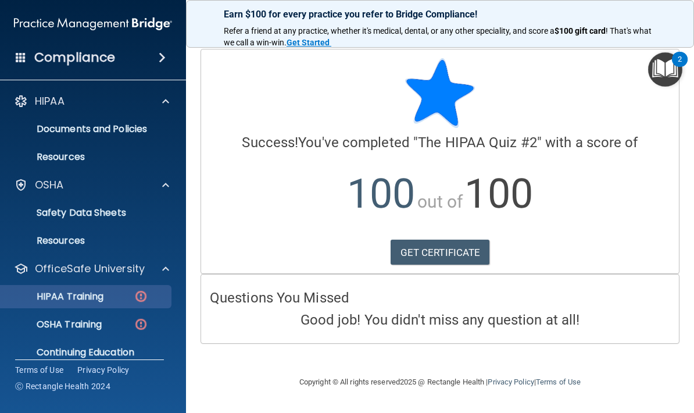
click at [136, 297] on img at bounding box center [141, 296] width 15 height 15
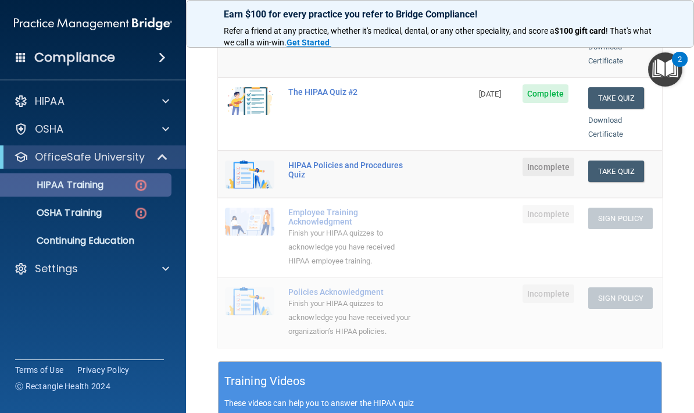
scroll to position [214, 0]
click at [661, 73] on img "Open Resource Center, 2 new notifications" at bounding box center [665, 69] width 34 height 34
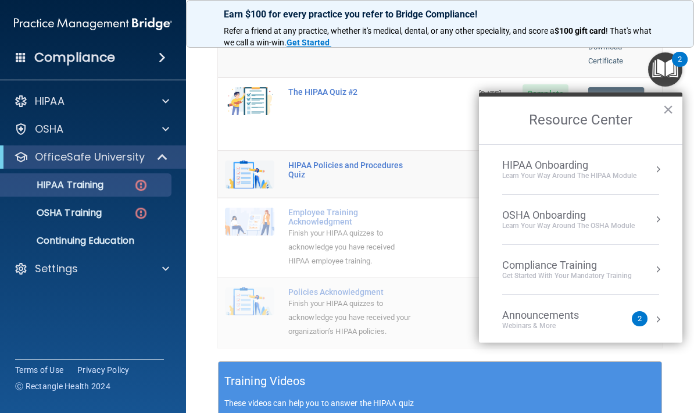
click at [531, 327] on div "Webinars & More" at bounding box center [552, 326] width 100 height 10
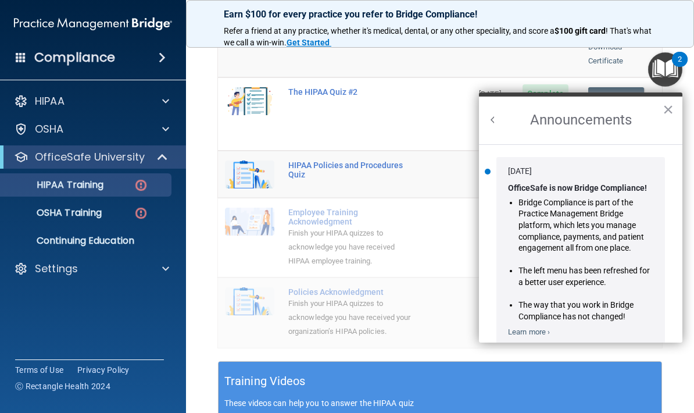
scroll to position [0, 0]
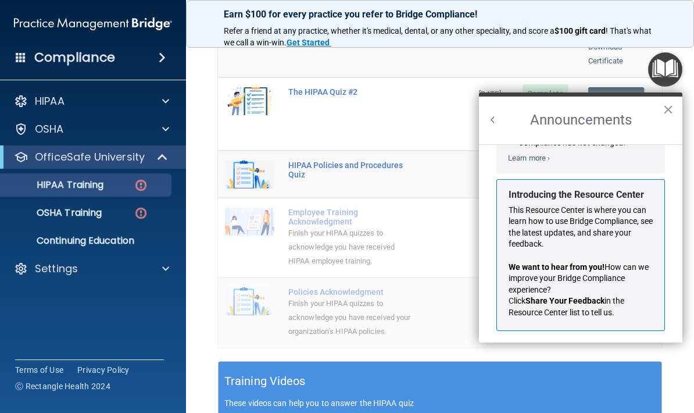
click at [436, 206] on td "Employee Training Acknowledgment Finish your HIPAA quizzes to acknowledge you h…" at bounding box center [376, 238] width 191 height 80
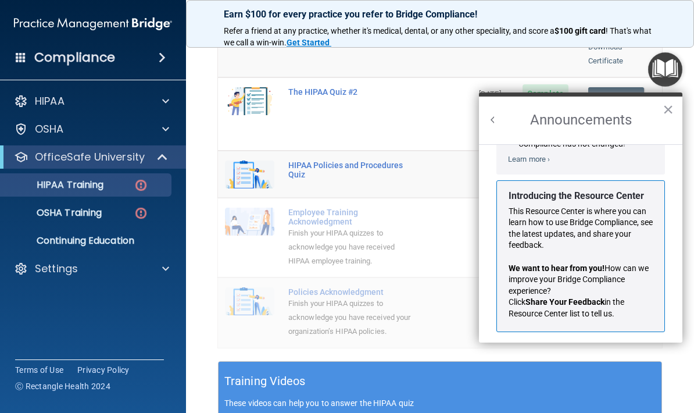
scroll to position [172, 0]
click at [662, 104] on button "×" at bounding box center [667, 109] width 11 height 19
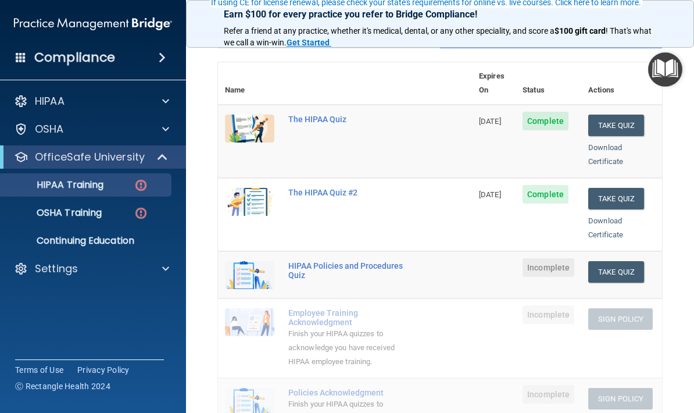
scroll to position [114, 0]
click at [614, 260] on button "Take Quiz" at bounding box center [616, 270] width 56 height 21
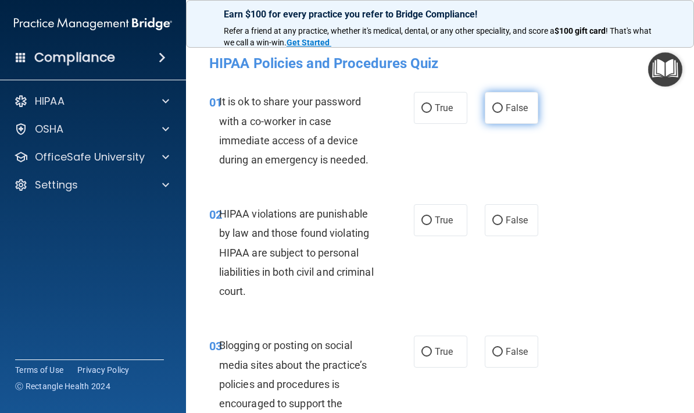
click at [495, 104] on input "False" at bounding box center [497, 108] width 10 height 9
radio input "true"
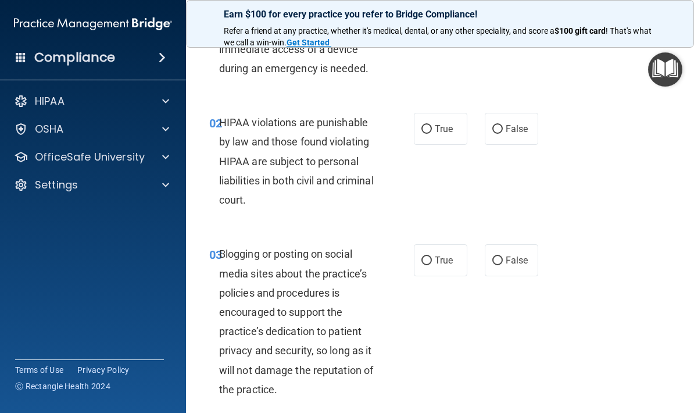
scroll to position [96, 0]
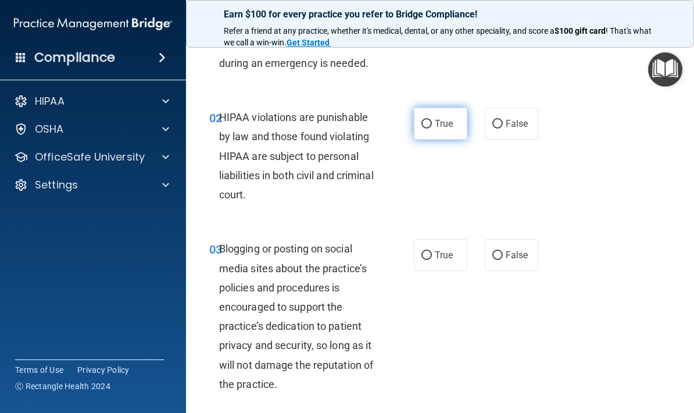
click at [453, 130] on label "True" at bounding box center [440, 123] width 53 height 32
click at [432, 128] on input "True" at bounding box center [426, 124] width 10 height 9
radio input "true"
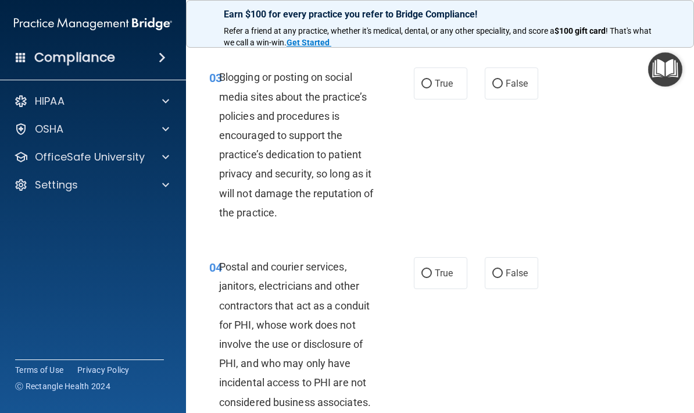
scroll to position [268, 0]
